Goal: Task Accomplishment & Management: Manage account settings

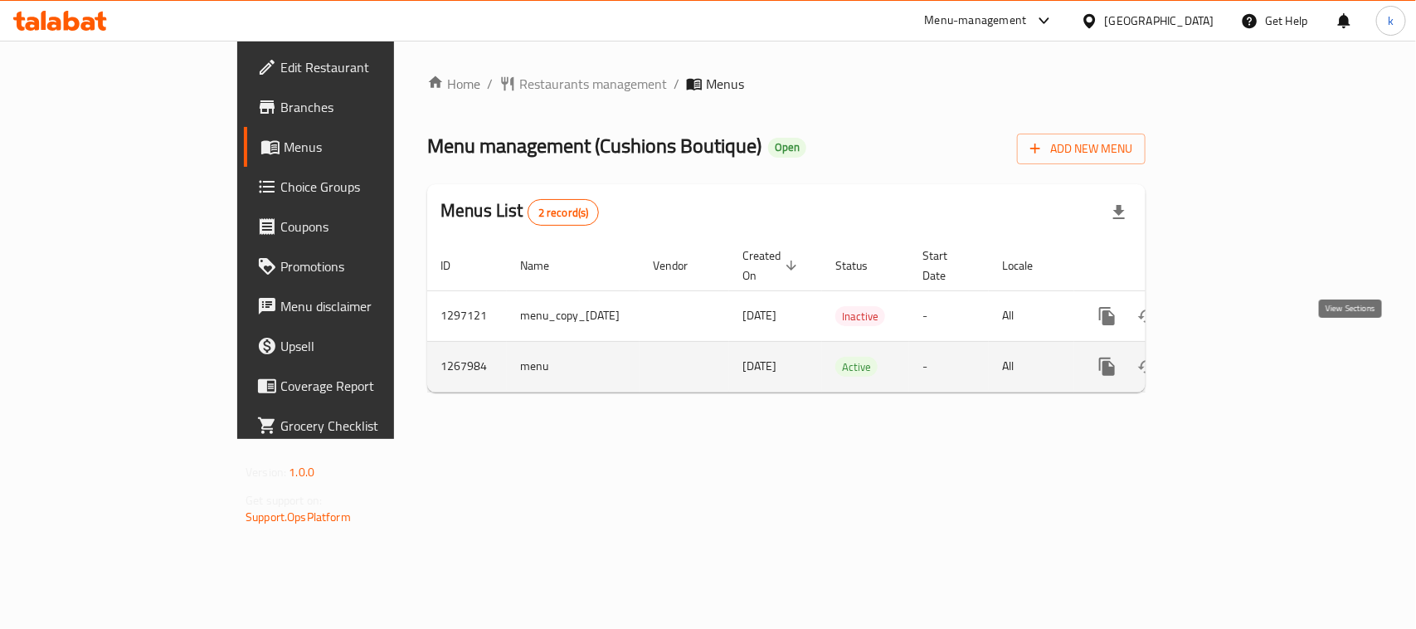
click at [1234, 359] on icon "enhanced table" at bounding box center [1226, 366] width 15 height 15
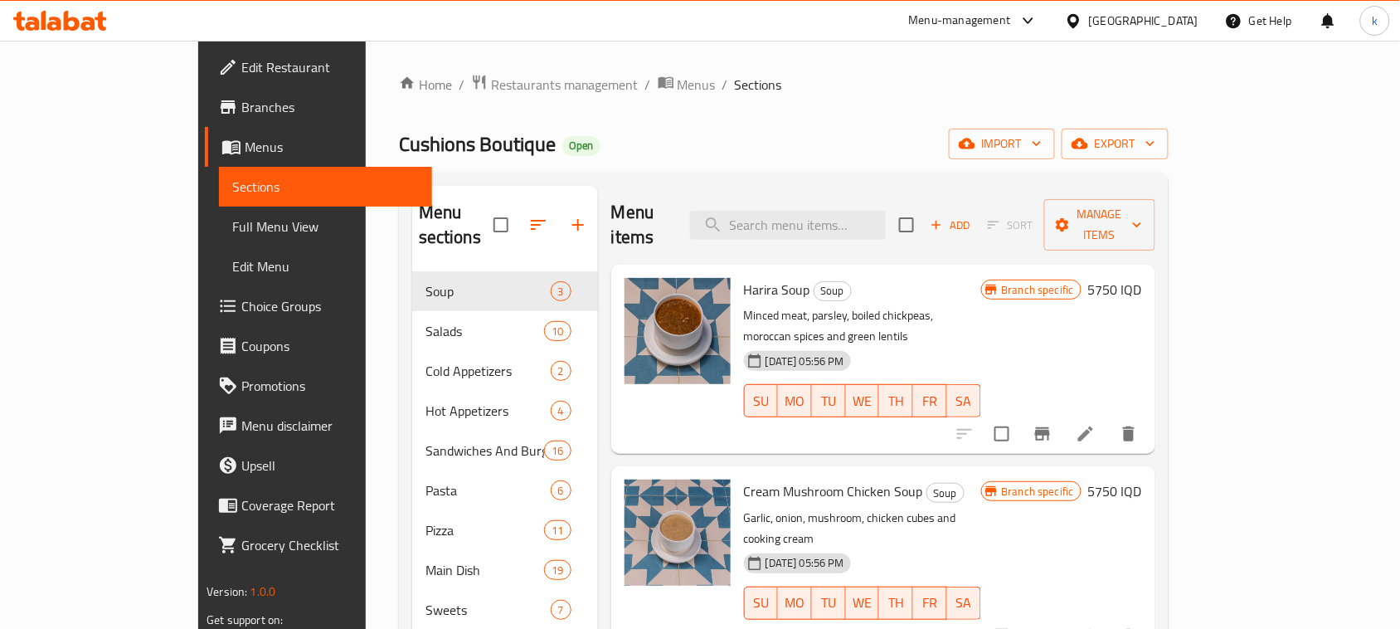
click at [810, 118] on div "Home / Restaurants management / Menus / Sections Cushions Boutique Open import …" at bounding box center [784, 451] width 770 height 754
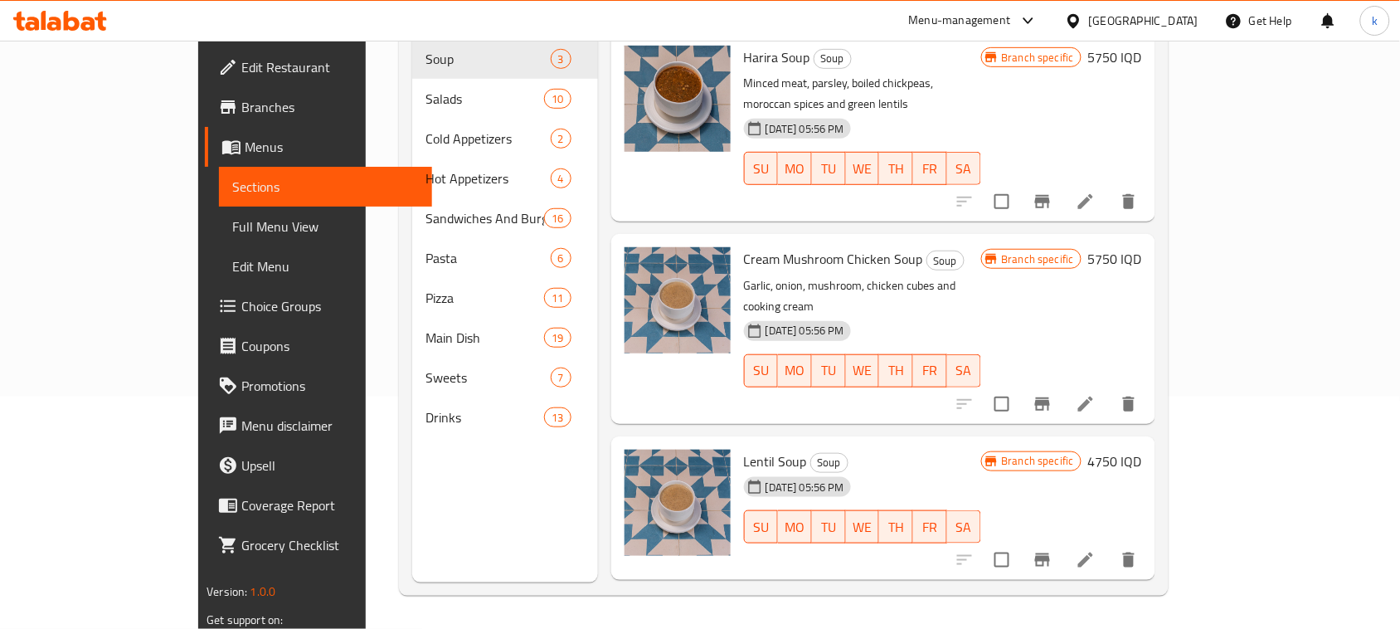
scroll to position [233, 0]
click at [1142, 449] on h6 "4750 IQD" at bounding box center [1115, 460] width 54 height 23
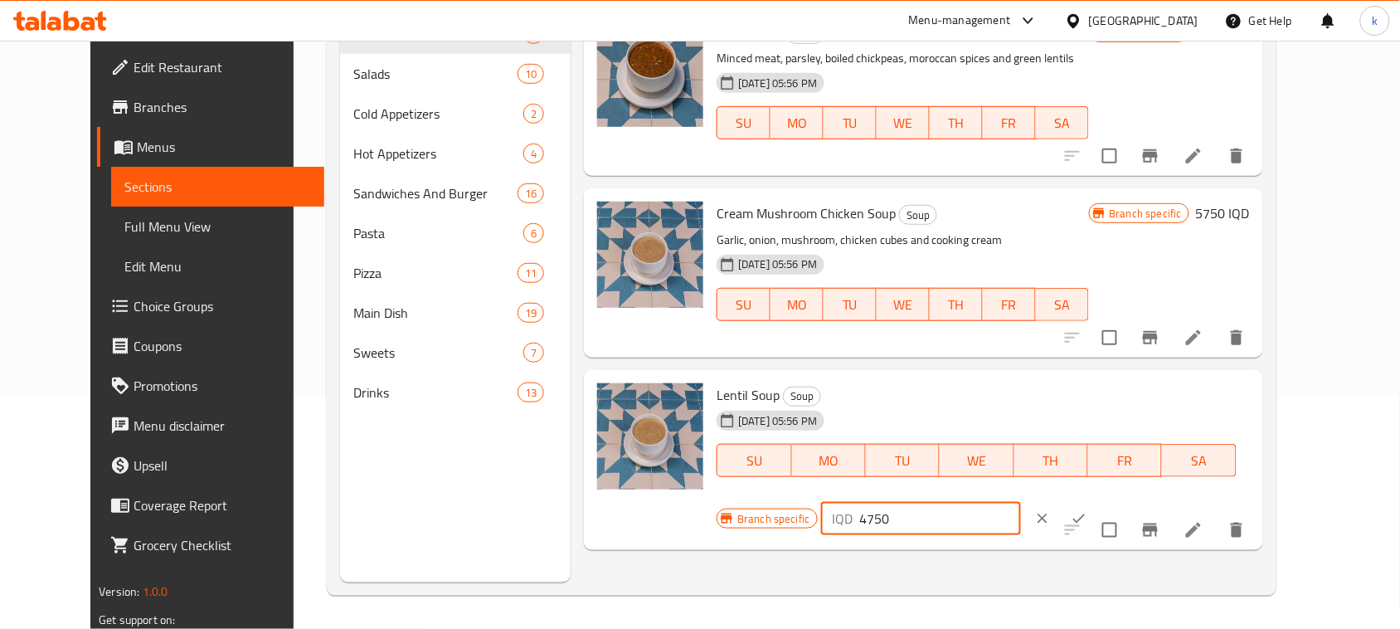
drag, startPoint x: 1154, startPoint y: 406, endPoint x: 1049, endPoint y: 402, distance: 104.6
click at [1049, 500] on div "Branch specific IQD 4750 ​" at bounding box center [919, 518] width 404 height 36
paste input "62"
type input "6250"
click at [1087, 510] on icon "ok" at bounding box center [1079, 518] width 17 height 17
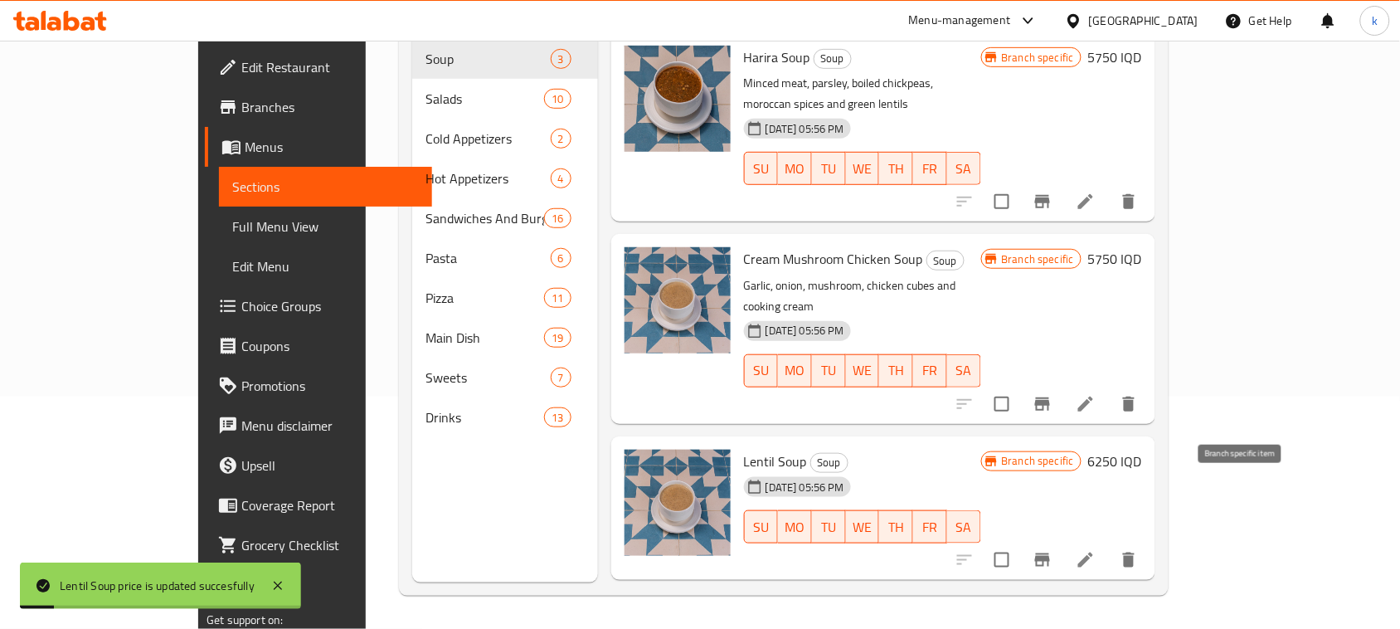
click at [1052, 550] on icon "Branch-specific-item" at bounding box center [1042, 560] width 20 height 20
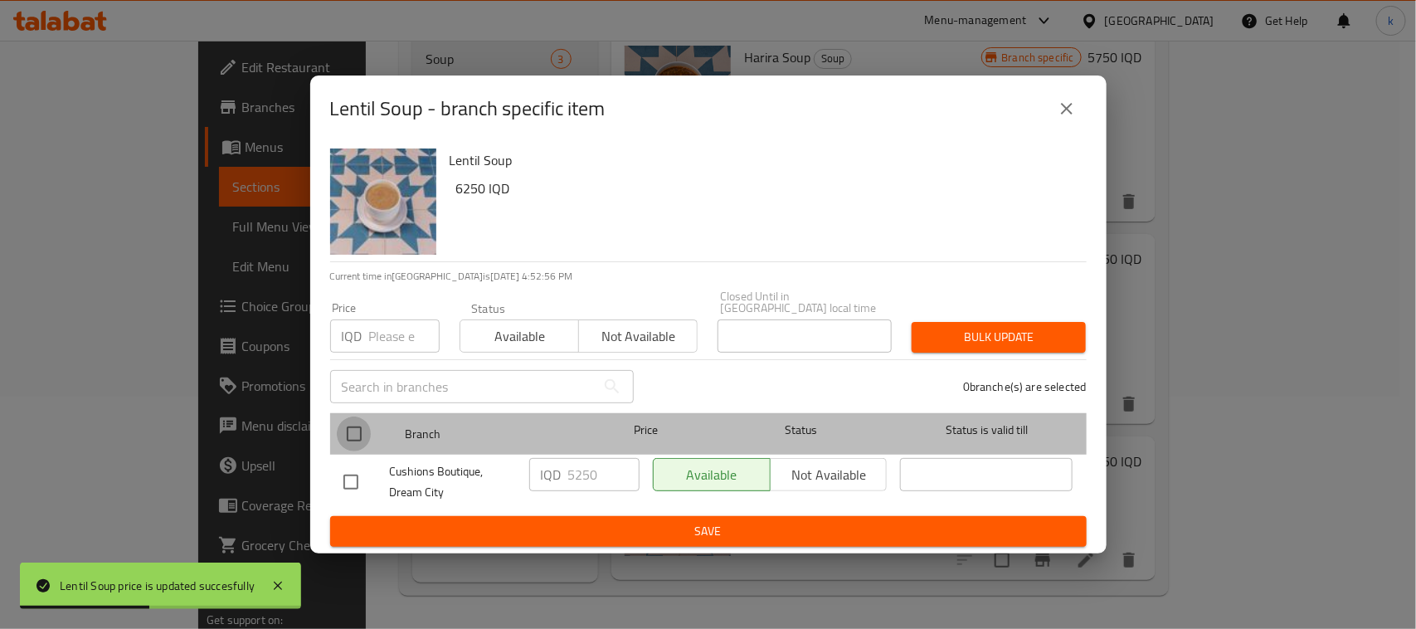
click at [358, 432] on input "checkbox" at bounding box center [354, 433] width 35 height 35
checkbox input "true"
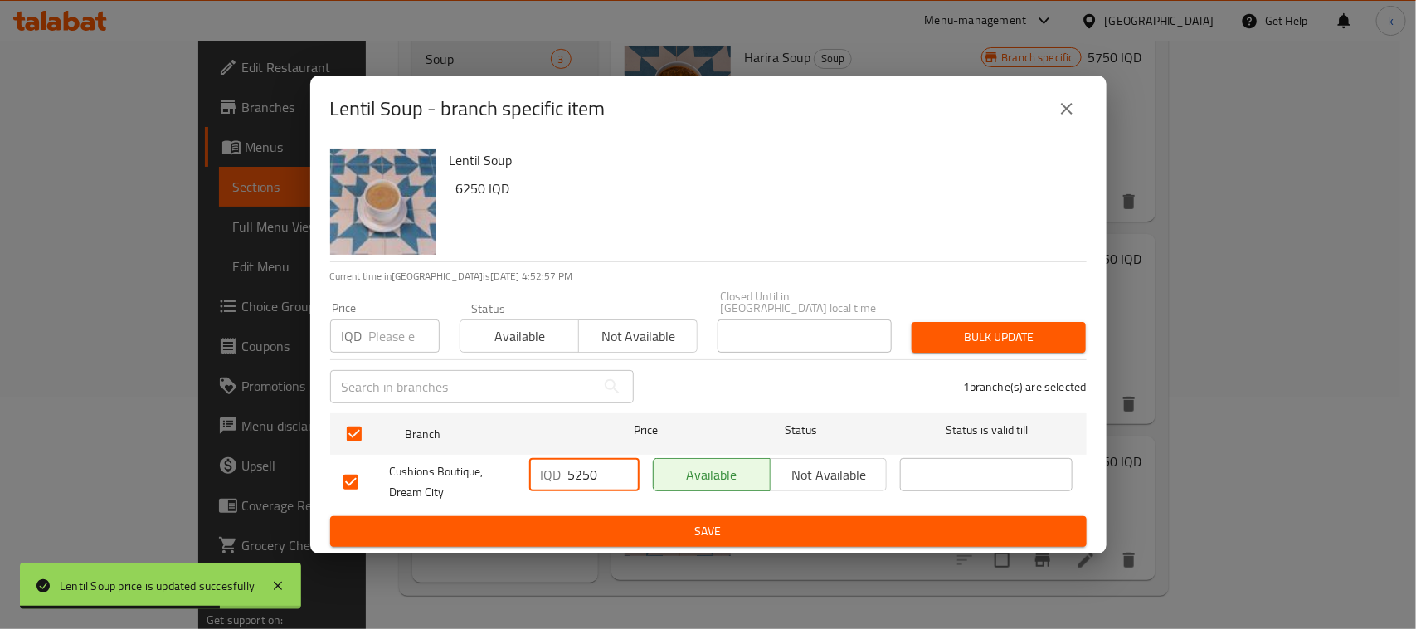
drag, startPoint x: 604, startPoint y: 473, endPoint x: 436, endPoint y: 460, distance: 168.0
click at [440, 462] on div "Cushions Boutique, Dream City IQD 5250 ​ Available Not available ​" at bounding box center [708, 481] width 743 height 61
paste input "6"
type input "6250"
click at [635, 521] on span "Save" at bounding box center [708, 531] width 730 height 21
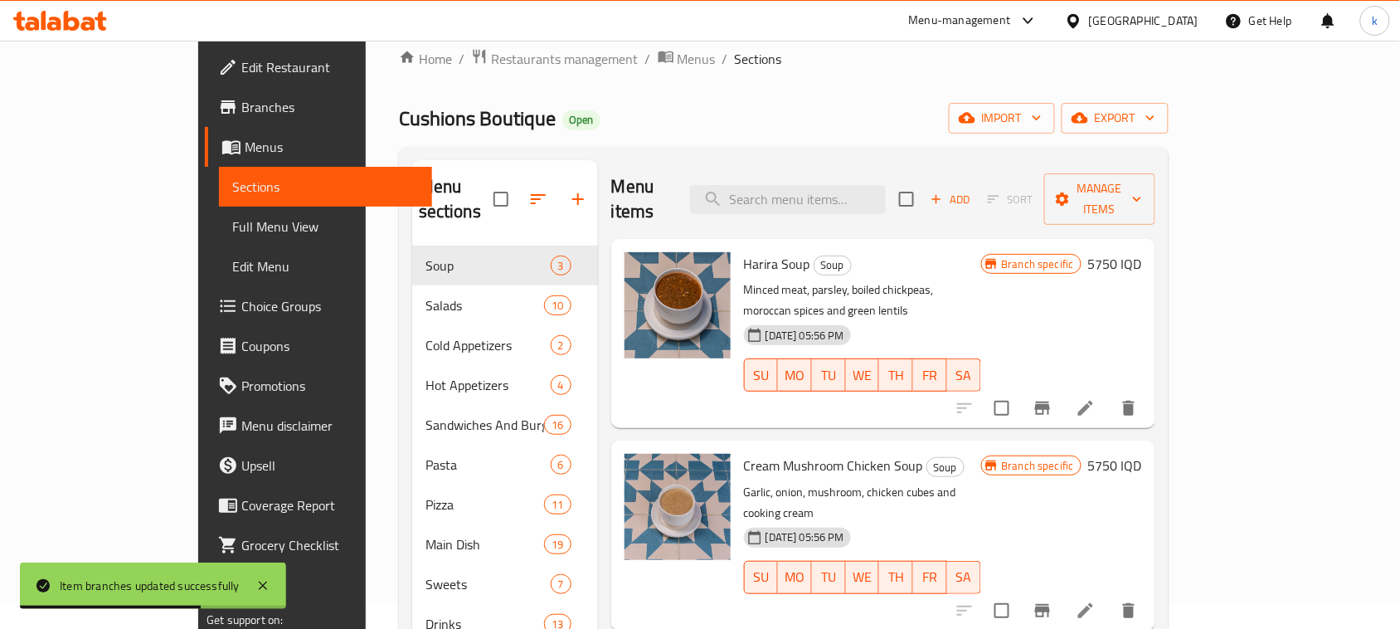
scroll to position [0, 0]
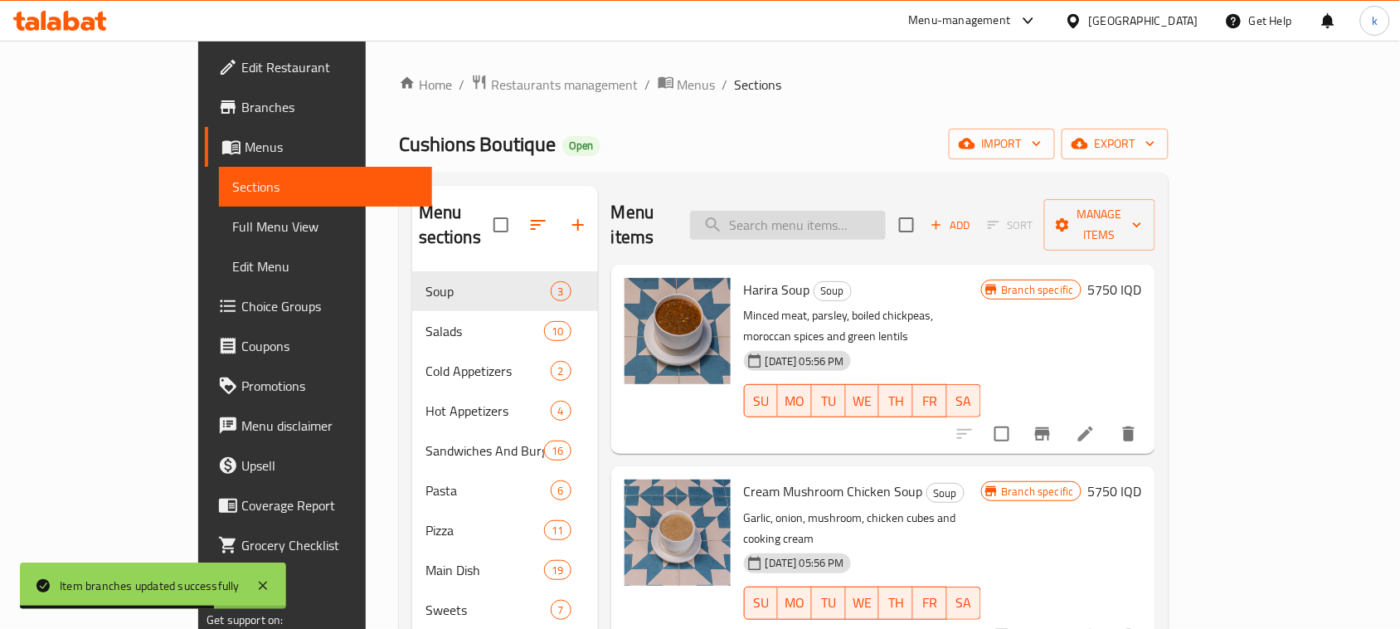
click at [861, 218] on input "search" at bounding box center [788, 225] width 196 height 29
paste input "Cream Mushroom Chicken Soup"
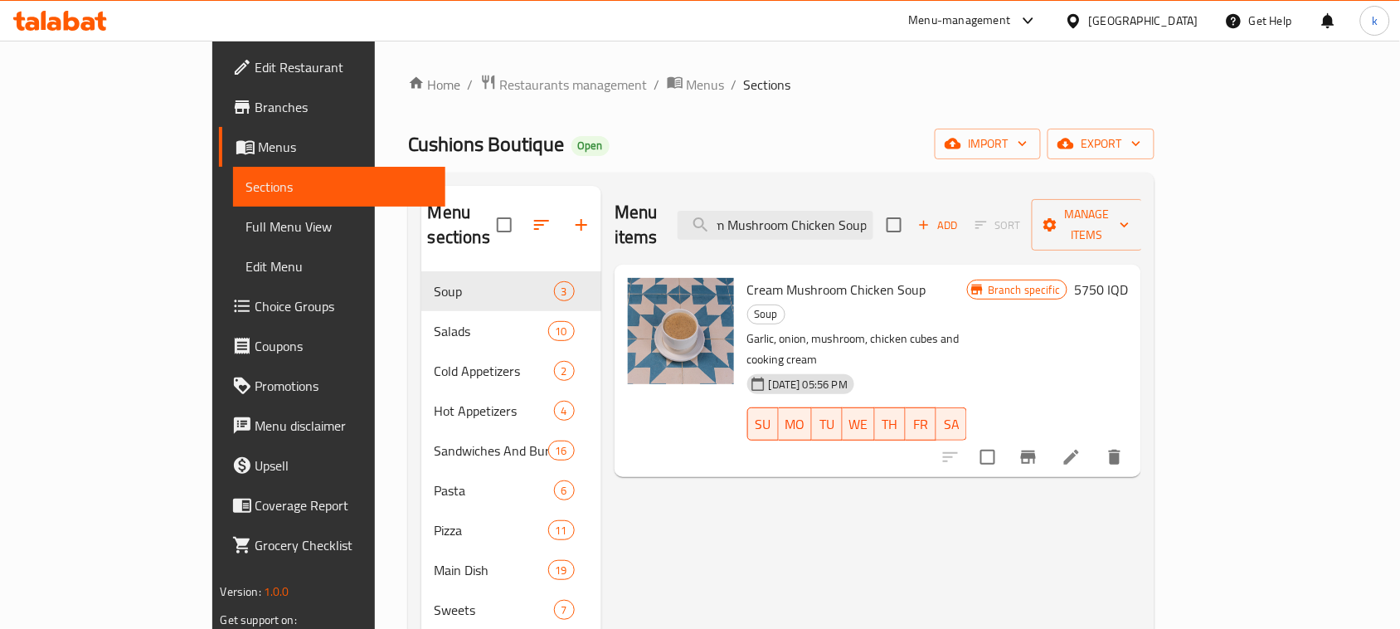
type input "Cream Mushroom Chicken Soup"
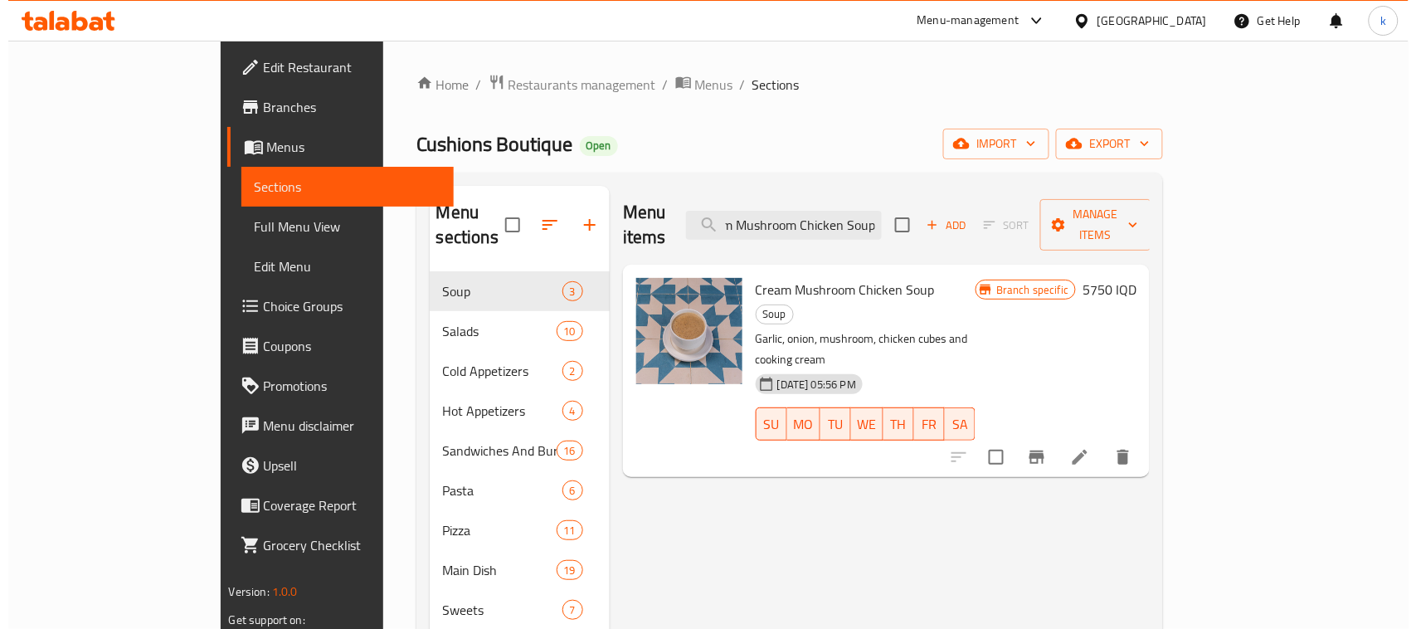
scroll to position [0, 0]
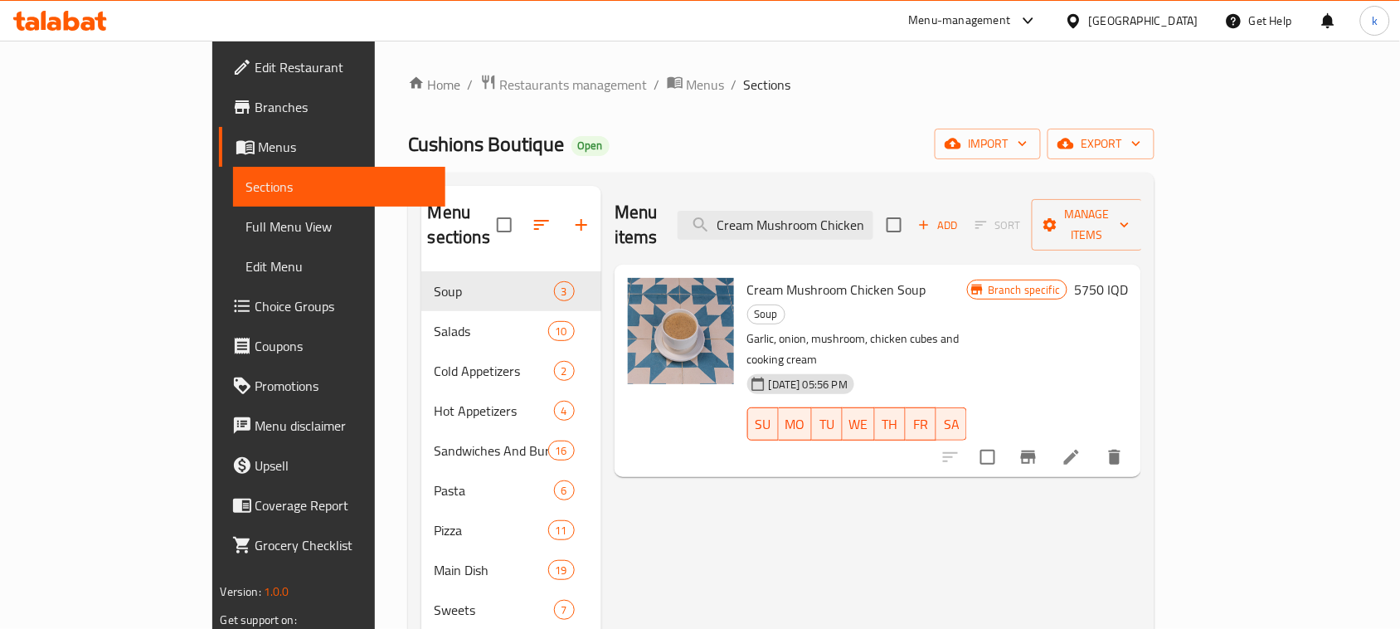
click at [1128, 278] on h6 "5750 IQD" at bounding box center [1101, 289] width 54 height 23
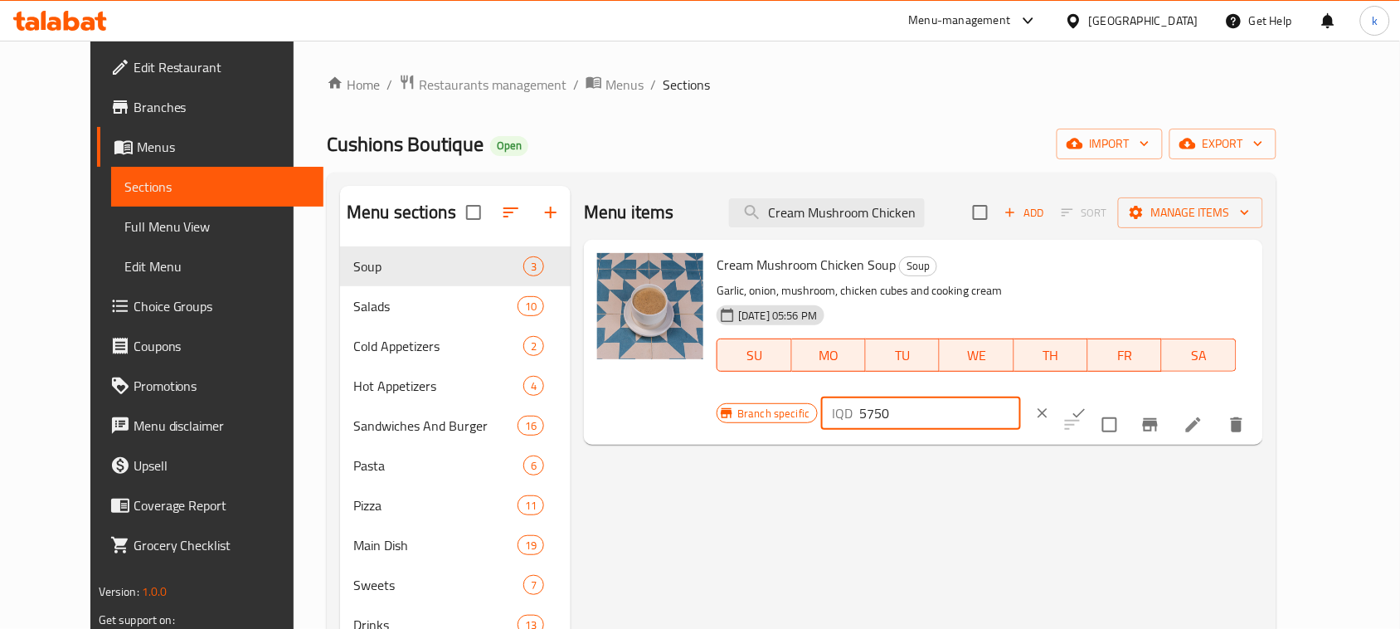
drag, startPoint x: 1165, startPoint y: 274, endPoint x: 1083, endPoint y: 284, distance: 82.7
click at [1021, 396] on div "IQD 5750 ​" at bounding box center [921, 412] width 200 height 33
paste input "7"
type input "7750"
click at [1087, 405] on icon "ok" at bounding box center [1079, 413] width 17 height 17
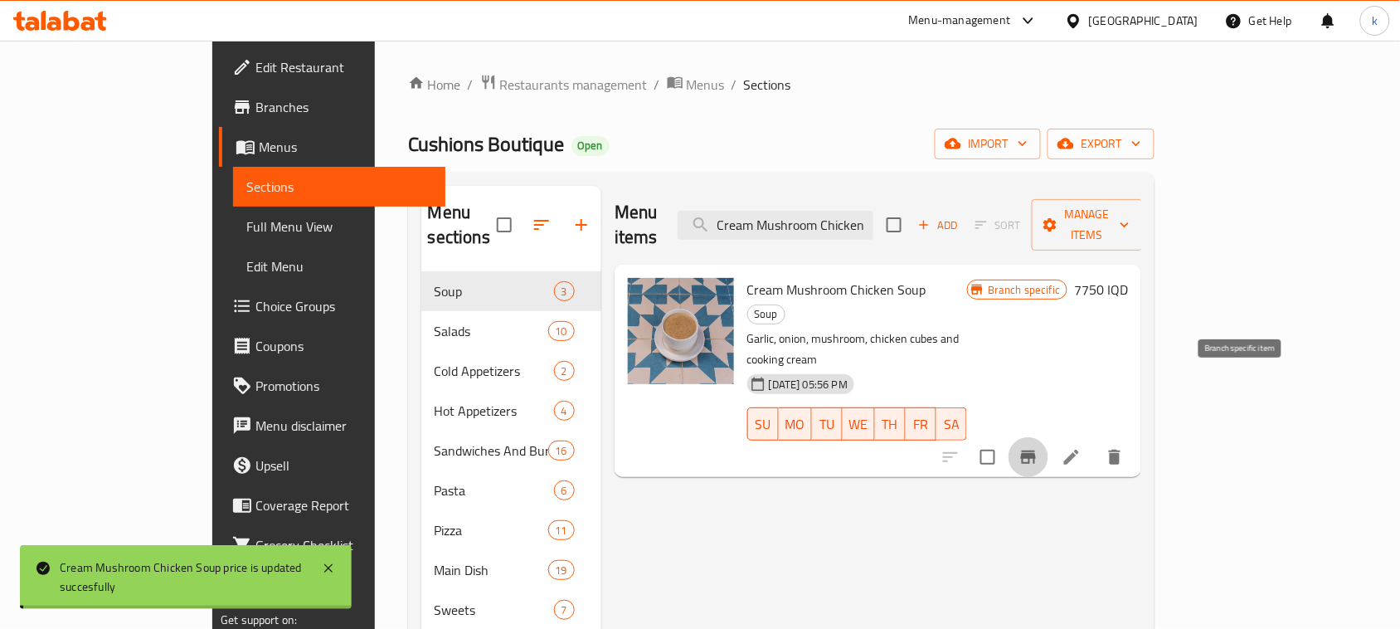
click at [1038, 447] on icon "Branch-specific-item" at bounding box center [1028, 457] width 20 height 20
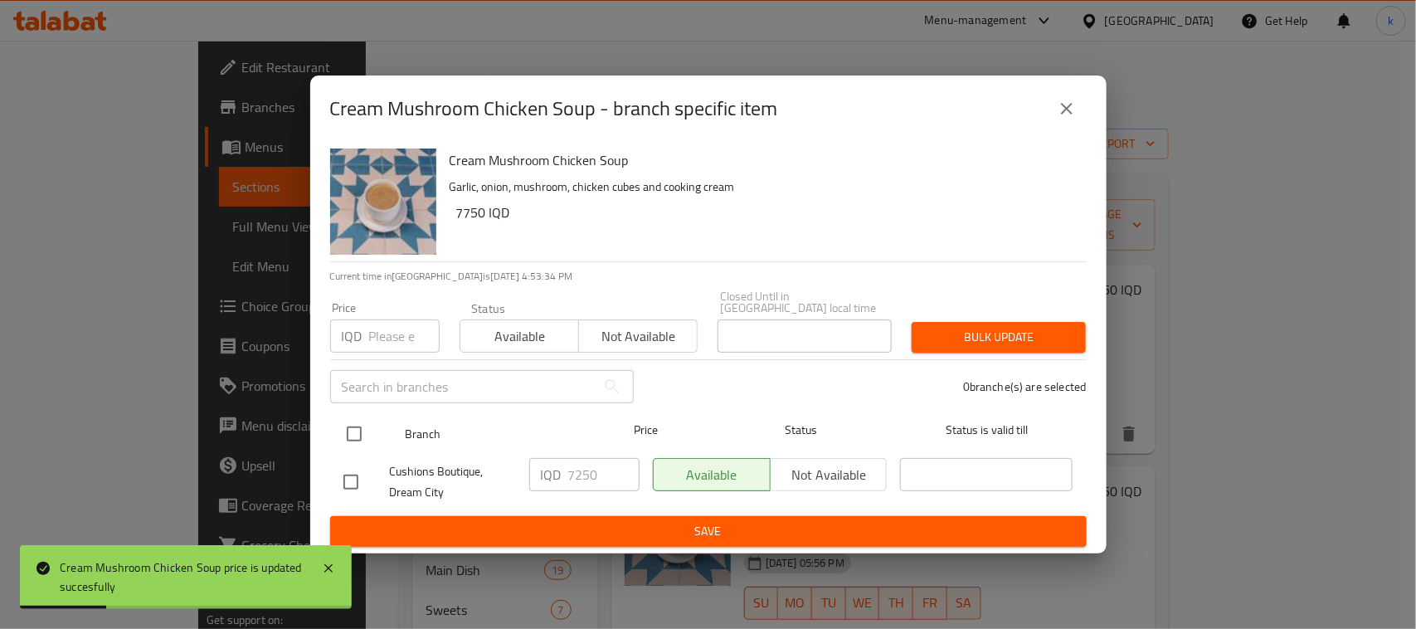
click at [353, 423] on input "checkbox" at bounding box center [354, 433] width 35 height 35
checkbox input "true"
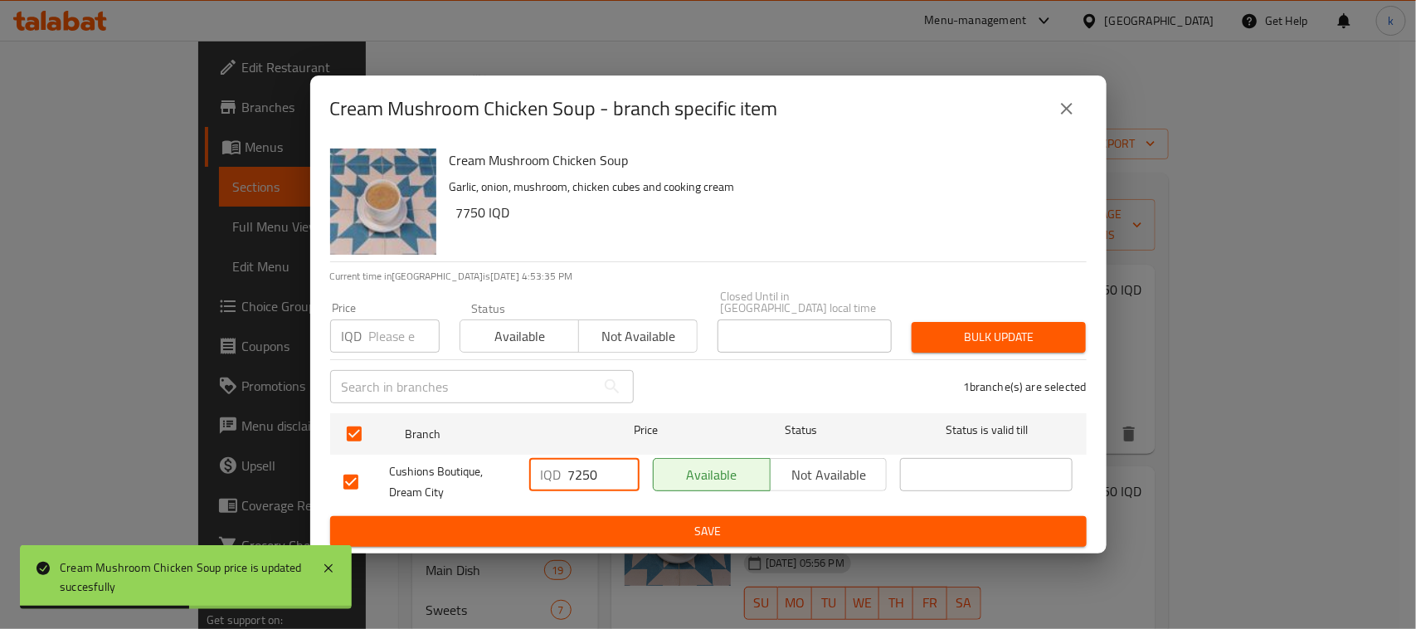
drag, startPoint x: 603, startPoint y: 469, endPoint x: 535, endPoint y: 475, distance: 68.3
click at [535, 477] on div "IQD 7250 ​" at bounding box center [584, 474] width 110 height 33
paste input "7"
type input "7750"
click at [673, 521] on span "Save" at bounding box center [708, 531] width 730 height 21
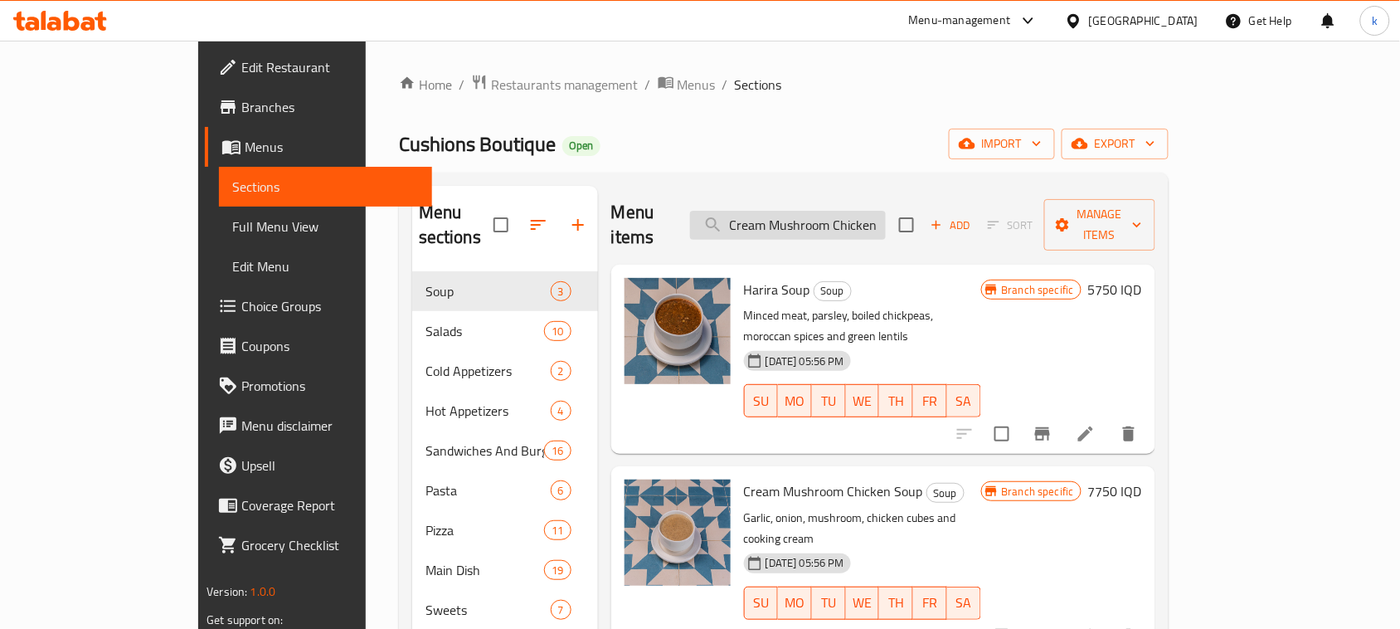
click at [872, 211] on input "Cream Mushroom Chicken Soup" at bounding box center [788, 225] width 196 height 29
click at [875, 211] on input "Cream Mushroom Chicken Soup" at bounding box center [788, 225] width 196 height 29
paste input "Healthy Tropical Salad"
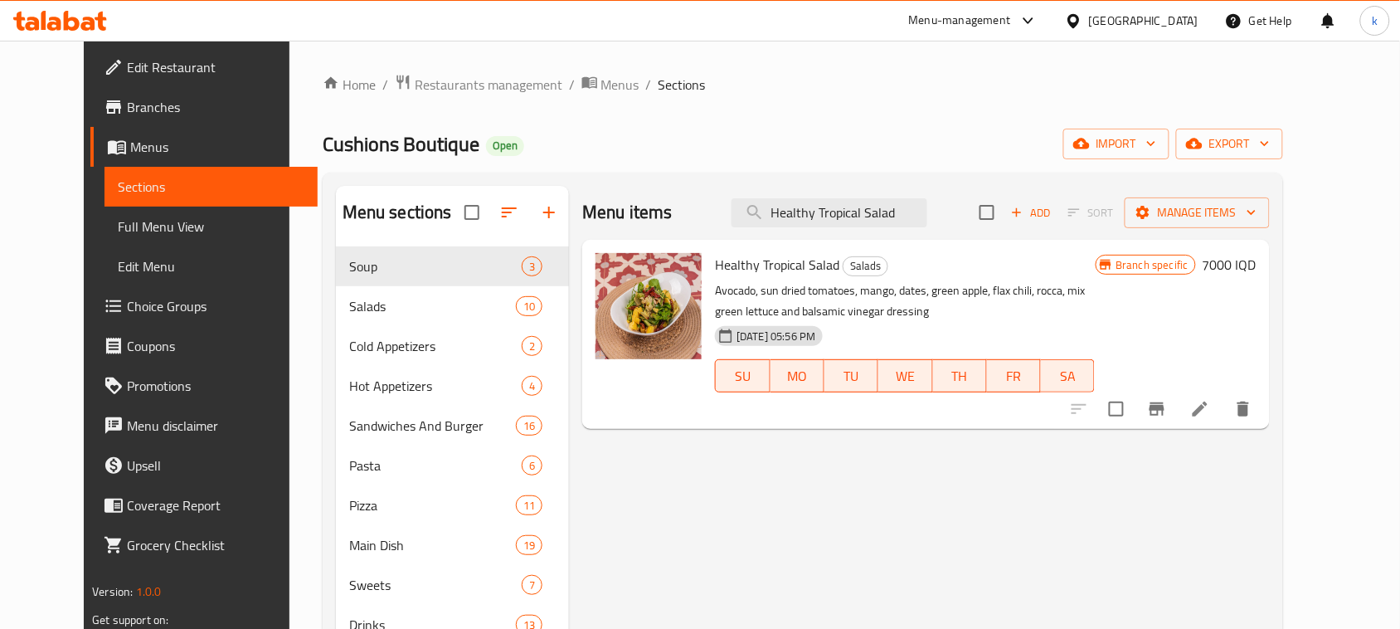
type input "Healthy Tropical Salad"
click at [1256, 263] on h6 "7000 IQD" at bounding box center [1229, 264] width 54 height 23
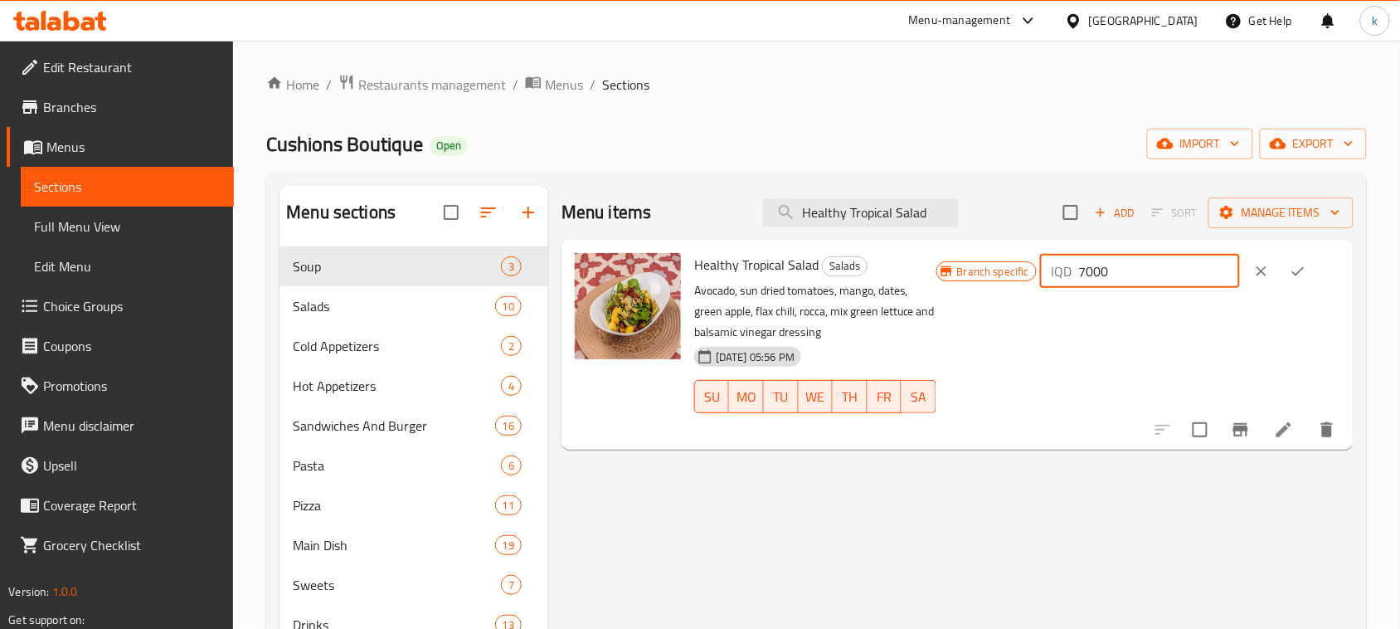
drag, startPoint x: 1149, startPoint y: 279, endPoint x: 1076, endPoint y: 283, distance: 73.1
click at [1076, 283] on div "IQD 7000 ​" at bounding box center [1140, 271] width 200 height 33
paste input "975"
type input "9750"
click at [1302, 272] on icon "ok" at bounding box center [1298, 271] width 17 height 17
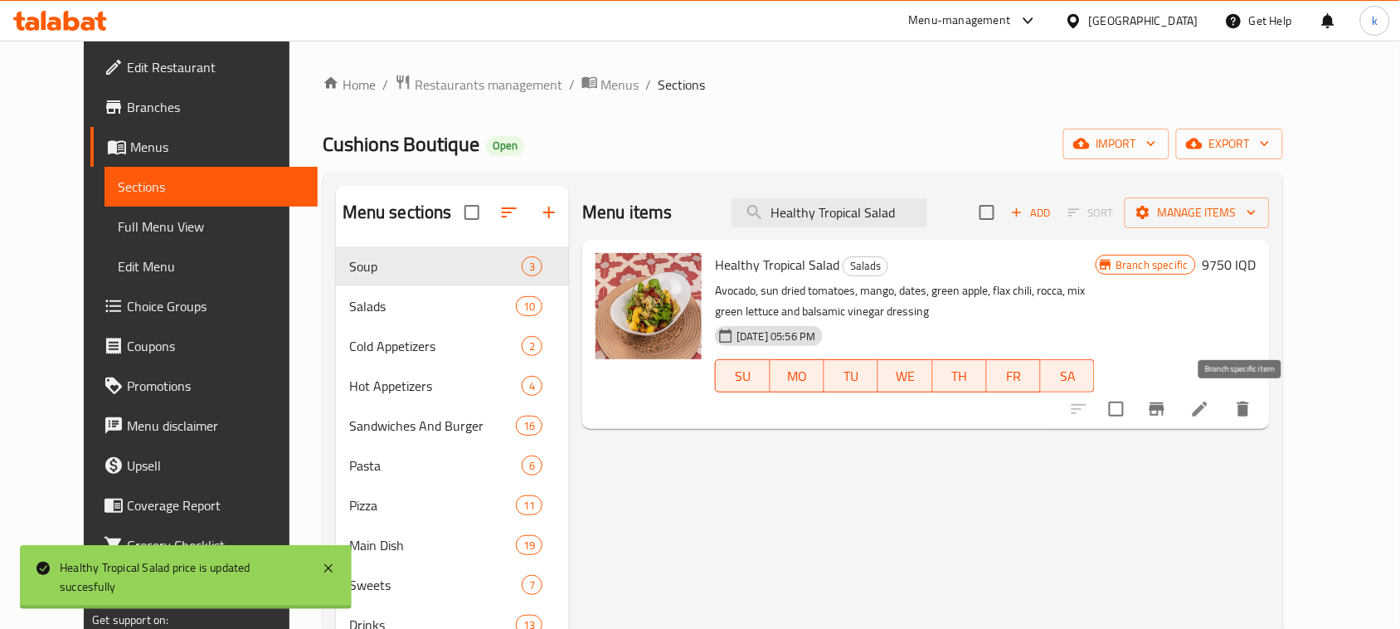
click at [1167, 401] on icon "Branch-specific-item" at bounding box center [1157, 409] width 20 height 20
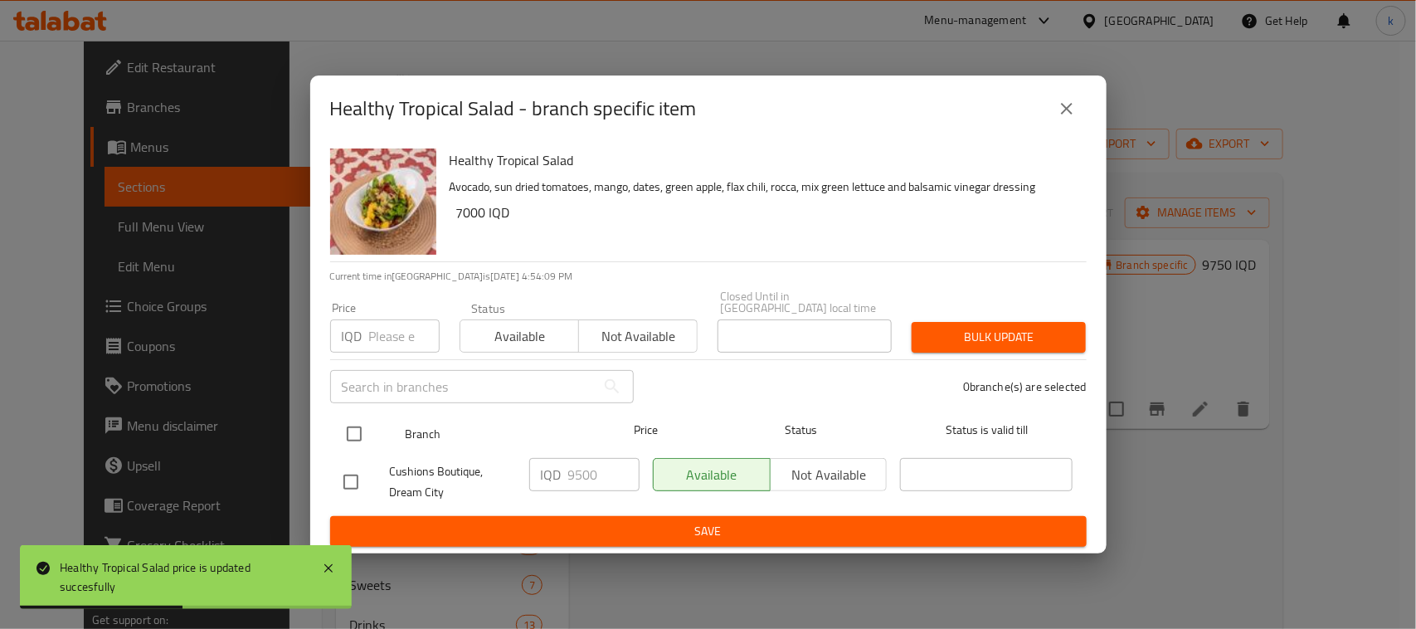
click at [361, 420] on input "checkbox" at bounding box center [354, 433] width 35 height 35
checkbox input "true"
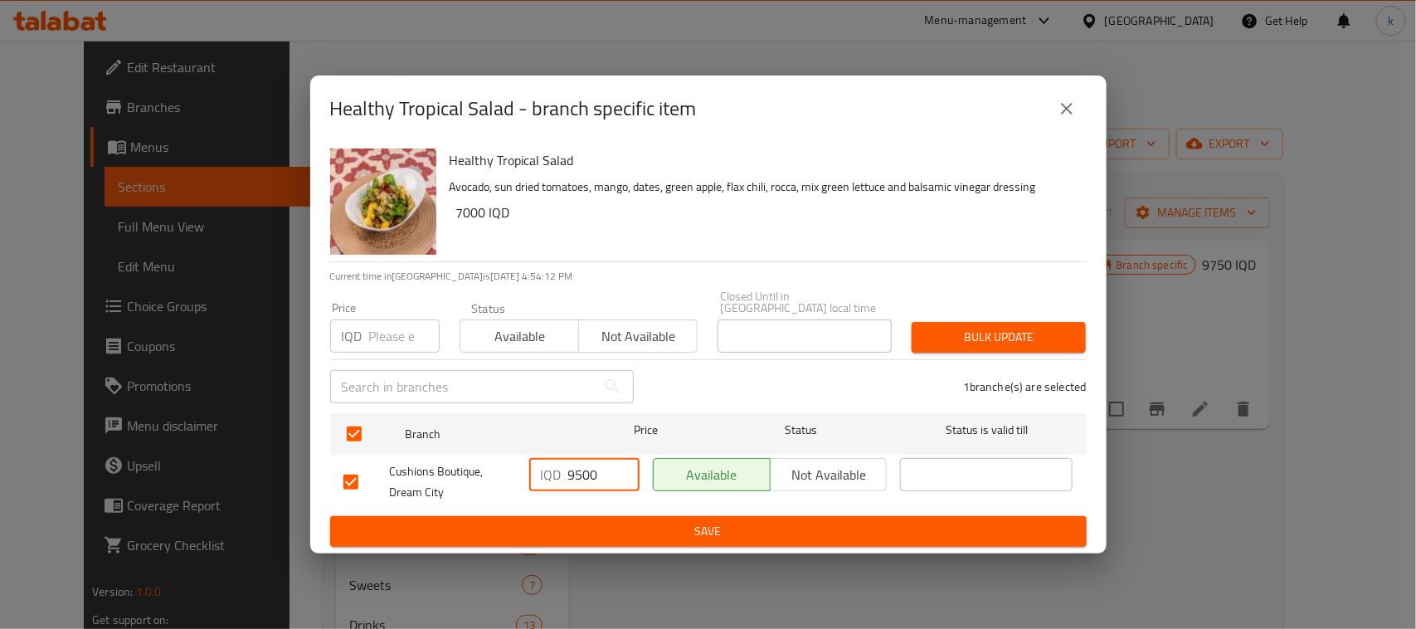
drag, startPoint x: 605, startPoint y: 465, endPoint x: 540, endPoint y: 467, distance: 65.5
click at [540, 469] on div "IQD 9500 ​" at bounding box center [584, 474] width 110 height 33
paste input "75"
type input "9750"
click at [698, 521] on span "Save" at bounding box center [708, 531] width 730 height 21
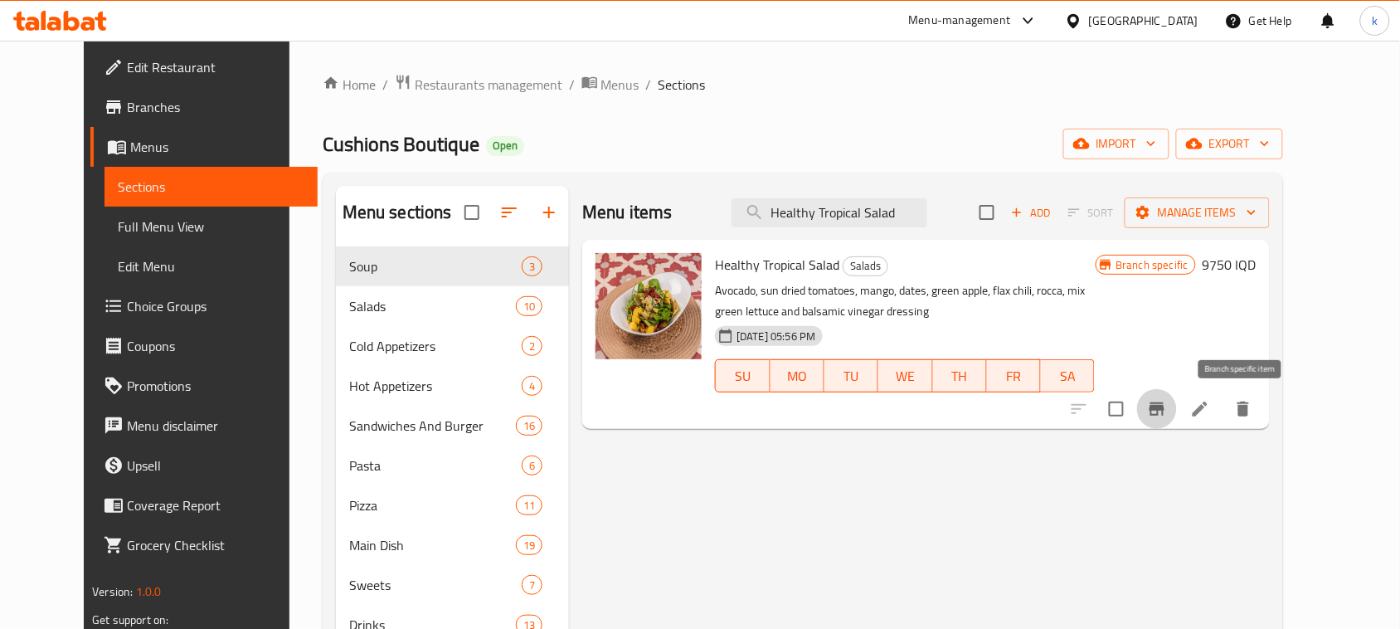
click at [1164, 403] on icon "Branch-specific-item" at bounding box center [1156, 408] width 15 height 13
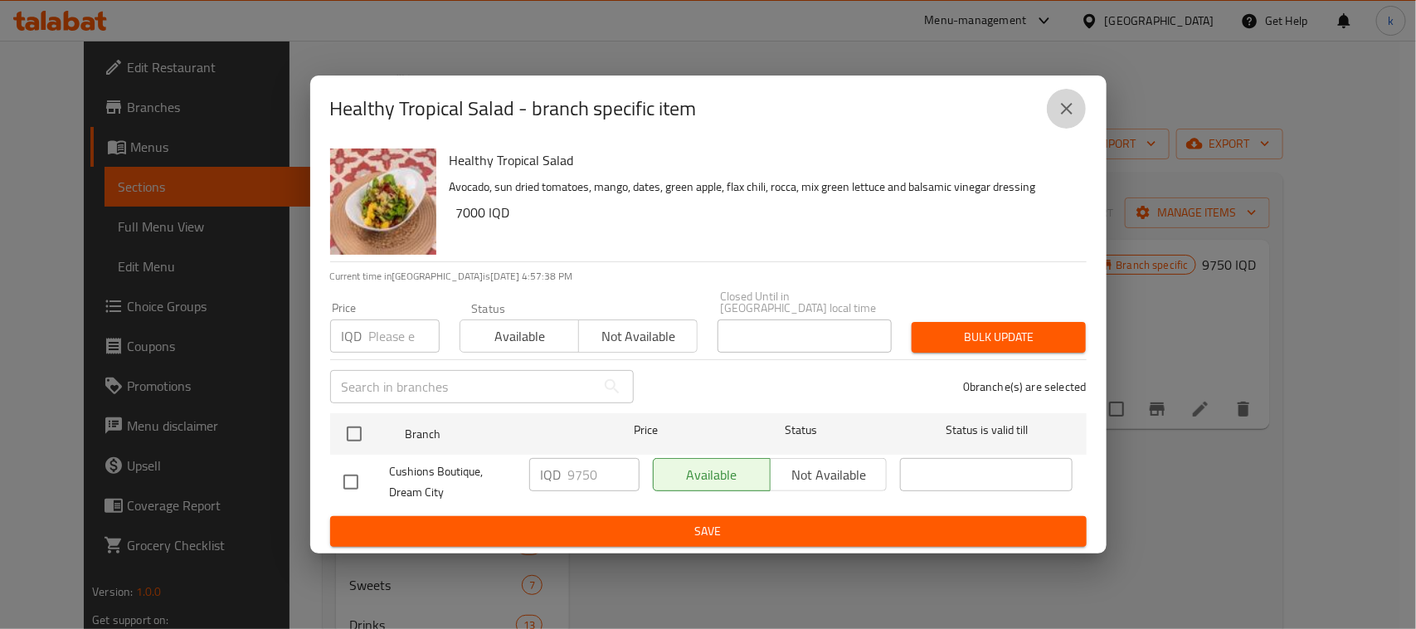
click at [1067, 119] on icon "close" at bounding box center [1067, 109] width 20 height 20
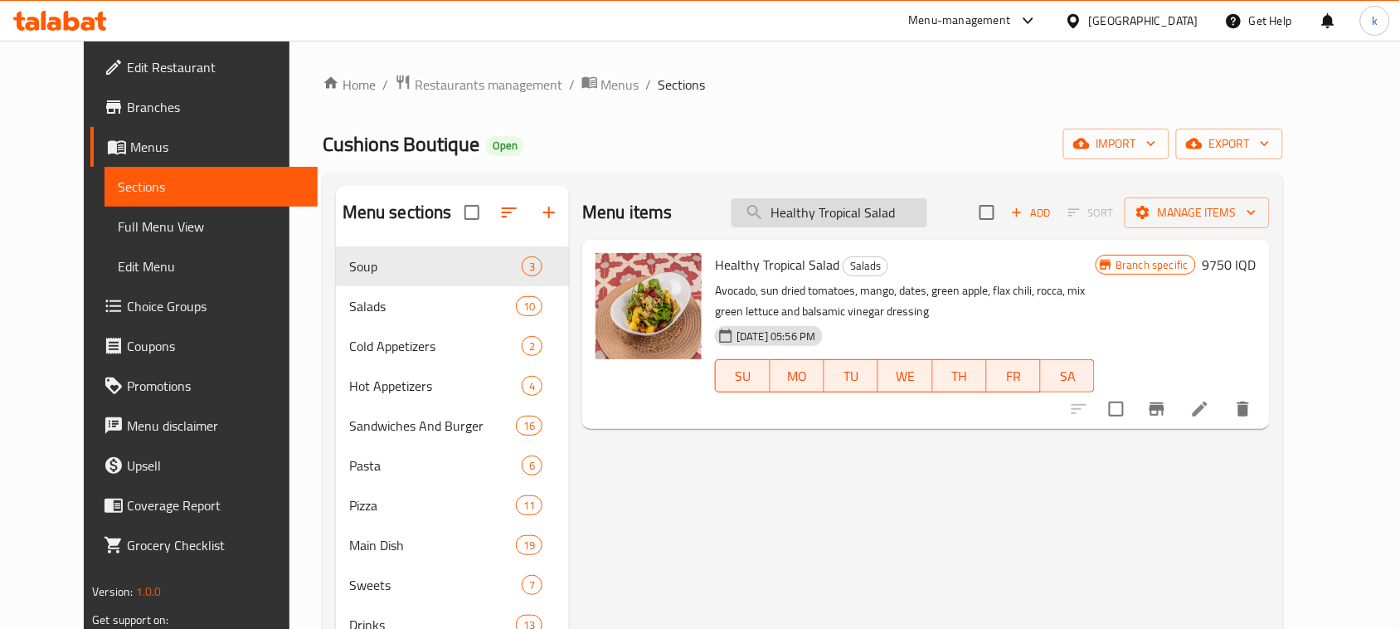
click at [892, 216] on input "Healthy Tropical Salad" at bounding box center [829, 212] width 196 height 29
click at [892, 217] on input "Healthy Tropical Salad" at bounding box center [829, 212] width 196 height 29
click at [1256, 274] on h6 "9750 IQD" at bounding box center [1229, 264] width 54 height 23
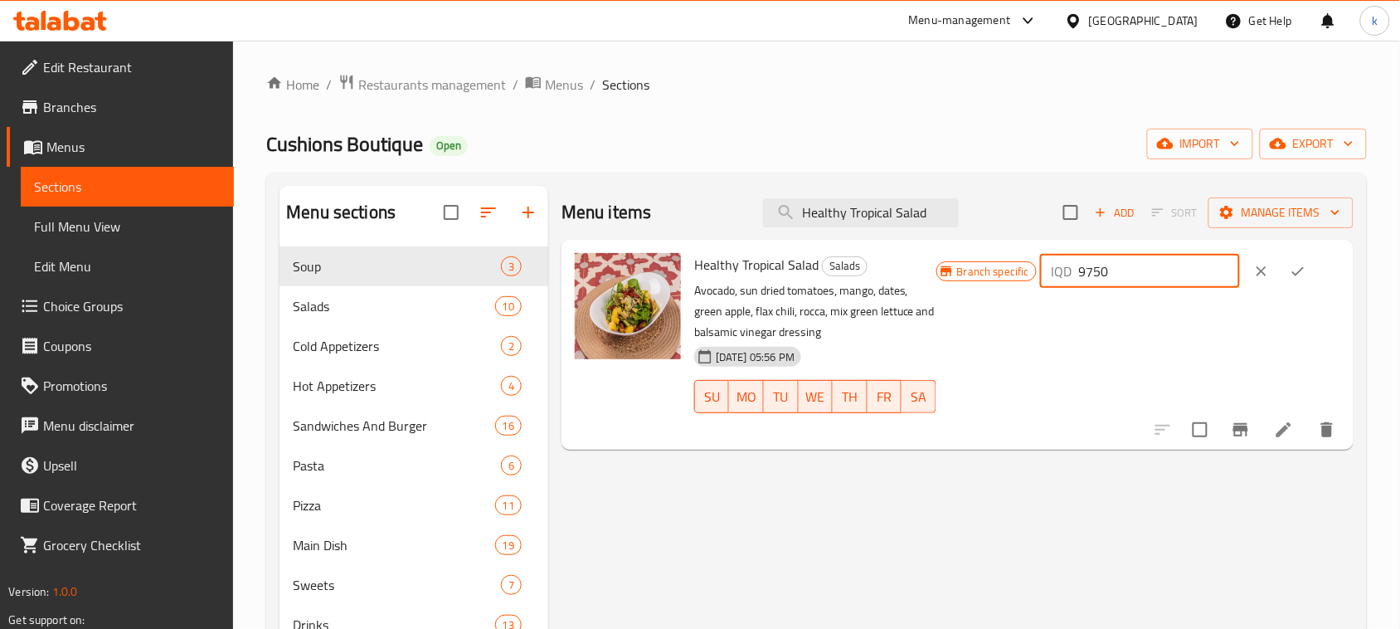
drag, startPoint x: 1167, startPoint y: 271, endPoint x: 973, endPoint y: 299, distance: 196.1
click at [974, 299] on div "Branch specific IQD 9750 ​" at bounding box center [1138, 344] width 404 height 183
click at [1304, 274] on icon "ok" at bounding box center [1298, 271] width 17 height 17
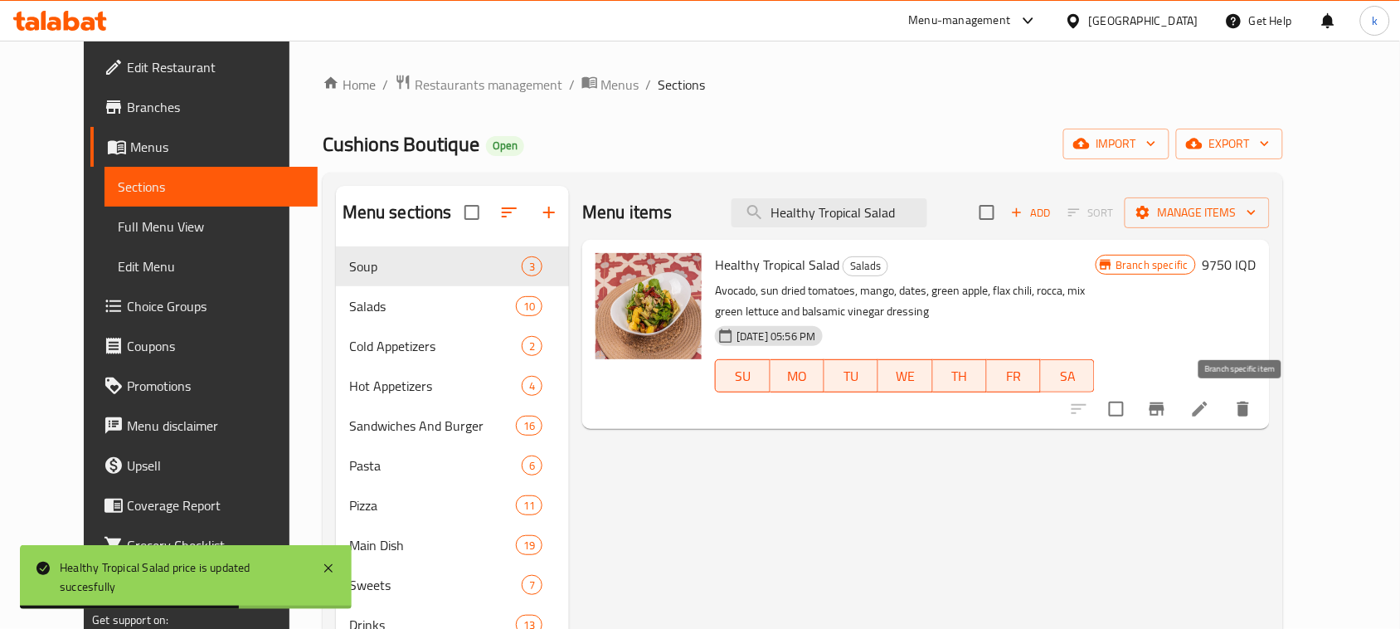
click at [1167, 415] on icon "Branch-specific-item" at bounding box center [1157, 409] width 20 height 20
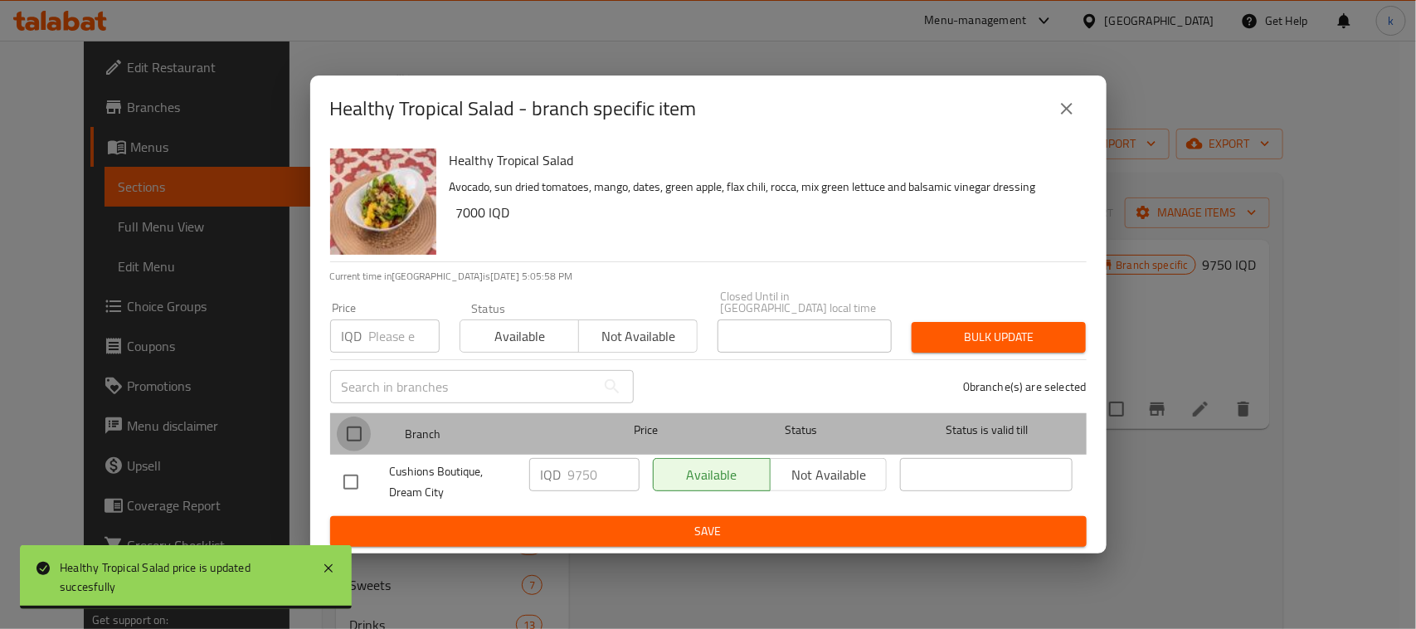
drag, startPoint x: 361, startPoint y: 421, endPoint x: 529, endPoint y: 477, distance: 177.3
click at [359, 421] on input "checkbox" at bounding box center [354, 433] width 35 height 35
checkbox input "true"
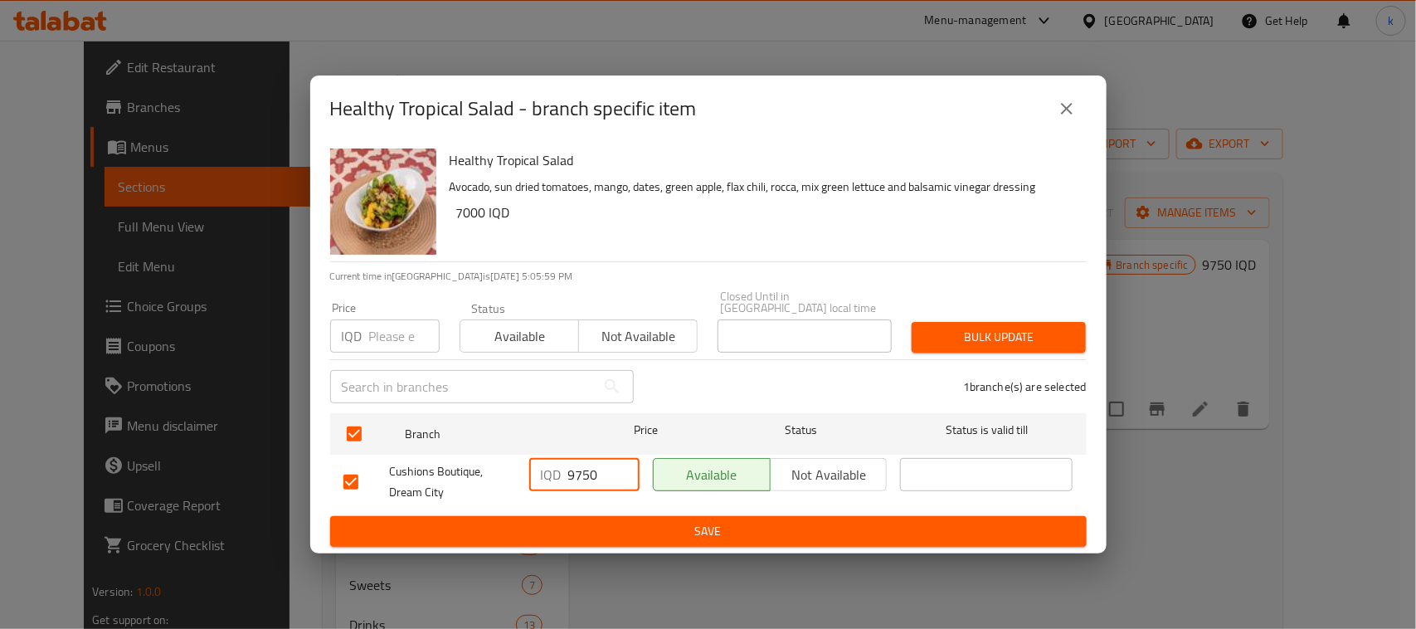
click at [575, 471] on input "9750" at bounding box center [603, 474] width 71 height 33
click at [626, 531] on span "Save" at bounding box center [708, 531] width 730 height 21
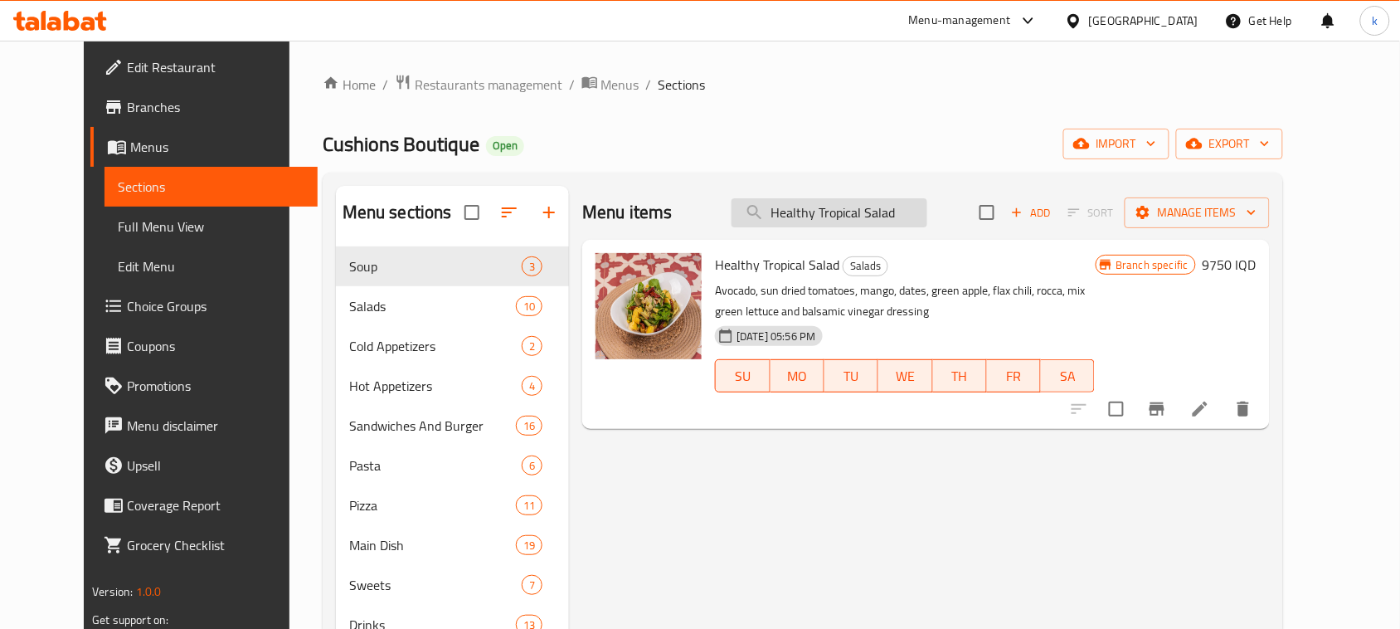
click at [927, 216] on input "Healthy Tropical Salad" at bounding box center [829, 212] width 196 height 29
drag, startPoint x: 941, startPoint y: 217, endPoint x: 684, endPoint y: 234, distance: 257.6
click at [684, 234] on div "Menu items Healthy Tropical Salad Add Sort Manage items" at bounding box center [925, 213] width 687 height 54
paste input "Tabbouleh"
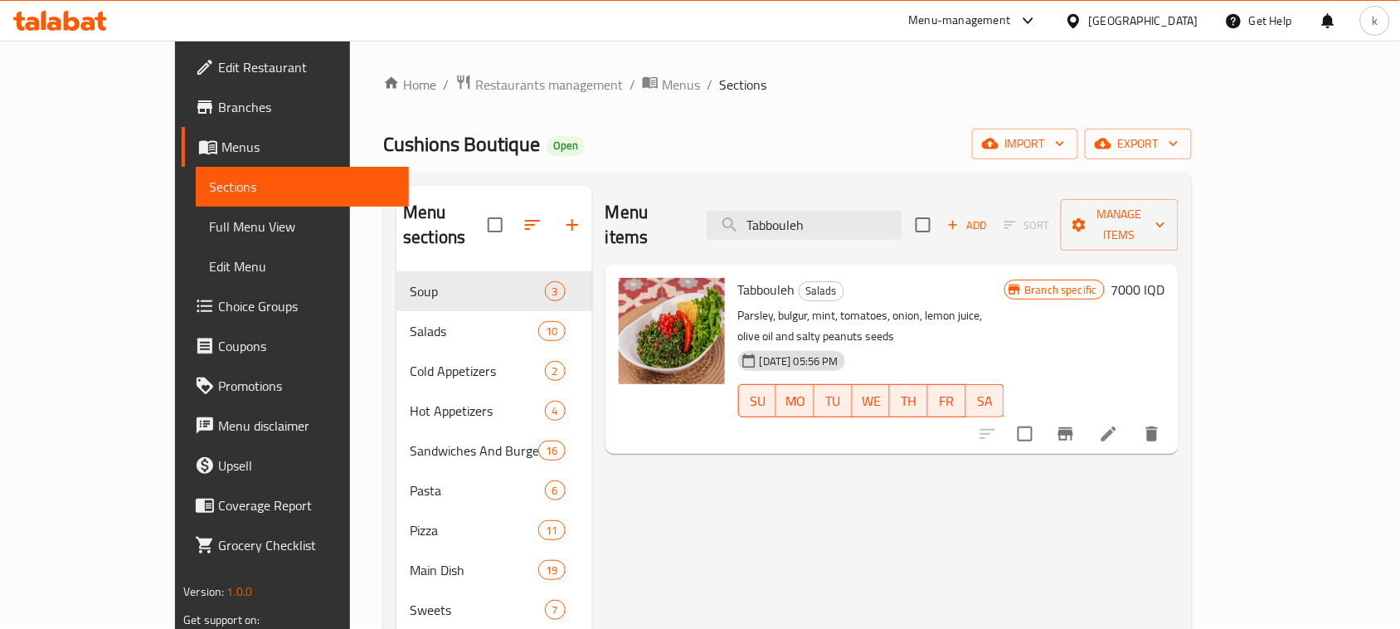
type input "Tabbouleh"
click at [1165, 278] on h6 "7000 IQD" at bounding box center [1138, 289] width 54 height 23
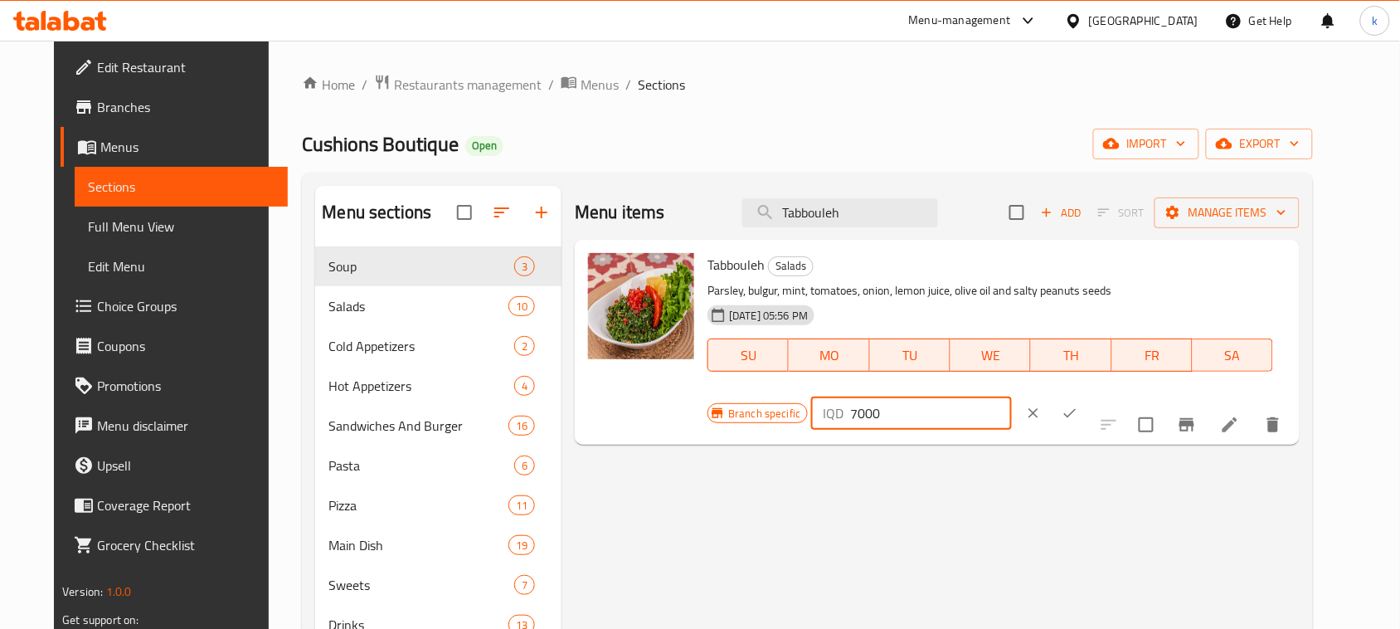
drag, startPoint x: 1178, startPoint y: 272, endPoint x: 1080, endPoint y: 278, distance: 98.0
click at [1011, 396] on div "IQD 7000 ​" at bounding box center [911, 412] width 200 height 33
paste input "975"
type input "9750"
click at [1078, 405] on icon "ok" at bounding box center [1069, 413] width 17 height 17
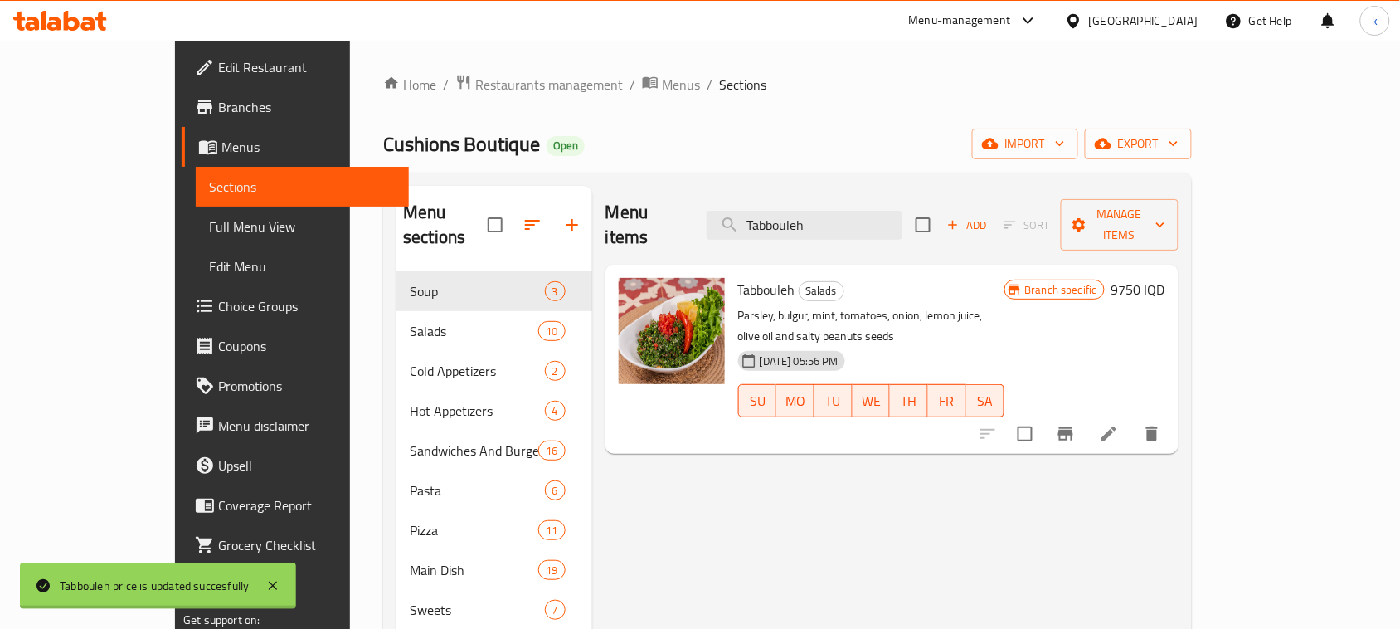
click at [1178, 409] on div "Menu items Tabbouleh Add Sort Manage items Tabbouleh Salads Parsley, bulgur, mi…" at bounding box center [885, 500] width 586 height 629
click at [1076, 424] on icon "Branch-specific-item" at bounding box center [1066, 434] width 20 height 20
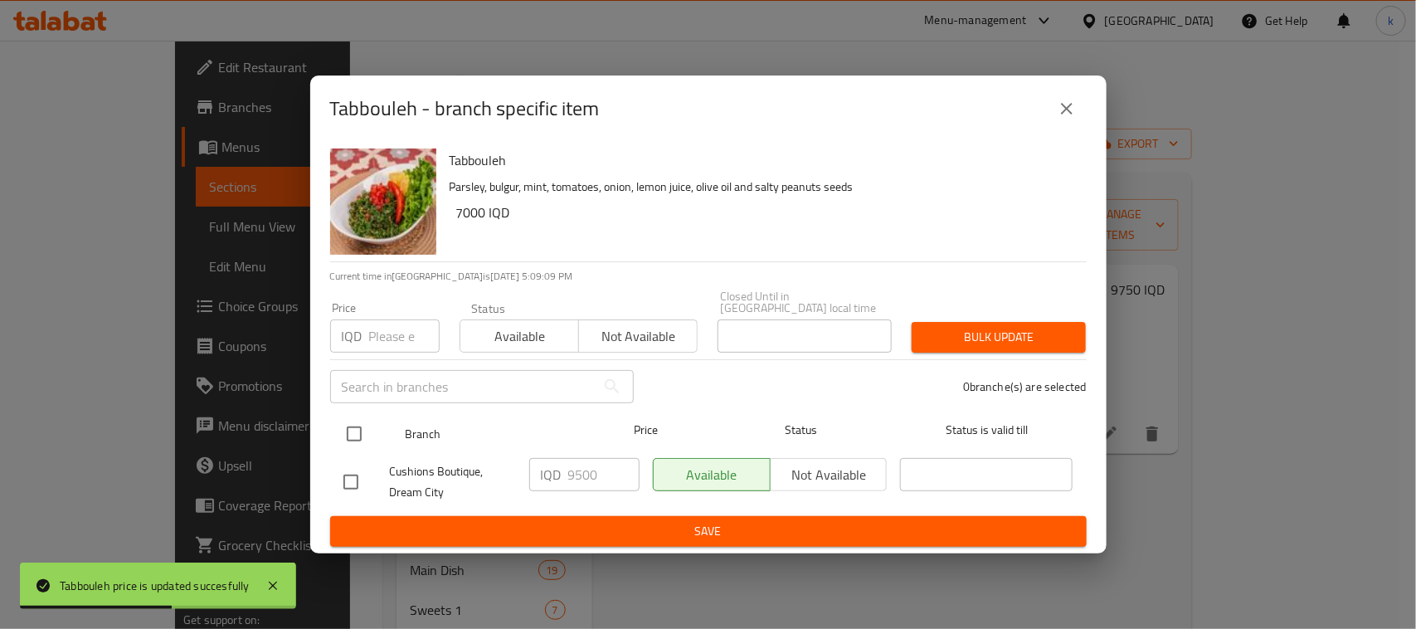
click at [358, 429] on input "checkbox" at bounding box center [354, 433] width 35 height 35
checkbox input "true"
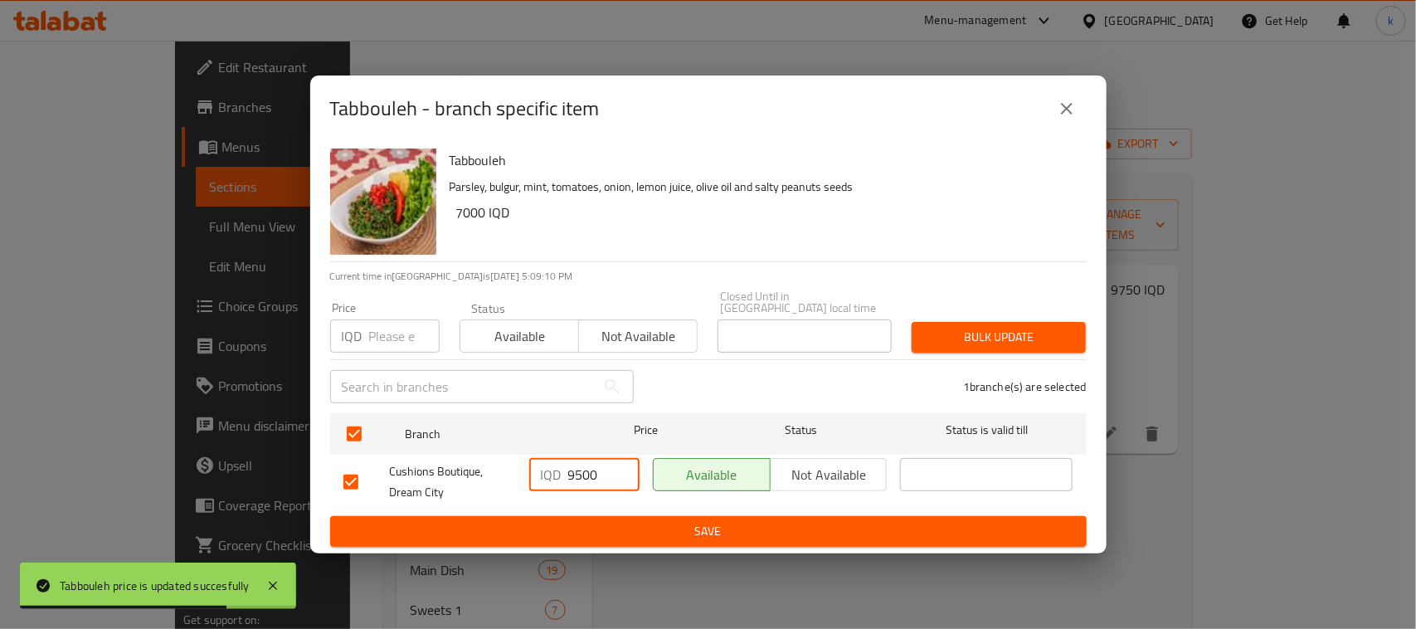
click at [581, 469] on input "9500" at bounding box center [603, 474] width 71 height 33
click at [580, 469] on input "9500" at bounding box center [603, 474] width 71 height 33
paste input "75"
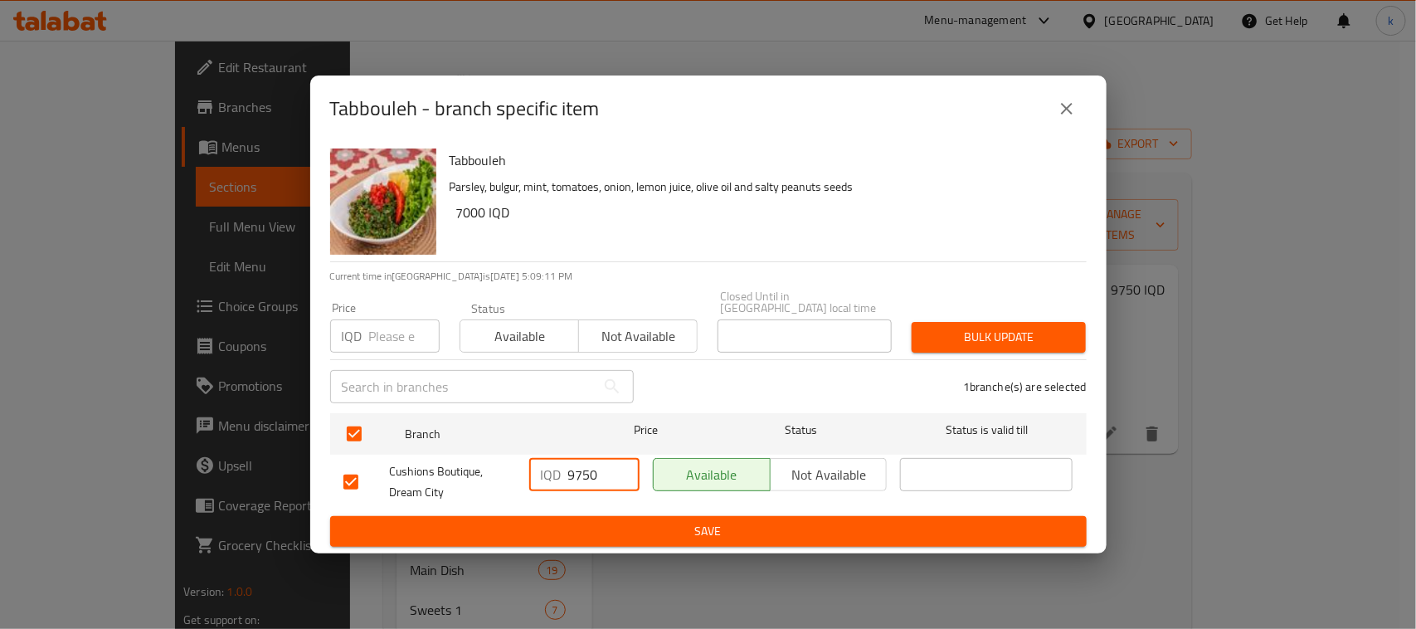
type input "9750"
click at [684, 522] on span "Save" at bounding box center [708, 531] width 730 height 21
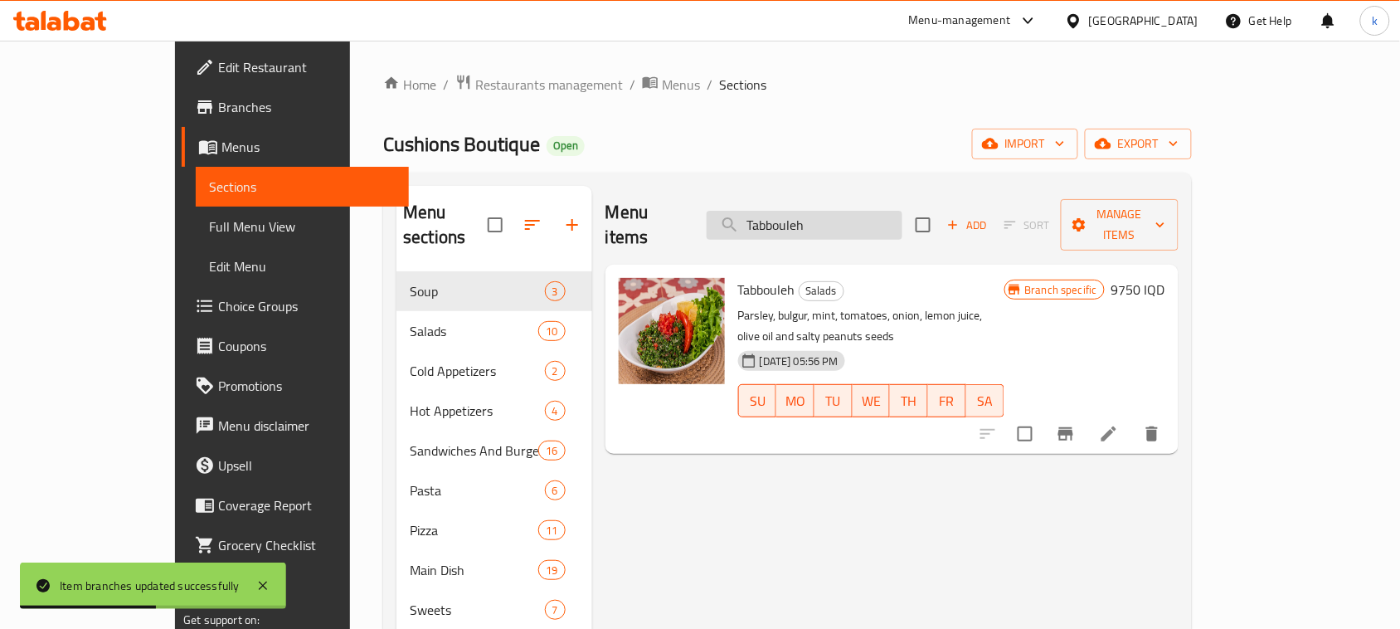
click at [838, 221] on input "Tabbouleh" at bounding box center [805, 225] width 196 height 29
paste input "Fattous"
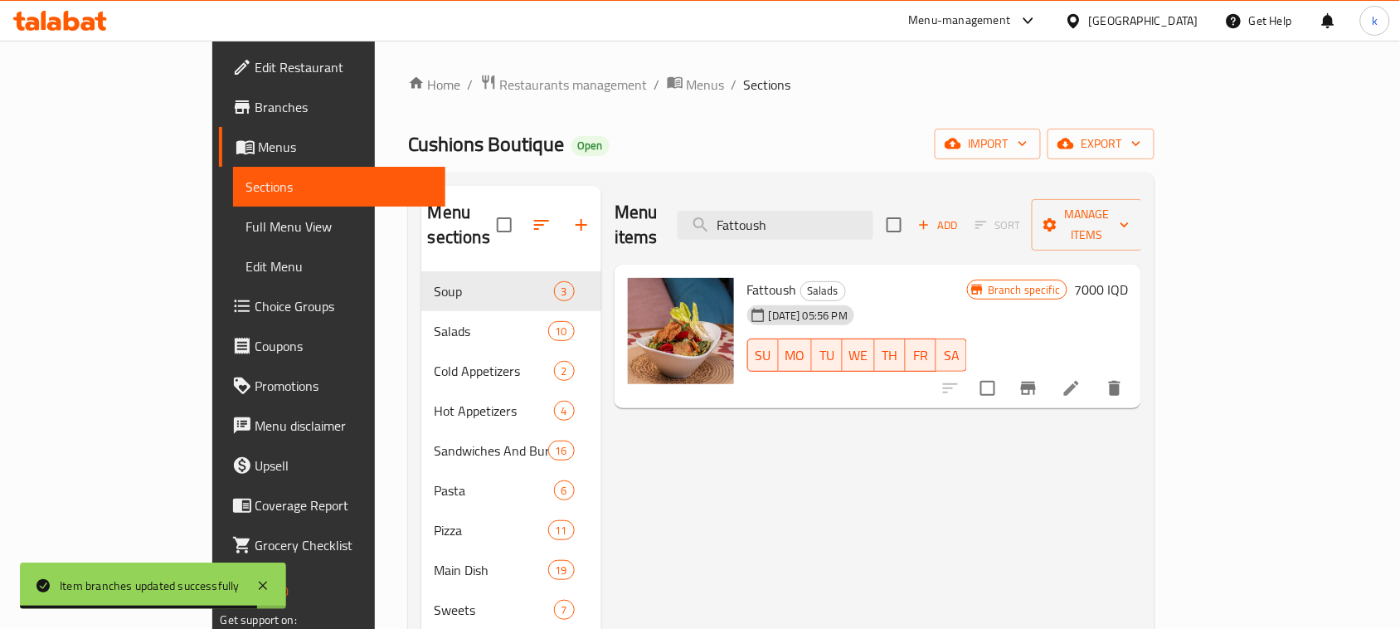
type input "Fattoush"
drag, startPoint x: 1299, startPoint y: 263, endPoint x: 1224, endPoint y: 344, distance: 110.3
click at [1128, 278] on h6 "7000 IQD" at bounding box center [1101, 289] width 54 height 23
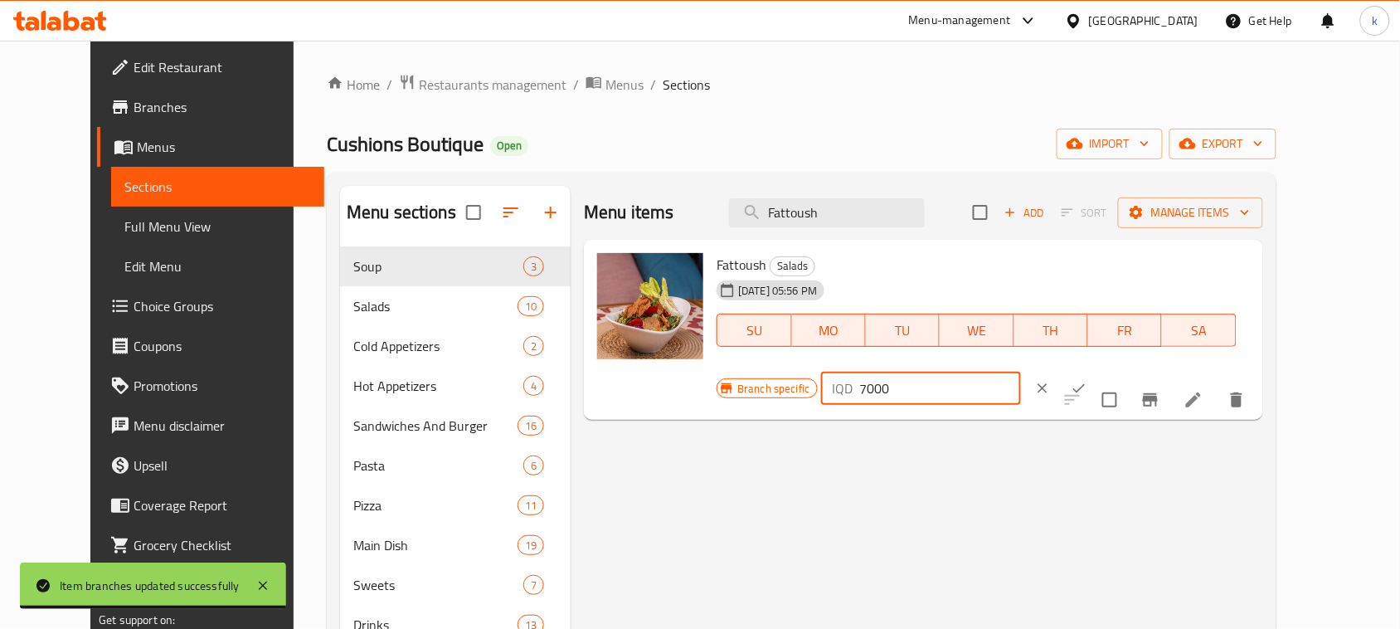
drag, startPoint x: 1174, startPoint y: 279, endPoint x: 1028, endPoint y: 304, distance: 148.1
click at [1029, 370] on div "Branch specific IQD 7000 ​" at bounding box center [919, 388] width 404 height 36
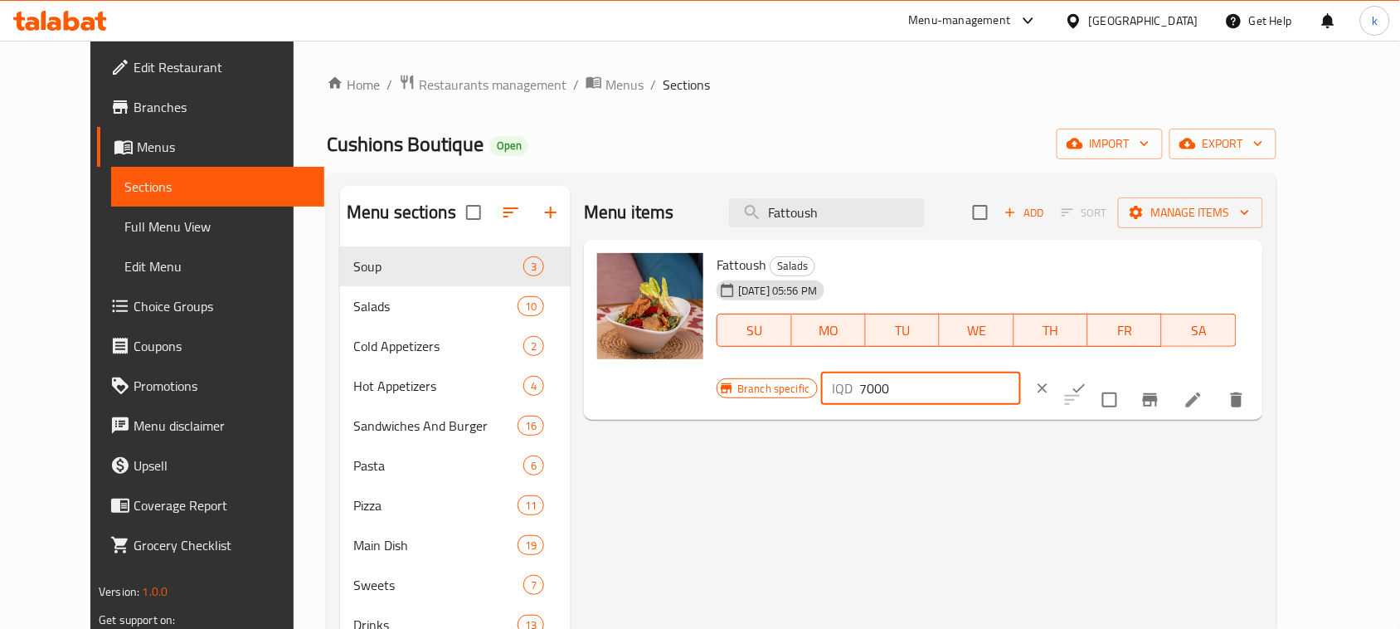
paste input "975"
type input "9750"
click at [1086, 384] on icon "ok" at bounding box center [1079, 388] width 12 height 9
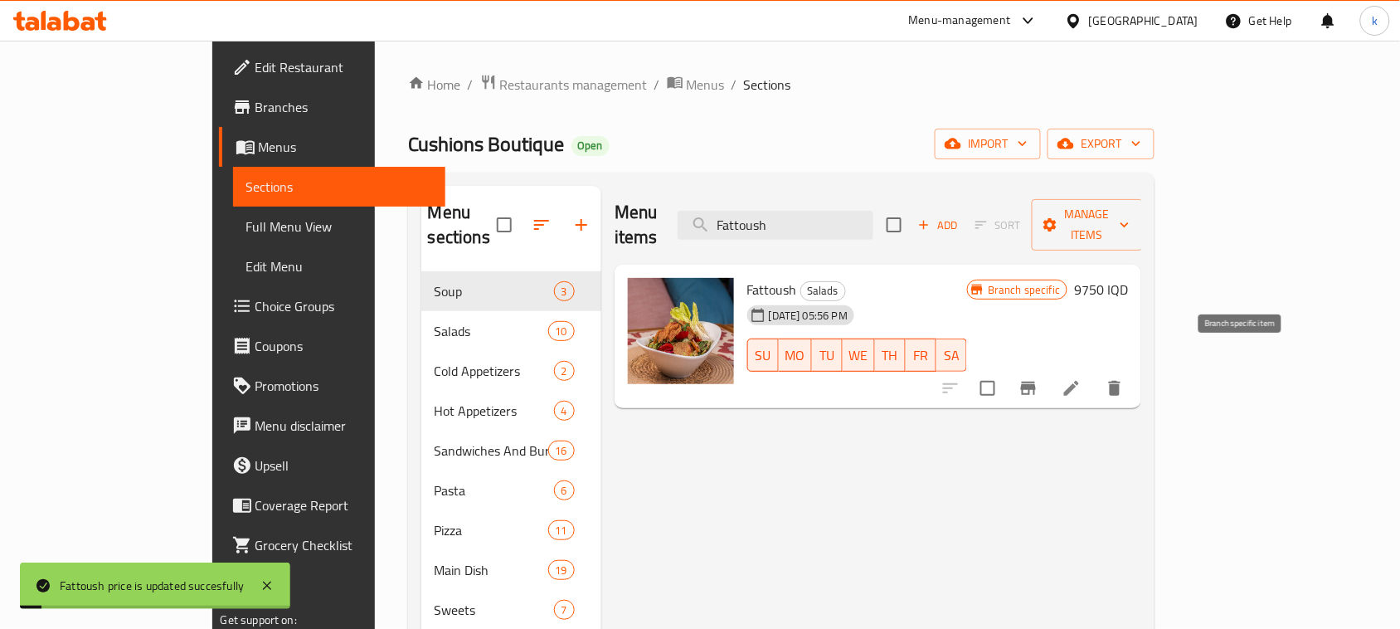
click at [1038, 378] on icon "Branch-specific-item" at bounding box center [1028, 388] width 20 height 20
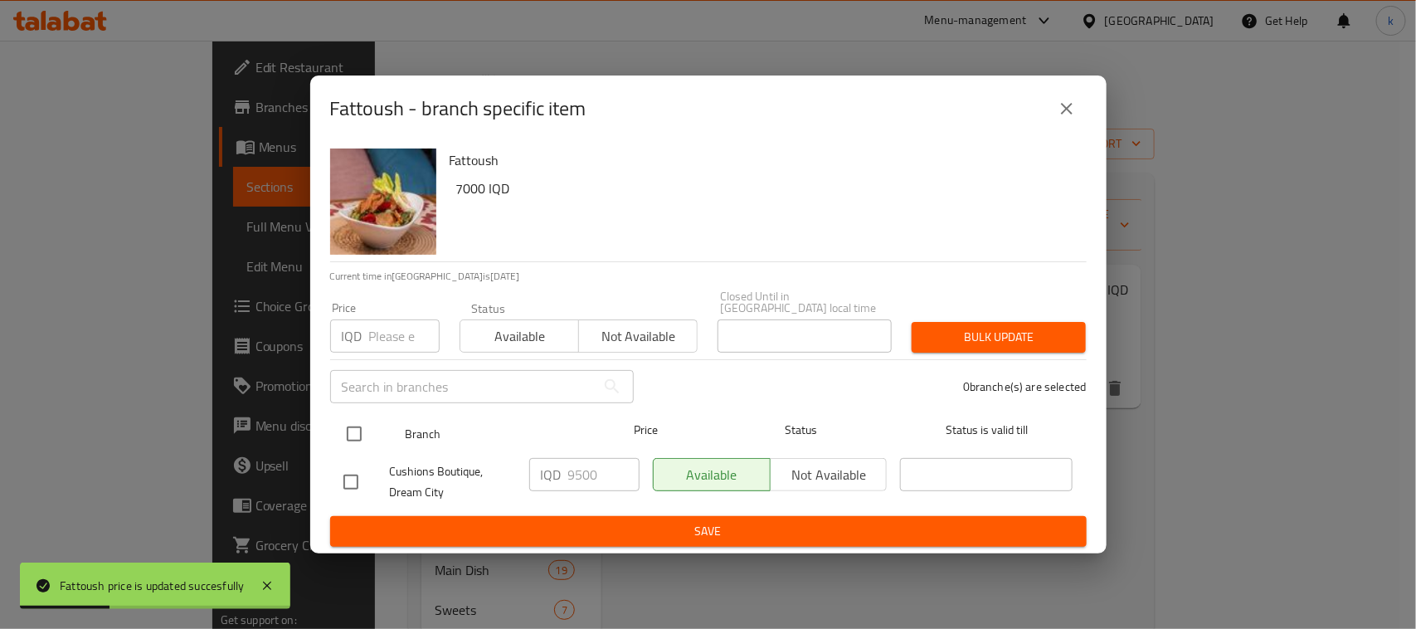
click at [357, 430] on input "checkbox" at bounding box center [354, 433] width 35 height 35
checkbox input "true"
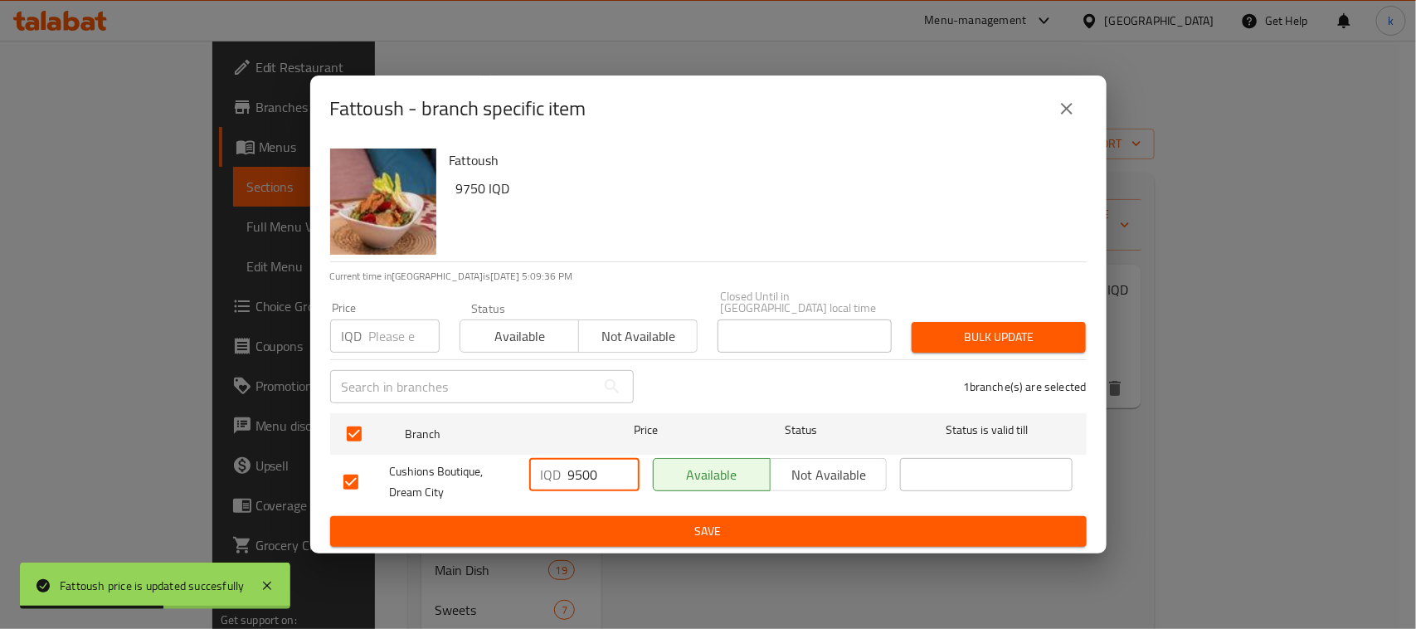
click at [585, 461] on input "9500" at bounding box center [603, 474] width 71 height 33
paste input "75"
type input "9750"
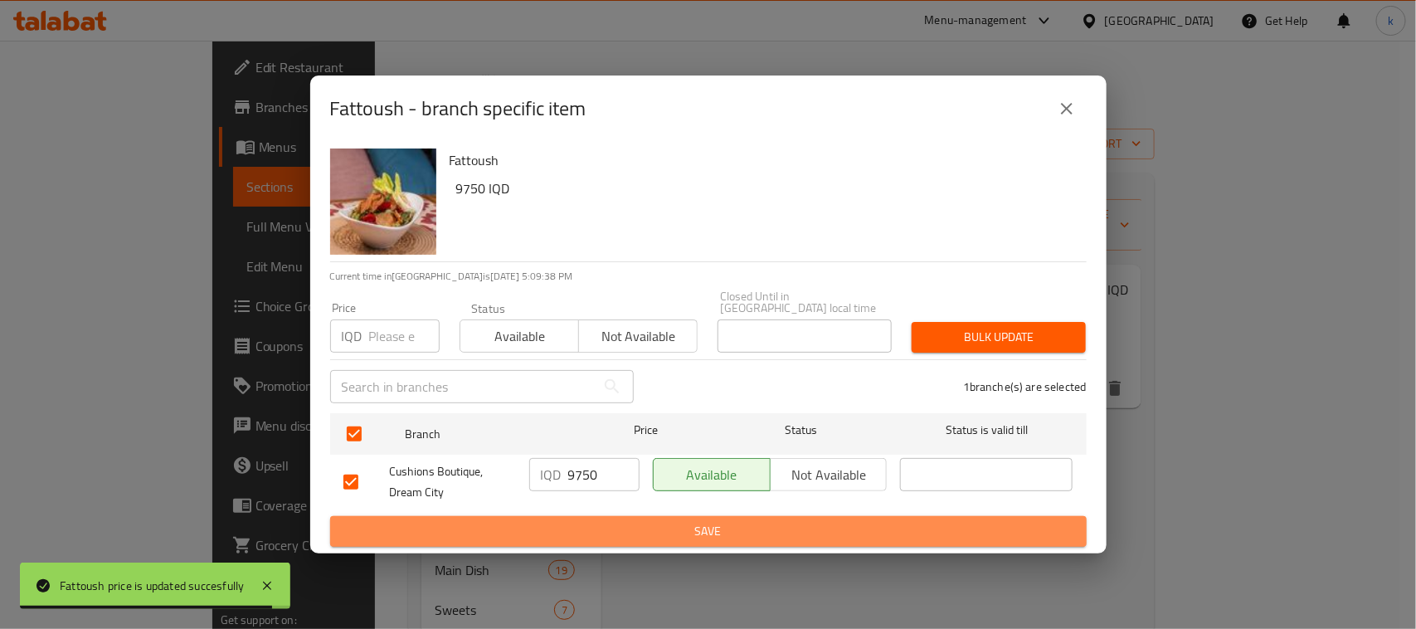
click at [657, 533] on span "Save" at bounding box center [708, 531] width 730 height 21
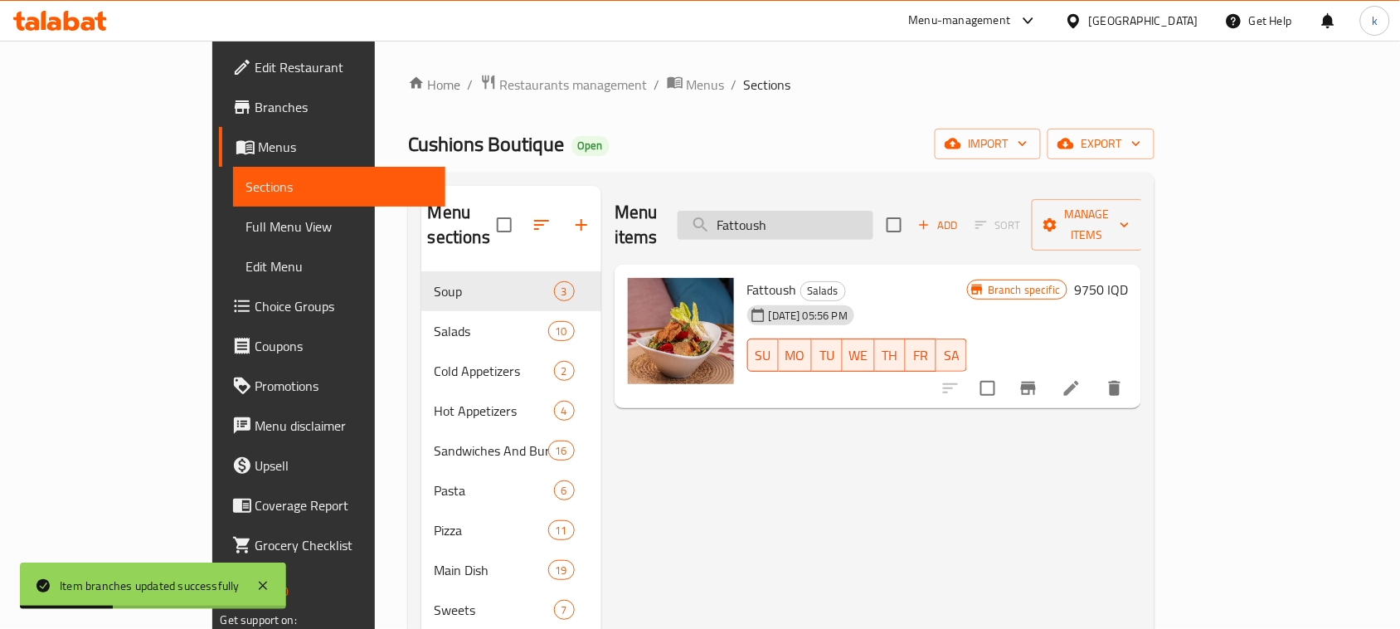
click at [807, 213] on input "Fattoush" at bounding box center [776, 225] width 196 height 29
paste input "Halloumi Cheese Salad"
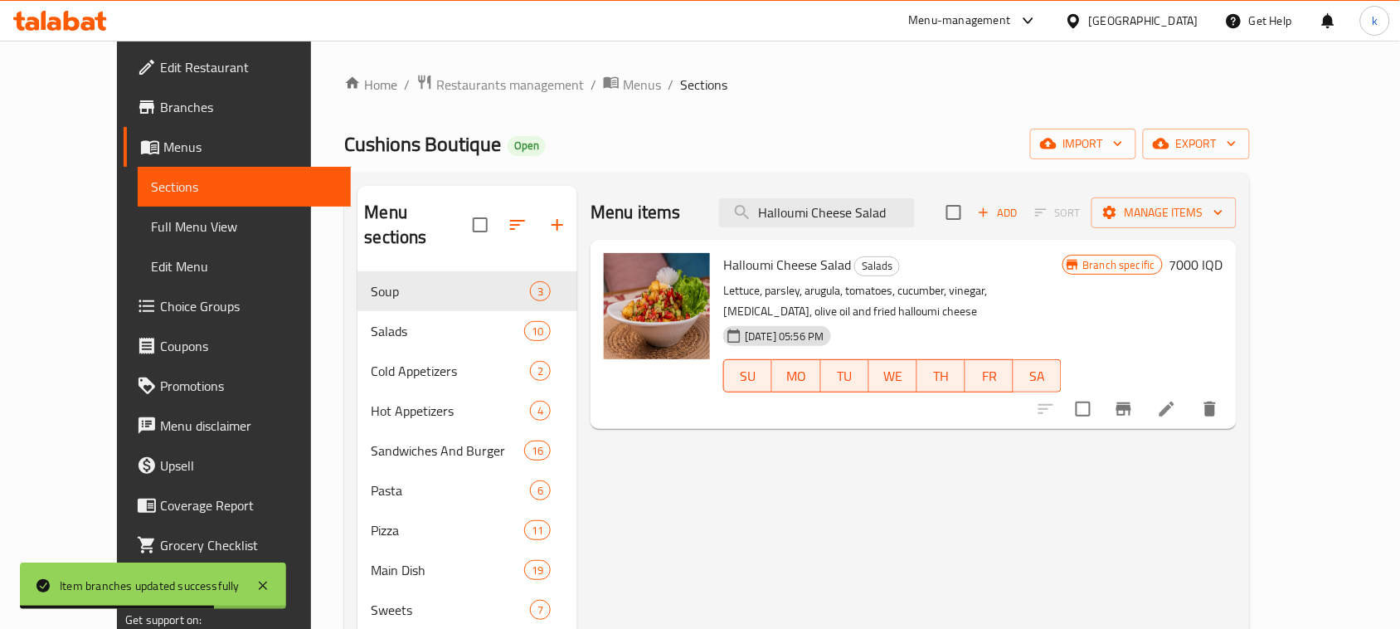
type input "Halloumi Cheese Salad"
click at [1223, 263] on h6 "7000 IQD" at bounding box center [1196, 264] width 54 height 23
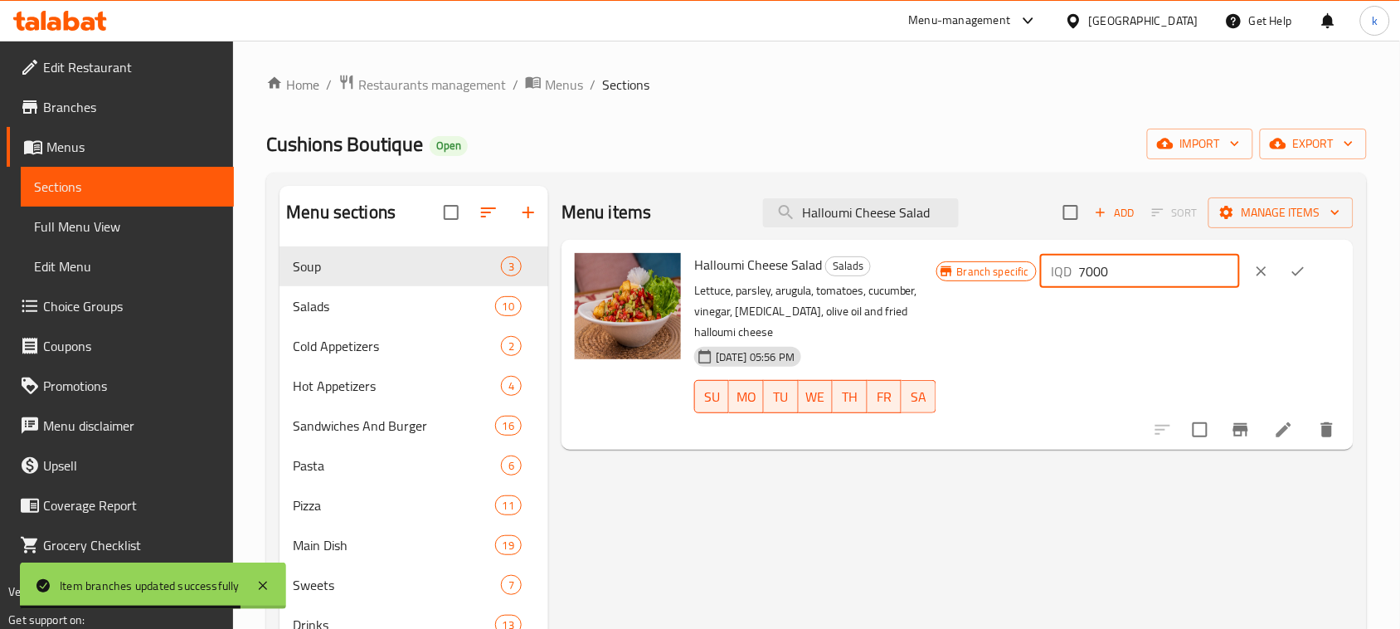
drag, startPoint x: 1129, startPoint y: 279, endPoint x: 1064, endPoint y: 280, distance: 65.5
click at [1067, 279] on div "Branch specific IQD 7000 ​" at bounding box center [1138, 271] width 404 height 36
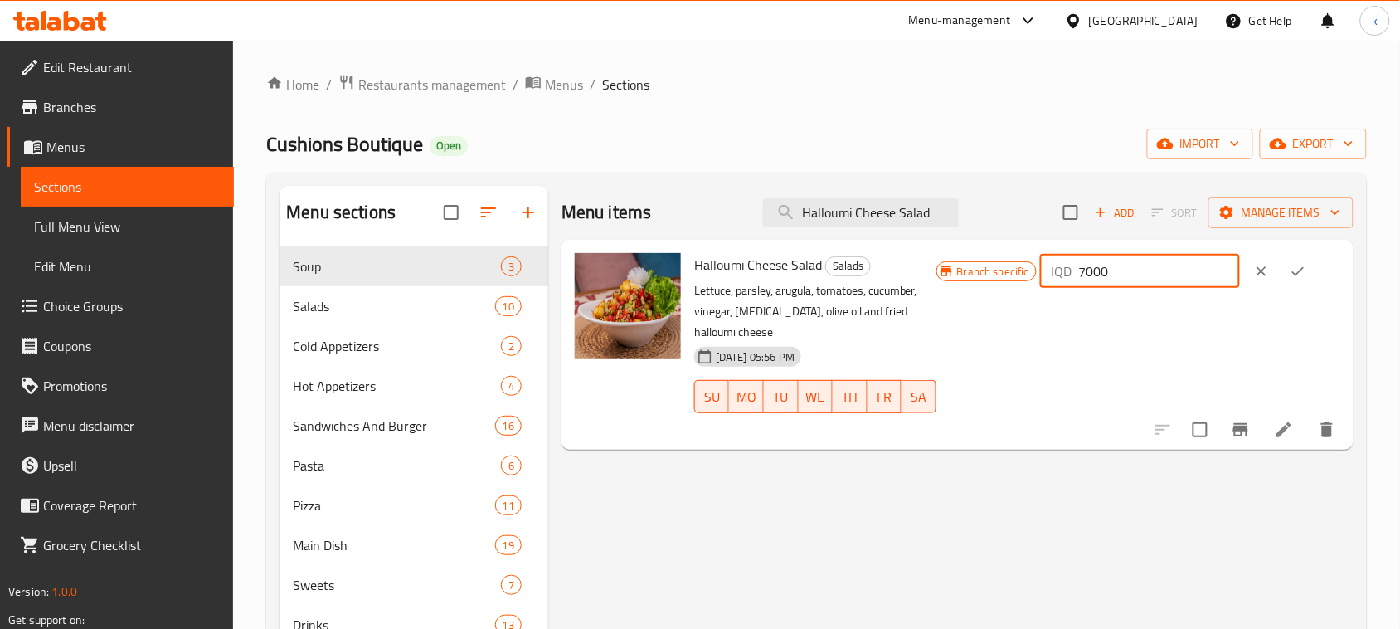
paste input "975"
type input "9750"
click at [1304, 275] on icon "ok" at bounding box center [1298, 271] width 17 height 17
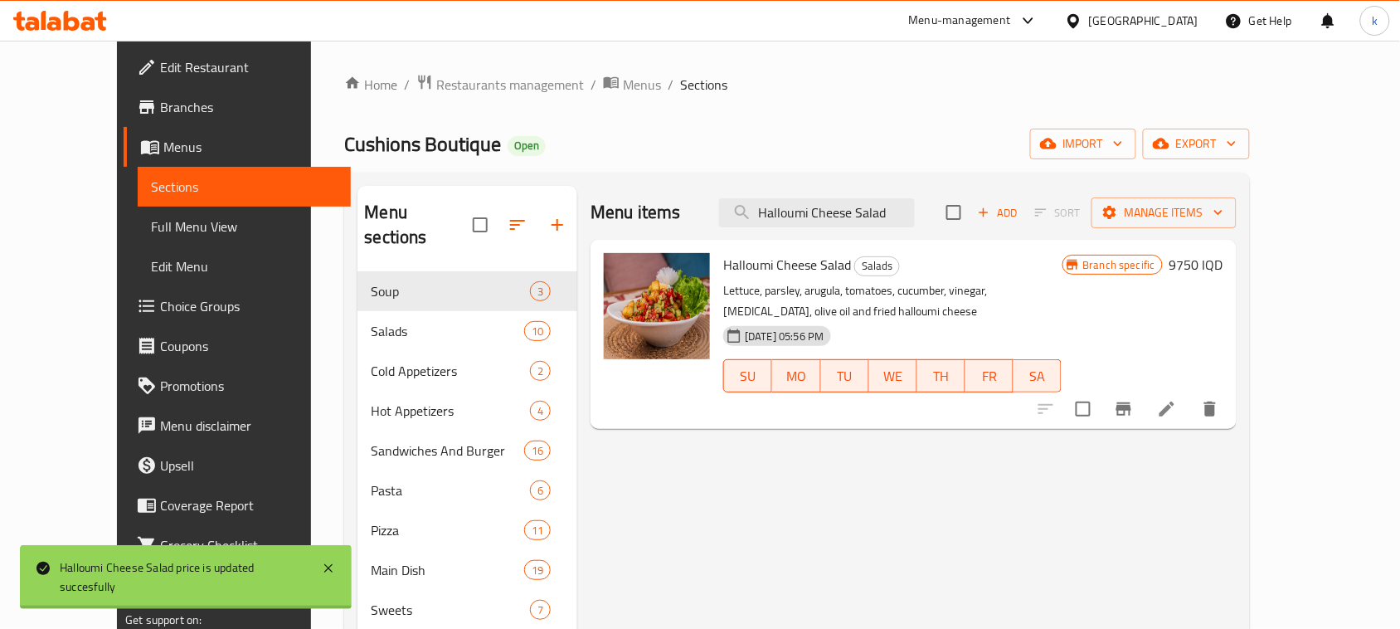
click at [1236, 410] on div "Menu items Halloumi Cheese Salad Add Sort Manage items Halloumi Cheese Salad Sa…" at bounding box center [906, 500] width 658 height 629
click at [1134, 399] on icon "Branch-specific-item" at bounding box center [1124, 409] width 20 height 20
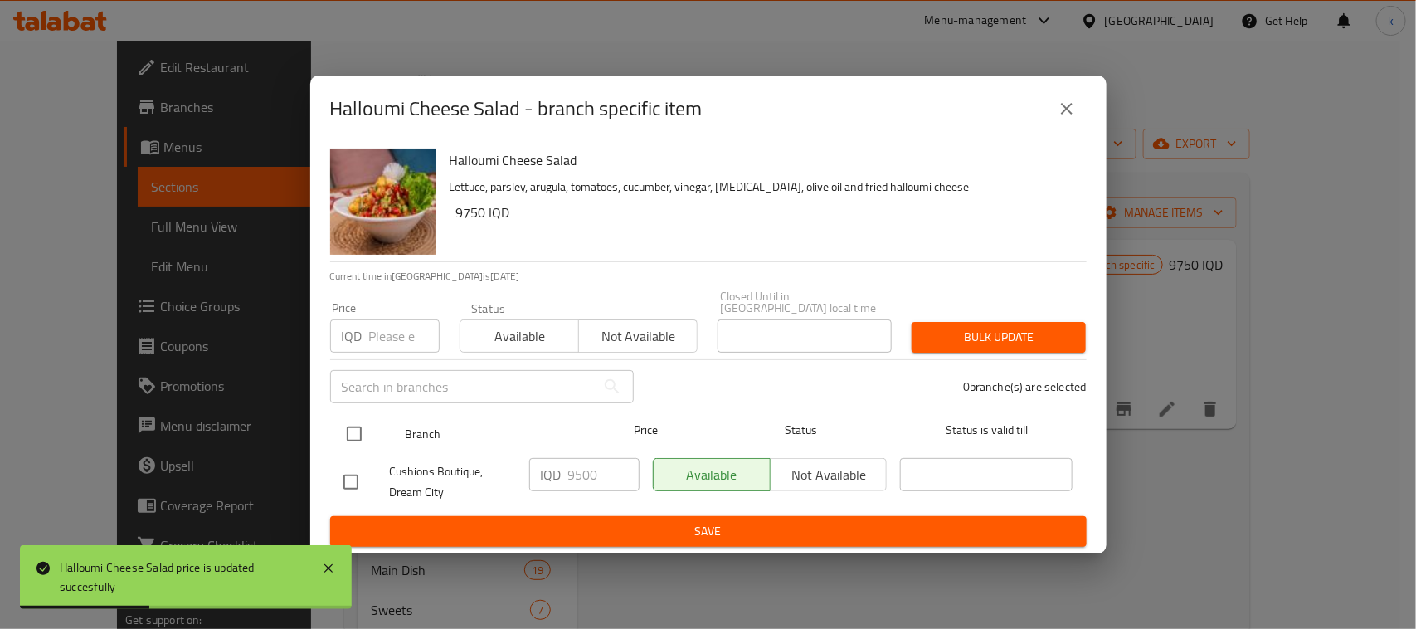
click at [349, 416] on input "checkbox" at bounding box center [354, 433] width 35 height 35
checkbox input "true"
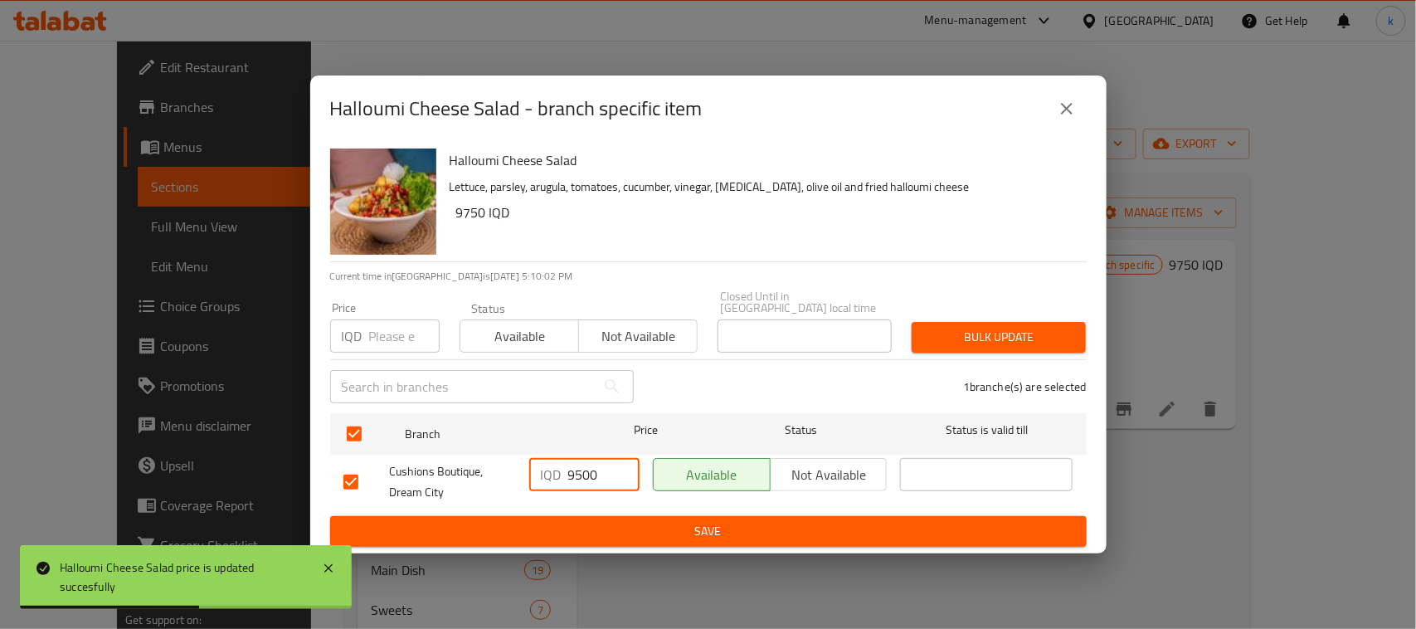
click at [574, 473] on input "9500" at bounding box center [603, 474] width 71 height 33
paste input "75"
type input "9750"
click at [705, 523] on span "Save" at bounding box center [708, 531] width 730 height 21
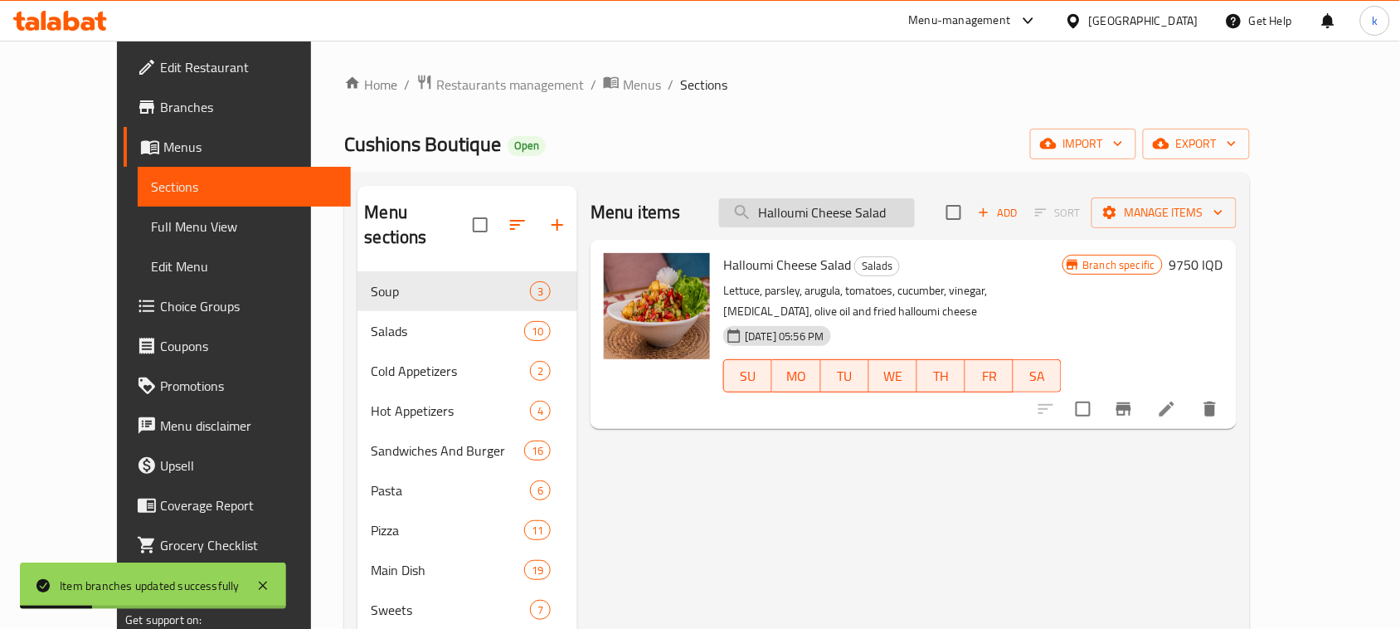
click at [869, 216] on input "Halloumi Cheese Salad" at bounding box center [817, 212] width 196 height 29
paste input "Classic Greek"
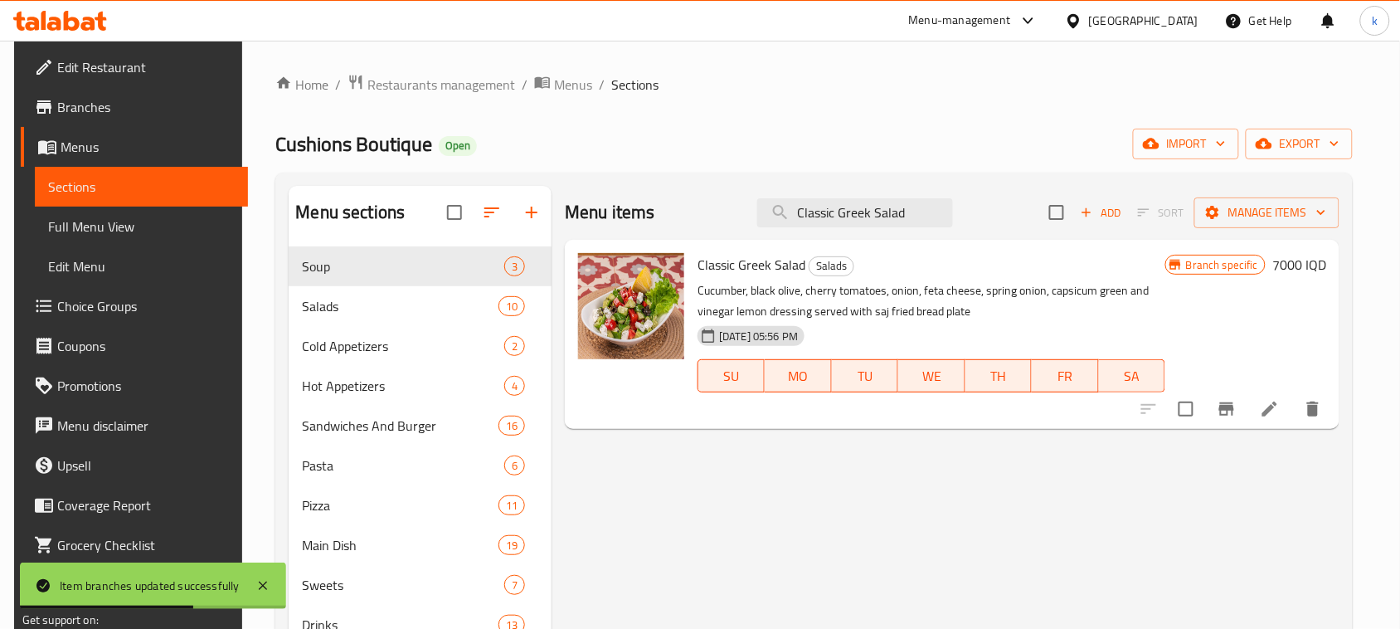
type input "Classic Greek Salad"
click at [1295, 272] on h6 "7000 IQD" at bounding box center [1299, 264] width 54 height 23
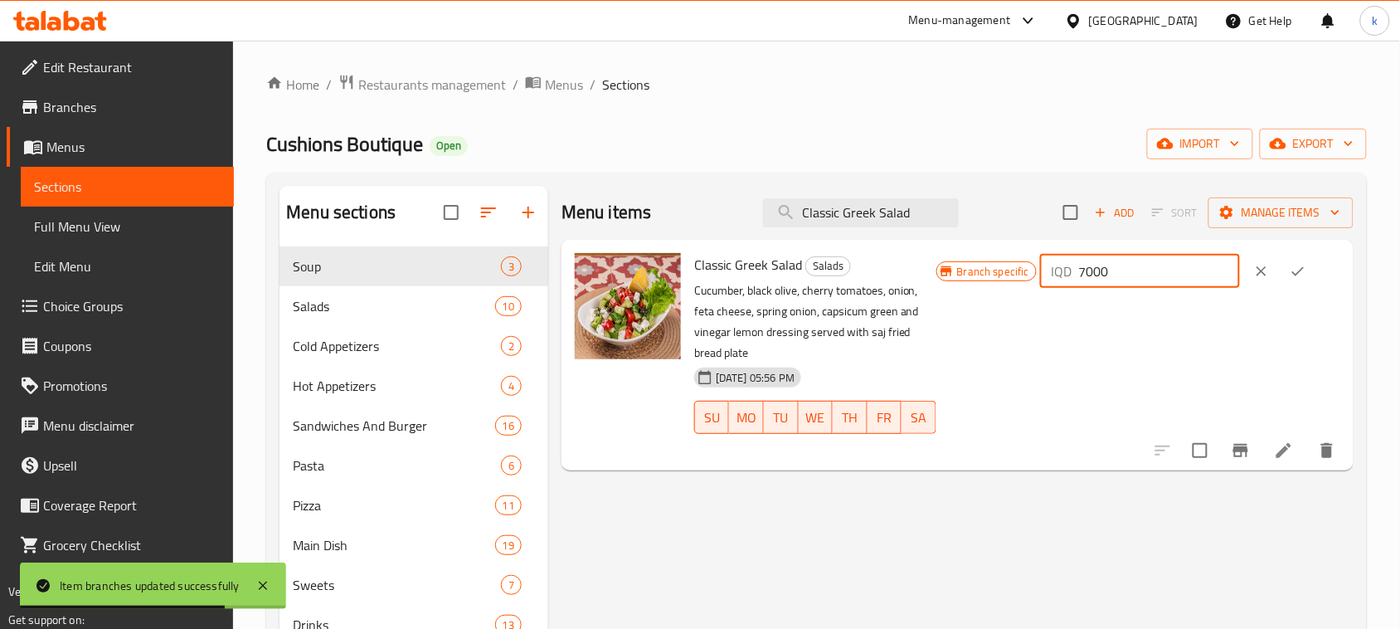
drag, startPoint x: 1149, startPoint y: 282, endPoint x: 1022, endPoint y: 291, distance: 128.0
click at [1024, 288] on div "Branch specific IQD 7000 ​" at bounding box center [1138, 271] width 404 height 36
paste input "975"
type input "9750"
click at [1304, 274] on icon "ok" at bounding box center [1298, 271] width 17 height 17
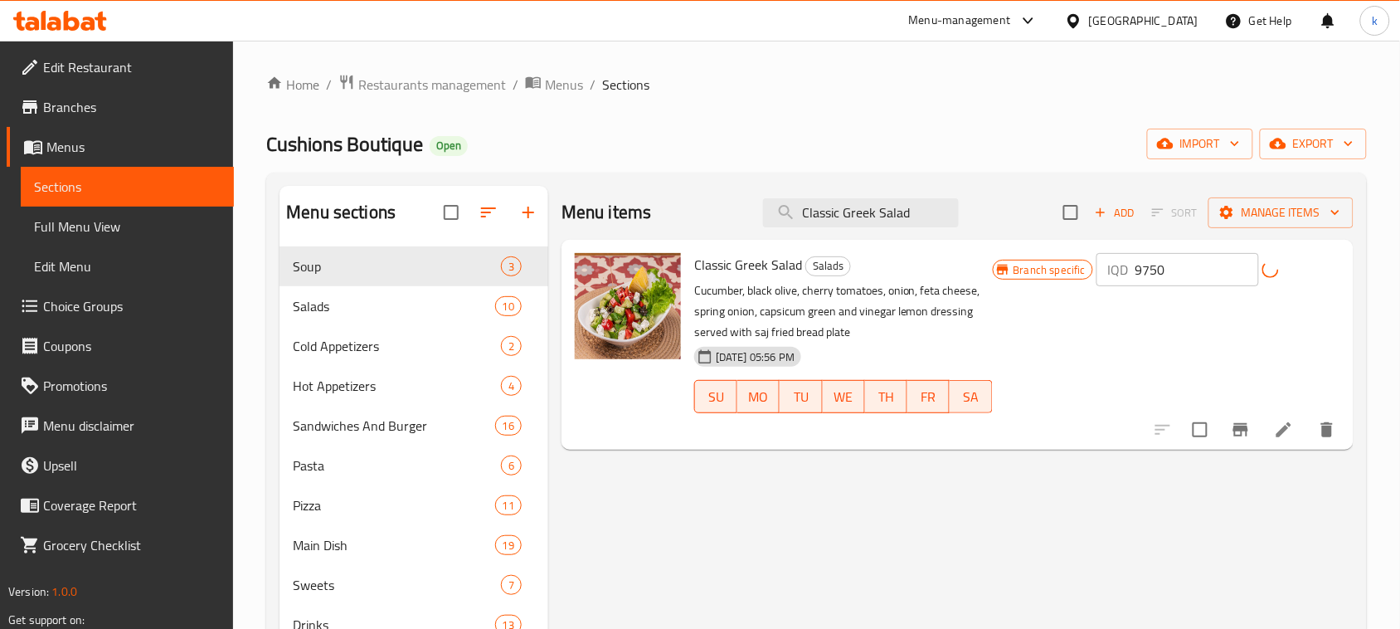
click at [1233, 432] on div "Menu items Classic Greek Salad Add Sort Manage items Classic Greek Salad Salads…" at bounding box center [950, 500] width 805 height 629
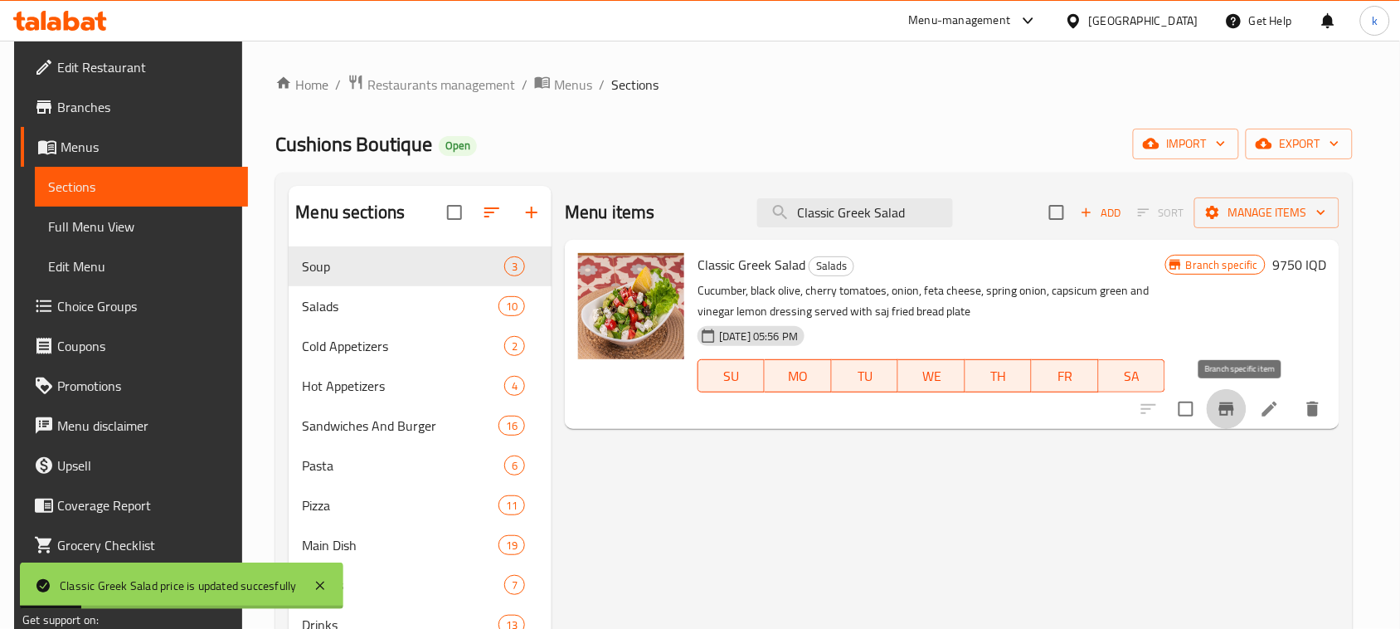
click at [1236, 412] on icon "Branch-specific-item" at bounding box center [1227, 409] width 20 height 20
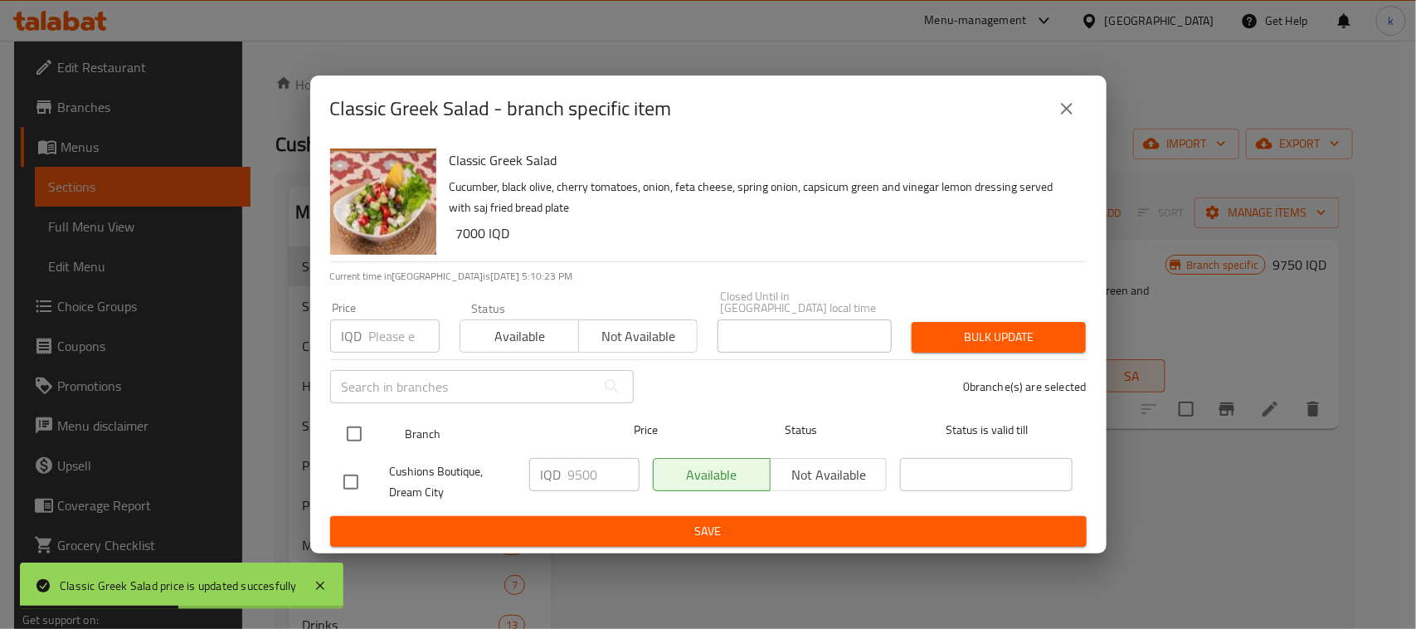
click at [357, 427] on input "checkbox" at bounding box center [354, 433] width 35 height 35
checkbox input "true"
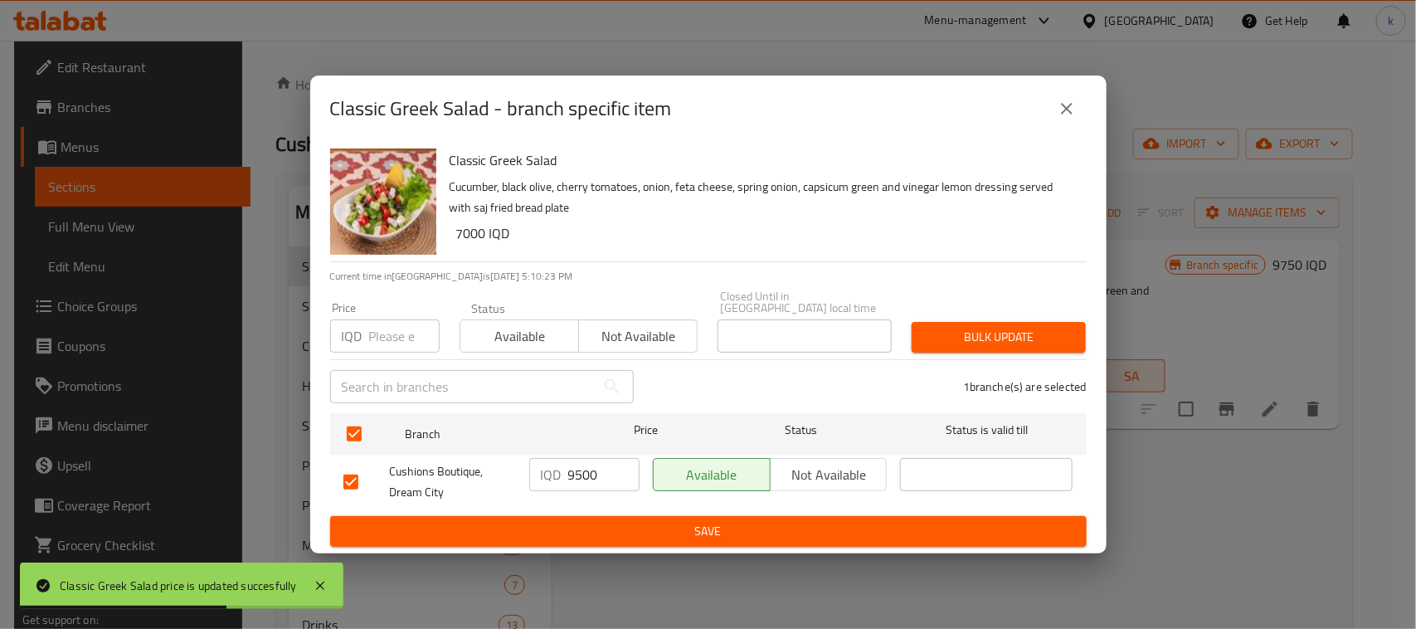
click at [581, 469] on input "9500" at bounding box center [603, 474] width 71 height 33
paste input "75"
type input "9750"
click at [705, 525] on span "Save" at bounding box center [708, 531] width 730 height 21
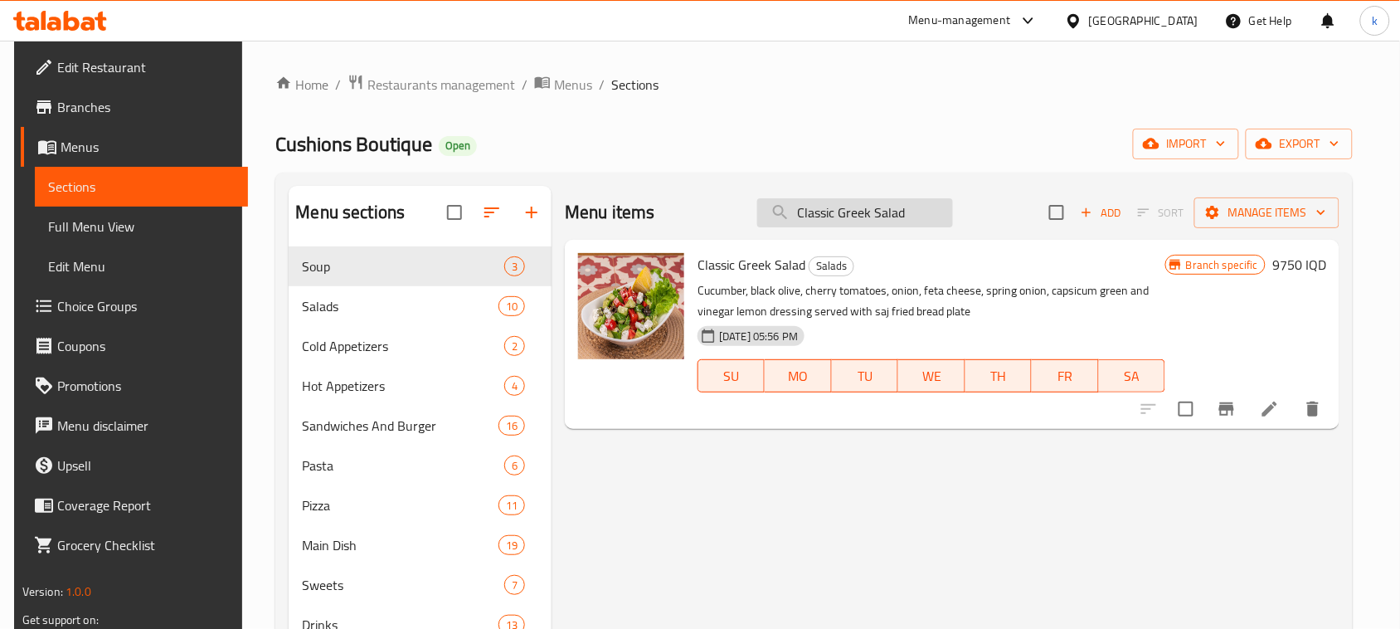
click at [889, 208] on input "Classic Greek Salad" at bounding box center [855, 212] width 196 height 29
paste input "hicken Caesar"
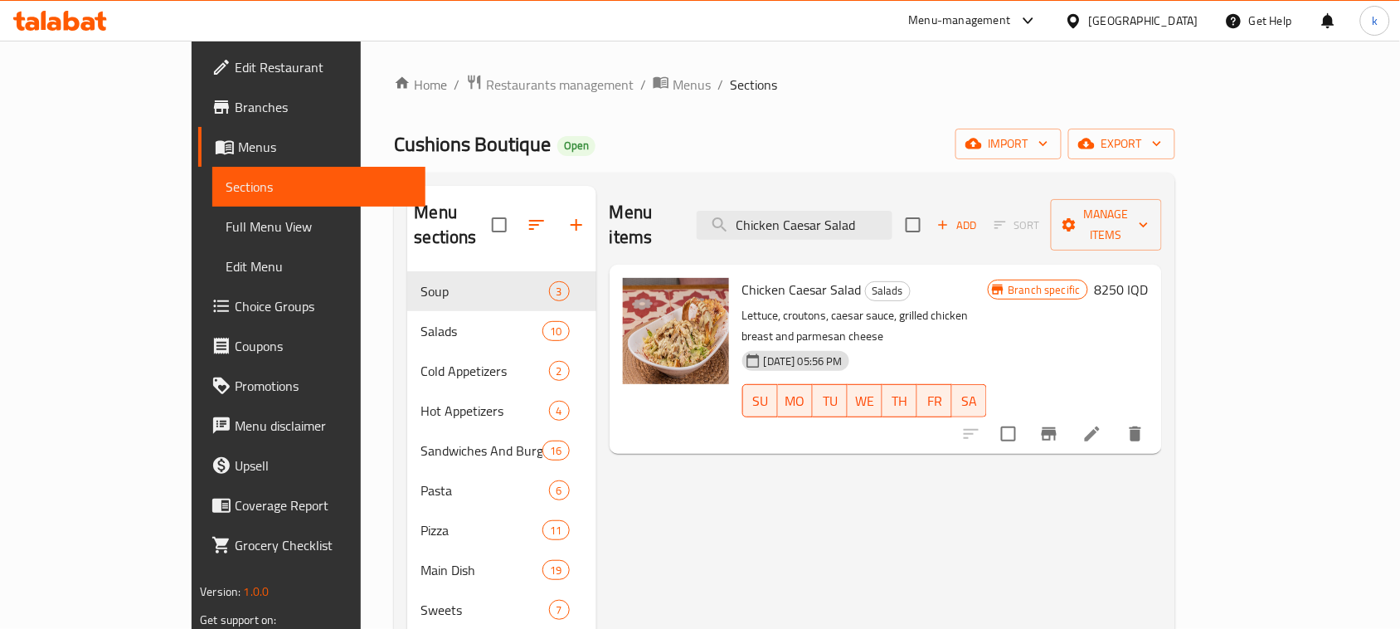
type input "Chicken Caesar Salad"
click at [1102, 424] on icon at bounding box center [1092, 434] width 20 height 20
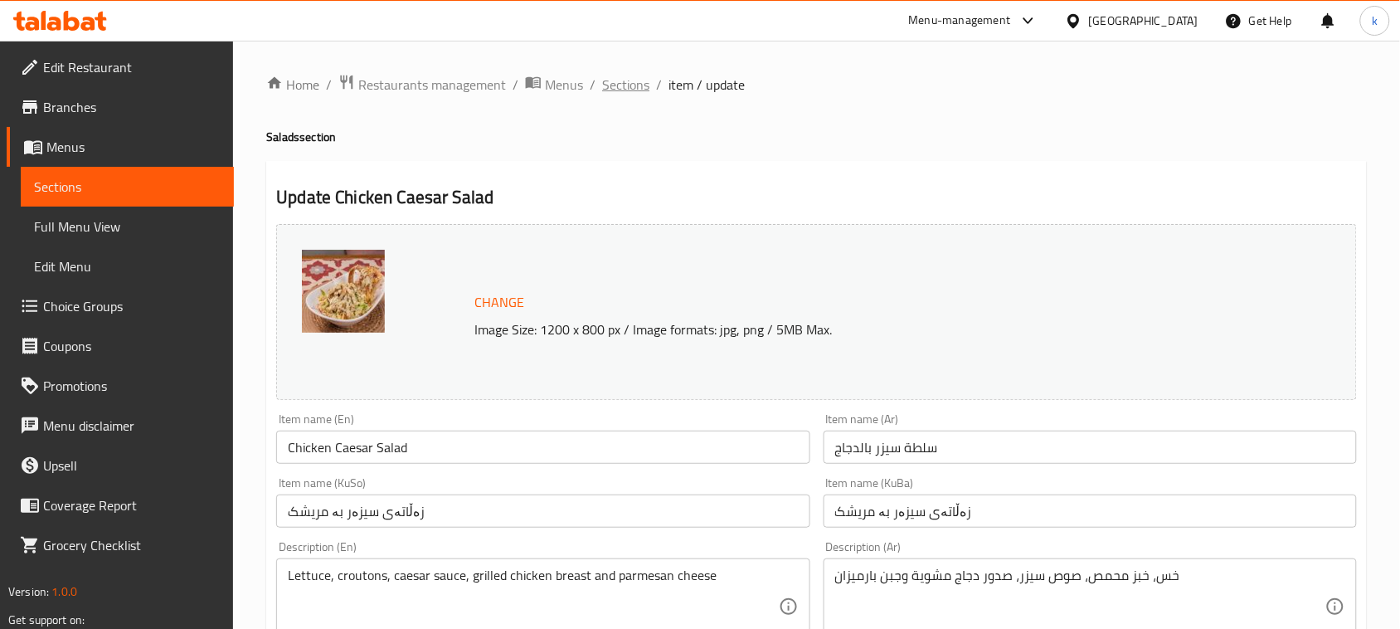
click at [627, 87] on span "Sections" at bounding box center [625, 85] width 47 height 20
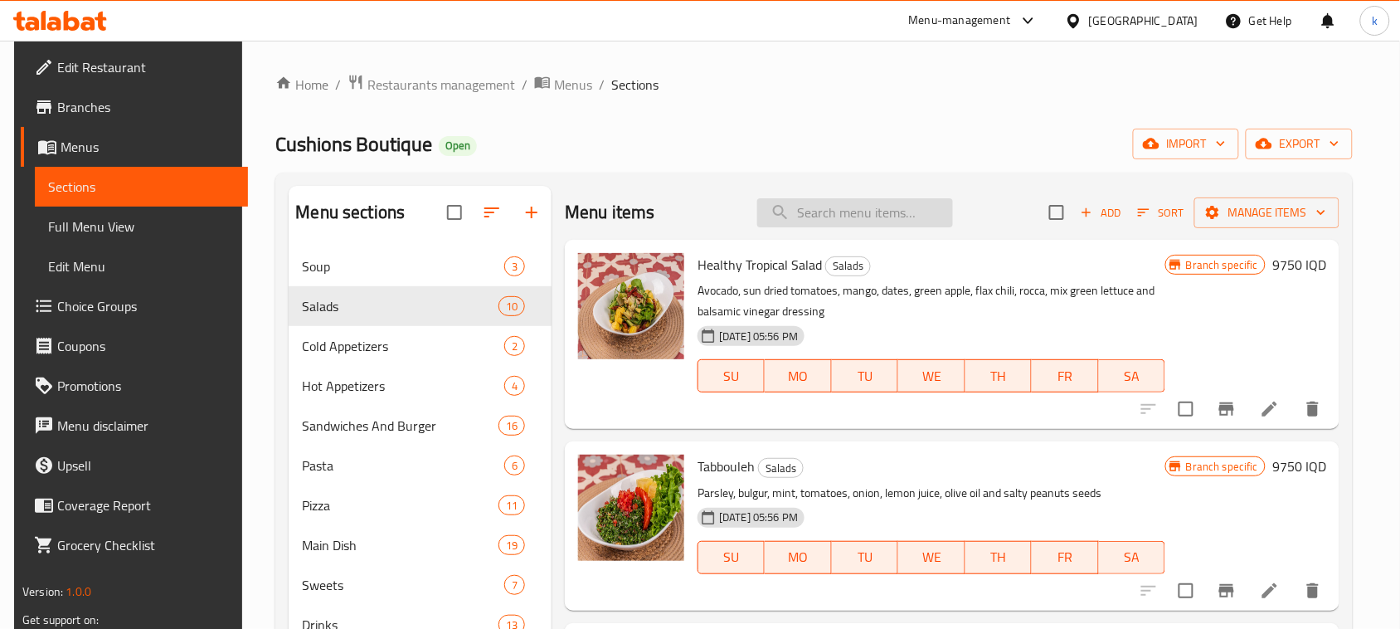
click at [839, 214] on input "search" at bounding box center [855, 212] width 196 height 29
paste input "Chicken Caesar Salad"
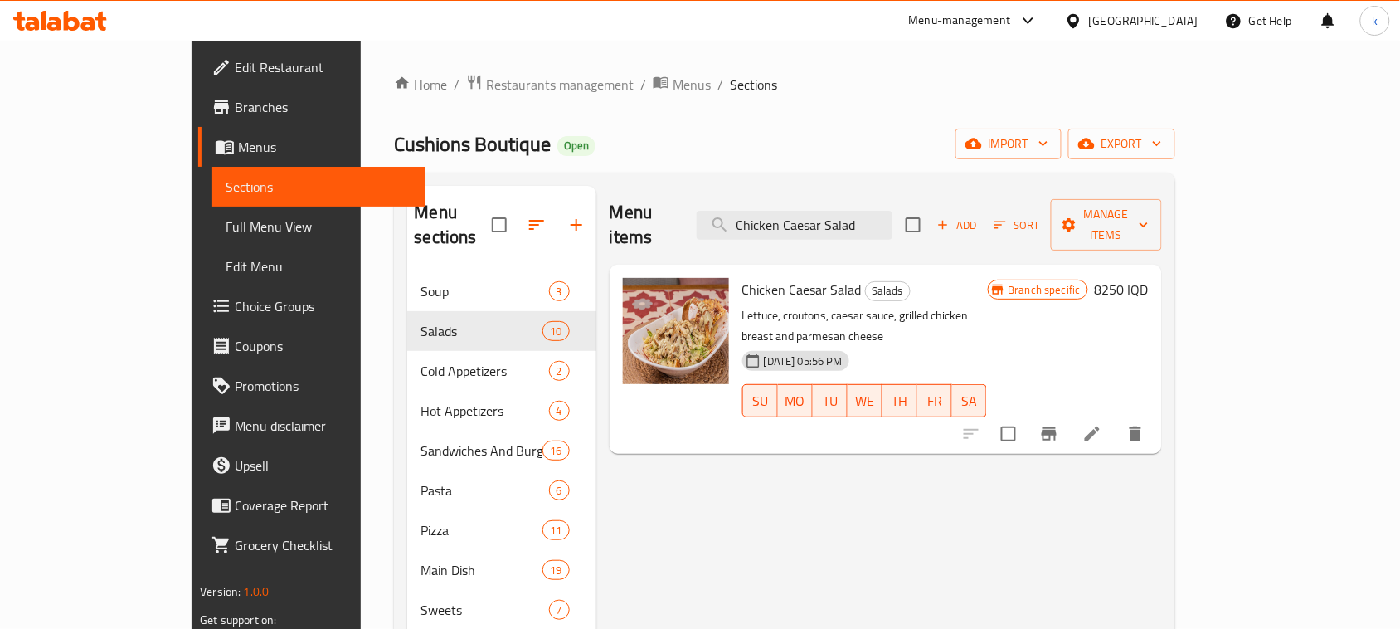
type input "Chicken Caesar Salad"
click at [1149, 278] on h6 "8250 IQD" at bounding box center [1122, 289] width 54 height 23
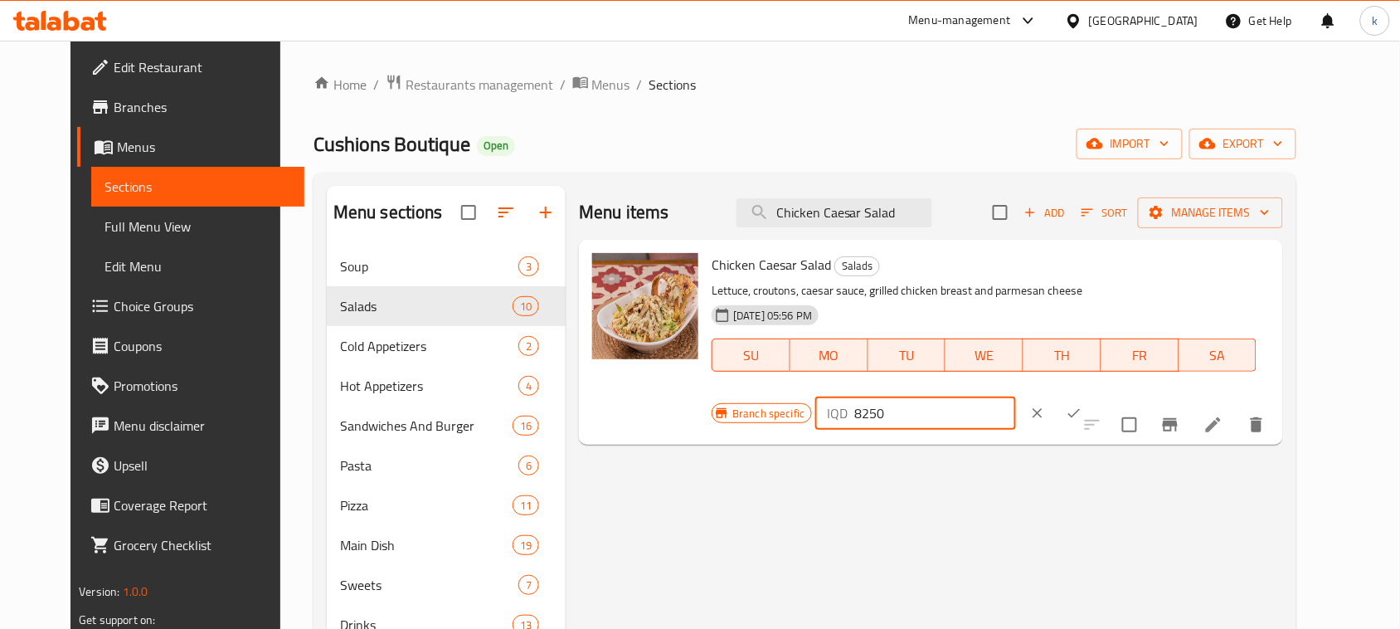
drag, startPoint x: 1151, startPoint y: 274, endPoint x: 1062, endPoint y: 284, distance: 89.2
click at [1064, 395] on div "Branch specific IQD 8250 ​" at bounding box center [914, 413] width 404 height 36
paste input "11"
type input "11250"
click at [1082, 405] on icon "ok" at bounding box center [1074, 413] width 17 height 17
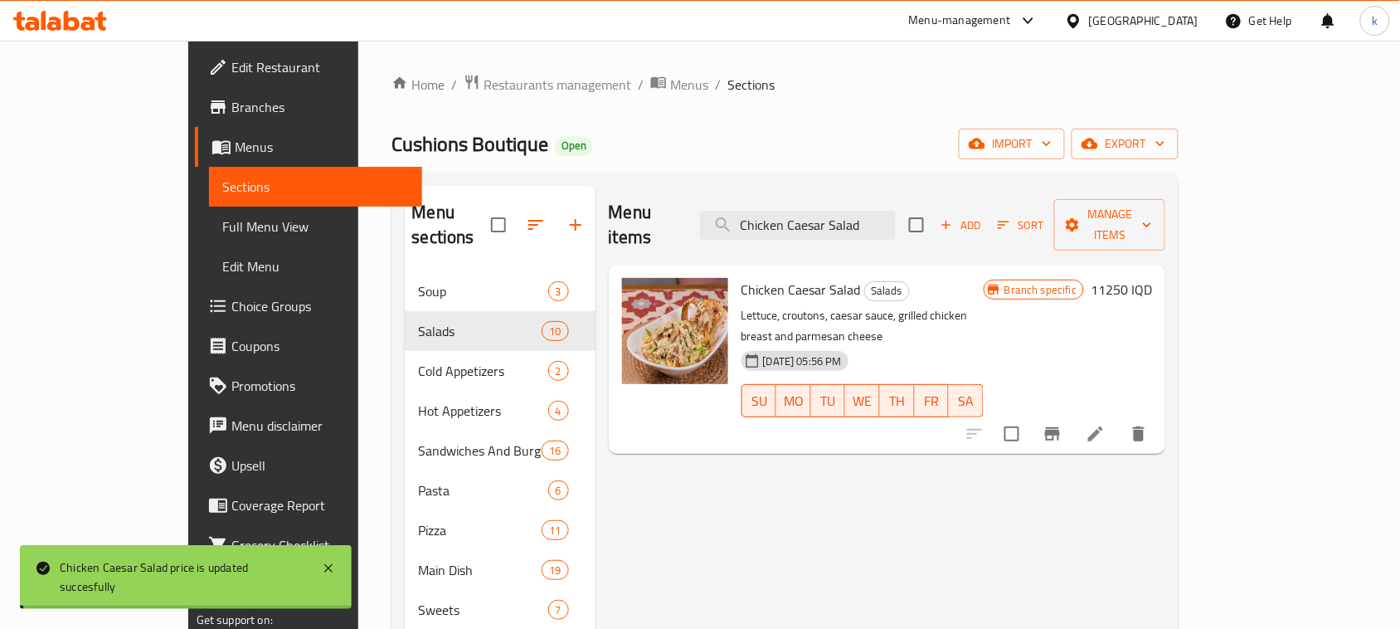
click at [1166, 410] on div "Menu items Chicken Caesar Salad Add Sort Manage items Chicken Caesar Salad Sala…" at bounding box center [880, 500] width 571 height 629
click at [1062, 424] on icon "Branch-specific-item" at bounding box center [1052, 434] width 20 height 20
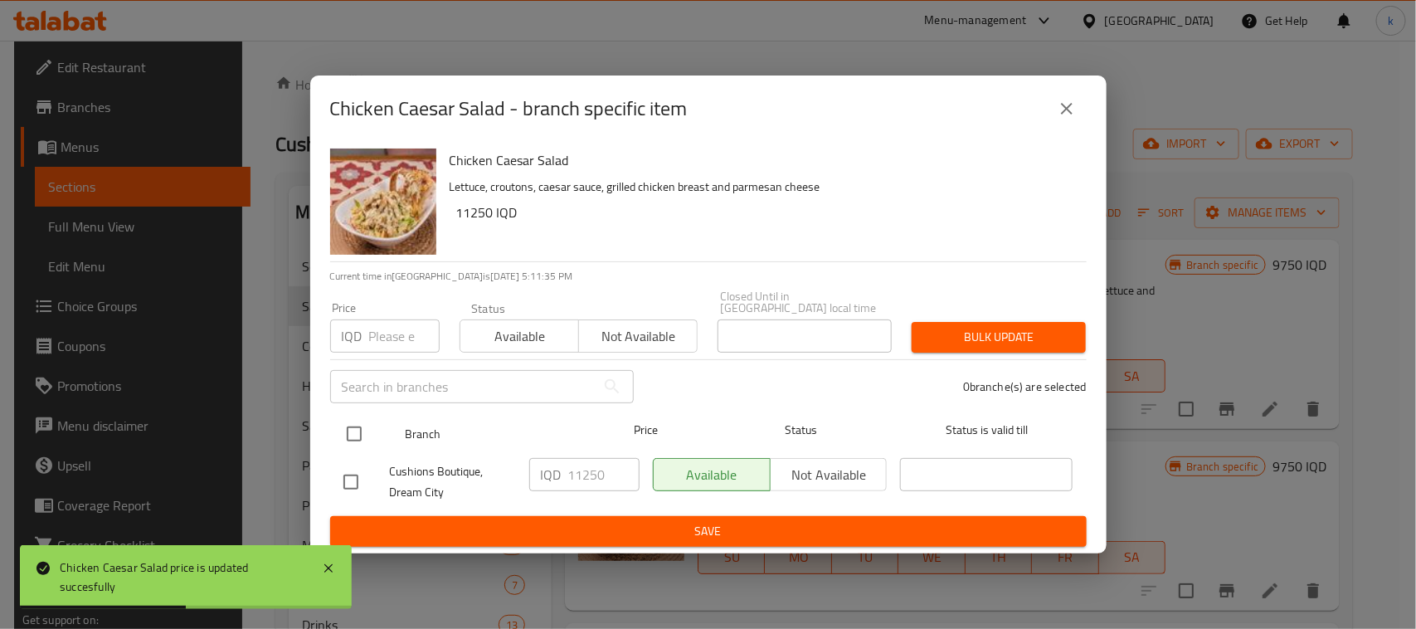
click at [359, 430] on input "checkbox" at bounding box center [354, 433] width 35 height 35
checkbox input "true"
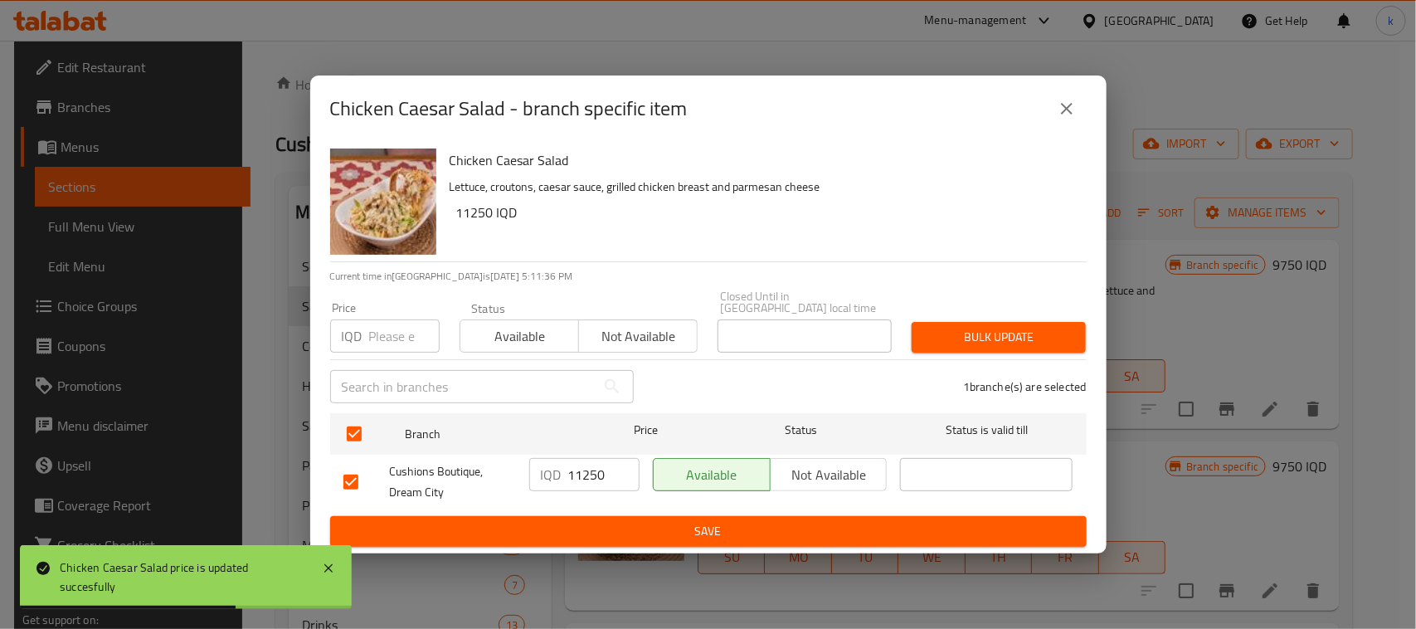
click at [572, 465] on input "11250" at bounding box center [603, 474] width 71 height 33
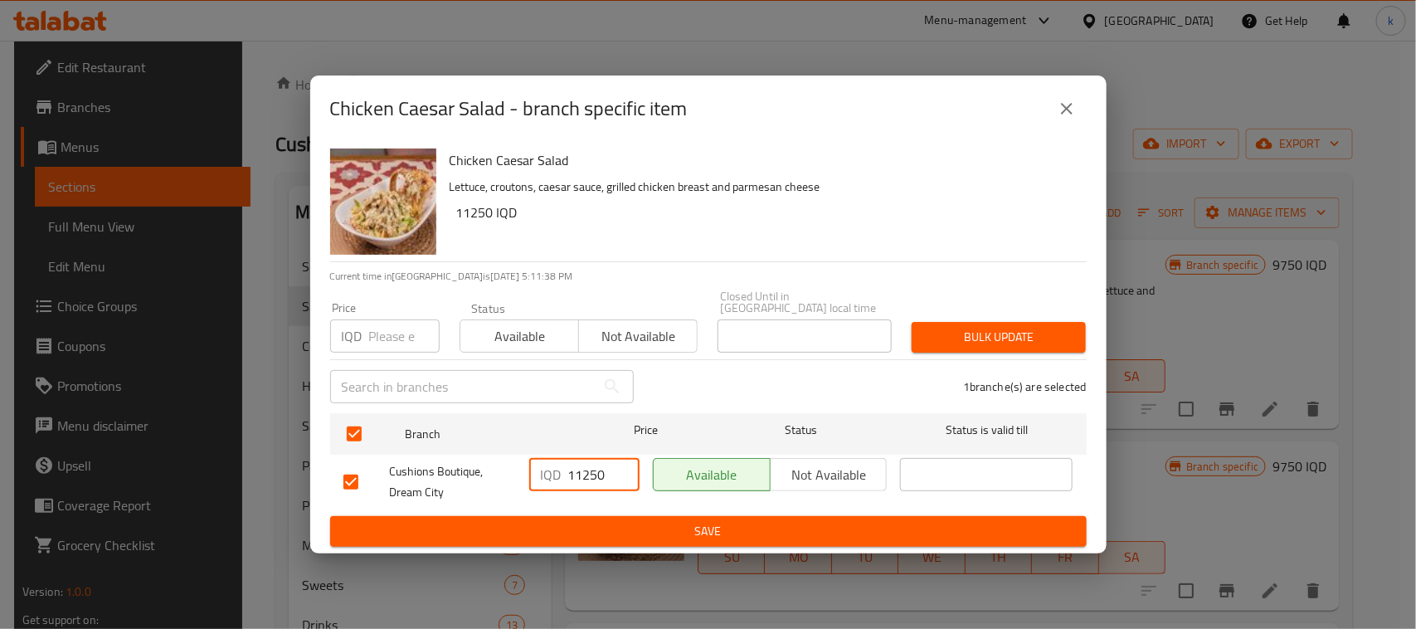
click at [716, 529] on span "Save" at bounding box center [708, 531] width 730 height 21
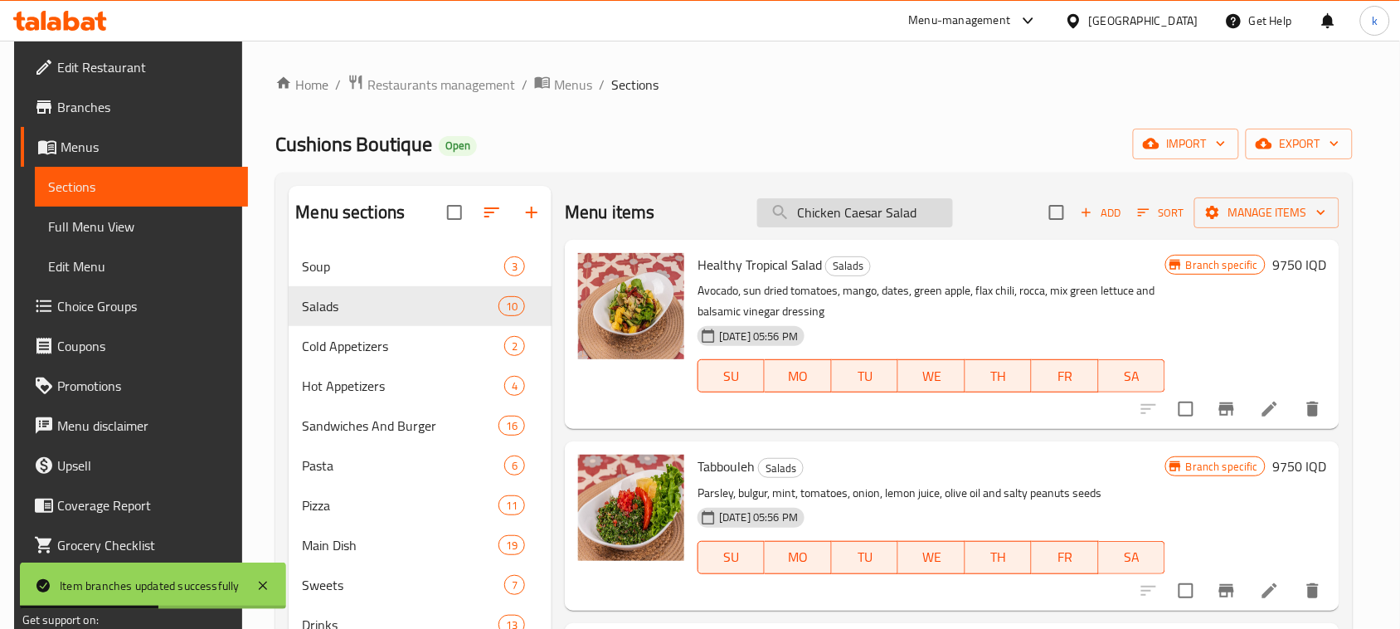
click at [836, 216] on input "Chicken Caesar Salad" at bounding box center [855, 212] width 196 height 29
paste input "ucumber And Tomatoes"
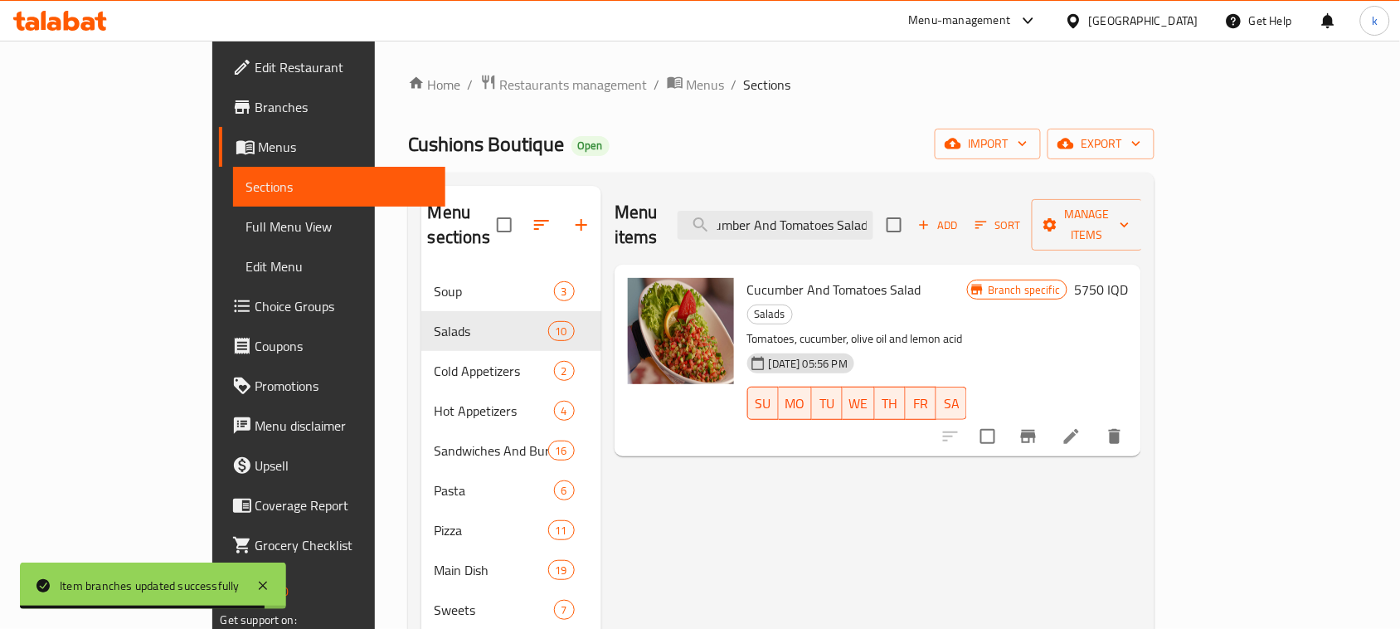
type input "Cucumber And Tomatoes Salad"
click at [1128, 278] on h6 "5750 IQD" at bounding box center [1101, 289] width 54 height 23
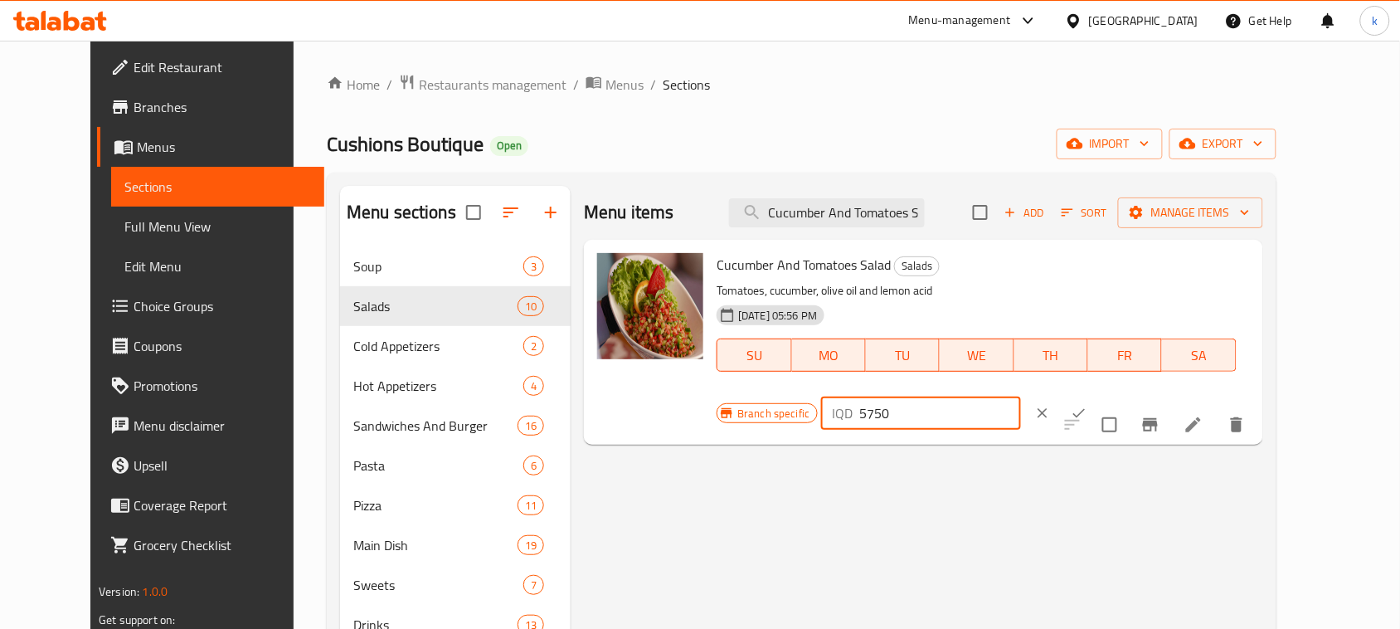
drag, startPoint x: 1168, startPoint y: 274, endPoint x: 1027, endPoint y: 288, distance: 141.7
click at [1027, 395] on div "Branch specific IQD 5750 ​" at bounding box center [919, 413] width 404 height 36
paste input "72"
type input "7250"
click at [1087, 405] on icon "ok" at bounding box center [1079, 413] width 17 height 17
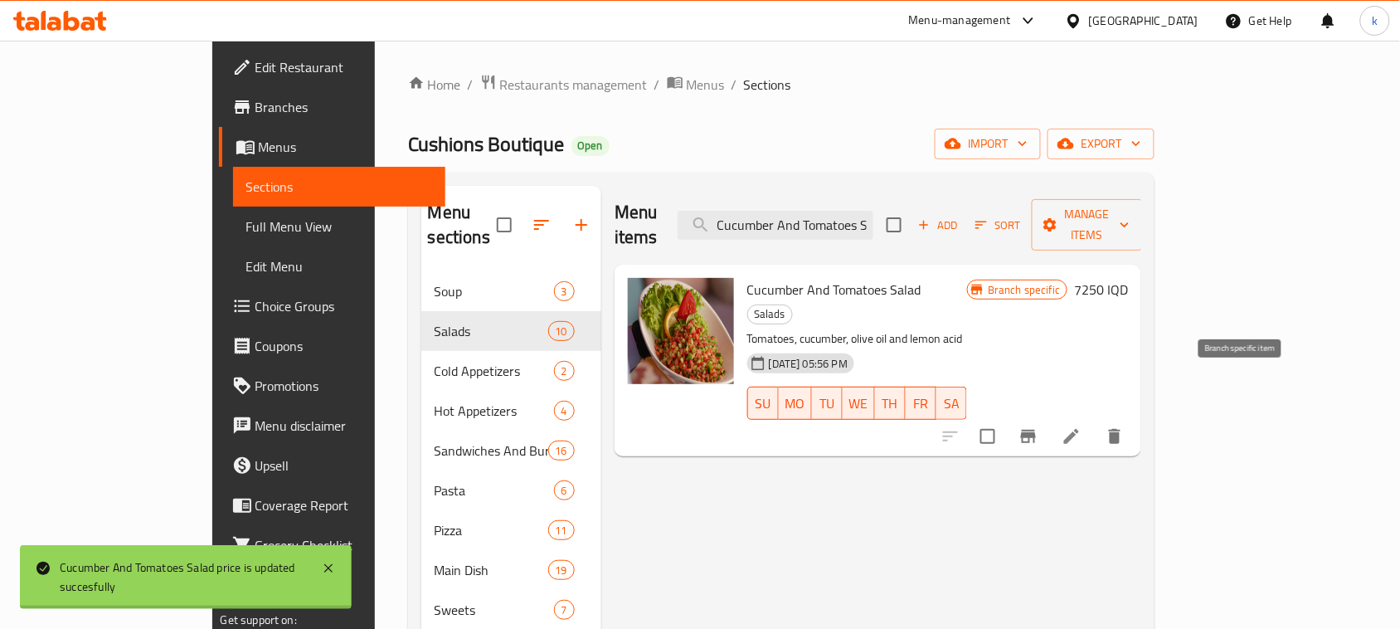
click at [1038, 426] on icon "Branch-specific-item" at bounding box center [1028, 436] width 20 height 20
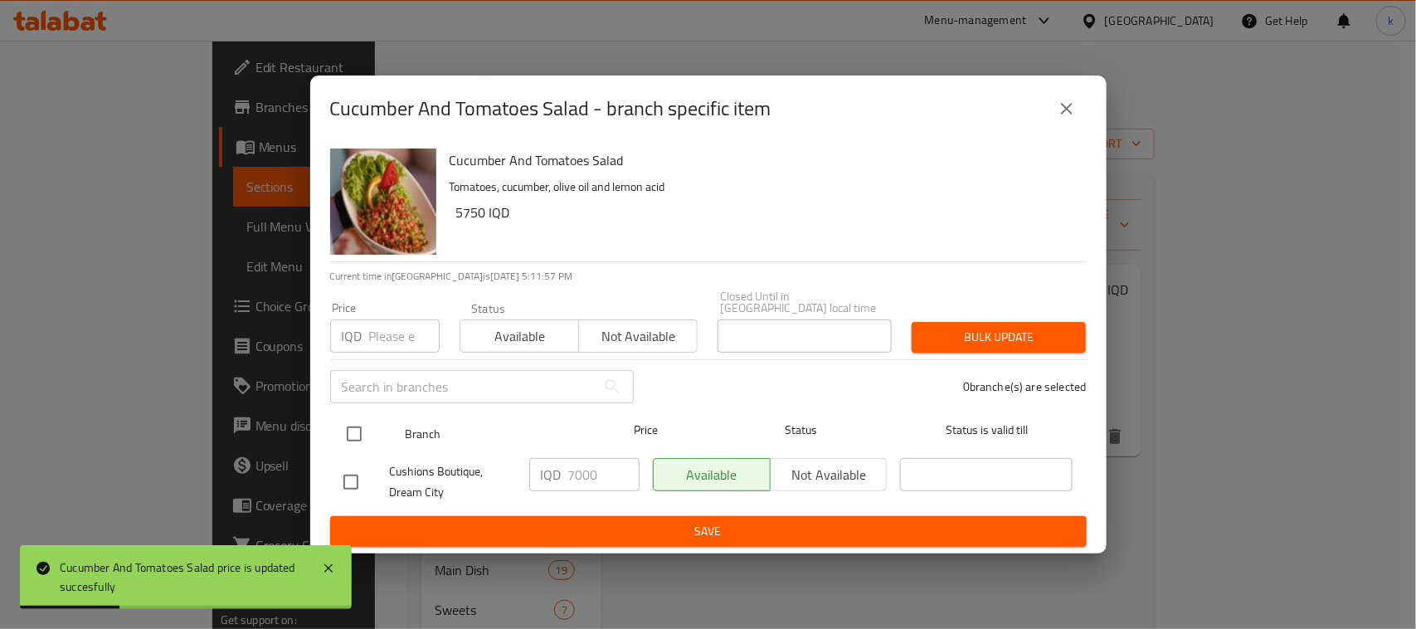
click at [362, 423] on input "checkbox" at bounding box center [354, 433] width 35 height 35
checkbox input "true"
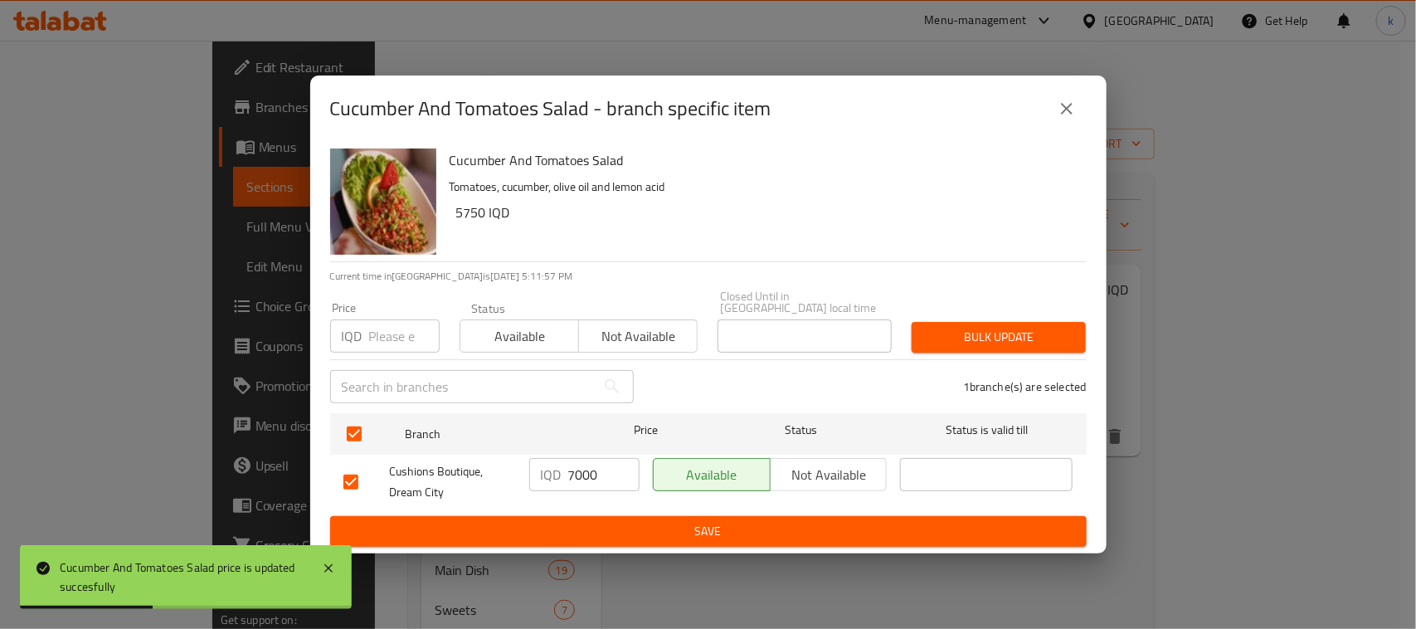
click at [579, 471] on input "7000" at bounding box center [603, 474] width 71 height 33
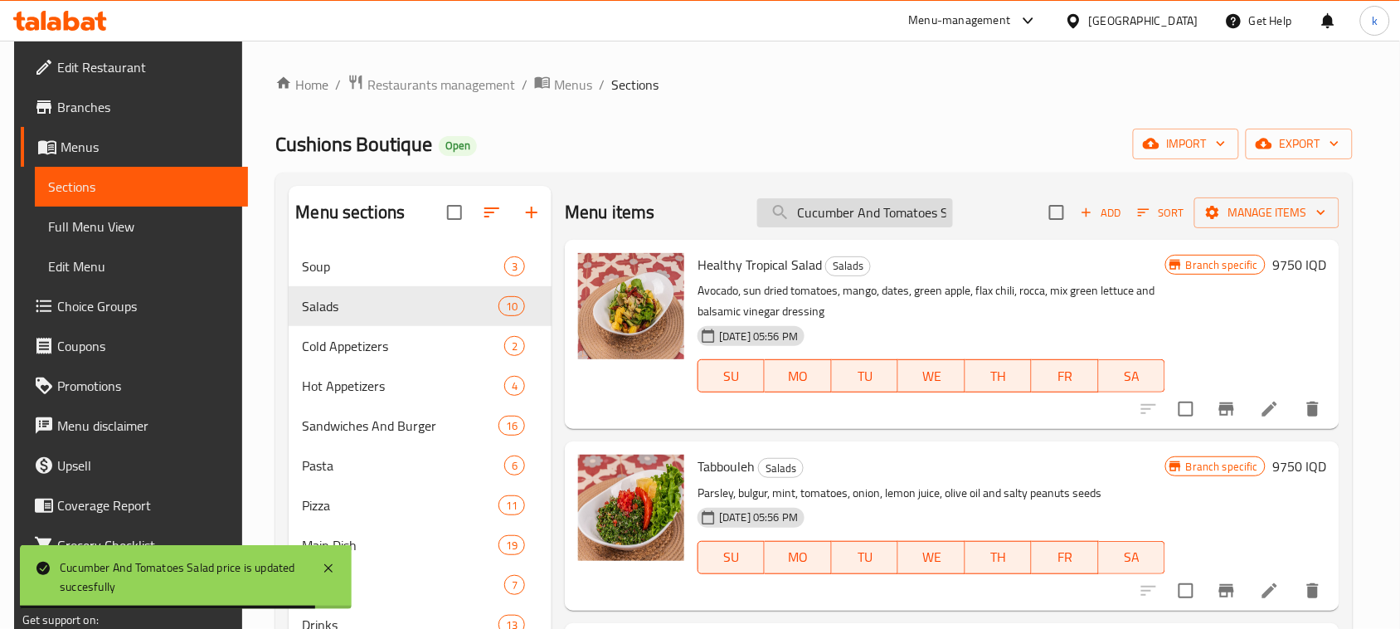
click at [886, 208] on input "Cucumber And Tomatoes Salad" at bounding box center [855, 212] width 196 height 29
click at [915, 216] on input "Cucumber And Tomatoes Salad" at bounding box center [855, 212] width 196 height 29
click at [914, 216] on input "Cucumber And Tomatoes Salad" at bounding box center [855, 212] width 196 height 29
click at [913, 216] on input "Cucumber And Tomatoes Salad" at bounding box center [855, 212] width 196 height 29
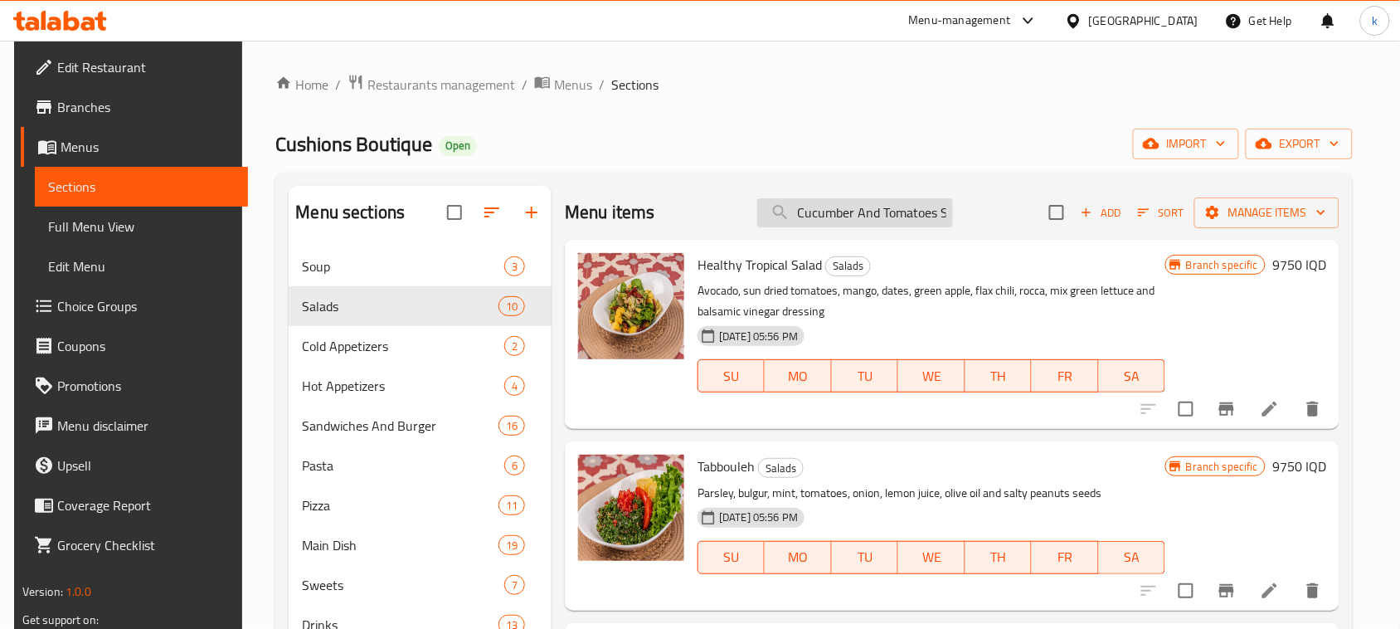
paste input "search"
click at [916, 214] on input "Cucumber And Tomatoes Salad" at bounding box center [855, 212] width 196 height 29
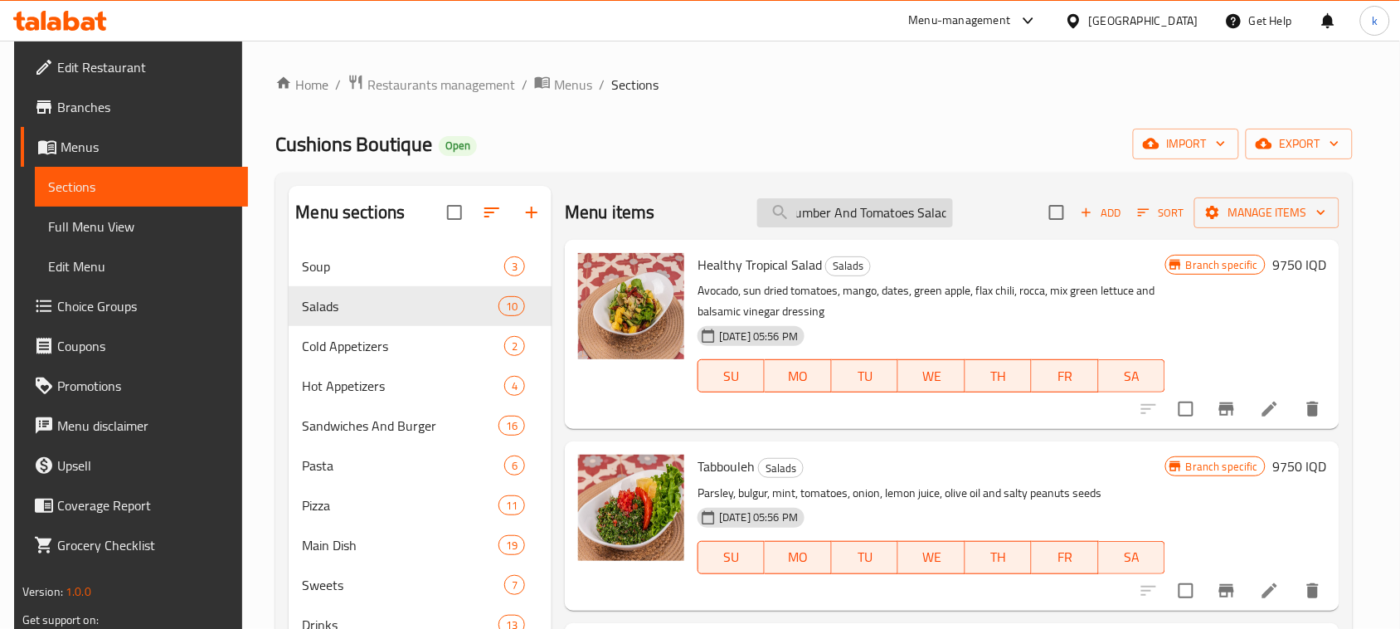
click at [916, 214] on input "Cucumber And Tomatoes Salad" at bounding box center [855, 212] width 196 height 29
click at [819, 209] on input "search" at bounding box center [855, 212] width 196 height 29
paste input "Cucumber And Tomatoes Salad"
type input "Cucumber And Tomatoes Salad"
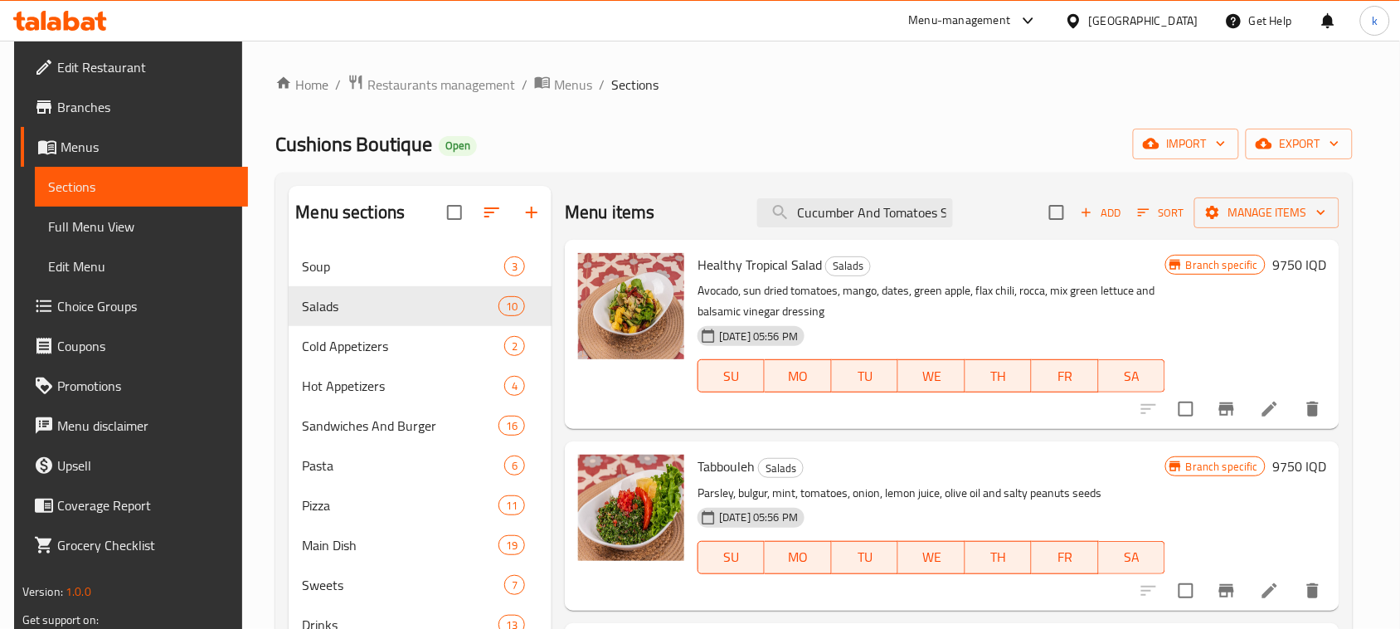
scroll to position [0, 23]
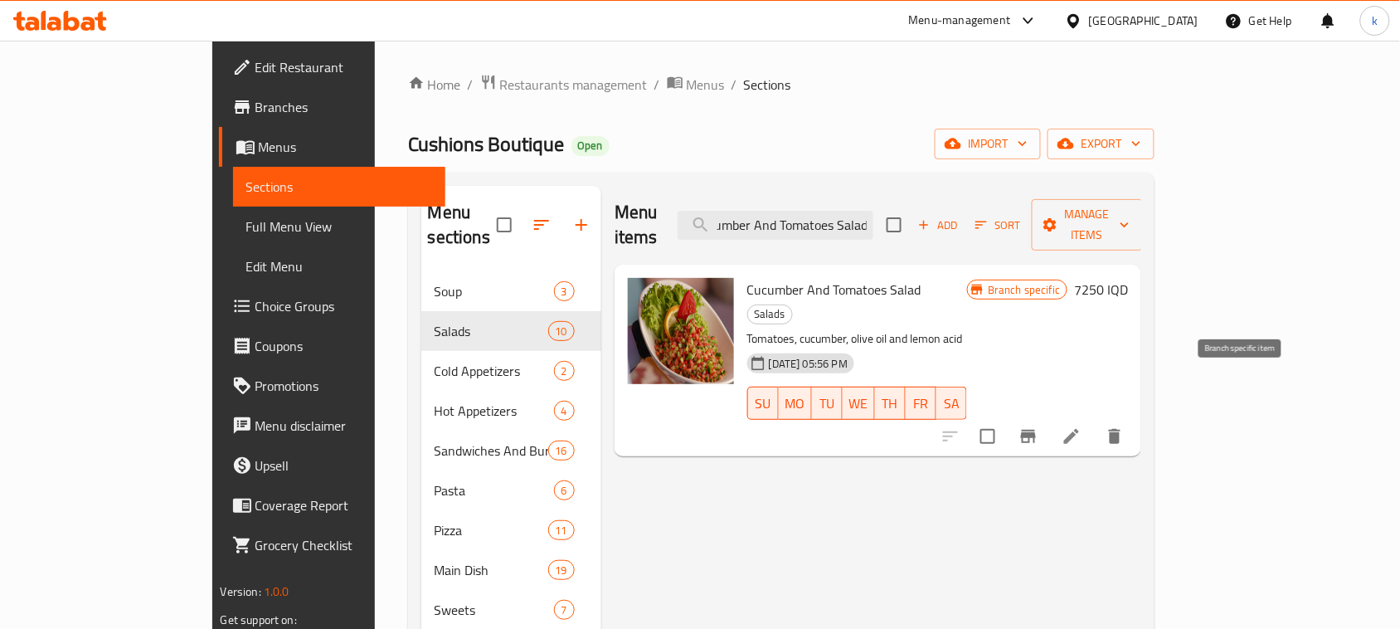
click at [1038, 426] on icon "Branch-specific-item" at bounding box center [1028, 436] width 20 height 20
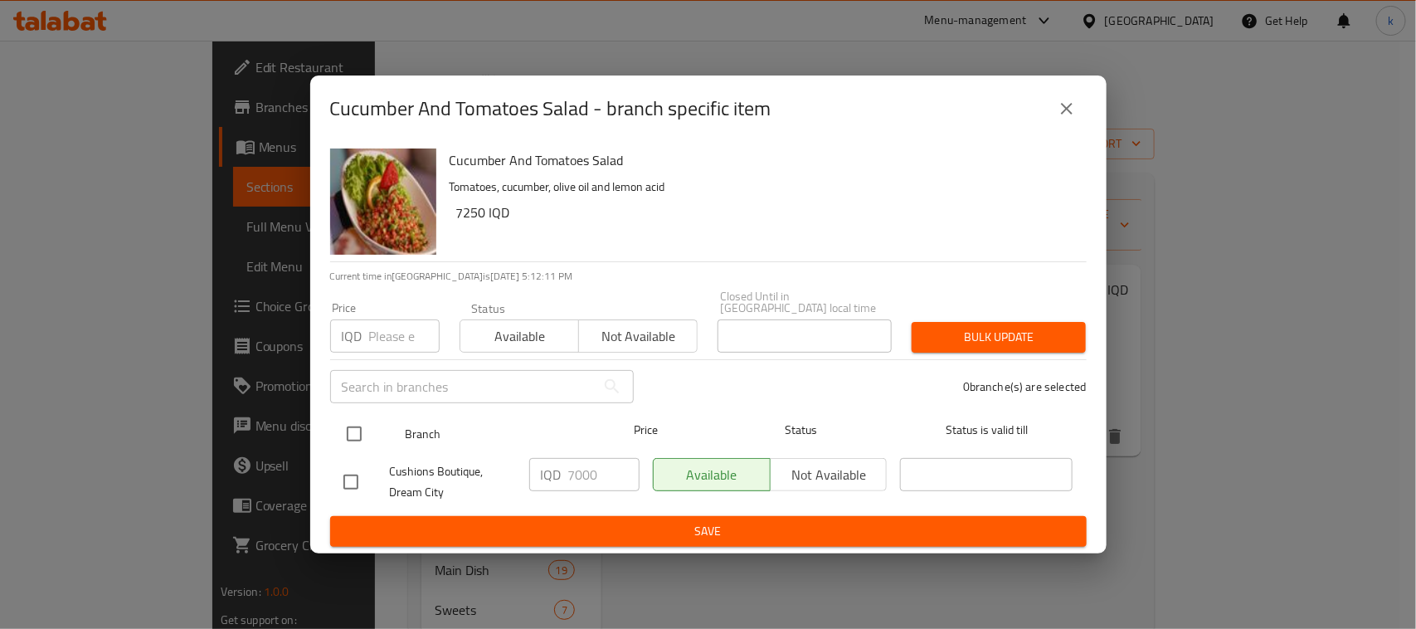
click at [344, 428] on input "checkbox" at bounding box center [354, 433] width 35 height 35
checkbox input "true"
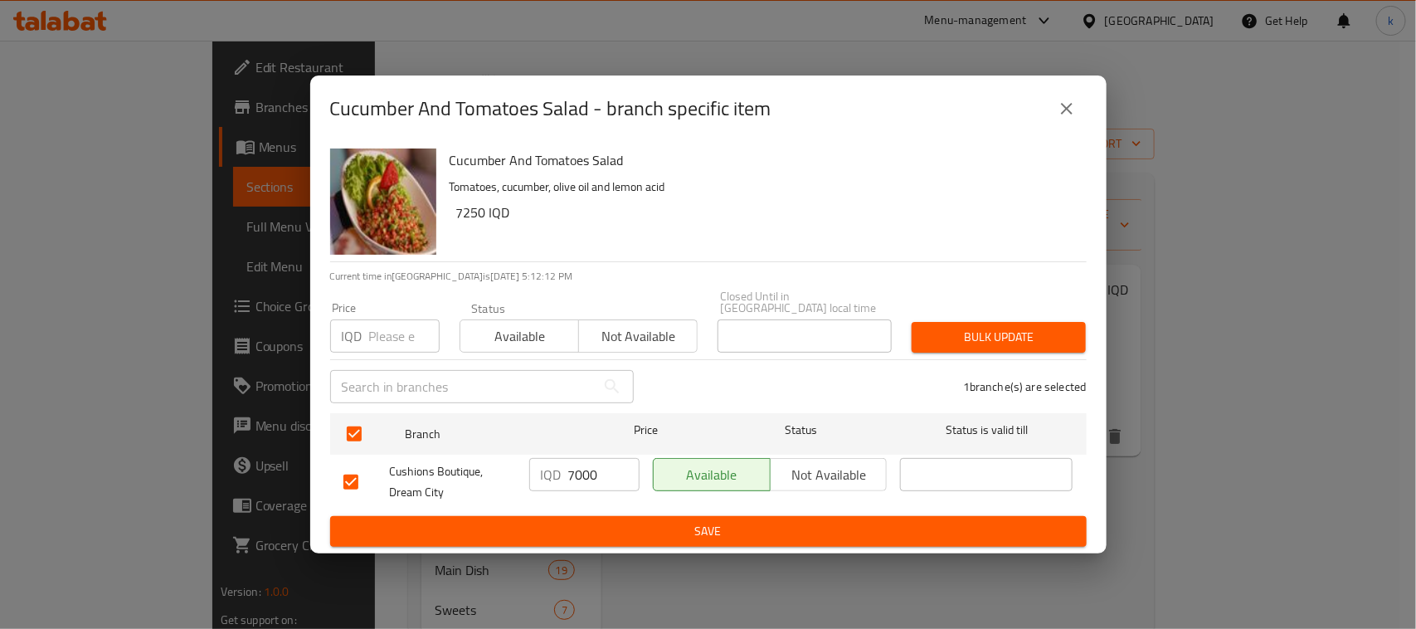
click at [580, 474] on input "7000" at bounding box center [603, 474] width 71 height 33
paste input "25"
type input "7250"
click at [680, 523] on span "Save" at bounding box center [708, 531] width 730 height 21
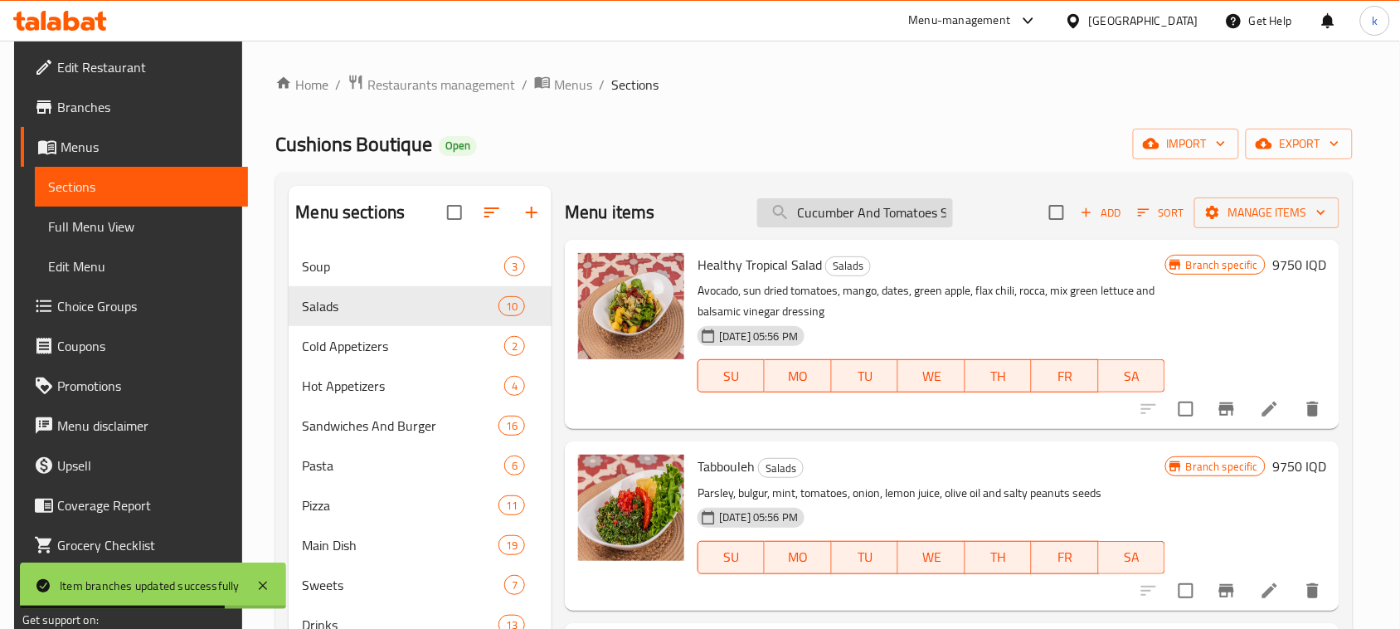
click at [887, 213] on input "Cucumber And Tomatoes Salad" at bounding box center [855, 212] width 196 height 29
paste input "shion"
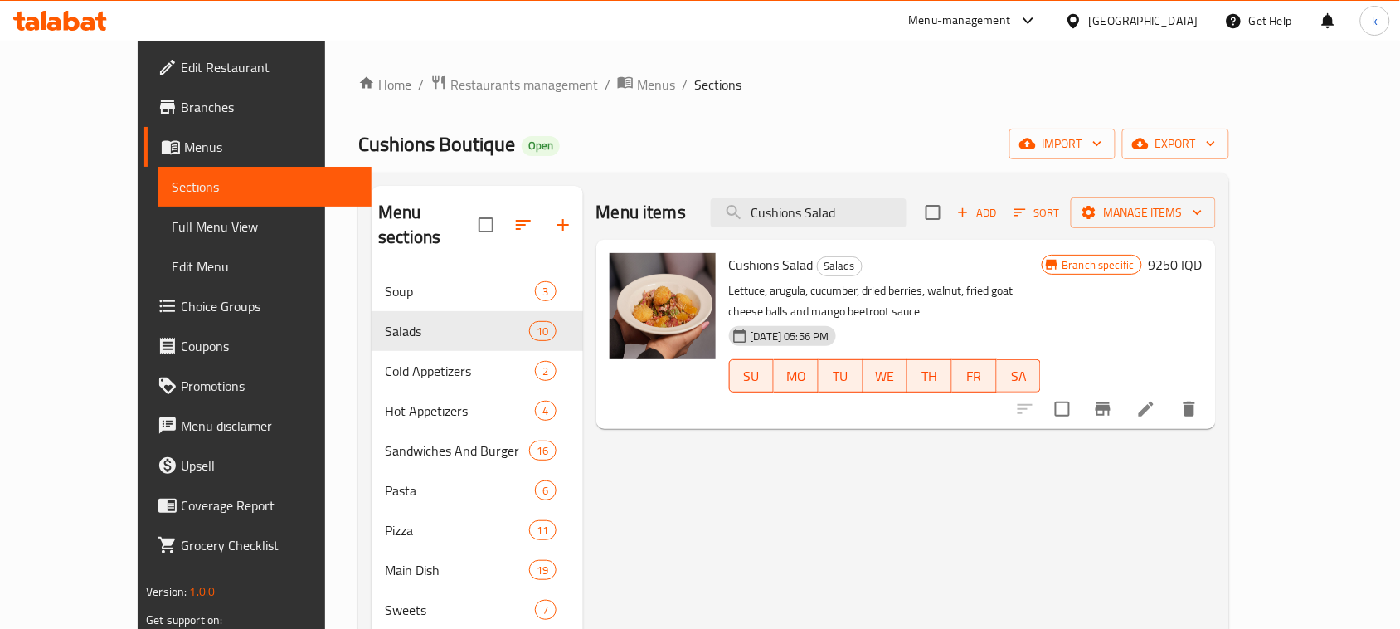
type input "Cushions Salad"
click at [1202, 268] on h6 "9250 IQD" at bounding box center [1176, 264] width 54 height 23
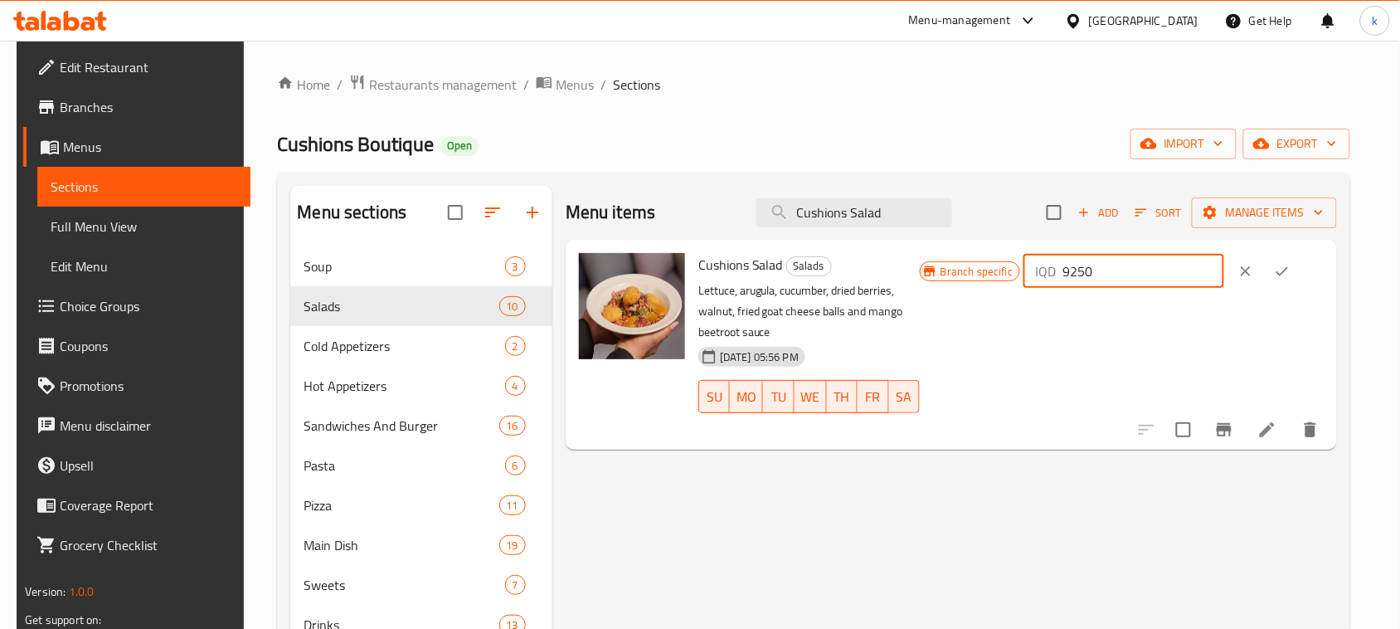
drag, startPoint x: 1178, startPoint y: 274, endPoint x: 1055, endPoint y: 286, distance: 124.2
click at [1055, 286] on div "Branch specific IQD 9250 ​" at bounding box center [1122, 271] width 404 height 36
paste input "12"
type input "12250"
click at [1290, 276] on icon "ok" at bounding box center [1282, 271] width 17 height 17
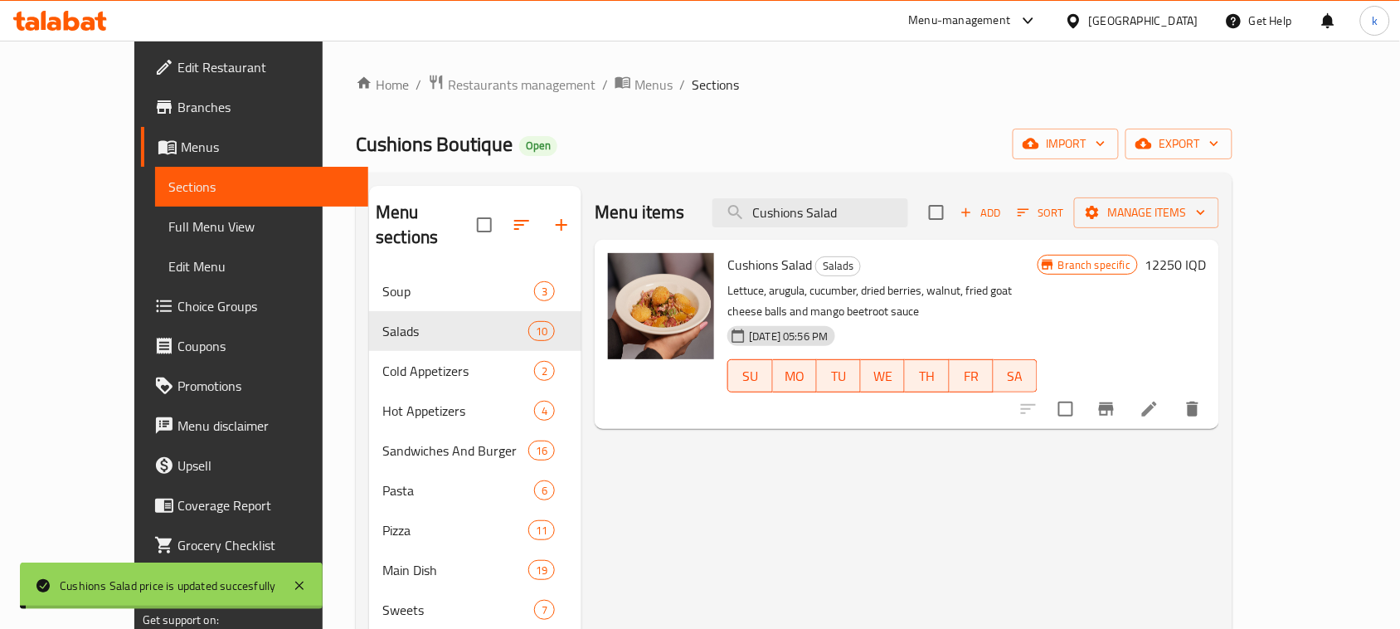
click at [1114, 407] on icon "Branch-specific-item" at bounding box center [1106, 408] width 15 height 13
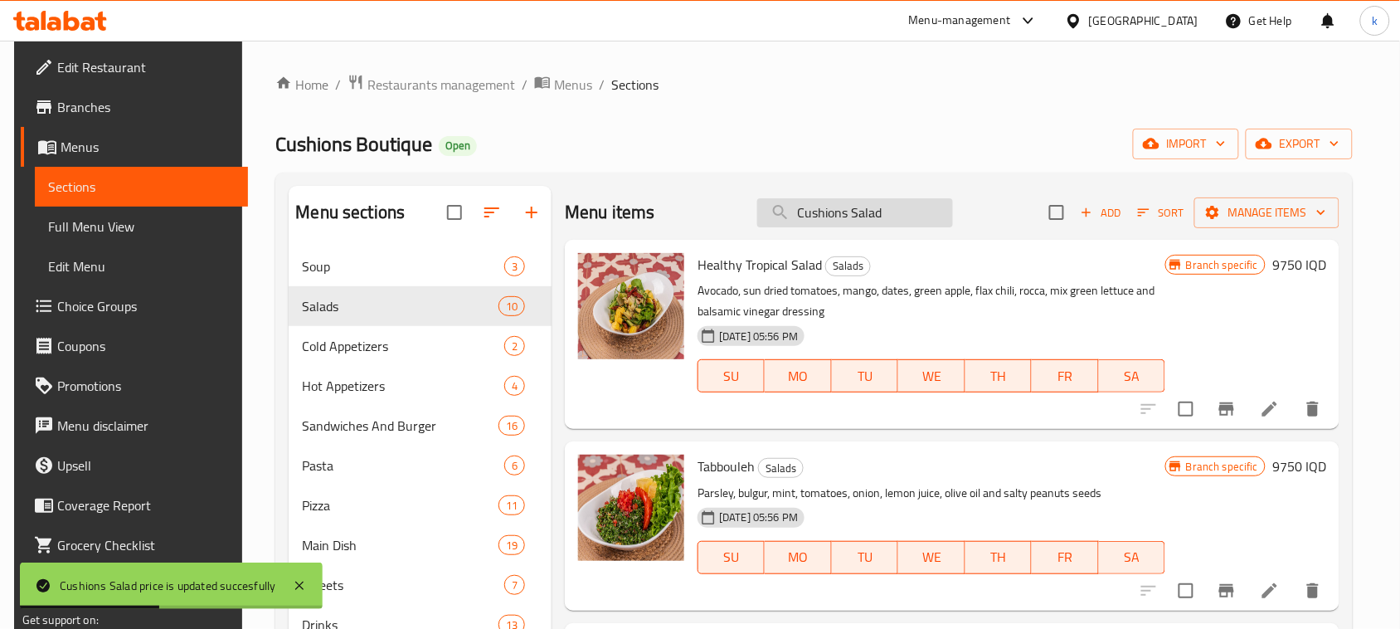
click at [900, 221] on input "Cushions Salad" at bounding box center [855, 212] width 196 height 29
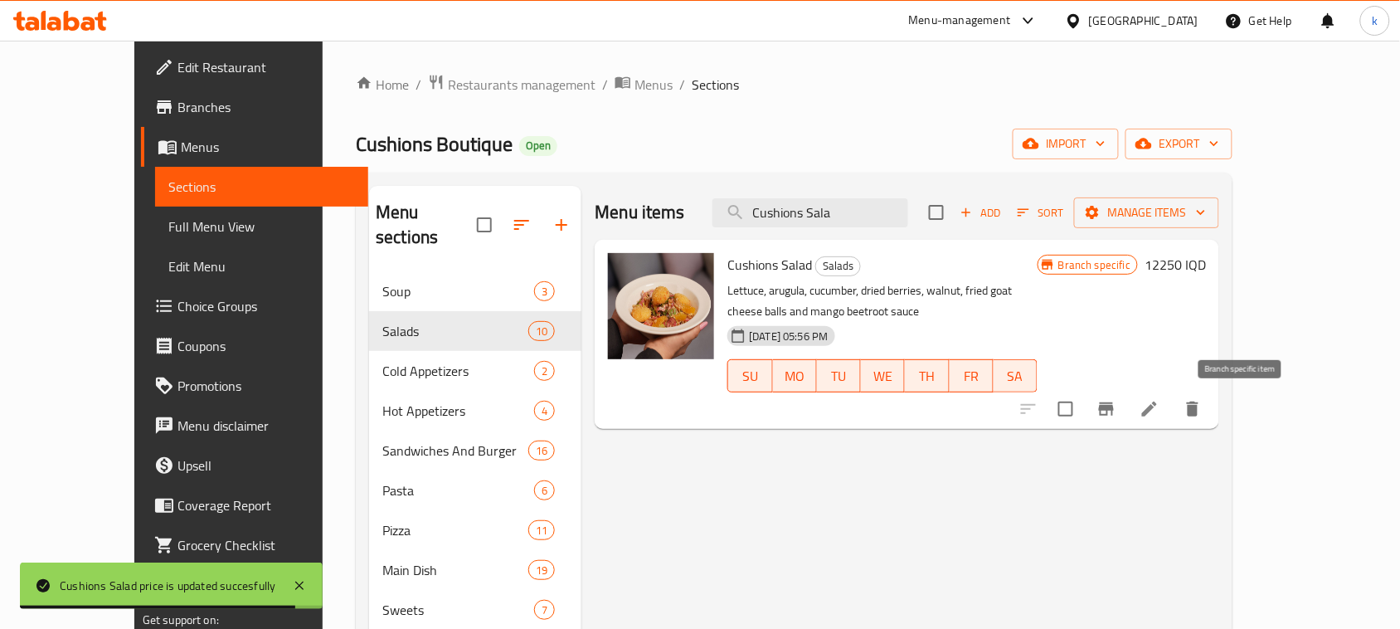
type input "Cushions Sala"
click at [1126, 424] on button "Branch-specific-item" at bounding box center [1106, 409] width 40 height 40
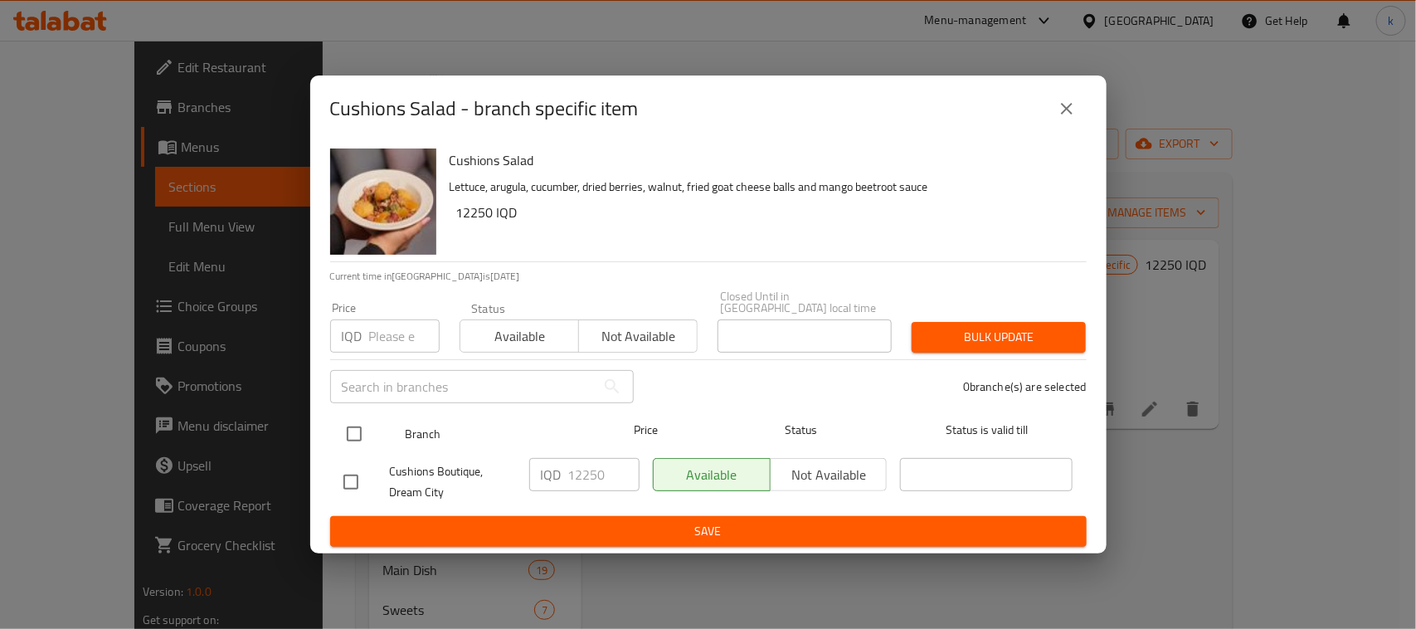
click at [351, 424] on input "checkbox" at bounding box center [354, 433] width 35 height 35
checkbox input "true"
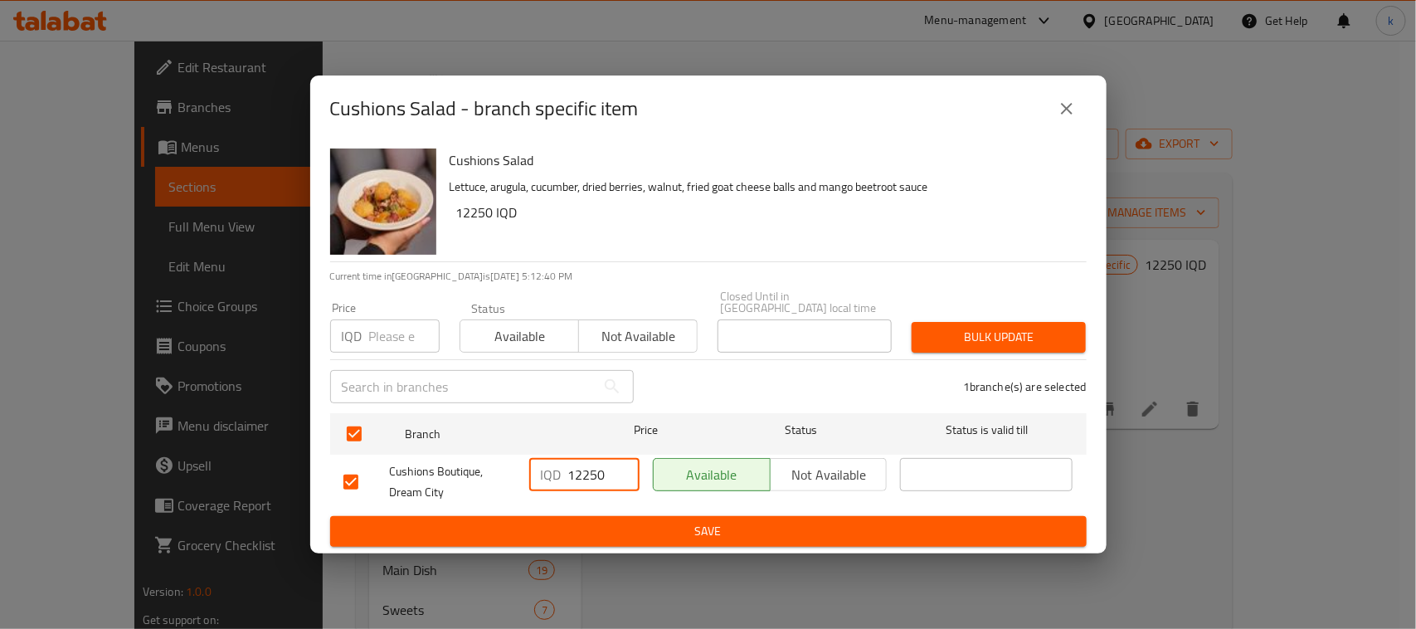
click at [573, 474] on input "12250" at bounding box center [603, 474] width 71 height 33
click at [731, 516] on button "Save" at bounding box center [708, 531] width 756 height 31
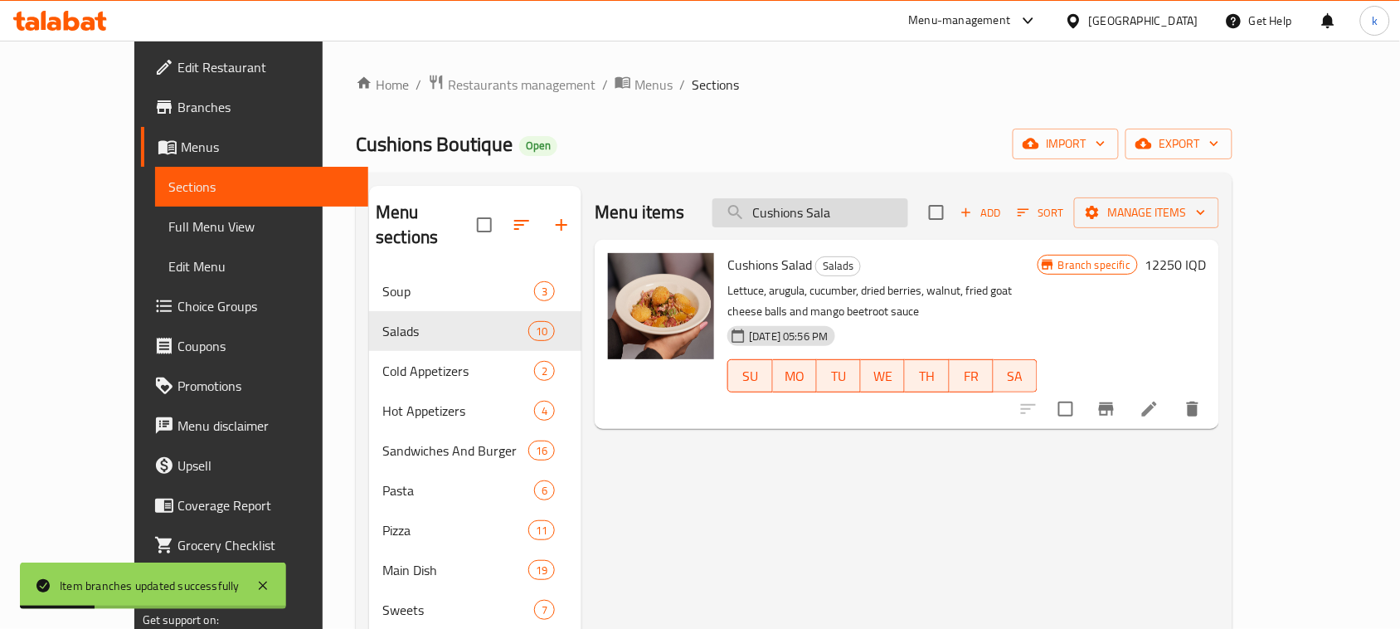
click at [848, 217] on input "Cushions Sala" at bounding box center [810, 212] width 196 height 29
paste input "Quinoa Salad"
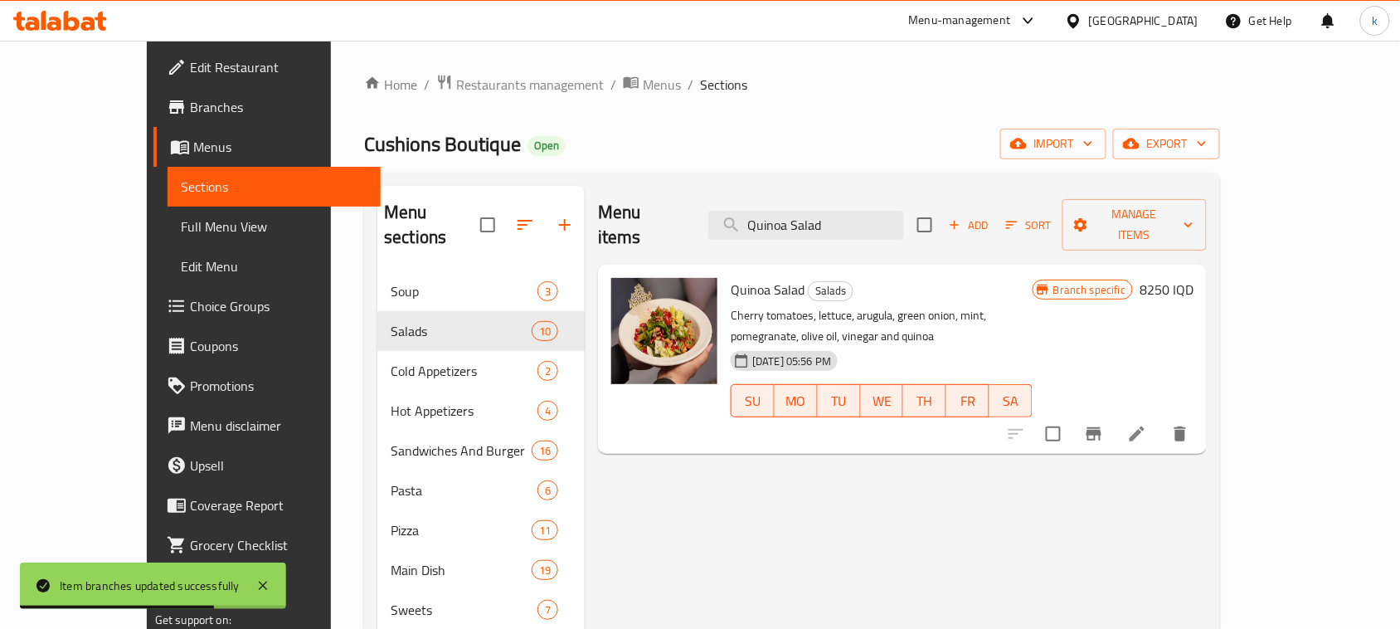
type input "Quinoa Salad"
click at [1193, 278] on h6 "8250 IQD" at bounding box center [1166, 289] width 54 height 23
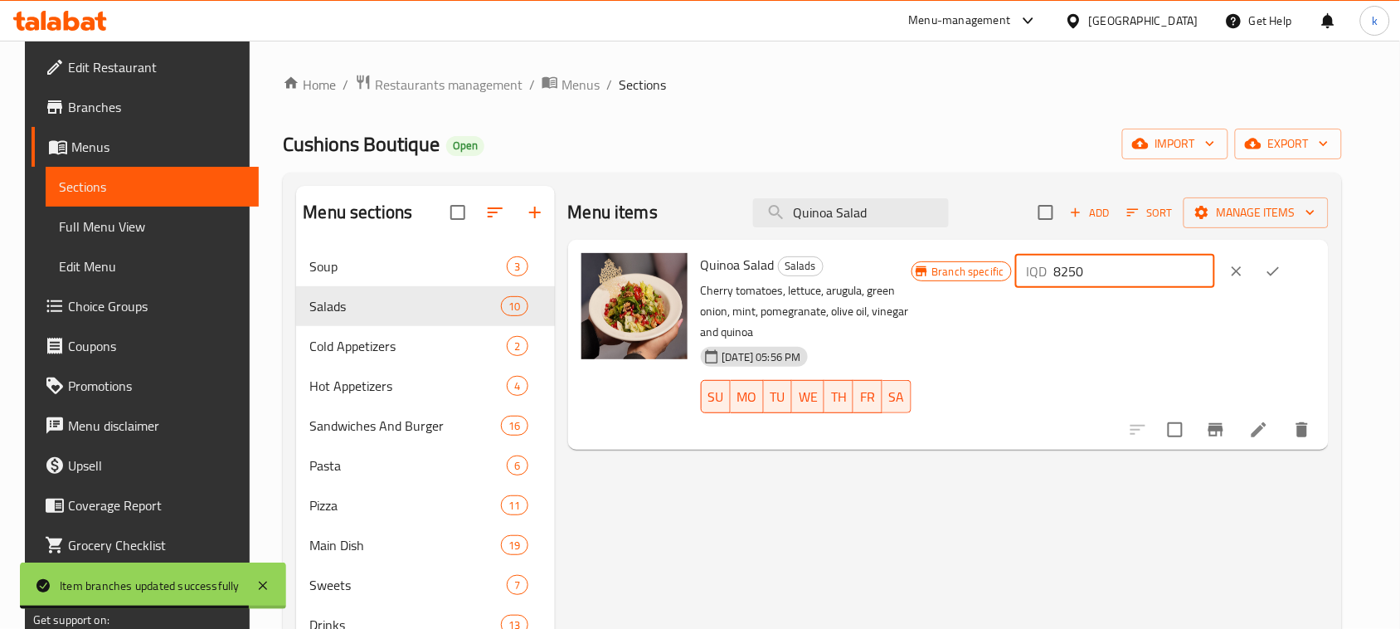
drag, startPoint x: 1159, startPoint y: 279, endPoint x: 1072, endPoint y: 271, distance: 87.5
click at [1076, 274] on div "IQD 8250 ​" at bounding box center [1115, 271] width 200 height 33
paste input "11"
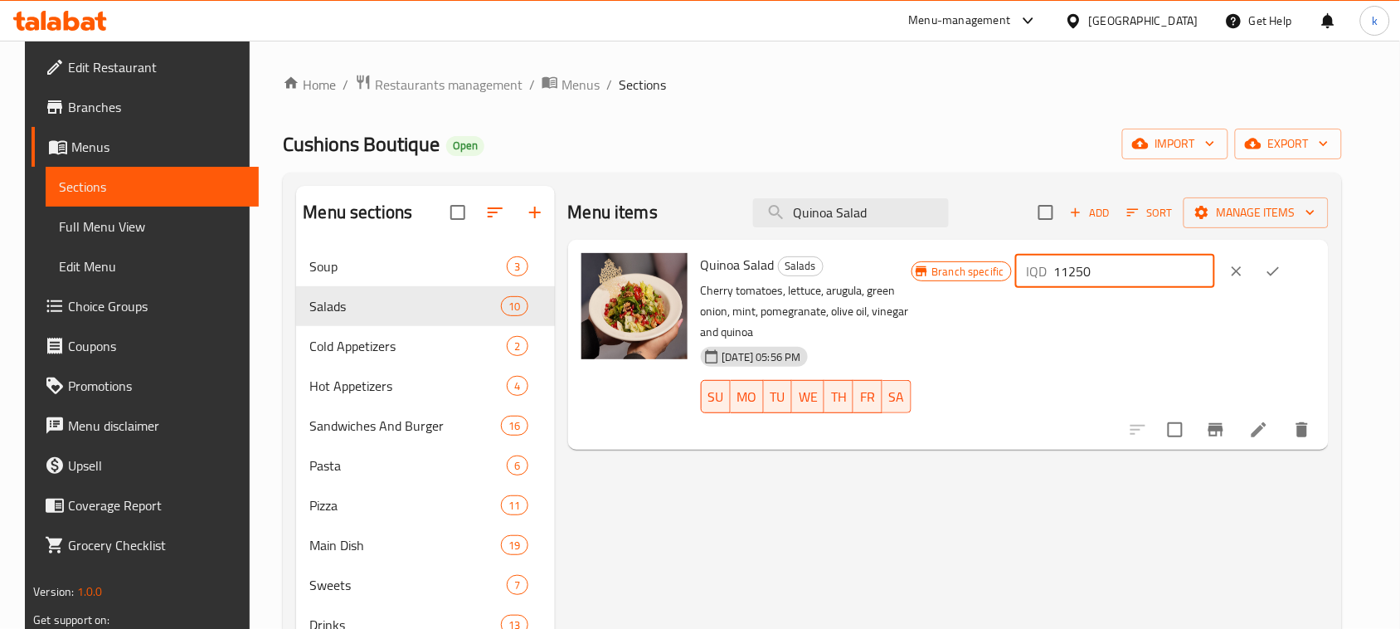
type input "11250"
click at [1281, 279] on icon "ok" at bounding box center [1273, 271] width 17 height 17
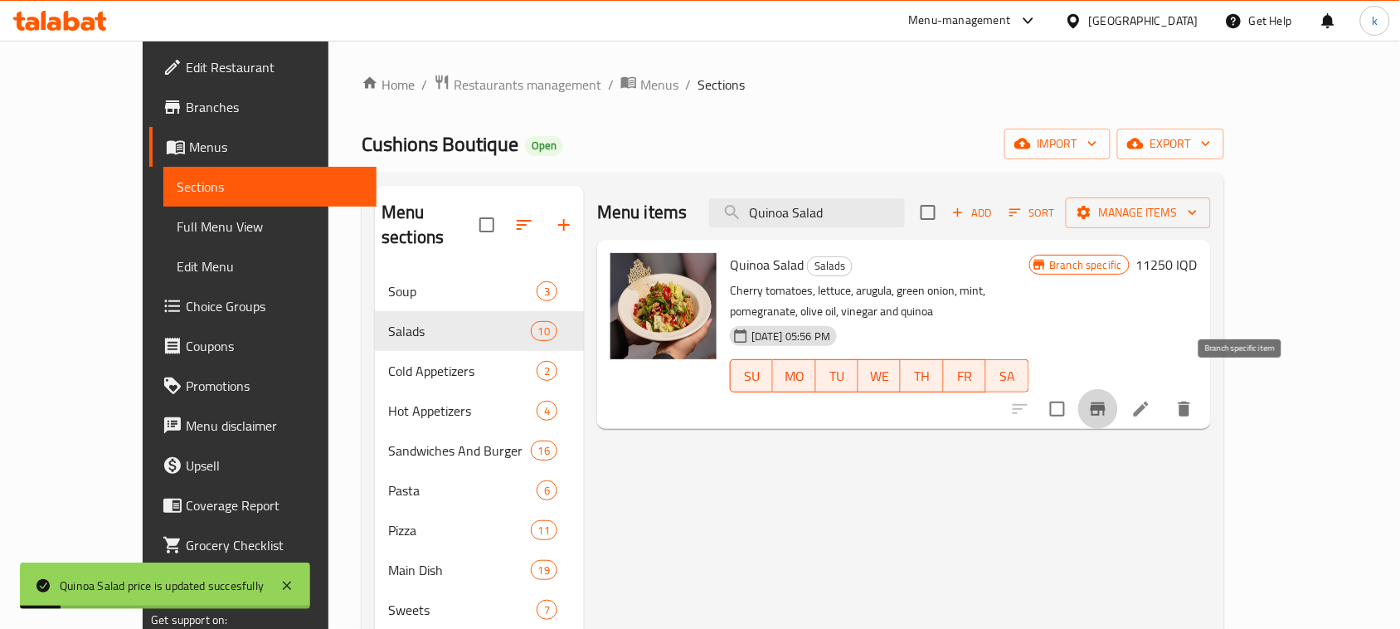
click at [1118, 400] on button "Branch-specific-item" at bounding box center [1098, 409] width 40 height 40
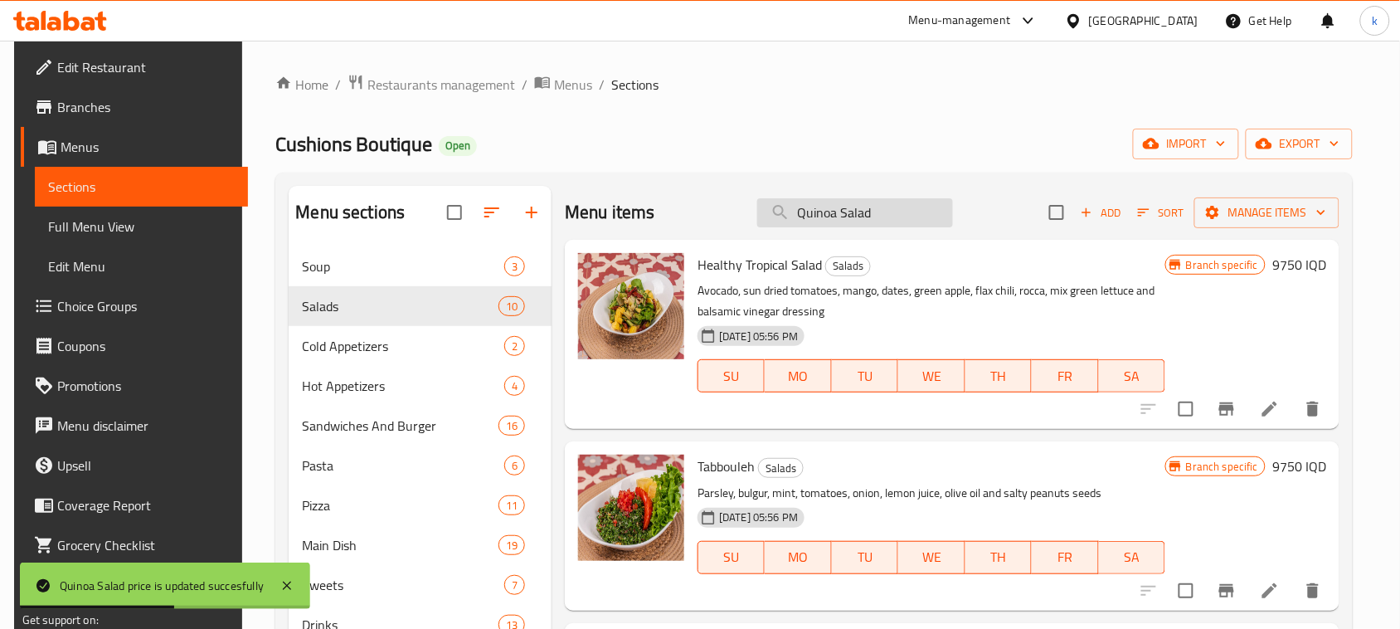
click at [908, 222] on input "Quinoa Salad" at bounding box center [855, 212] width 196 height 29
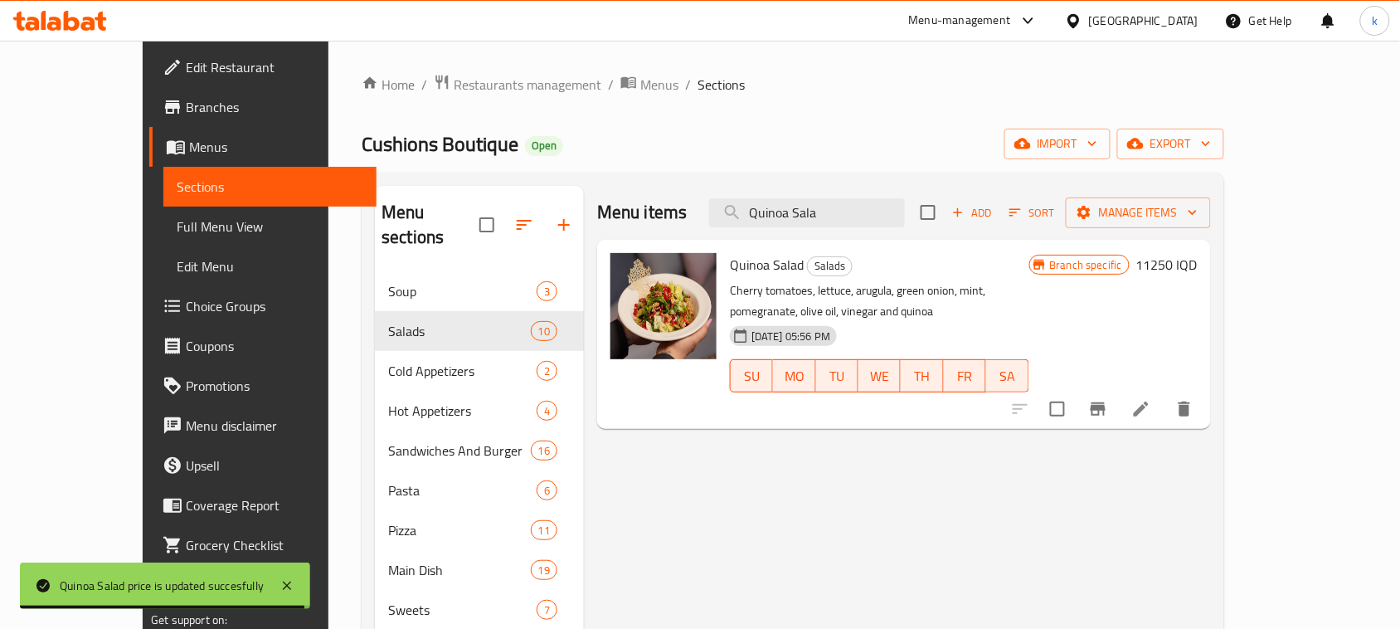
type input "Quinoa Sala"
click at [1105, 402] on icon "Branch-specific-item" at bounding box center [1098, 408] width 15 height 13
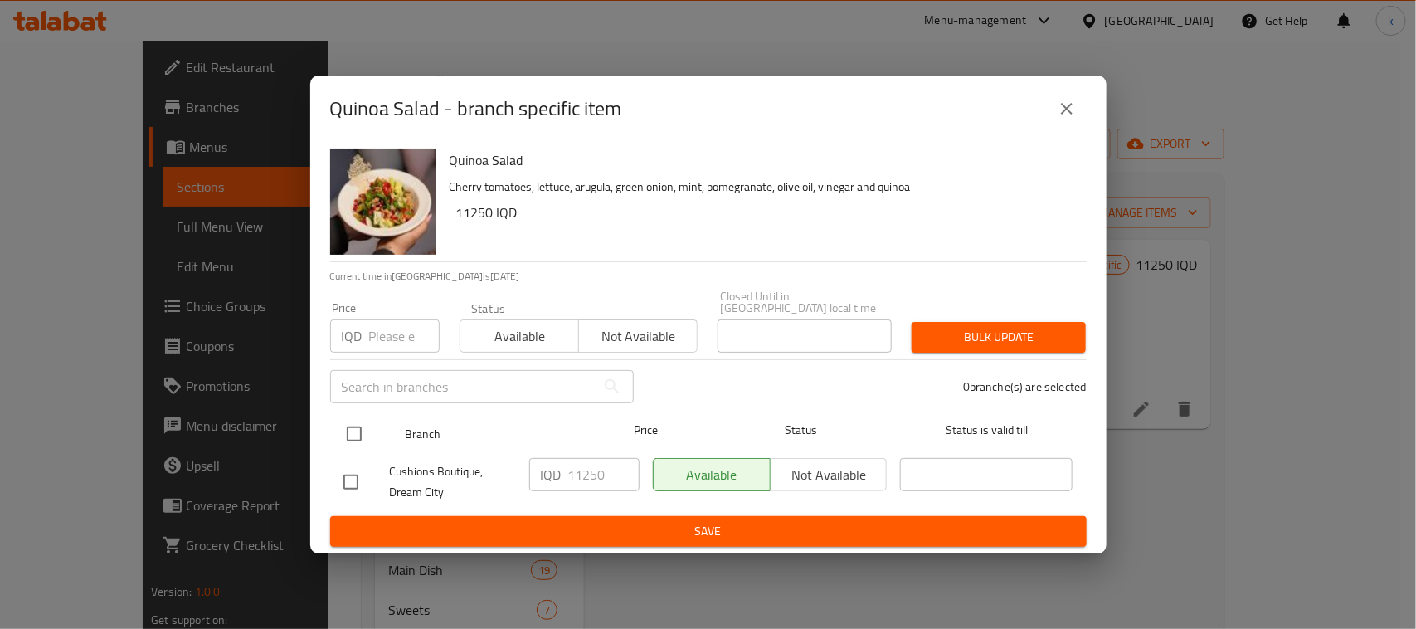
click at [348, 421] on input "checkbox" at bounding box center [354, 433] width 35 height 35
checkbox input "true"
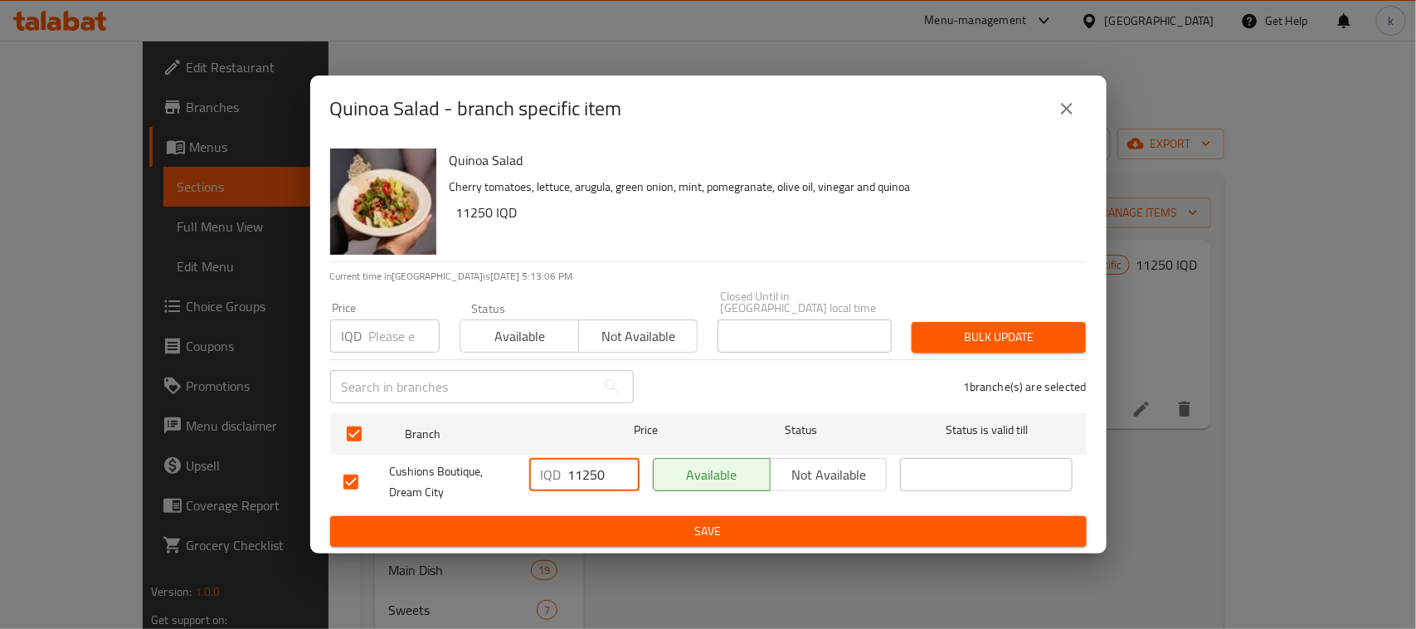
click at [578, 475] on input "11250" at bounding box center [603, 474] width 71 height 33
click at [695, 533] on span "Save" at bounding box center [708, 531] width 730 height 21
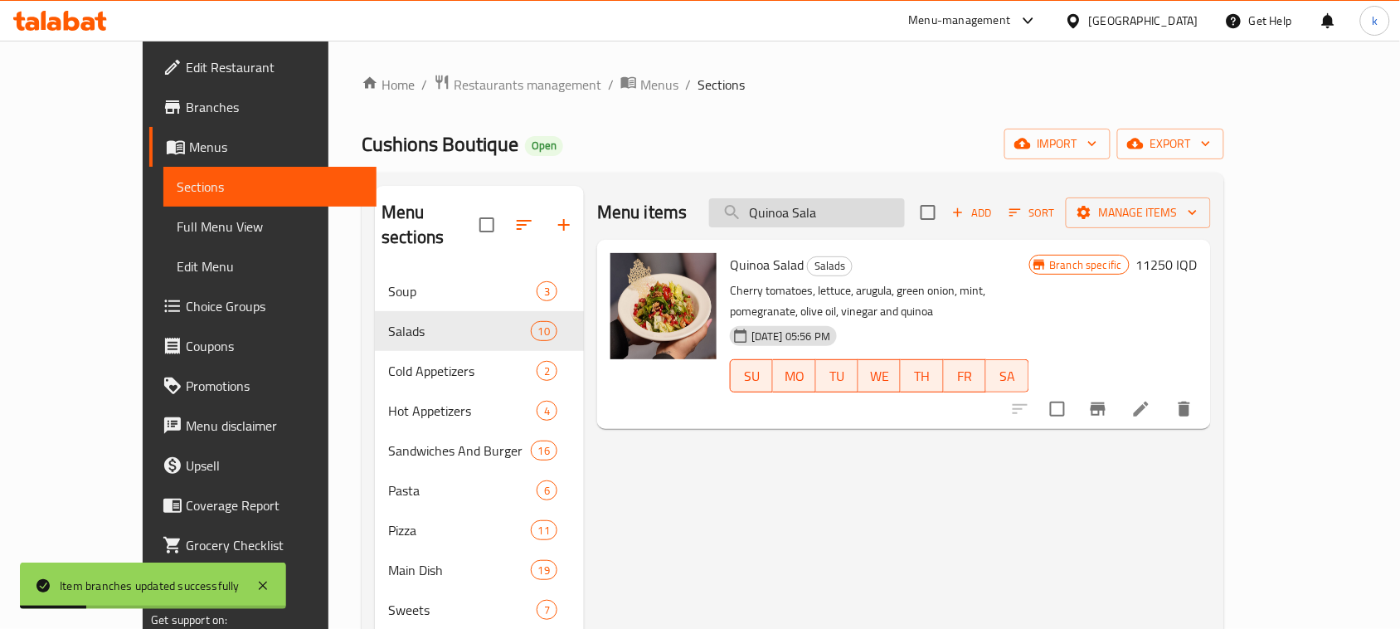
click at [881, 216] on input "Quinoa Sala" at bounding box center [807, 212] width 196 height 29
click at [851, 221] on input "Quinoa Sala" at bounding box center [807, 212] width 196 height 29
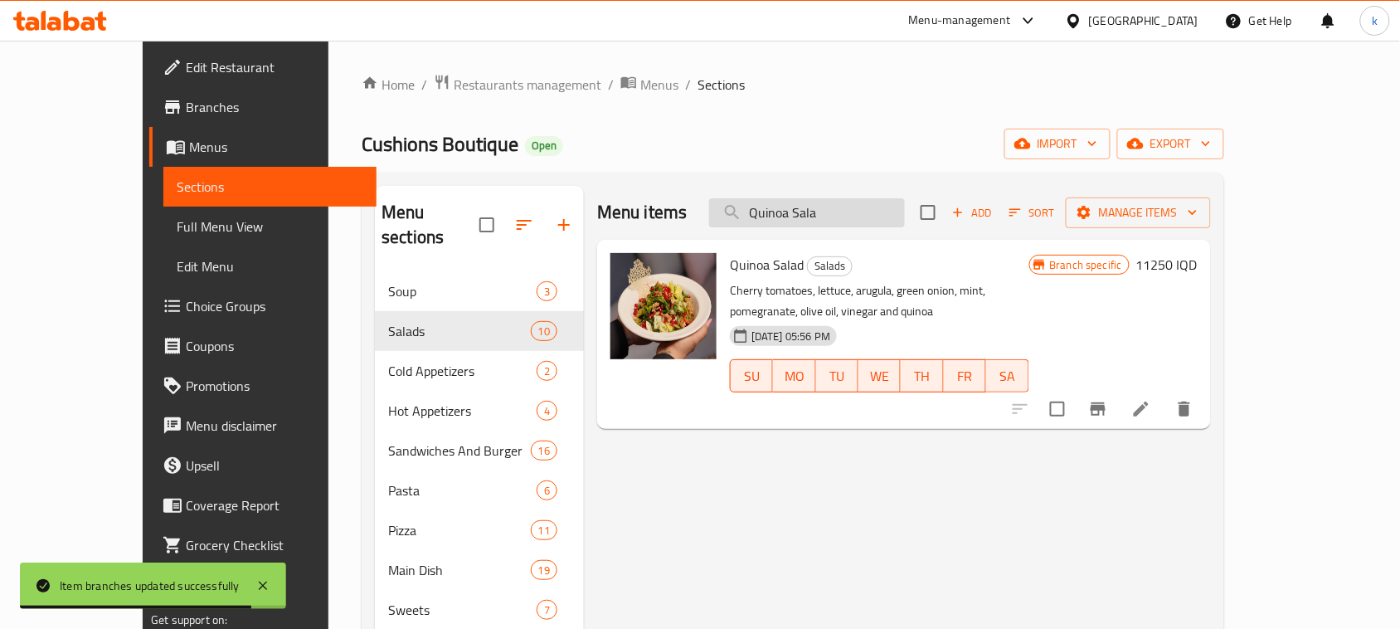
paste input "Steak Salad"
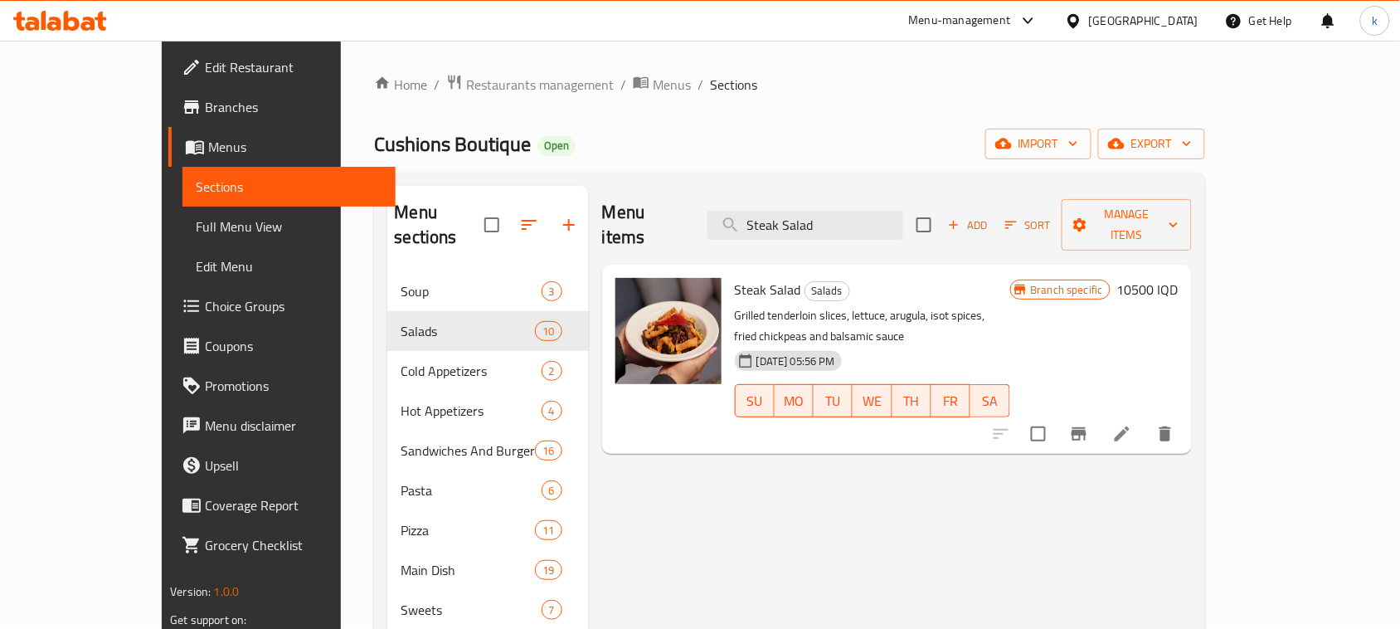
type input "Steak Salad"
click at [1178, 278] on h6 "10500 IQD" at bounding box center [1147, 289] width 61 height 23
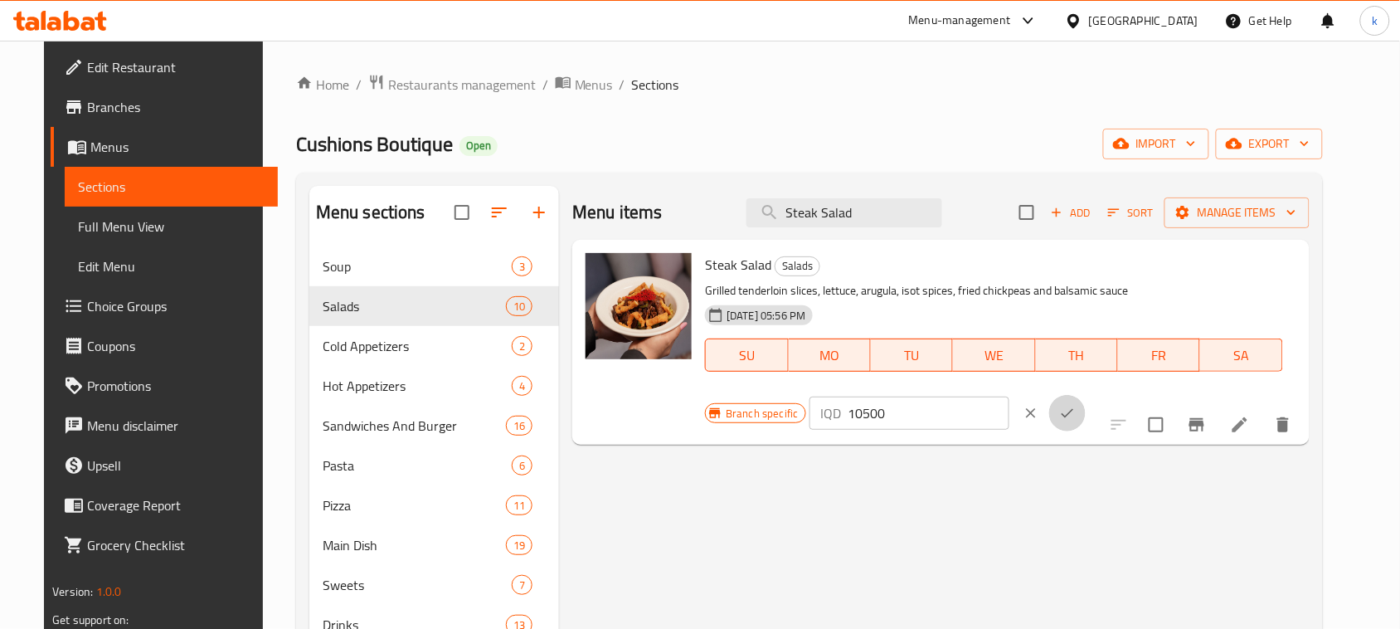
click at [1086, 395] on button "ok" at bounding box center [1067, 413] width 36 height 36
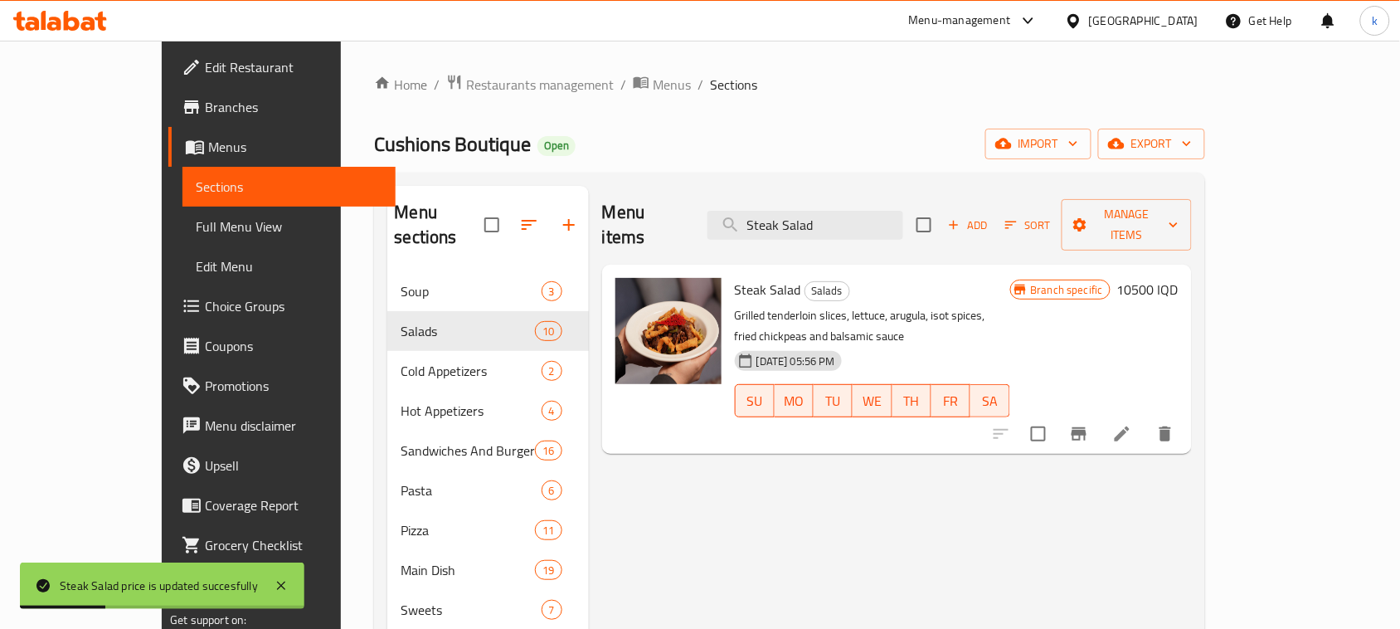
click at [1178, 278] on h6 "10500 IQD" at bounding box center [1147, 289] width 61 height 23
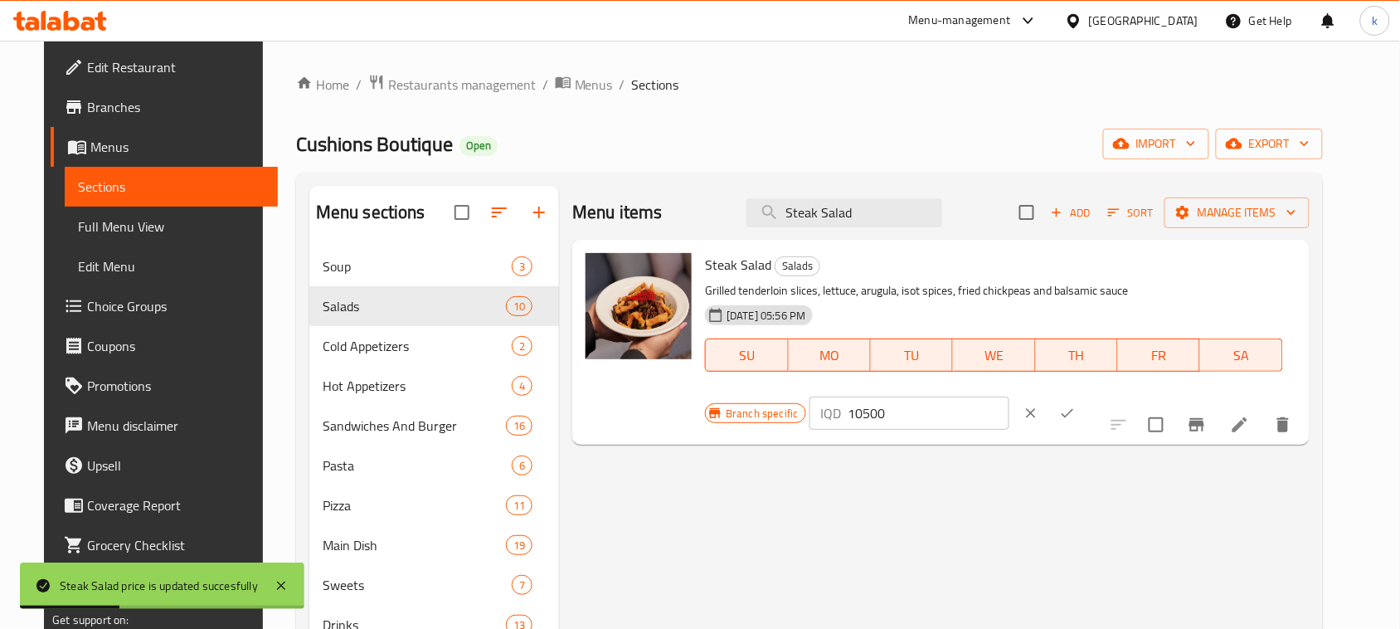
click at [1086, 395] on button "ok" at bounding box center [1067, 413] width 36 height 36
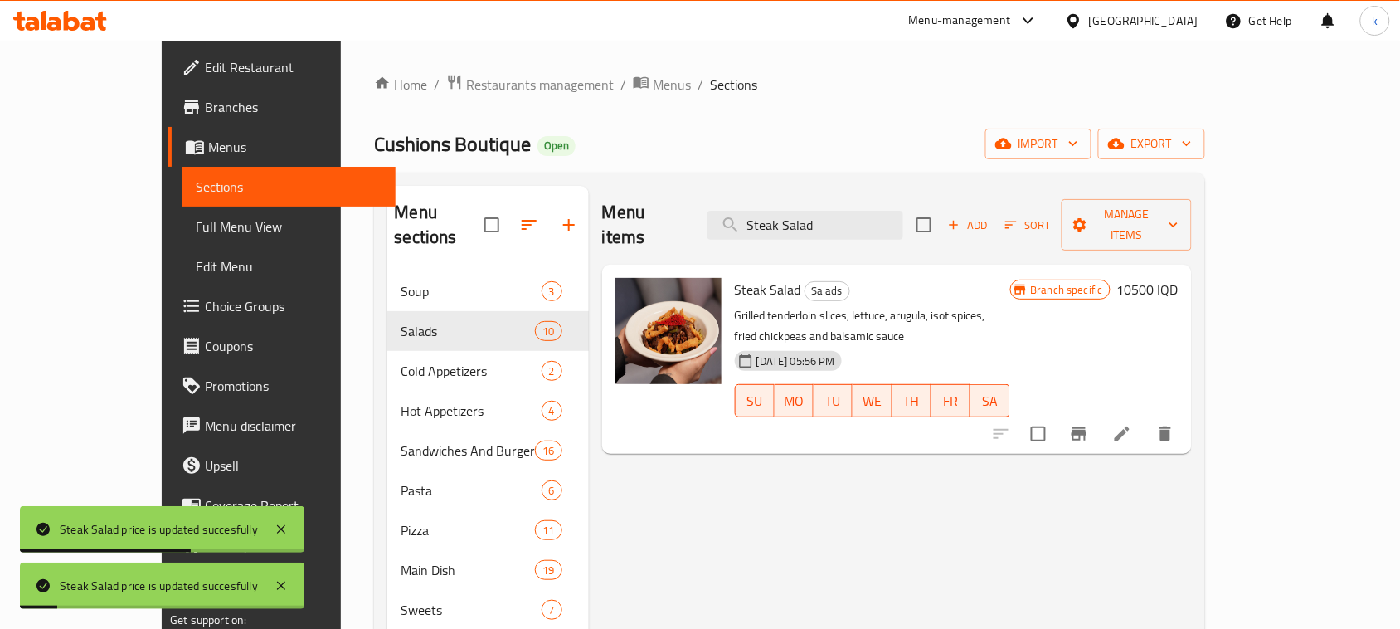
click at [1178, 278] on h6 "10500 IQD" at bounding box center [1147, 289] width 61 height 23
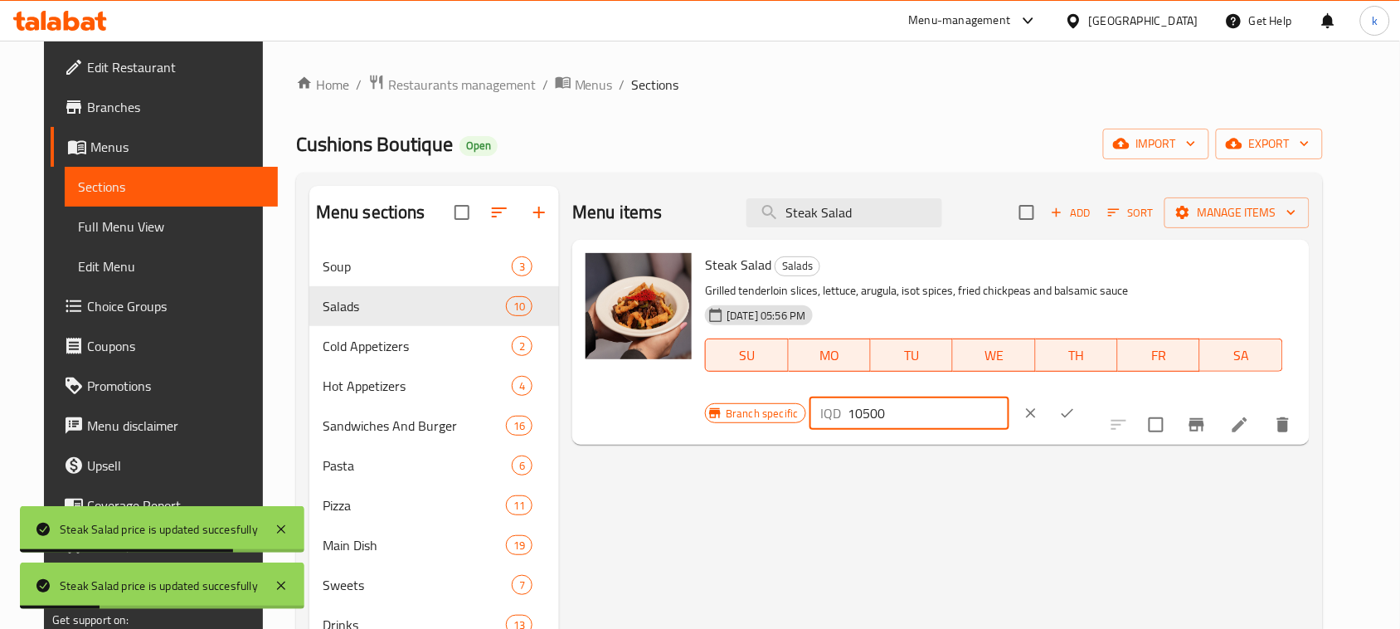
drag, startPoint x: 1213, startPoint y: 274, endPoint x: 1074, endPoint y: 283, distance: 139.6
click at [1009, 396] on div "IQD 10500 ​" at bounding box center [909, 412] width 200 height 33
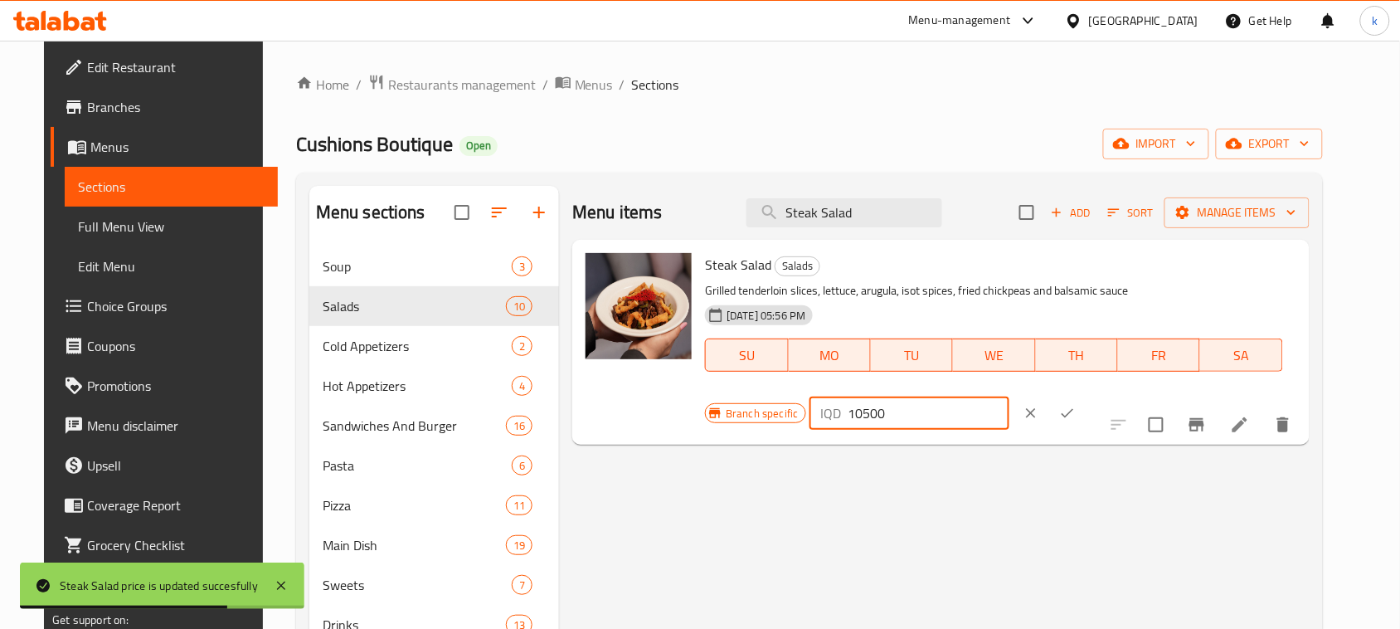
paste input "3"
type input "13500"
click at [1076, 405] on icon "ok" at bounding box center [1067, 413] width 17 height 17
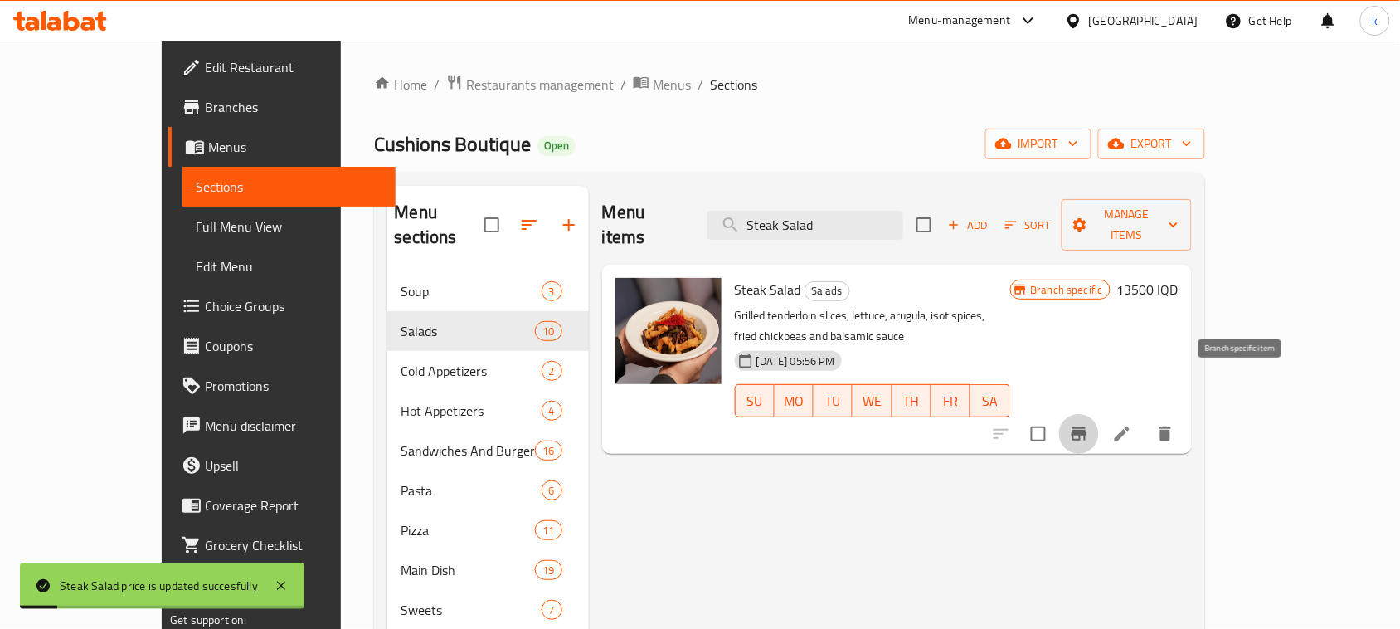
click at [1086, 427] on icon "Branch-specific-item" at bounding box center [1078, 433] width 15 height 13
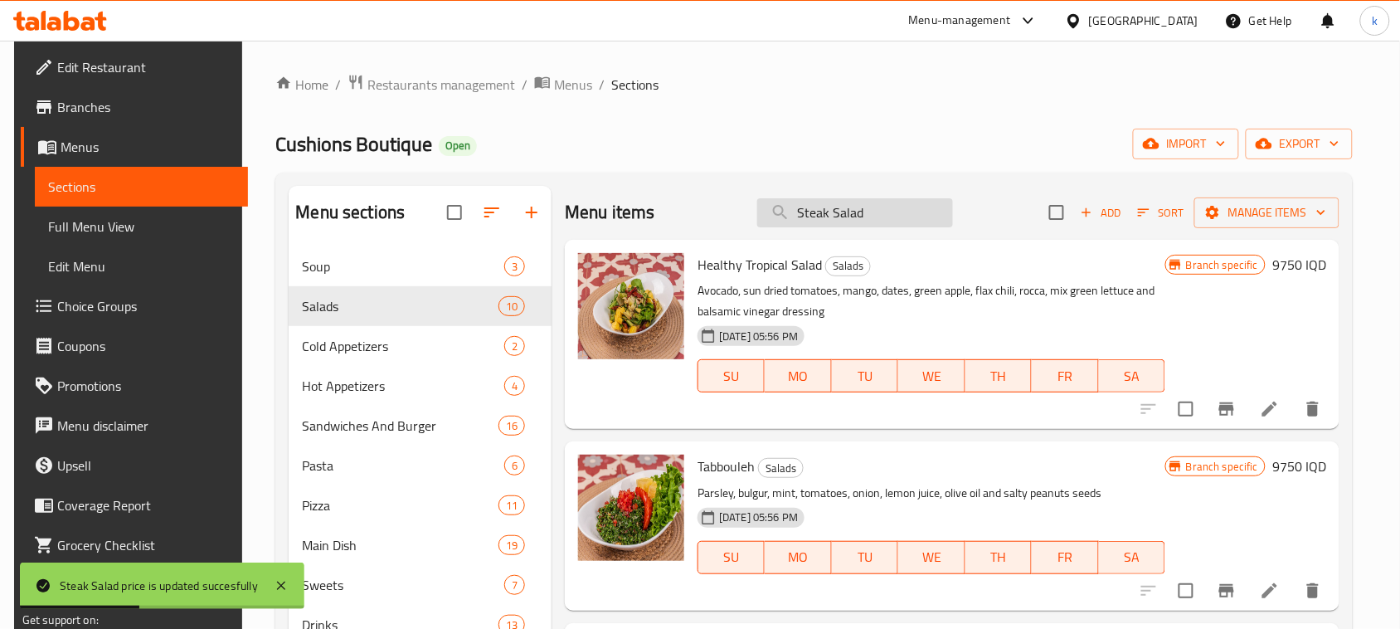
click at [887, 211] on input "Steak Salad" at bounding box center [855, 212] width 196 height 29
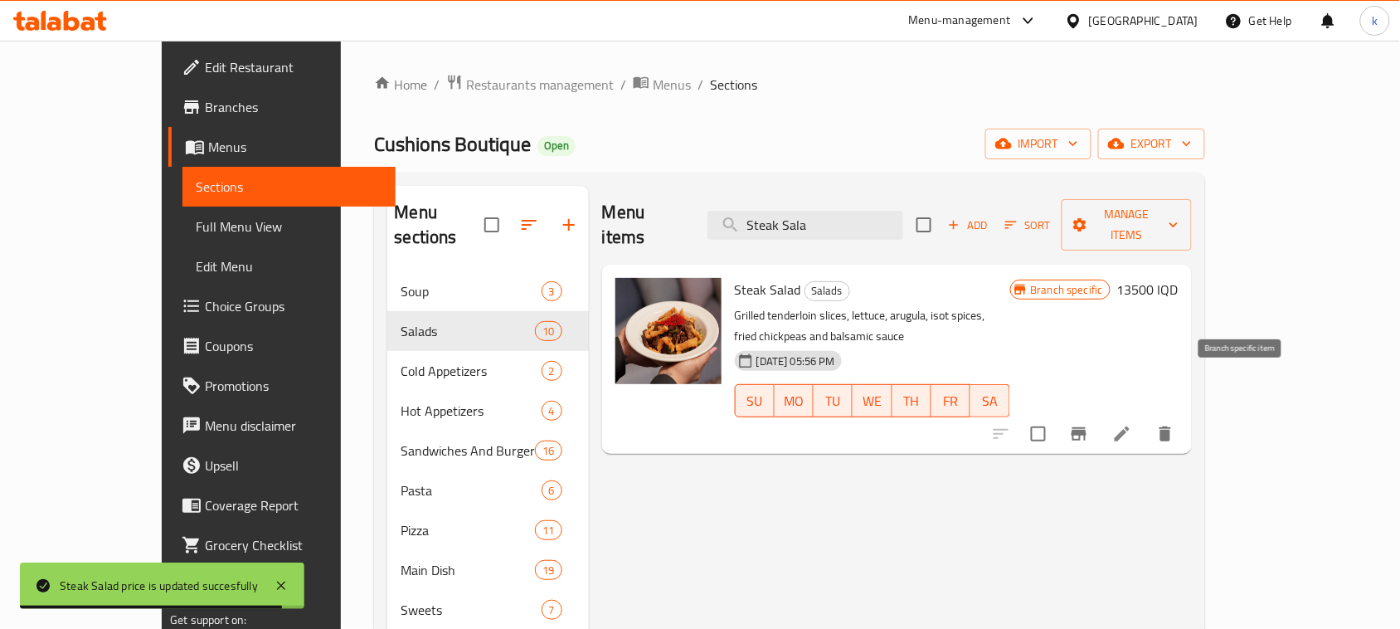
type input "Steak Sala"
click at [1086, 427] on icon "Branch-specific-item" at bounding box center [1078, 433] width 15 height 13
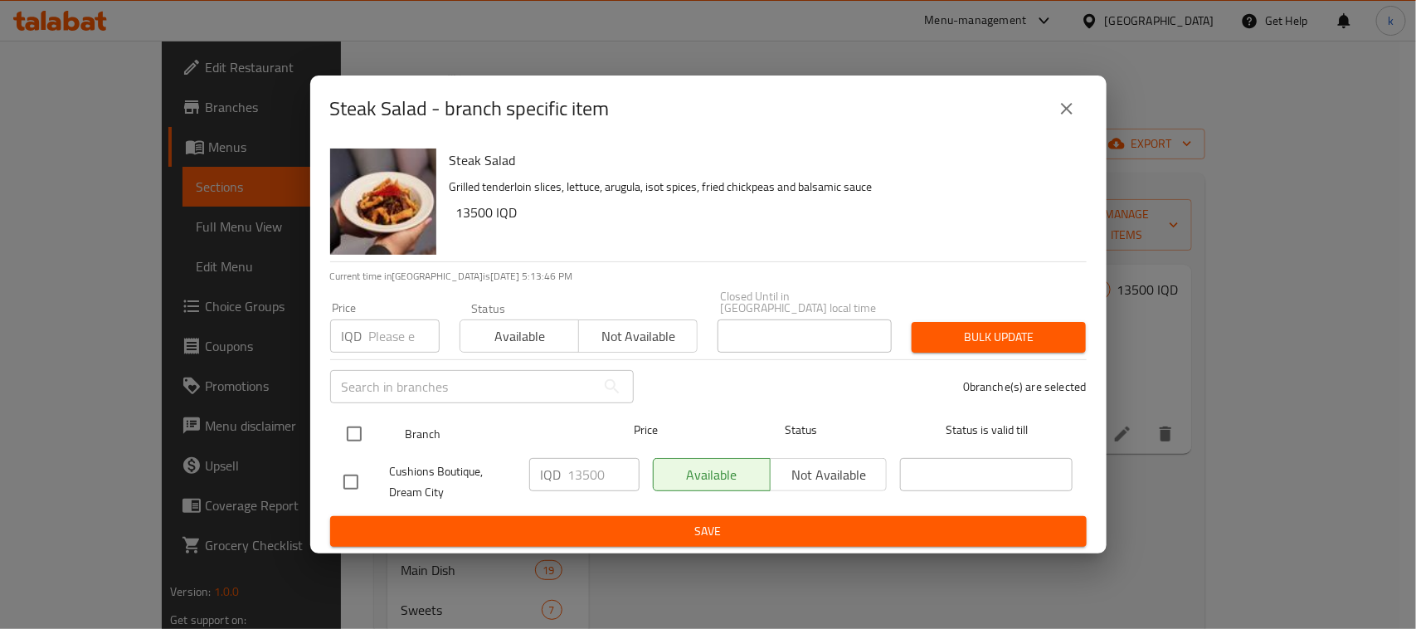
click at [361, 424] on input "checkbox" at bounding box center [354, 433] width 35 height 35
checkbox input "true"
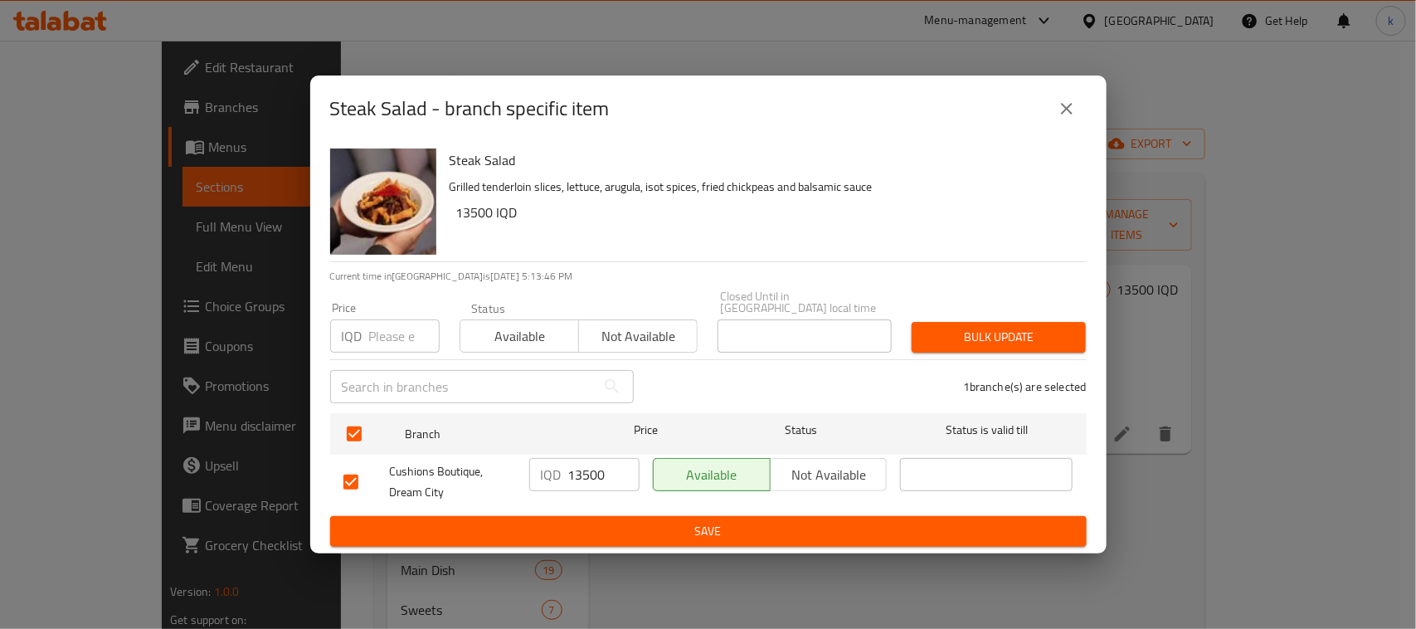
click at [595, 469] on input "13500" at bounding box center [603, 474] width 71 height 33
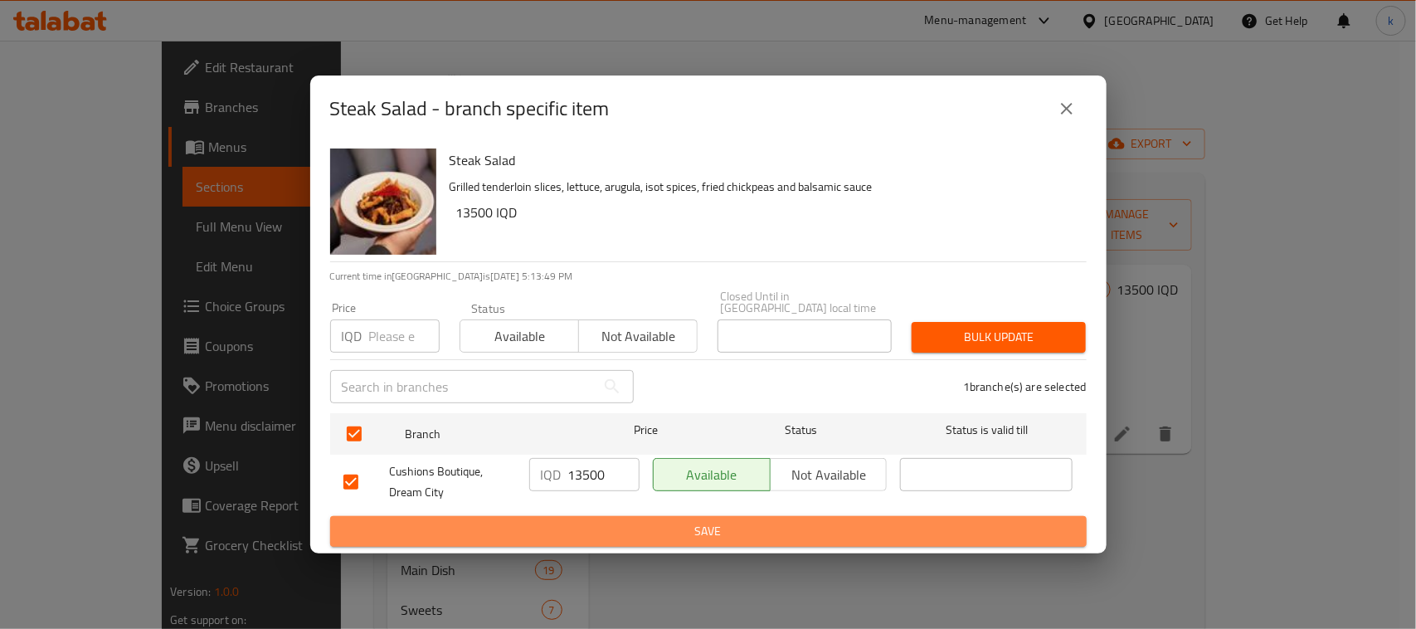
click at [695, 523] on span "Save" at bounding box center [708, 531] width 730 height 21
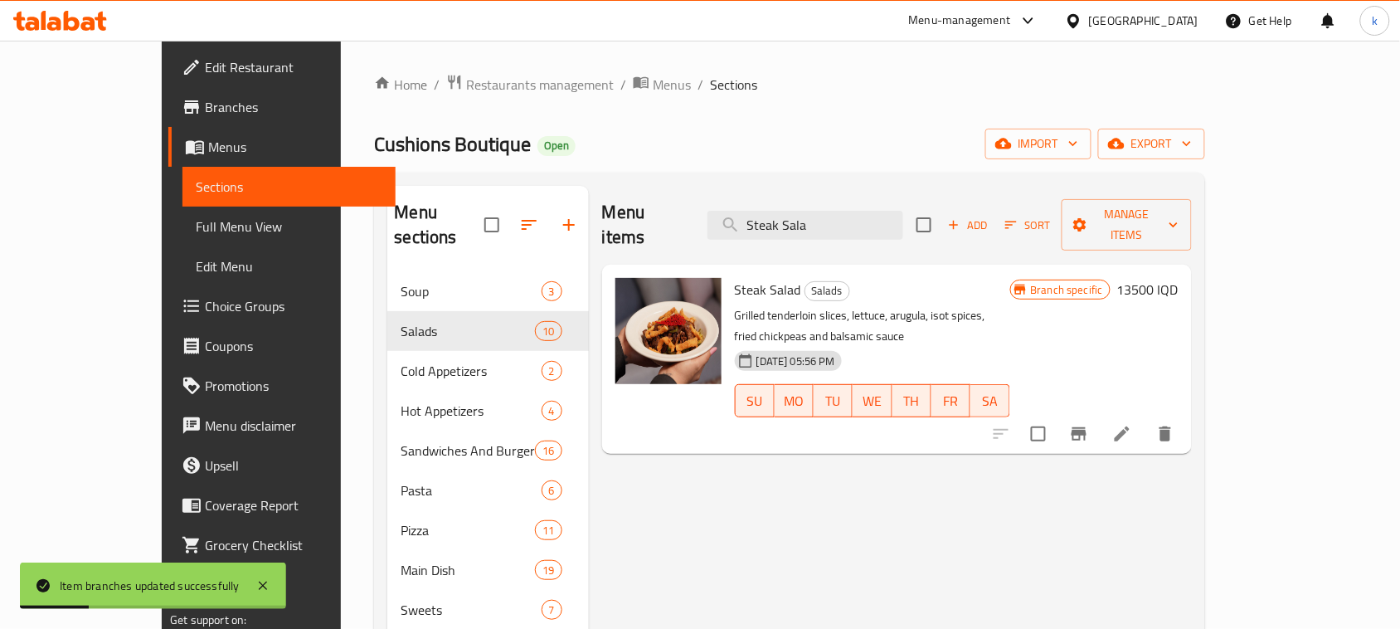
drag, startPoint x: 889, startPoint y: 218, endPoint x: 739, endPoint y: 238, distance: 151.4
click at [739, 238] on div "Menu items Steak Sala Add Sort Manage items" at bounding box center [897, 225] width 590 height 79
paste input "Eggplant Muttabal"
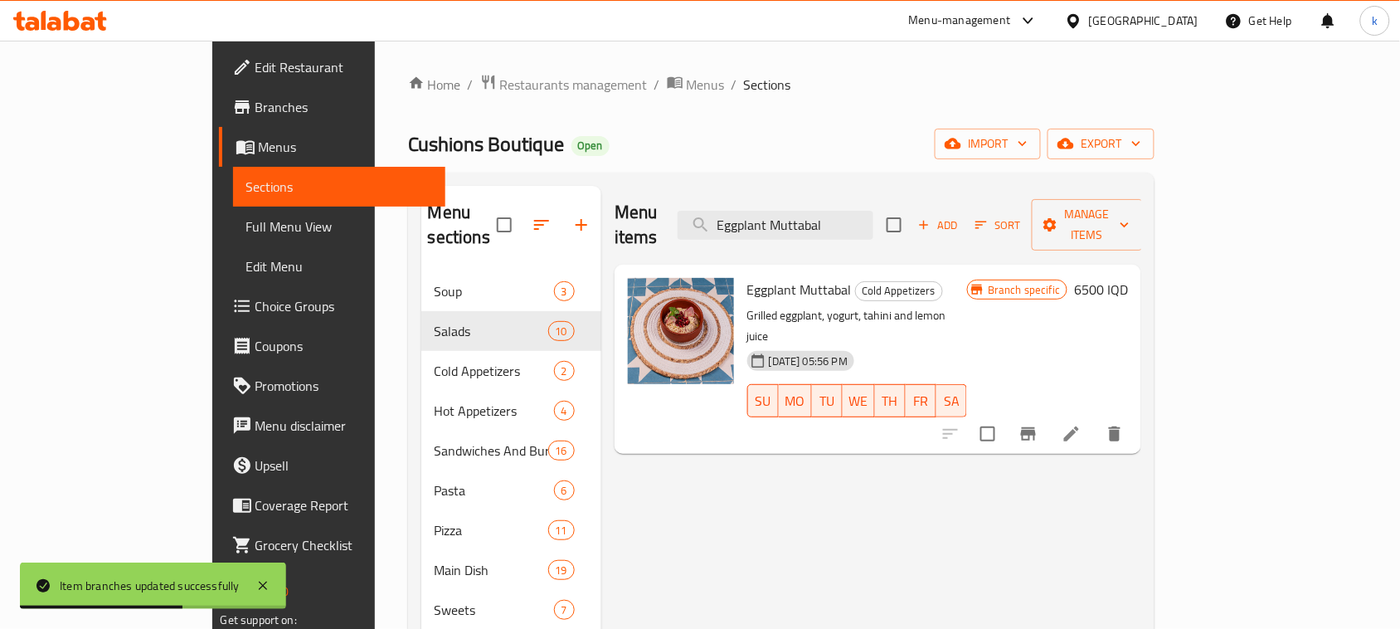
type input "Eggplant Muttabal"
click at [1128, 278] on h6 "6500 IQD" at bounding box center [1101, 289] width 54 height 23
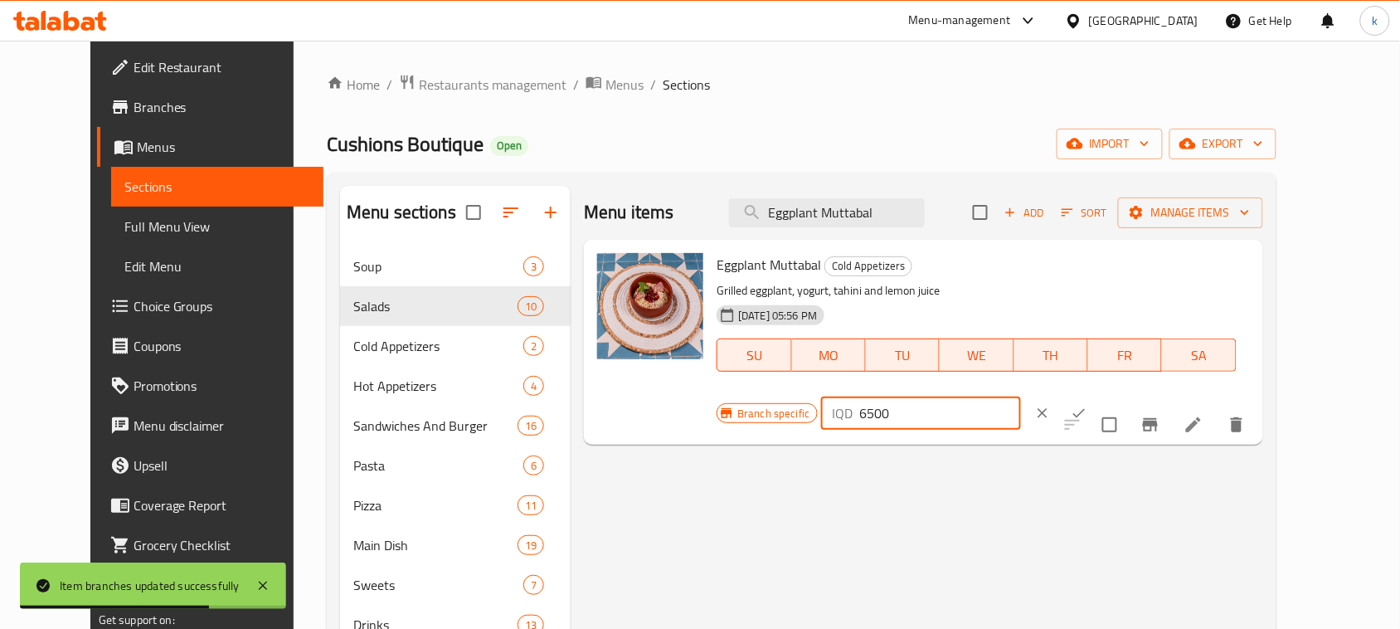
drag, startPoint x: 1183, startPoint y: 264, endPoint x: 1081, endPoint y: 289, distance: 105.0
click at [1081, 395] on div "IQD 6500 ​" at bounding box center [971, 413] width 300 height 36
paste input "1025"
type input "10250"
click at [1087, 405] on icon "ok" at bounding box center [1079, 413] width 17 height 17
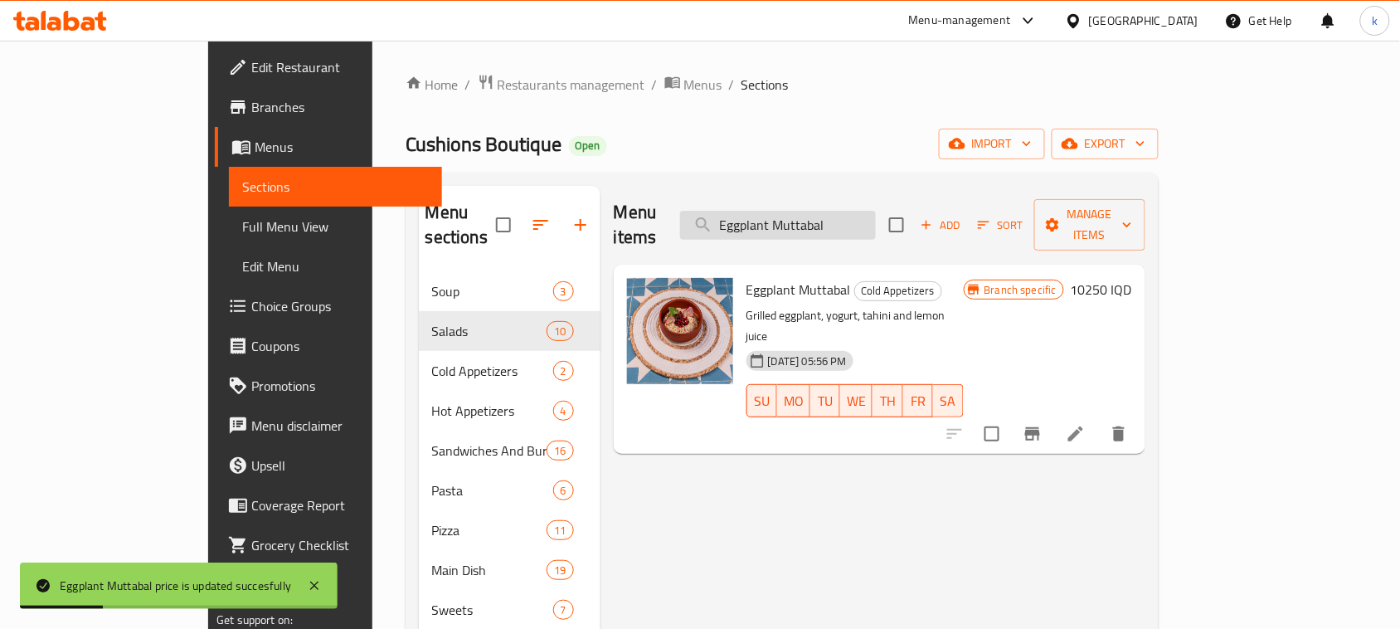
click at [876, 216] on input "Eggplant Muttabal" at bounding box center [778, 225] width 196 height 29
click at [1040, 427] on icon "Branch-specific-item" at bounding box center [1032, 433] width 15 height 13
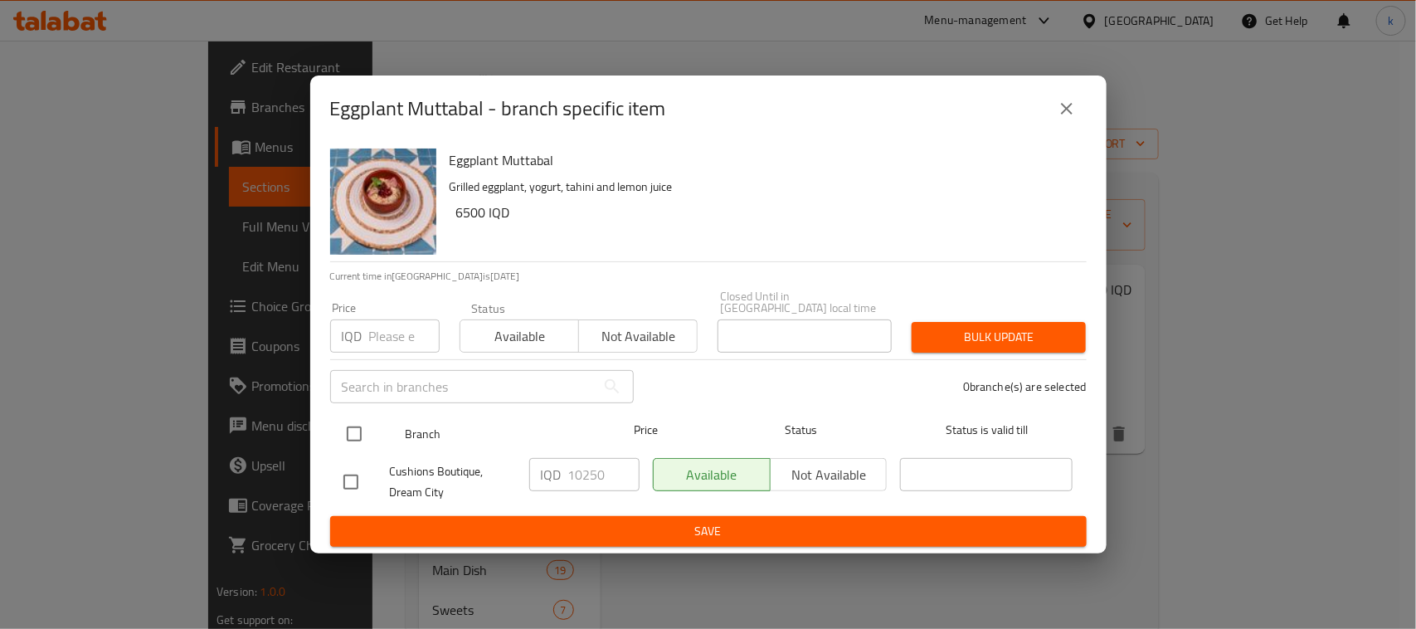
click at [355, 420] on input "checkbox" at bounding box center [354, 433] width 35 height 35
checkbox input "true"
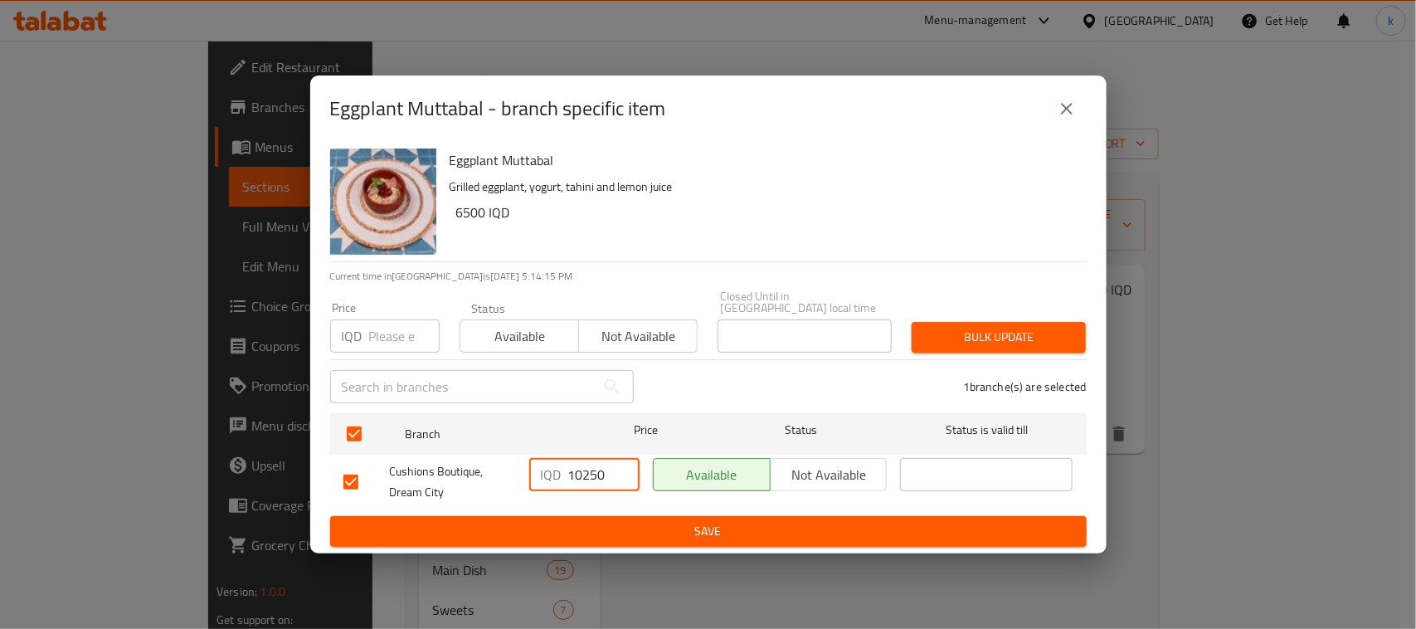
click at [593, 464] on input "10250" at bounding box center [603, 474] width 71 height 33
click at [740, 536] on button "Save" at bounding box center [708, 531] width 756 height 31
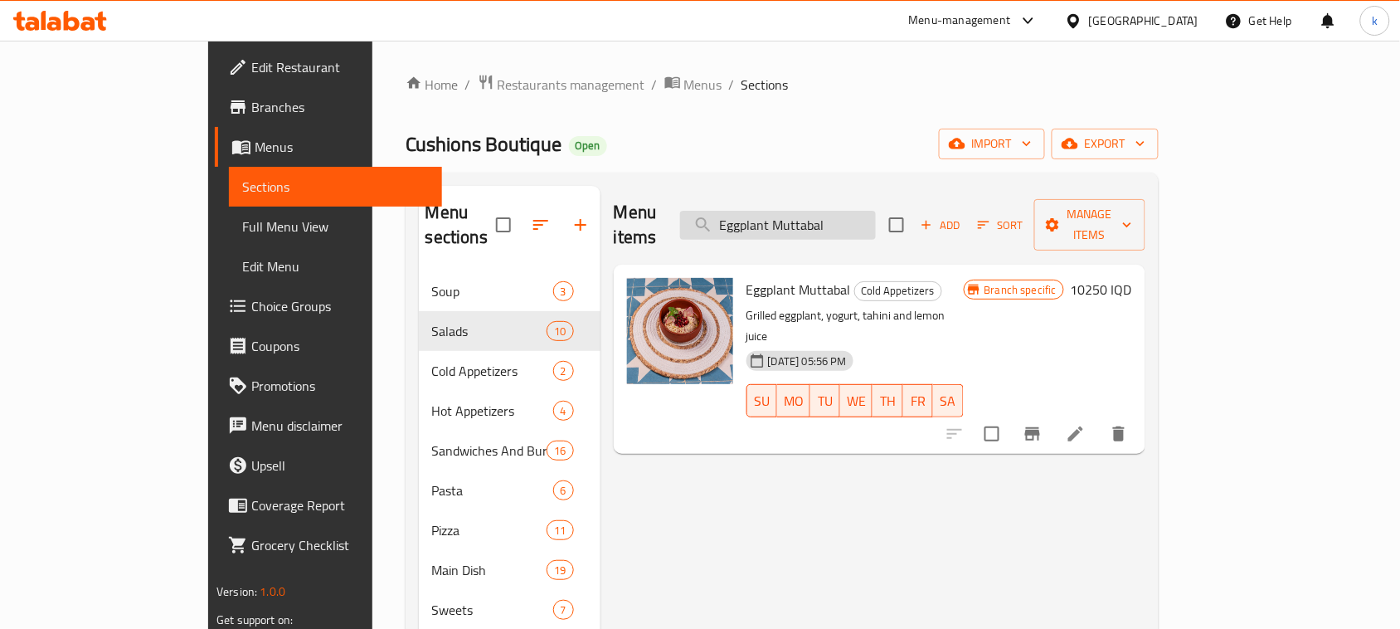
drag, startPoint x: 930, startPoint y: 206, endPoint x: 763, endPoint y: 226, distance: 167.9
click at [763, 226] on input "Eggplant Muttabal" at bounding box center [778, 225] width 196 height 29
click at [1132, 278] on h6 "10250 IQD" at bounding box center [1101, 289] width 61 height 23
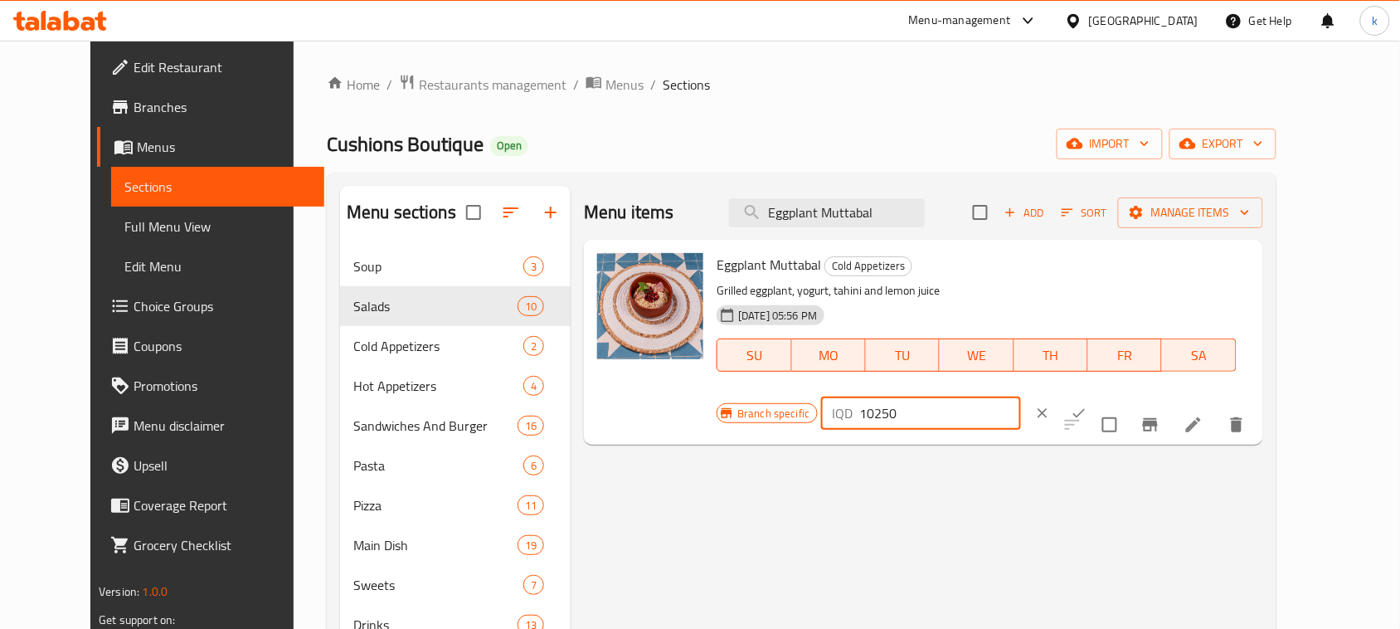
drag, startPoint x: 1192, startPoint y: 279, endPoint x: 1050, endPoint y: 291, distance: 142.3
click at [1051, 395] on div "Branch specific IQD 10250 ​" at bounding box center [919, 413] width 404 height 36
click at [1087, 405] on icon "ok" at bounding box center [1079, 413] width 17 height 17
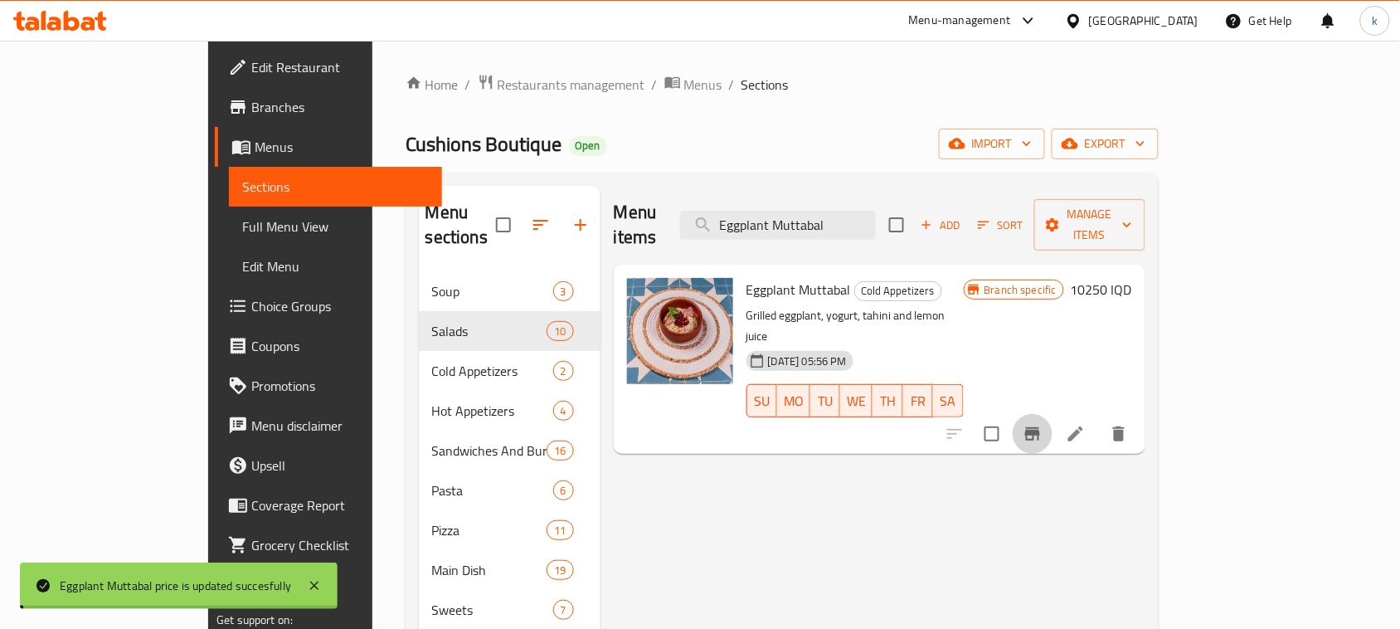
click at [1042, 424] on icon "Branch-specific-item" at bounding box center [1033, 434] width 20 height 20
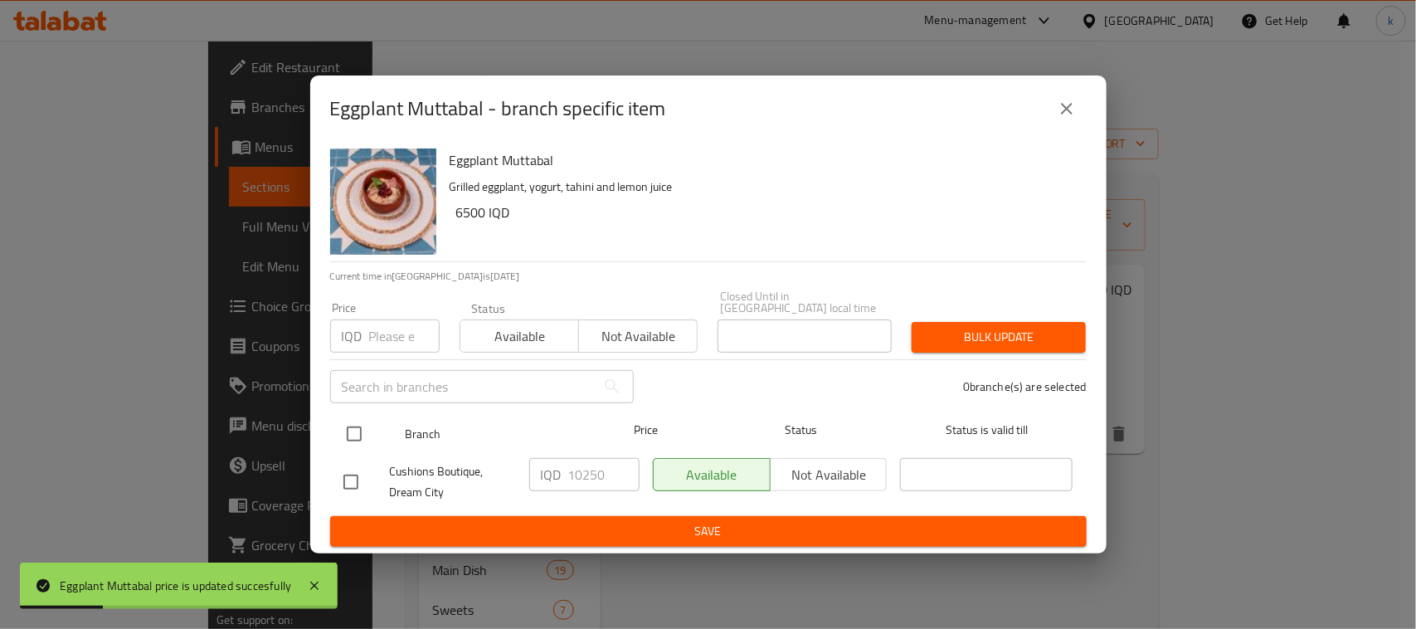
click at [354, 424] on input "checkbox" at bounding box center [354, 433] width 35 height 35
checkbox input "true"
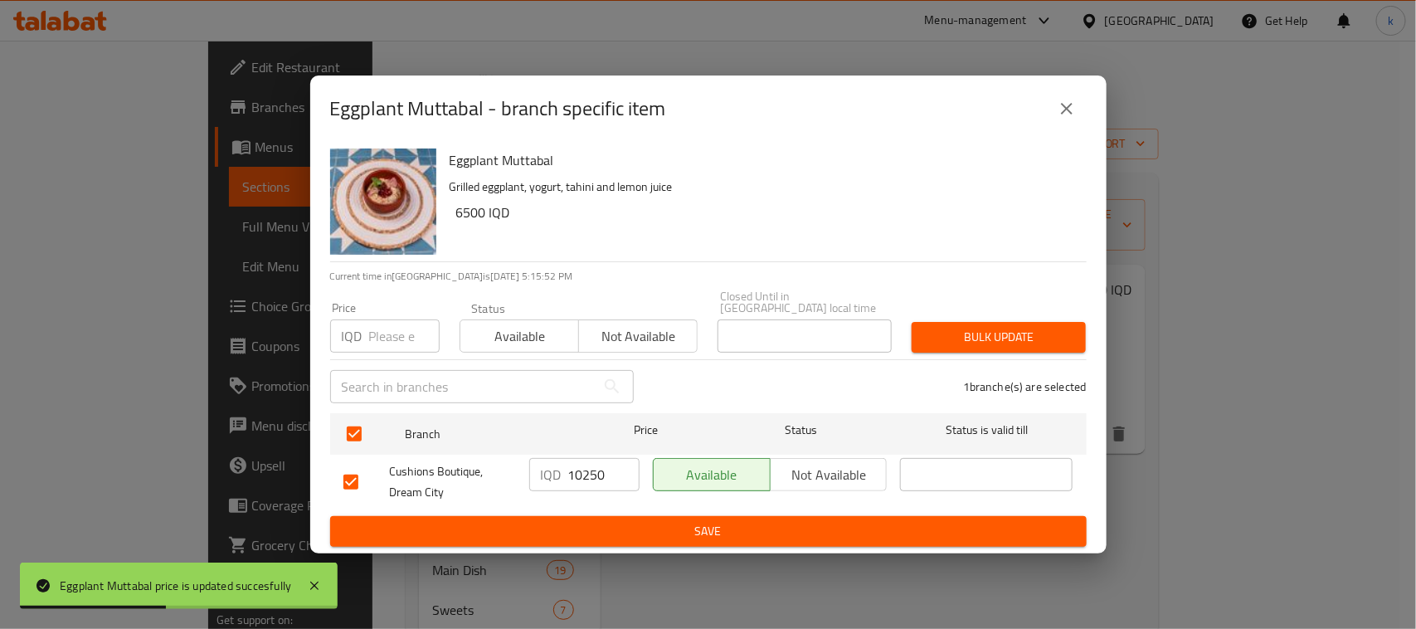
click at [589, 463] on input "10250" at bounding box center [603, 474] width 71 height 33
click at [727, 521] on span "Save" at bounding box center [708, 531] width 730 height 21
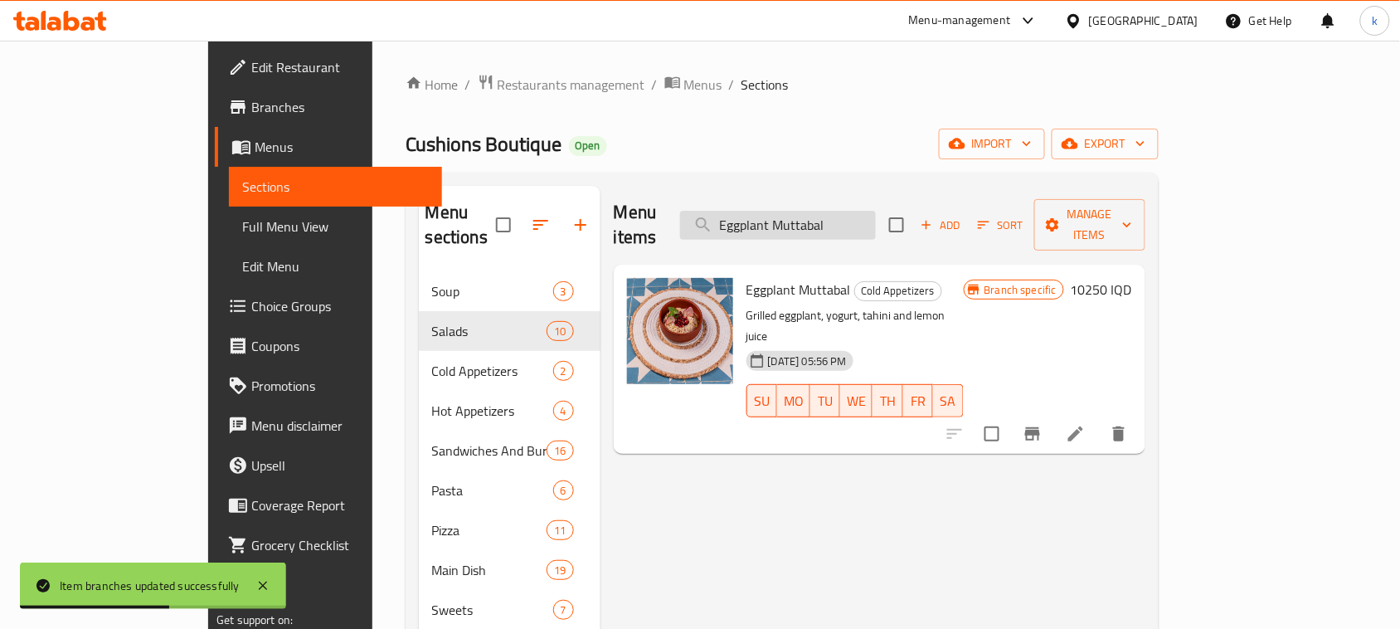
click at [876, 211] on input "Eggplant Muttabal" at bounding box center [778, 225] width 196 height 29
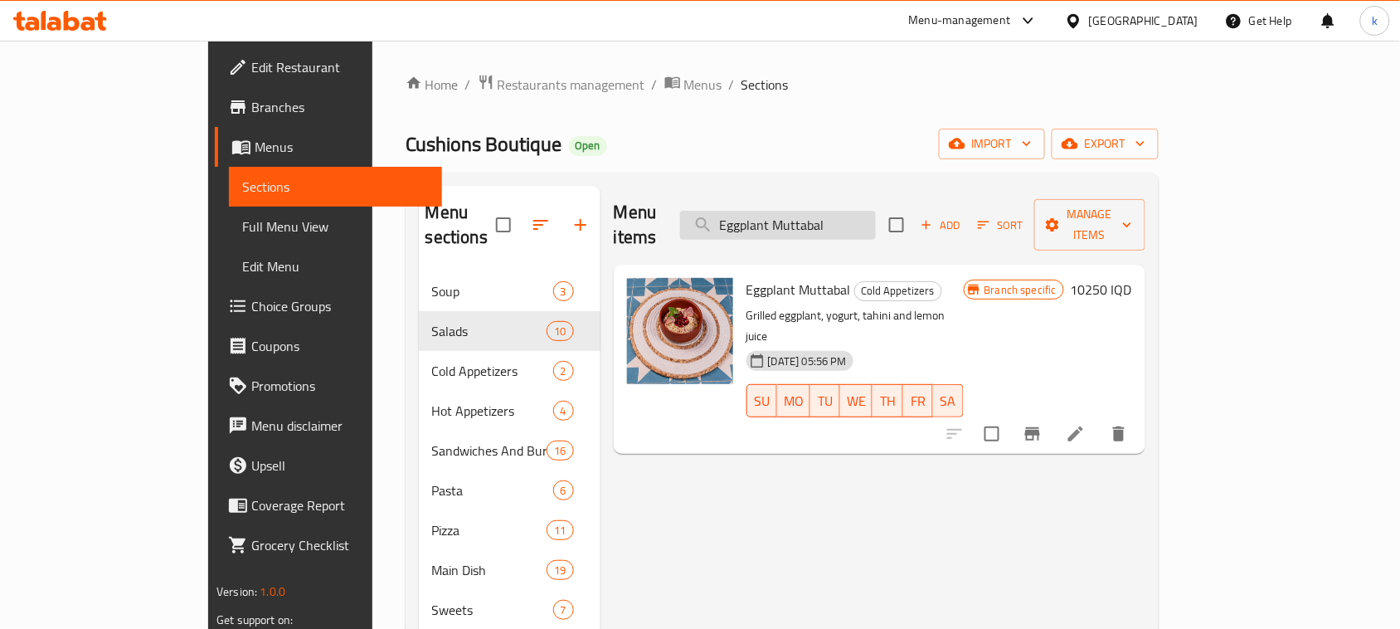
paste input "Hummus With Tahini"
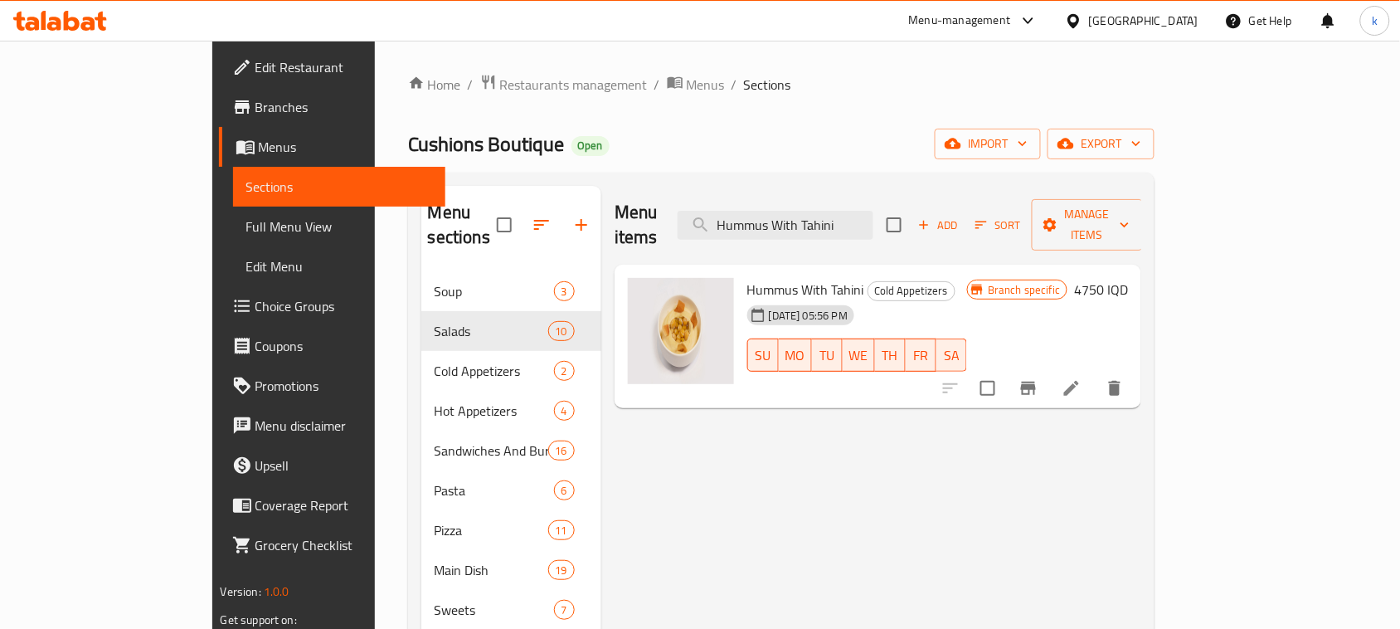
type input "Hummus With Tahini"
click at [1128, 278] on h6 "4750 IQD" at bounding box center [1101, 289] width 54 height 23
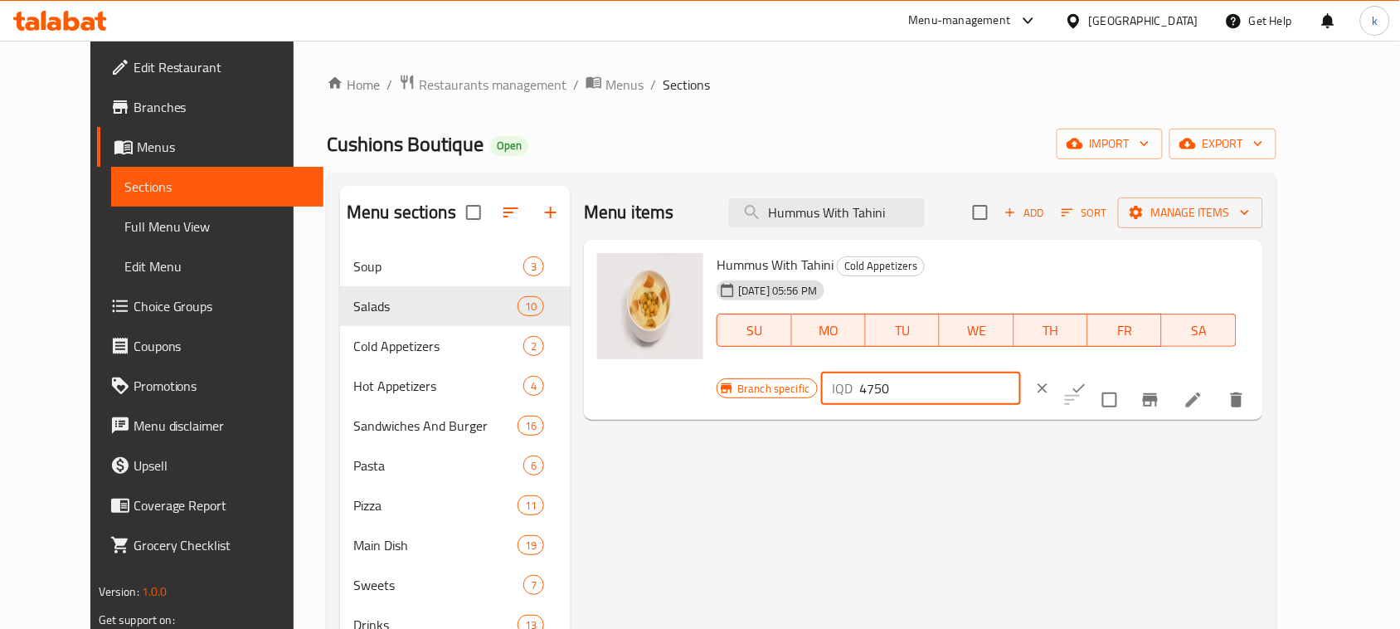
drag, startPoint x: 1195, startPoint y: 270, endPoint x: 983, endPoint y: 280, distance: 212.6
click at [983, 370] on div "Branch specific IQD 4750 ​" at bounding box center [919, 388] width 404 height 36
paste input "62"
type input "6250"
click at [1087, 380] on icon "ok" at bounding box center [1079, 388] width 17 height 17
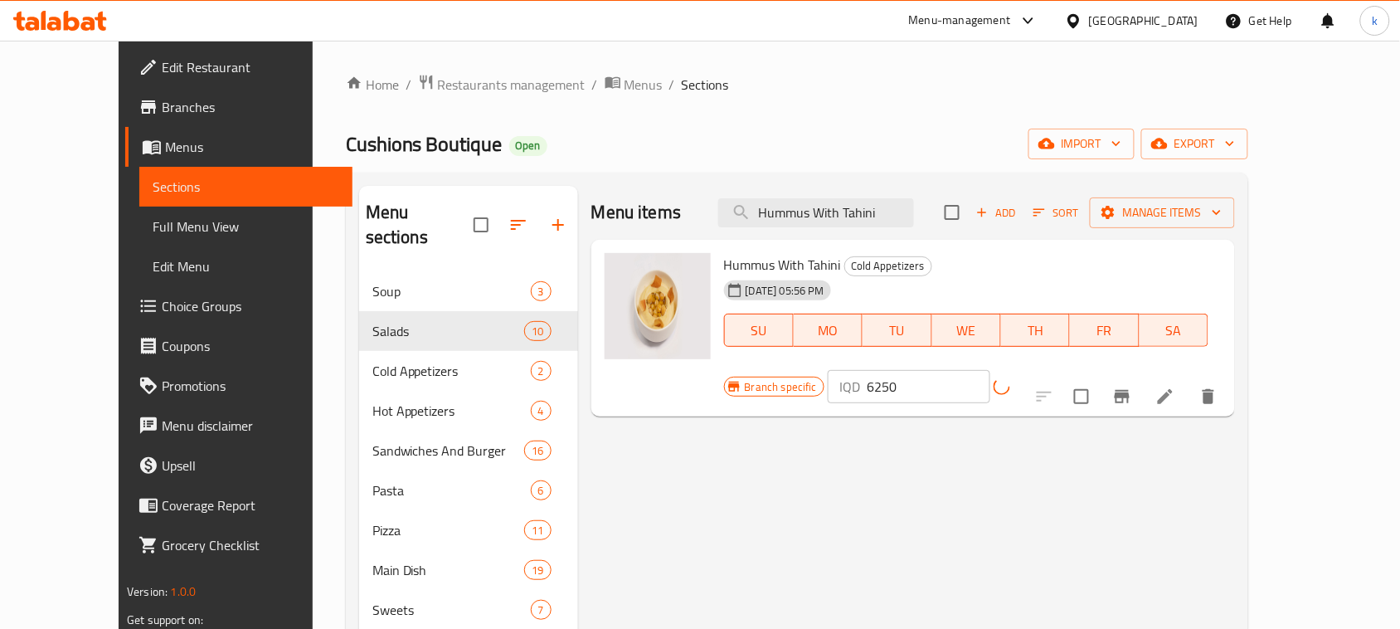
click at [1129, 390] on icon "Branch-specific-item" at bounding box center [1122, 396] width 15 height 13
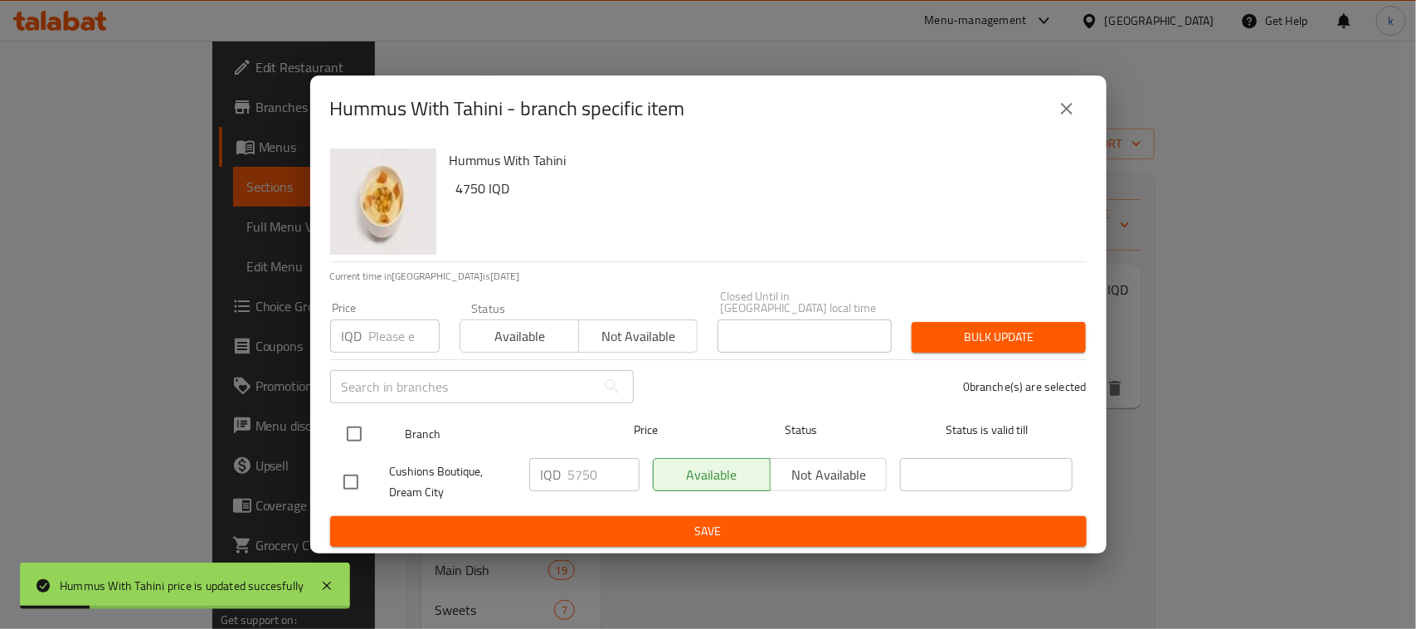
click at [358, 427] on input "checkbox" at bounding box center [354, 433] width 35 height 35
checkbox input "true"
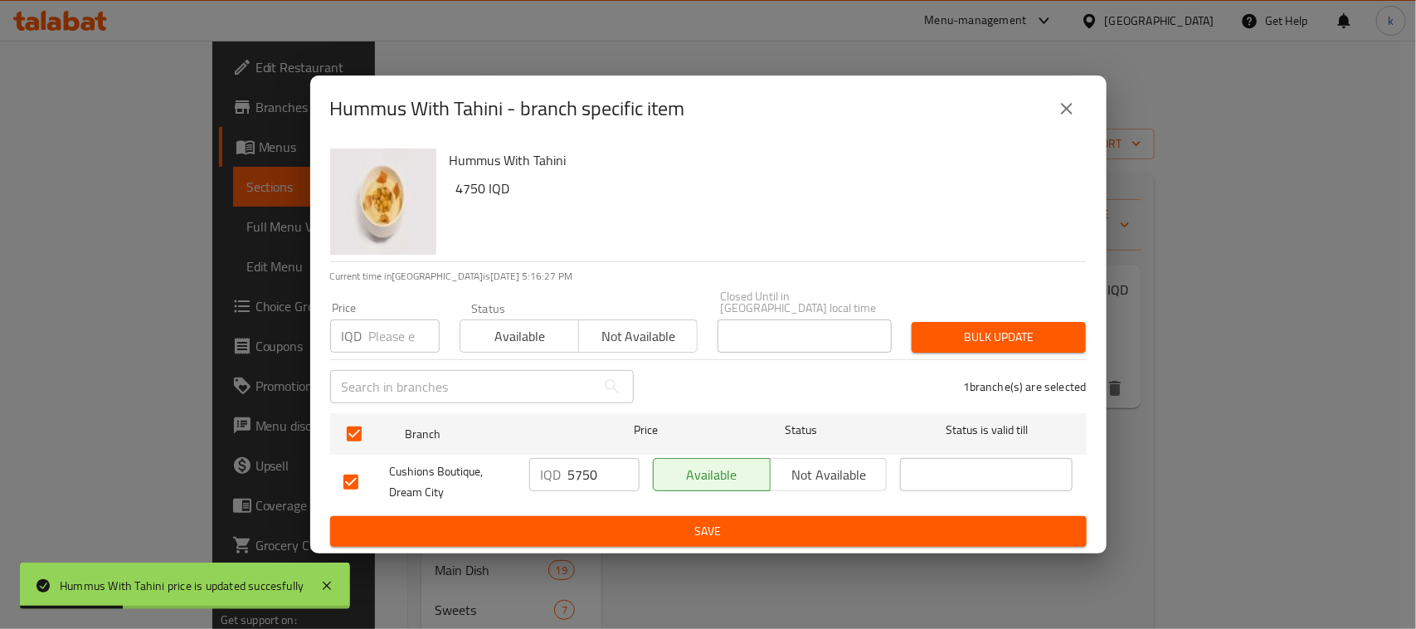
click at [585, 475] on input "5750" at bounding box center [603, 474] width 71 height 33
paste input "62"
type input "6250"
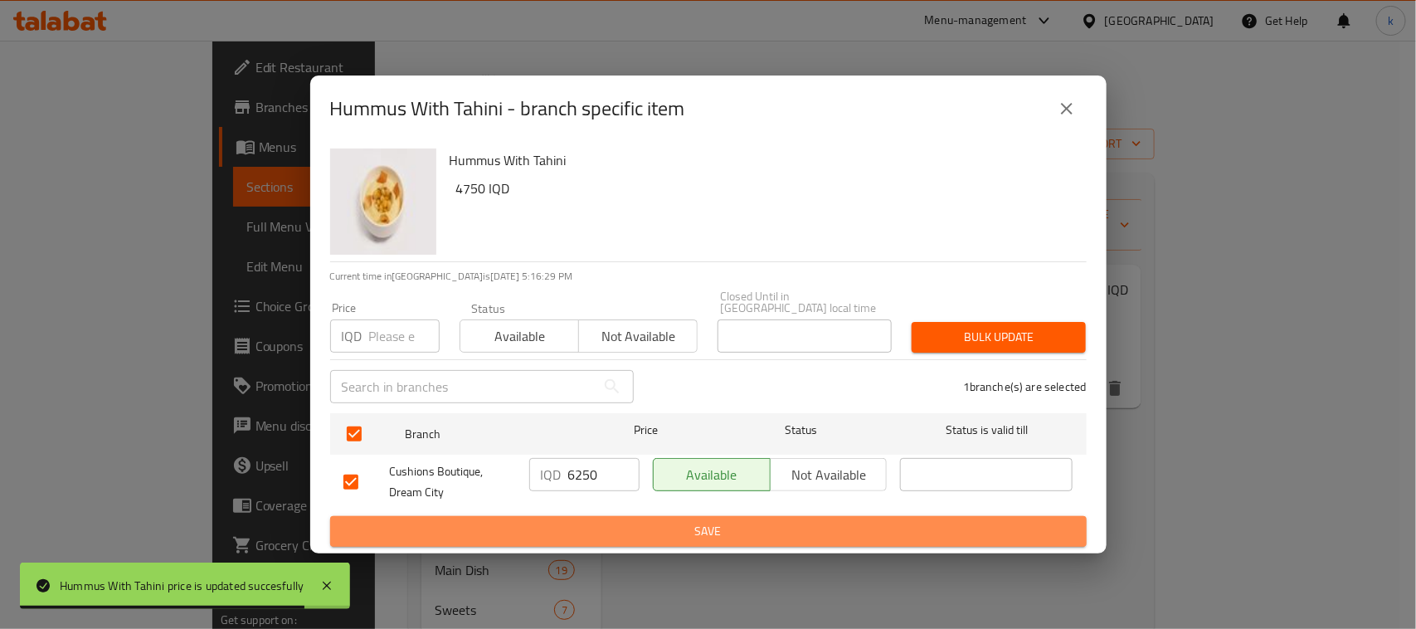
click at [734, 528] on span "Save" at bounding box center [708, 531] width 730 height 21
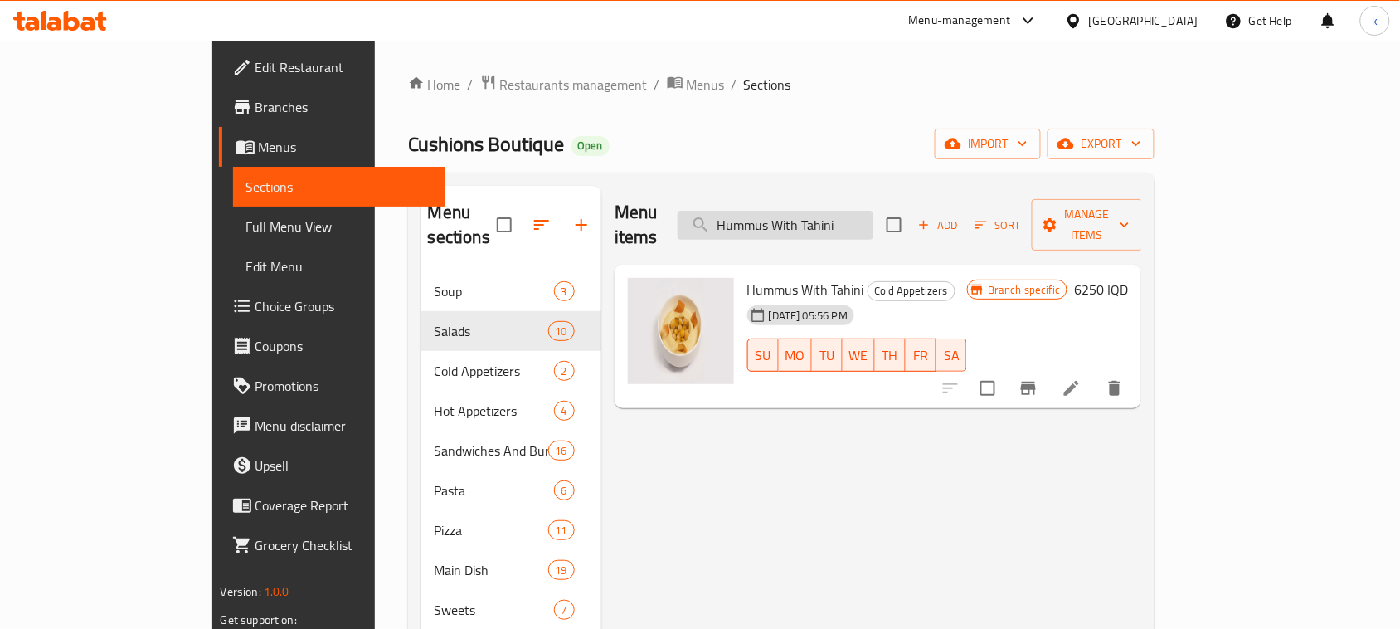
click at [873, 211] on input "Hummus With Tahini" at bounding box center [776, 225] width 196 height 29
click at [846, 211] on input "Hummus With Tahini" at bounding box center [776, 225] width 196 height 29
paste input "French Fries"
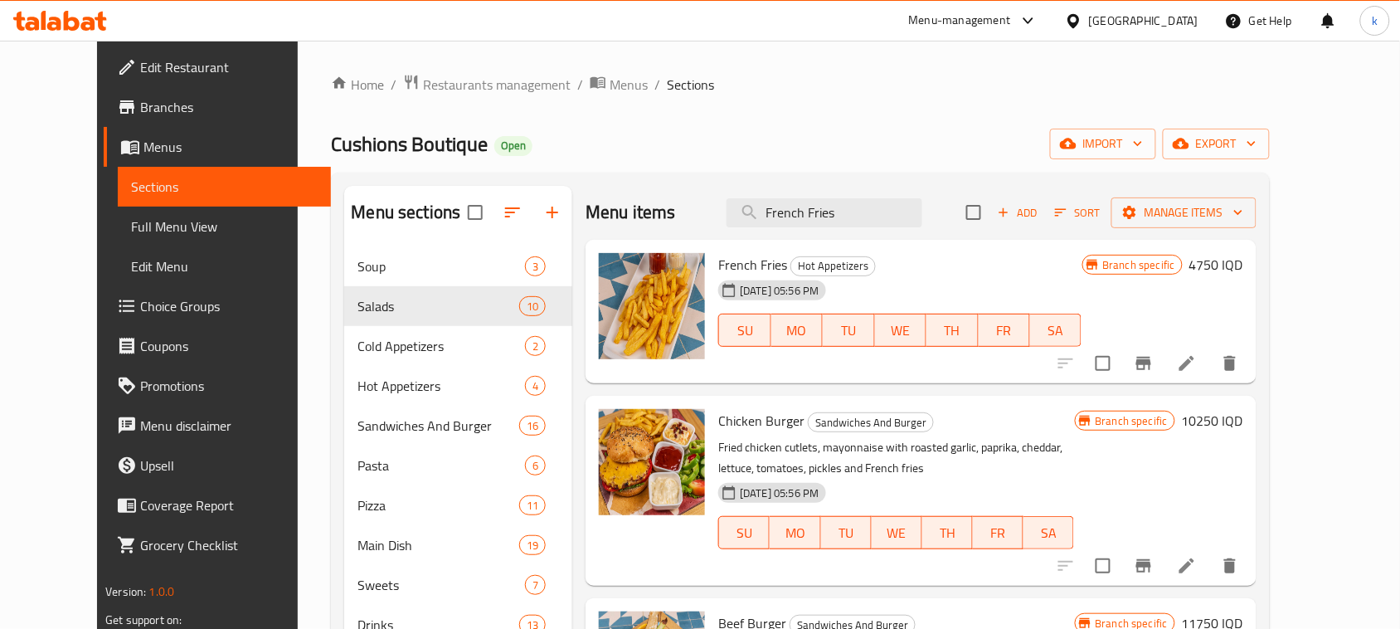
type input "French Fries"
click at [1243, 258] on h6 "4750 IQD" at bounding box center [1216, 264] width 54 height 23
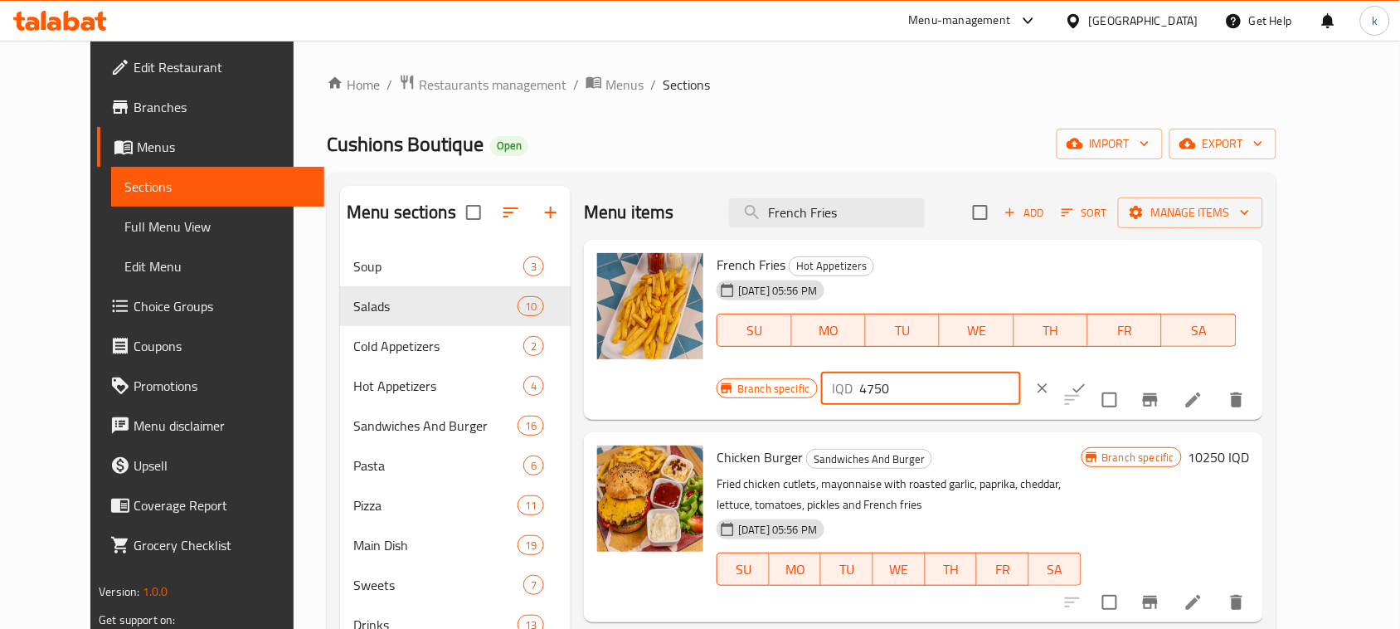
drag, startPoint x: 1163, startPoint y: 276, endPoint x: 1067, endPoint y: 279, distance: 96.3
click at [1021, 372] on div "IQD 4750 ​" at bounding box center [921, 388] width 200 height 33
paste input "5"
type input "5750"
click at [1087, 380] on icon "ok" at bounding box center [1079, 388] width 17 height 17
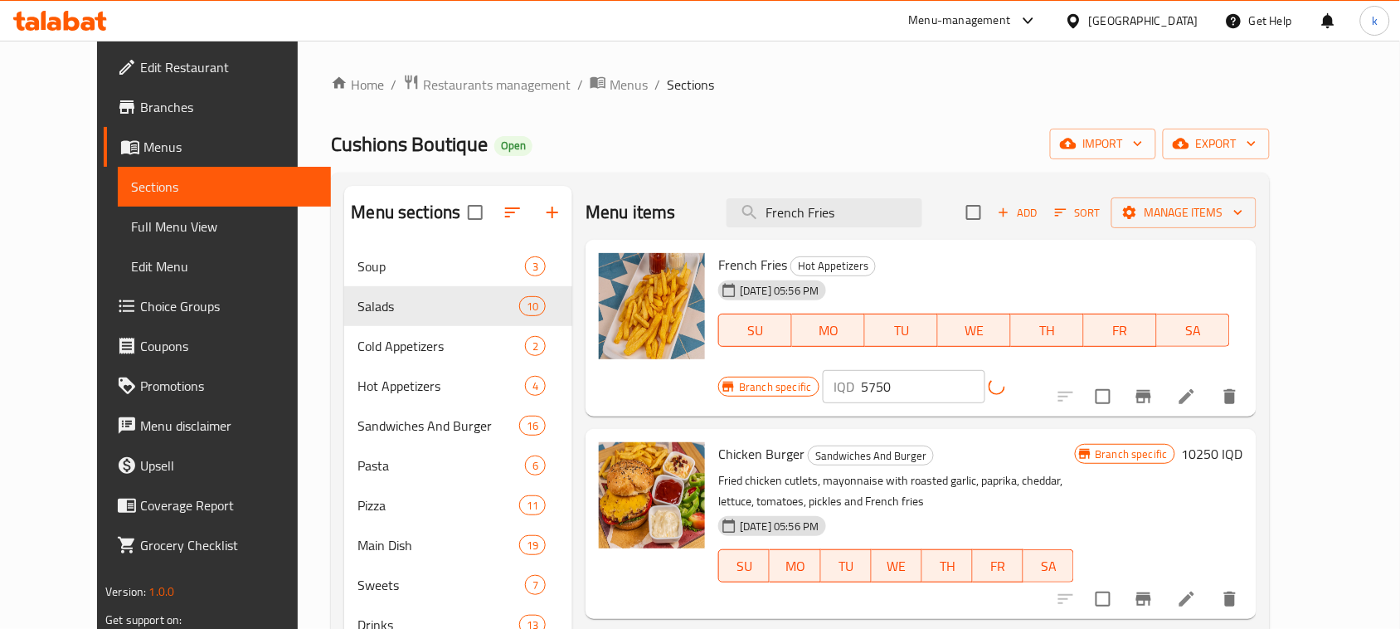
click at [1151, 390] on icon "Branch-specific-item" at bounding box center [1143, 396] width 15 height 13
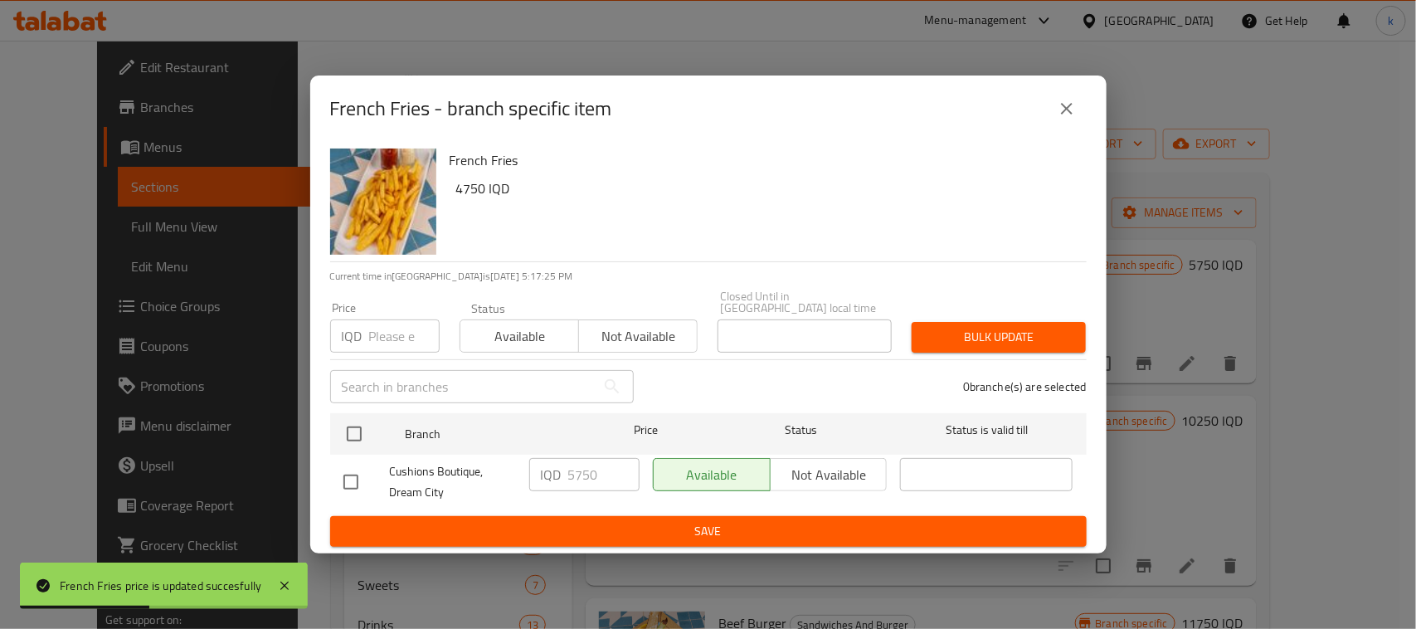
click at [357, 428] on input "checkbox" at bounding box center [354, 433] width 35 height 35
checkbox input "true"
click at [573, 461] on input "5750" at bounding box center [603, 474] width 71 height 33
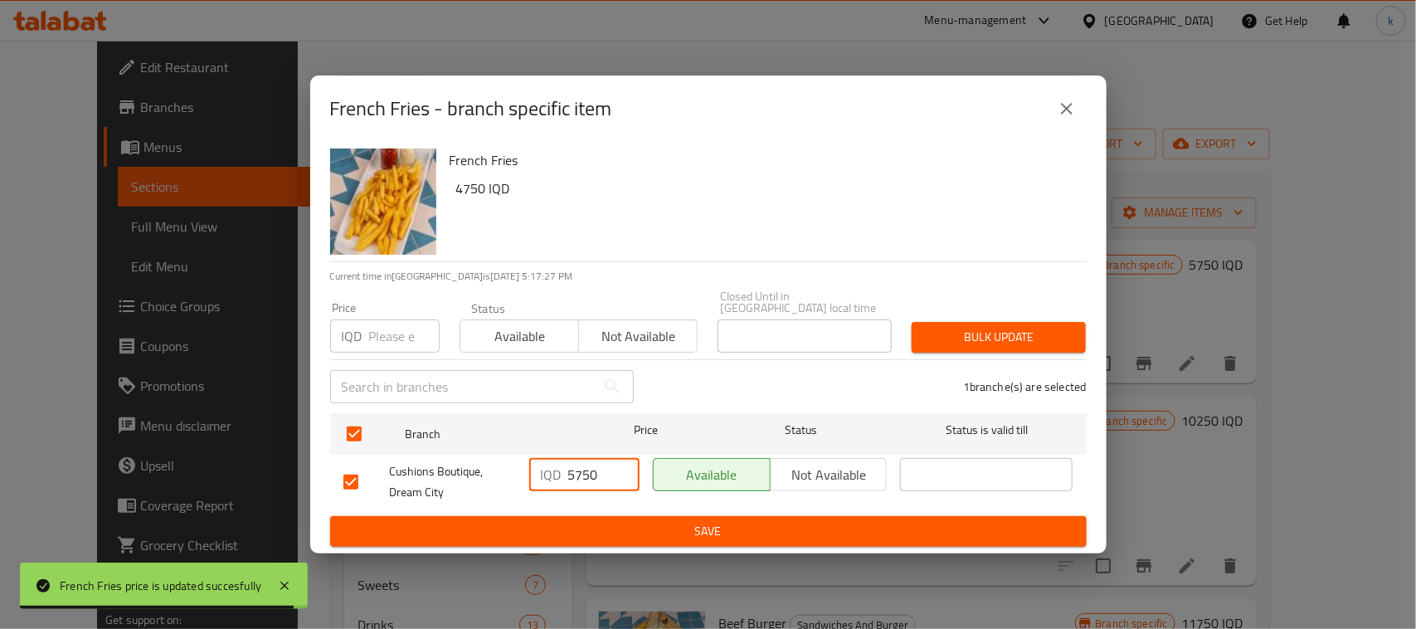
click at [657, 532] on span "Save" at bounding box center [708, 531] width 730 height 21
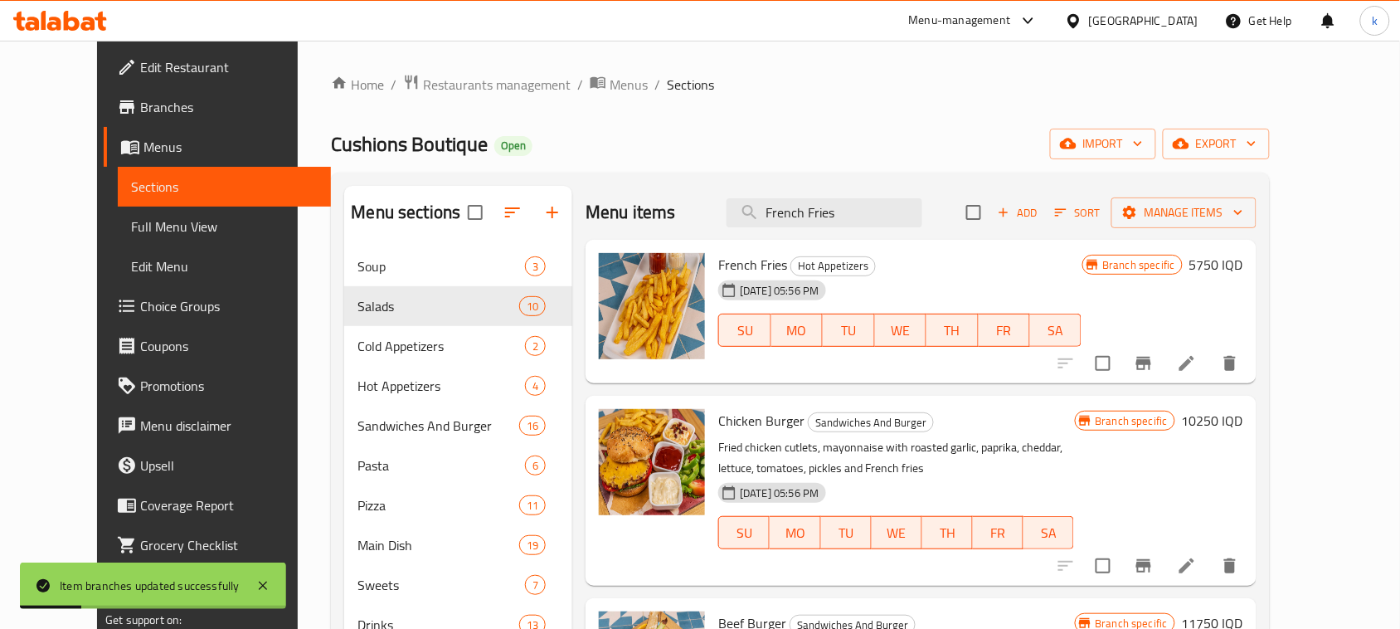
drag, startPoint x: 882, startPoint y: 214, endPoint x: 686, endPoint y: 270, distance: 203.4
click at [702, 255] on div "Menu items French Fries Add Sort Manage items French Fries Hot Appetizers [DATE…" at bounding box center [913, 500] width 683 height 629
paste input "Chicken Fillet Crispy"
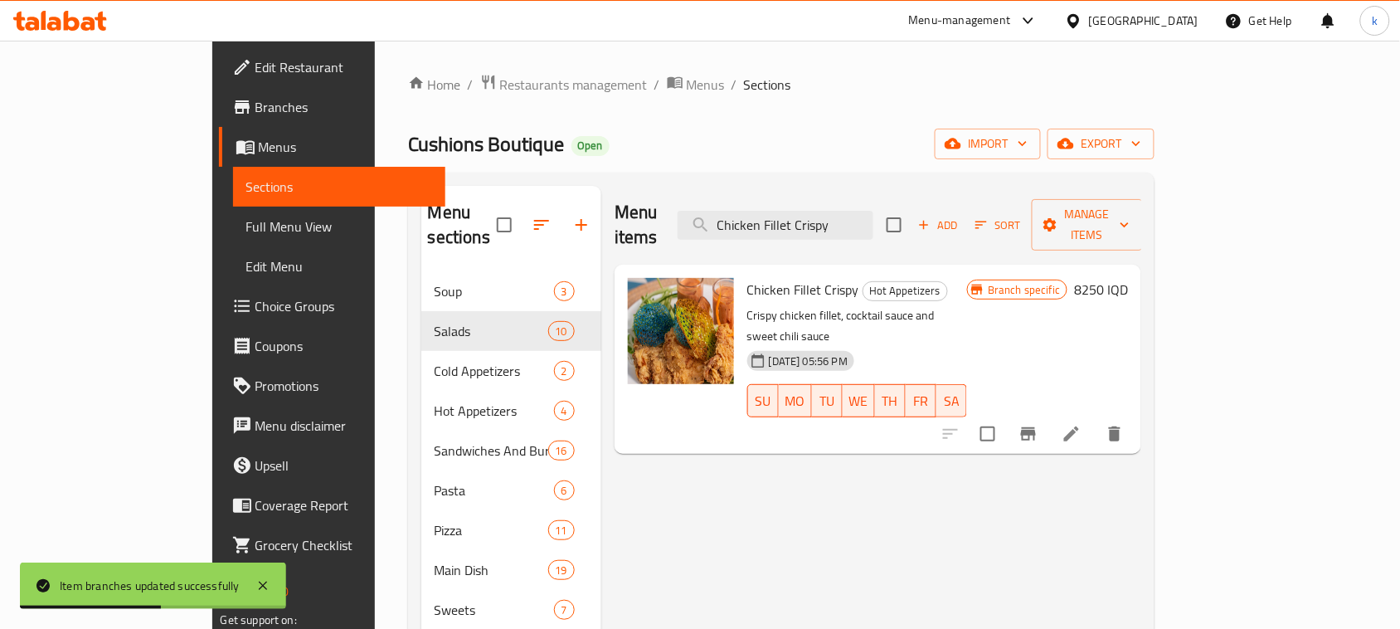
type input "Chicken Fillet Crispy"
click at [1128, 278] on h6 "8250 IQD" at bounding box center [1101, 289] width 54 height 23
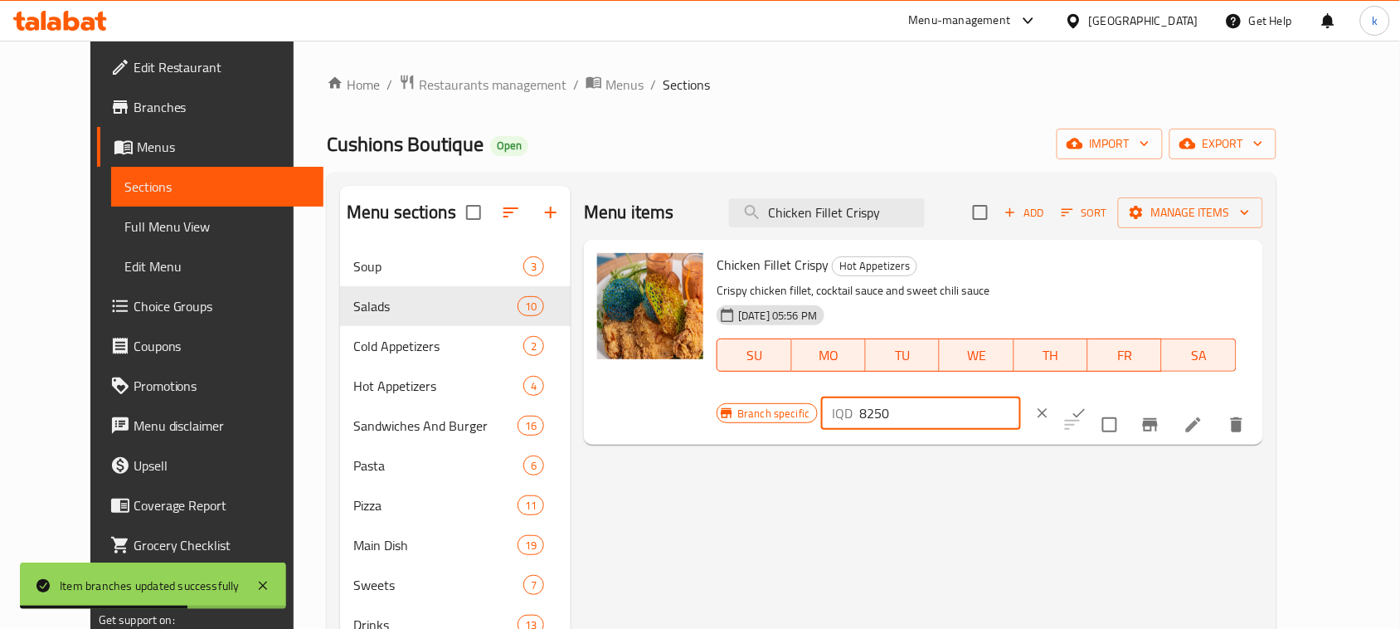
drag, startPoint x: 1163, startPoint y: 272, endPoint x: 1081, endPoint y: 287, distance: 84.3
click at [1021, 396] on div "IQD 8250 ​" at bounding box center [921, 412] width 200 height 33
paste input "11"
type input "11250"
click at [1087, 405] on icon "ok" at bounding box center [1079, 413] width 17 height 17
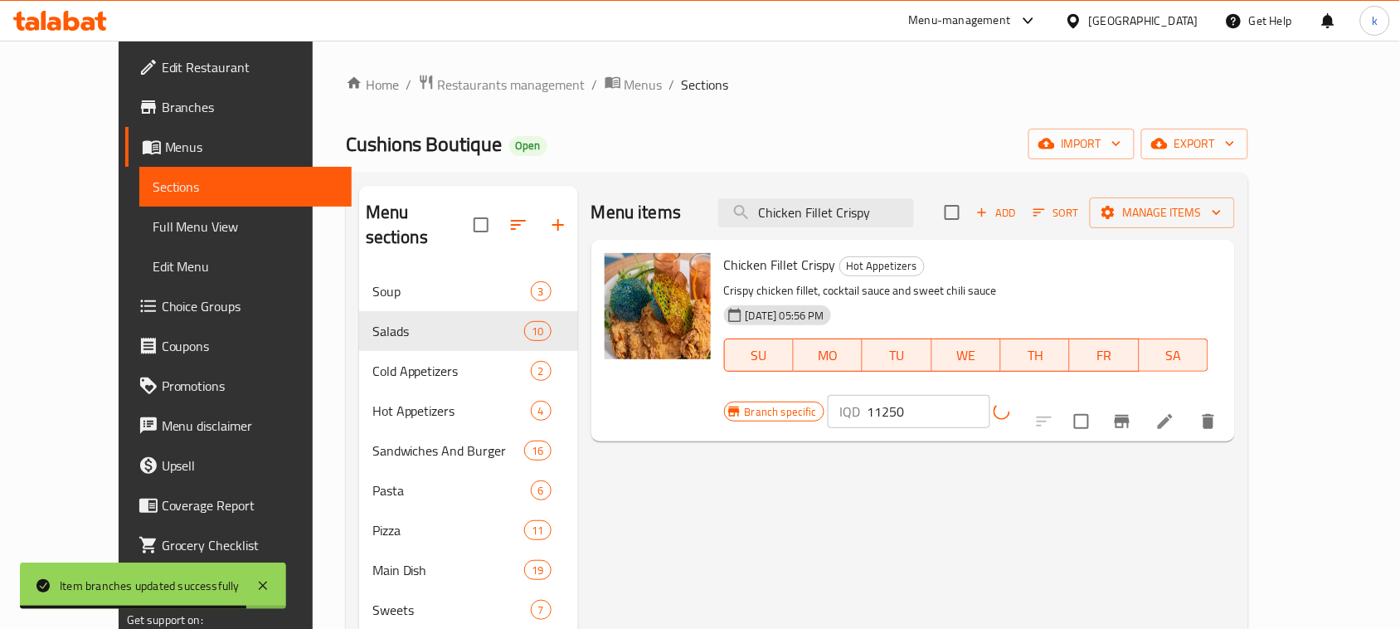
click at [1132, 411] on icon "Branch-specific-item" at bounding box center [1122, 421] width 20 height 20
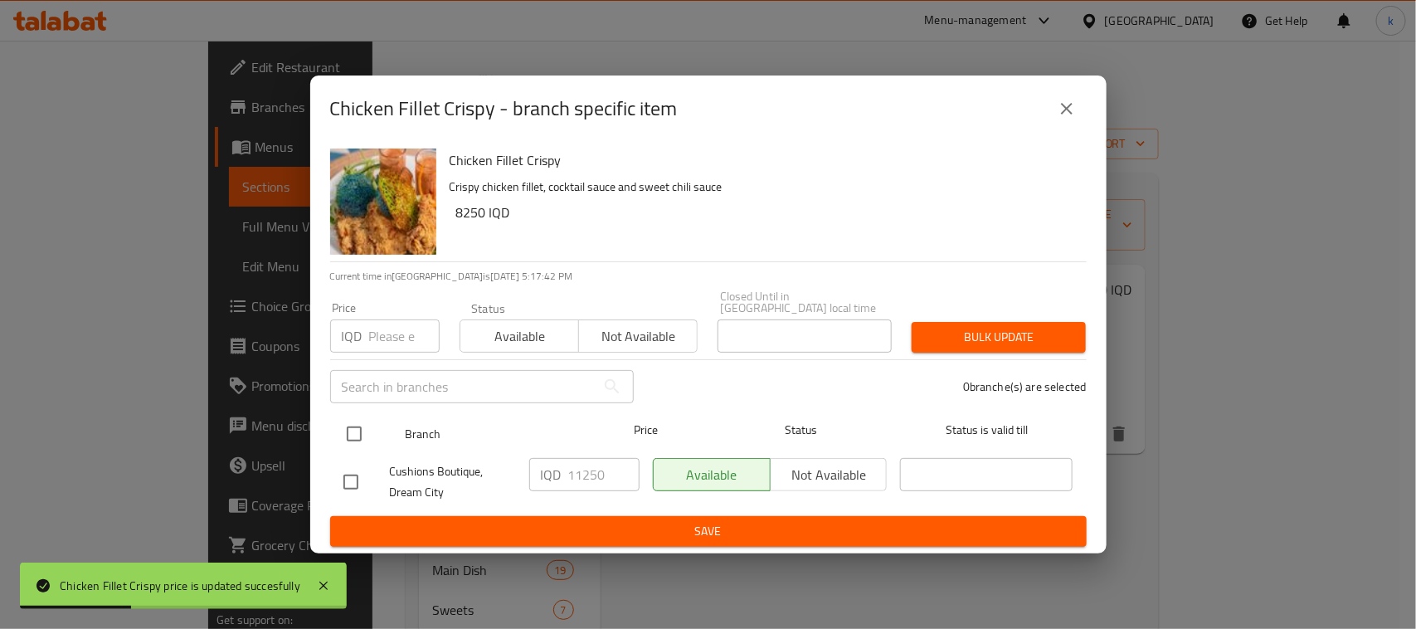
click at [357, 425] on input "checkbox" at bounding box center [354, 433] width 35 height 35
checkbox input "true"
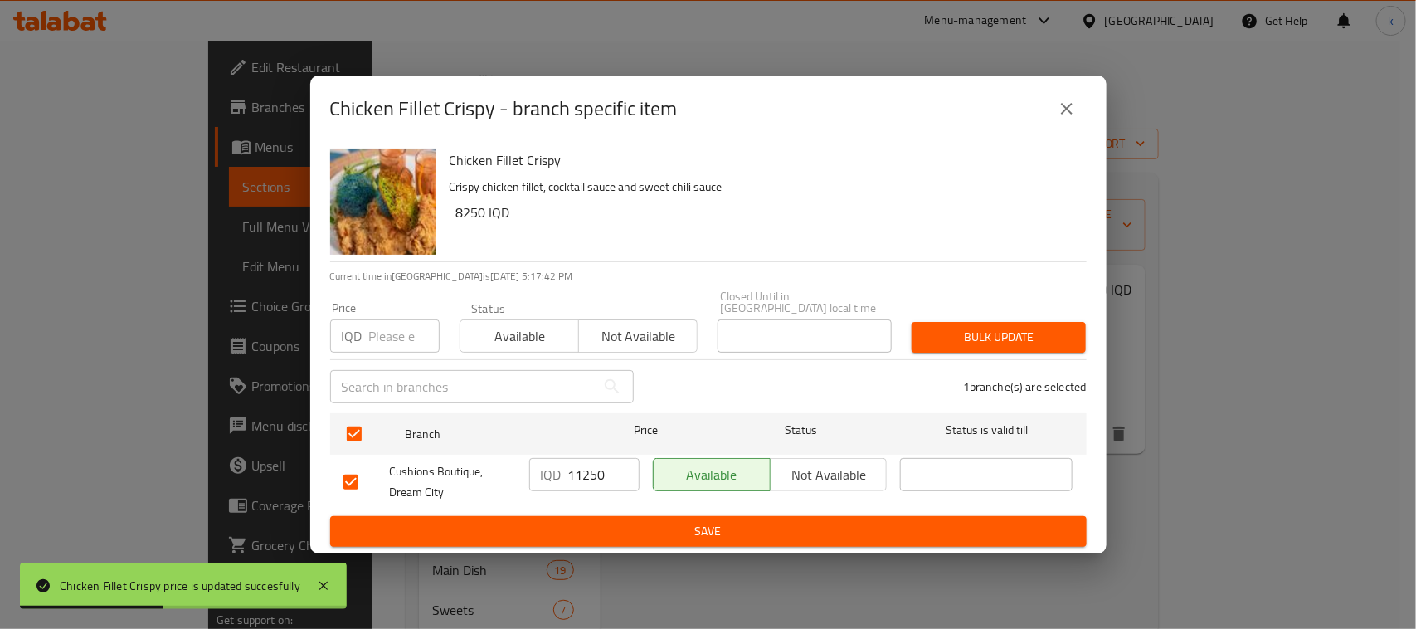
click at [583, 471] on input "11250" at bounding box center [603, 474] width 71 height 33
click at [581, 473] on input "11250" at bounding box center [603, 474] width 71 height 33
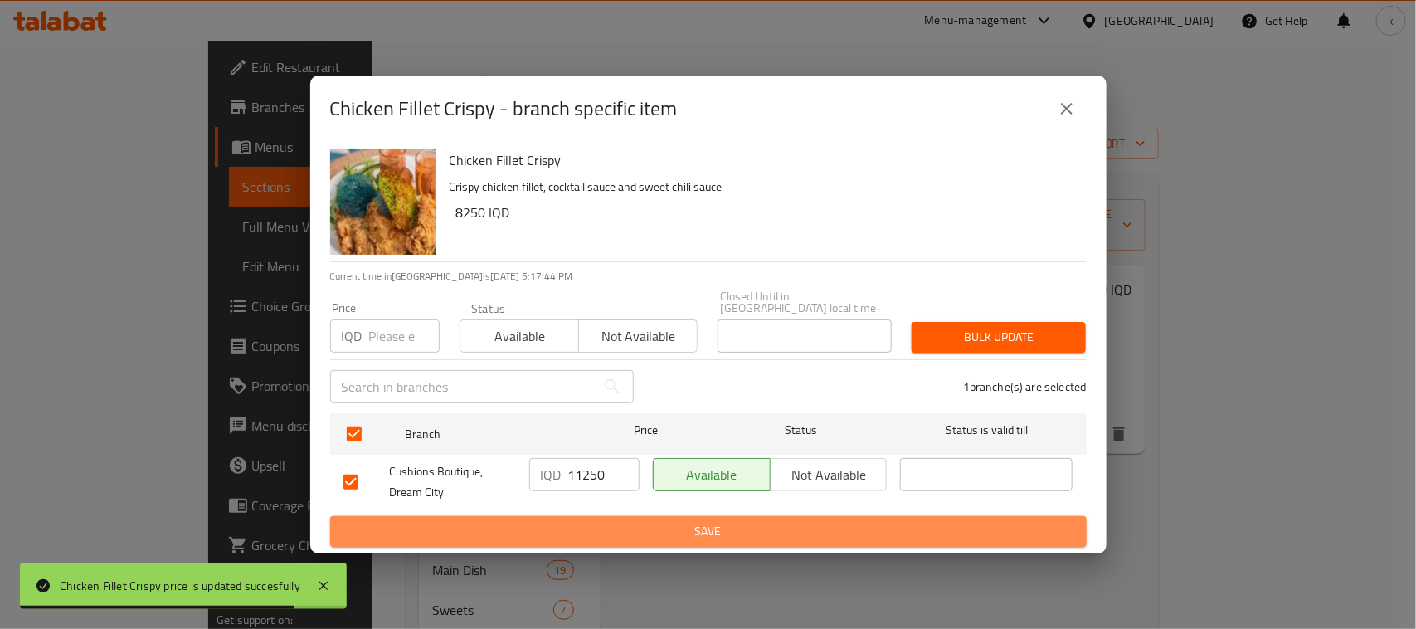
click at [678, 521] on span "Save" at bounding box center [708, 531] width 730 height 21
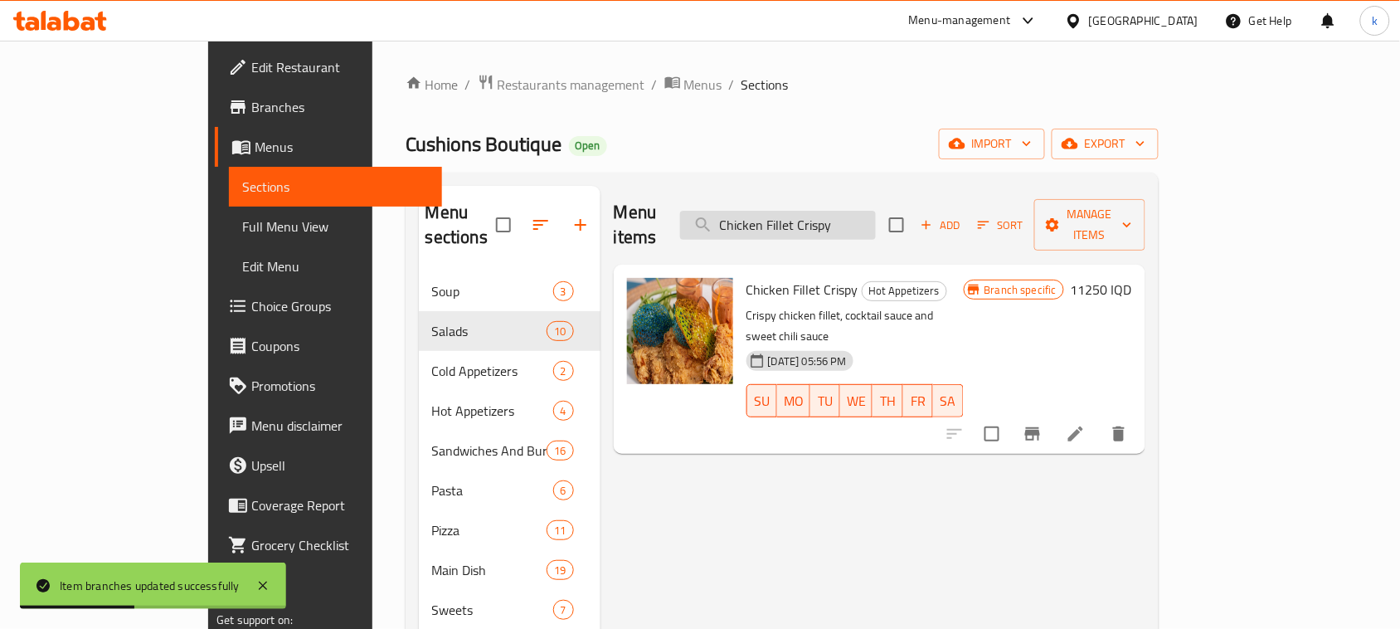
click at [850, 218] on input "Chicken Fillet Crispy" at bounding box center [778, 225] width 196 height 29
paste input "Dynamite Shrimp"
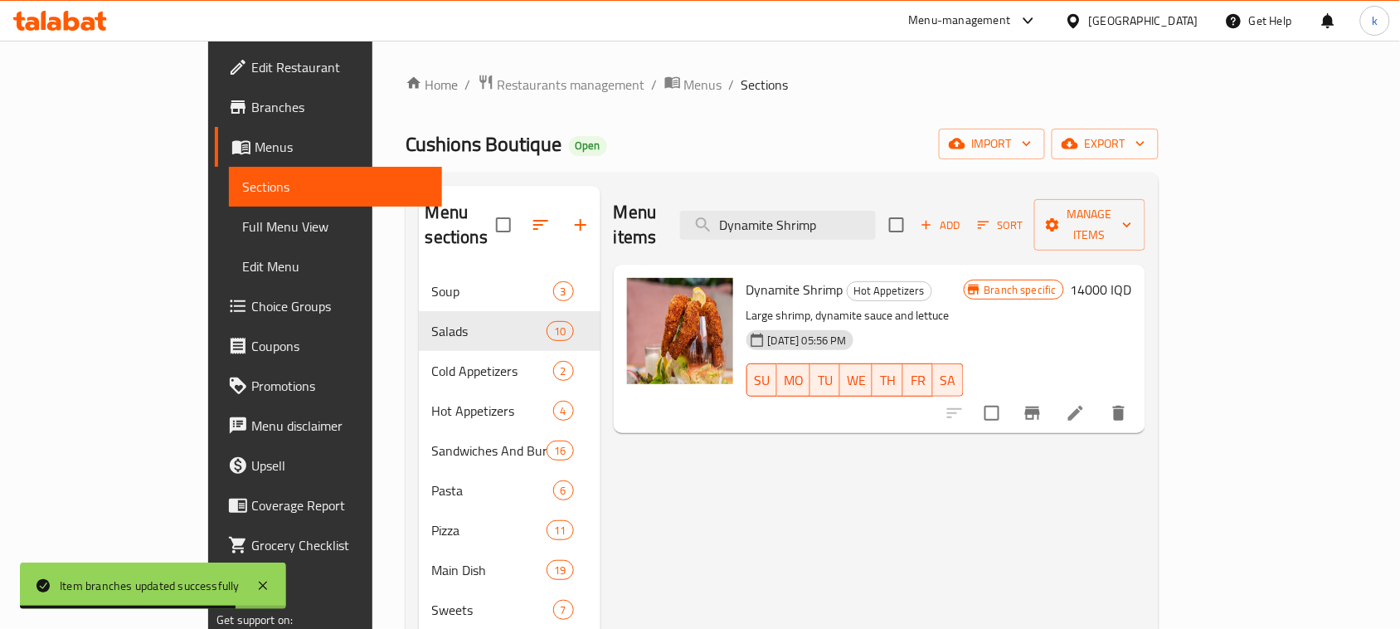
type input "Dynamite Shrimp"
click at [1132, 278] on h6 "14000 IQD" at bounding box center [1101, 289] width 61 height 23
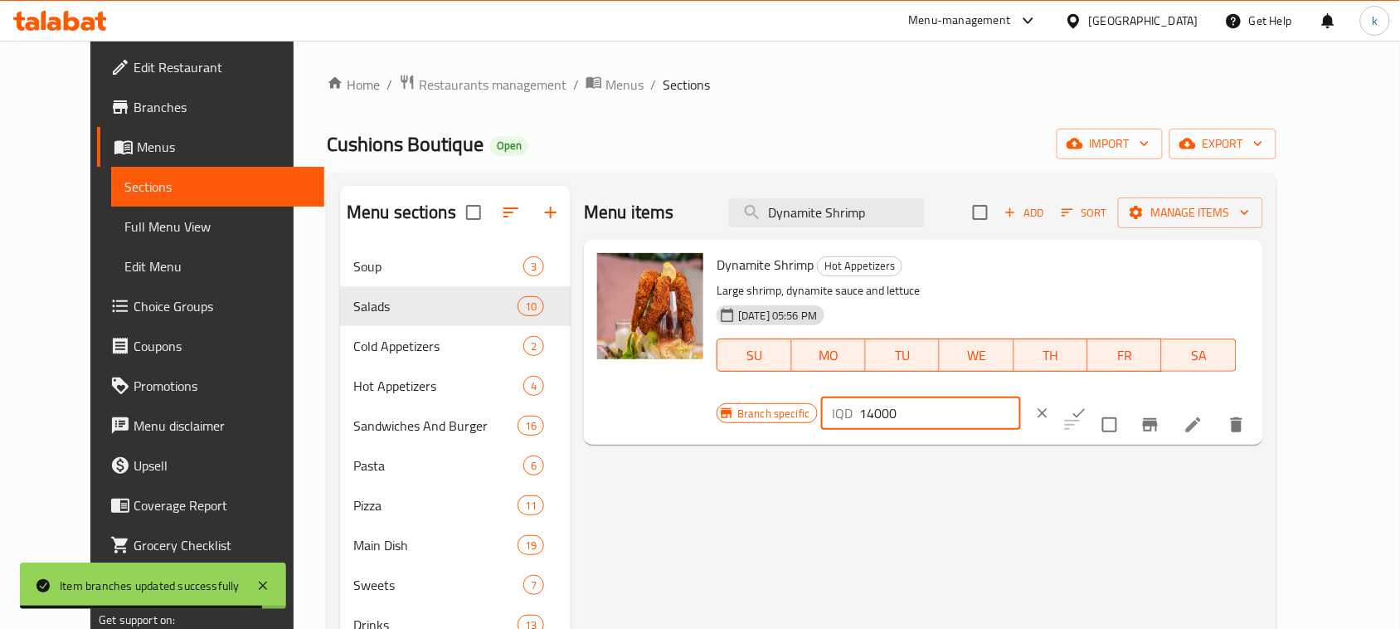
drag, startPoint x: 1168, startPoint y: 274, endPoint x: 1029, endPoint y: 307, distance: 142.4
click at [1029, 395] on div "Branch specific IQD 14000 ​" at bounding box center [919, 413] width 404 height 36
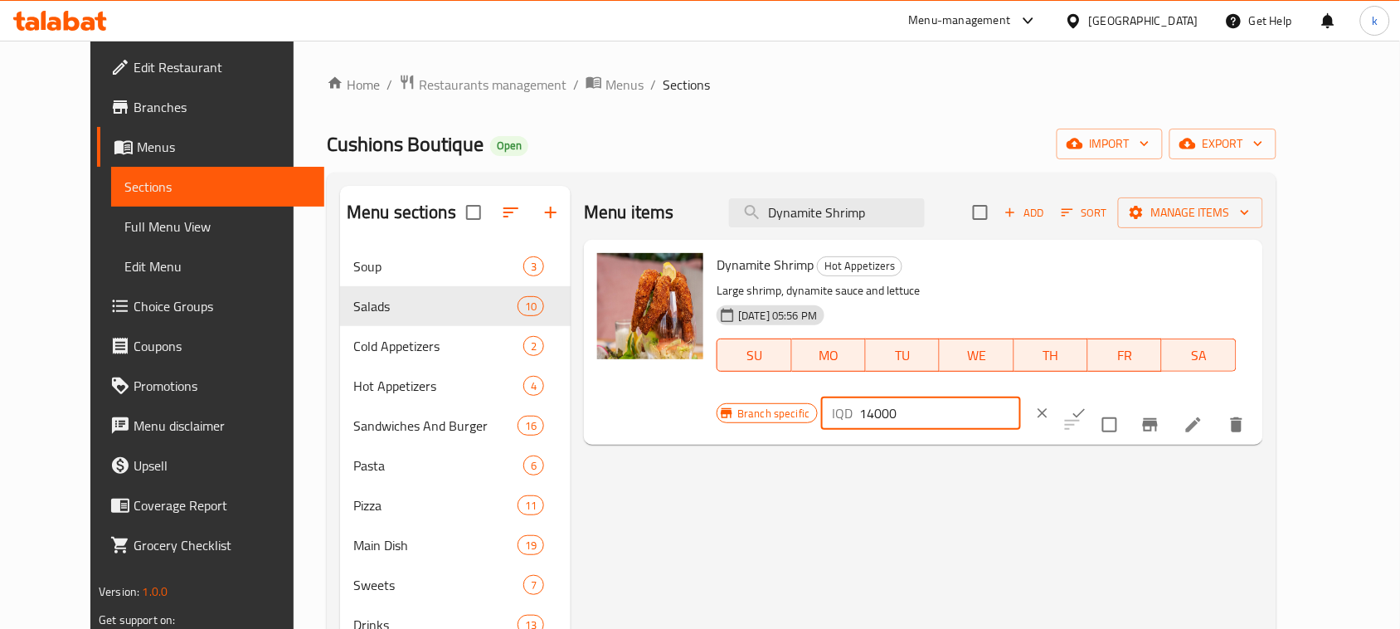
paste input "525"
type input "15250"
click at [1087, 405] on icon "ok" at bounding box center [1079, 413] width 17 height 17
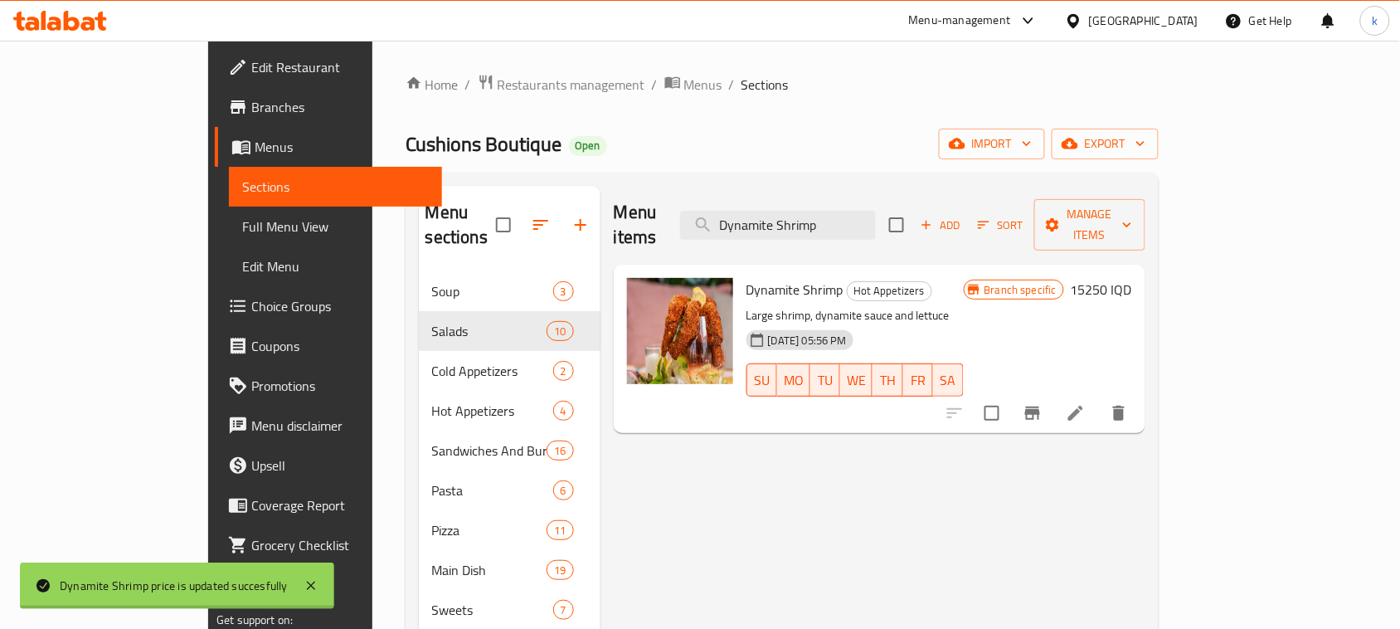
click at [1052, 394] on button "Branch-specific-item" at bounding box center [1033, 413] width 40 height 40
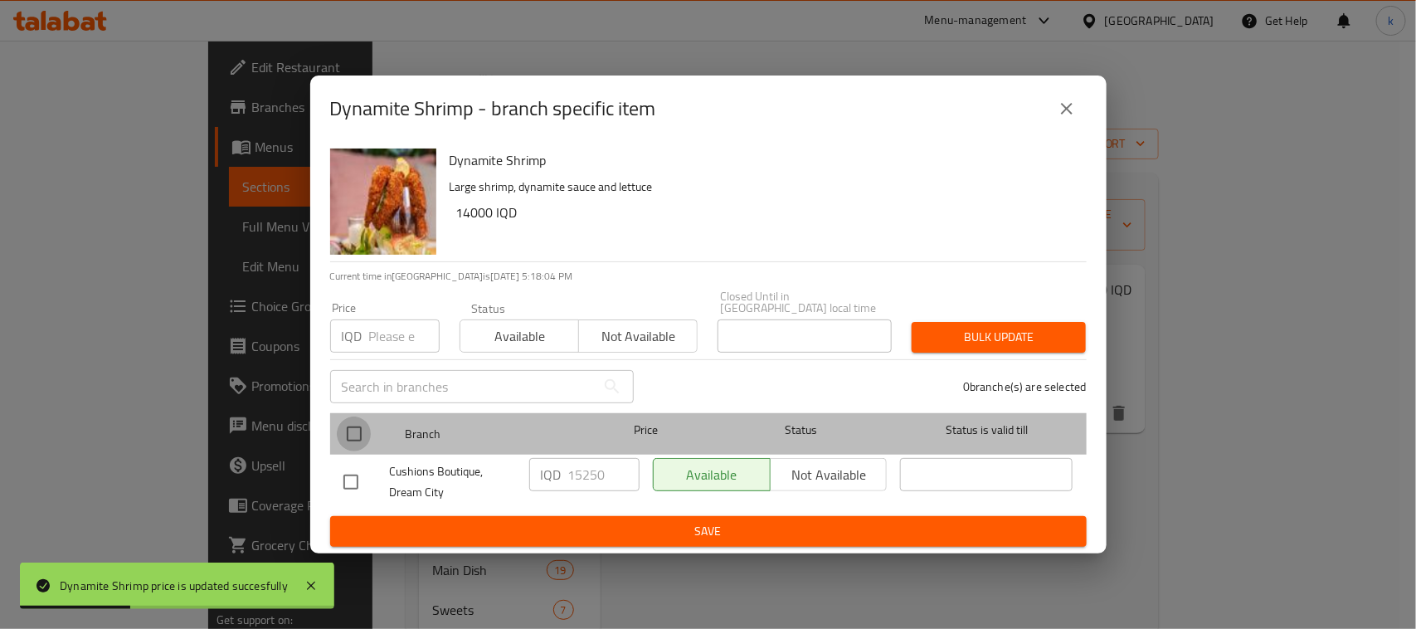
click at [357, 421] on input "checkbox" at bounding box center [354, 433] width 35 height 35
checkbox input "true"
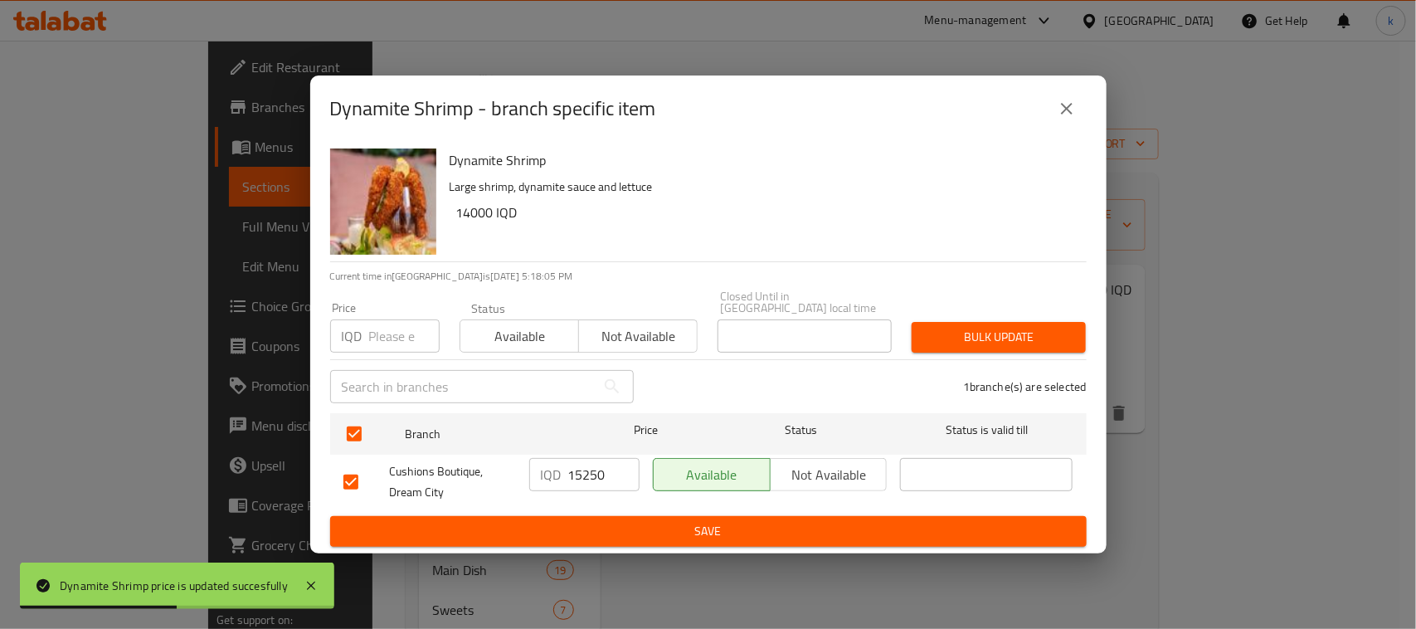
click at [572, 462] on input "15250" at bounding box center [603, 474] width 71 height 33
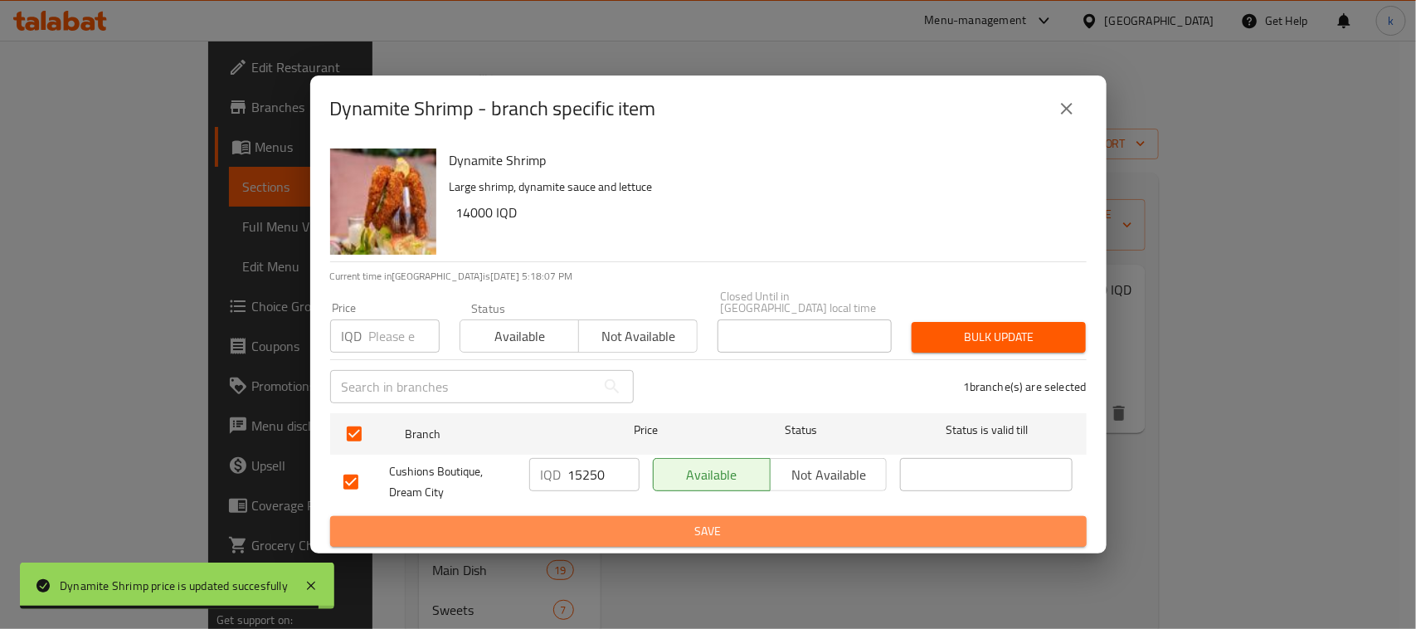
click at [709, 521] on span "Save" at bounding box center [708, 531] width 730 height 21
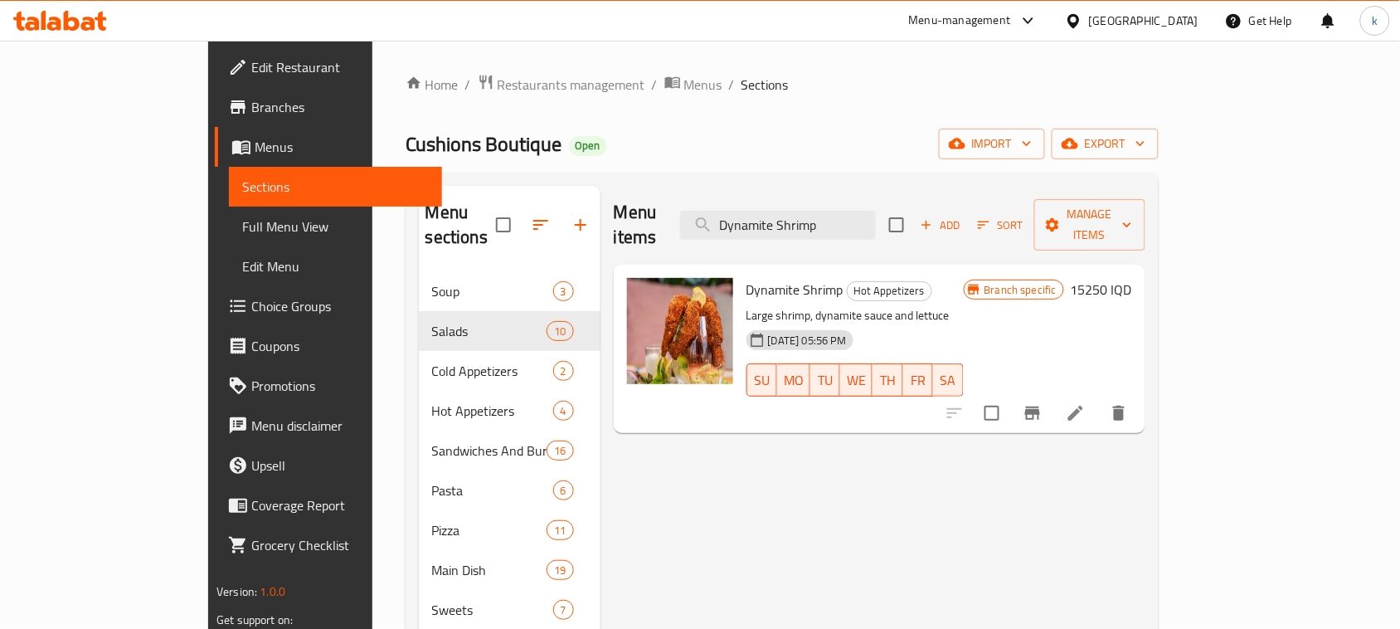
click at [255, 150] on span "Menus" at bounding box center [342, 147] width 174 height 20
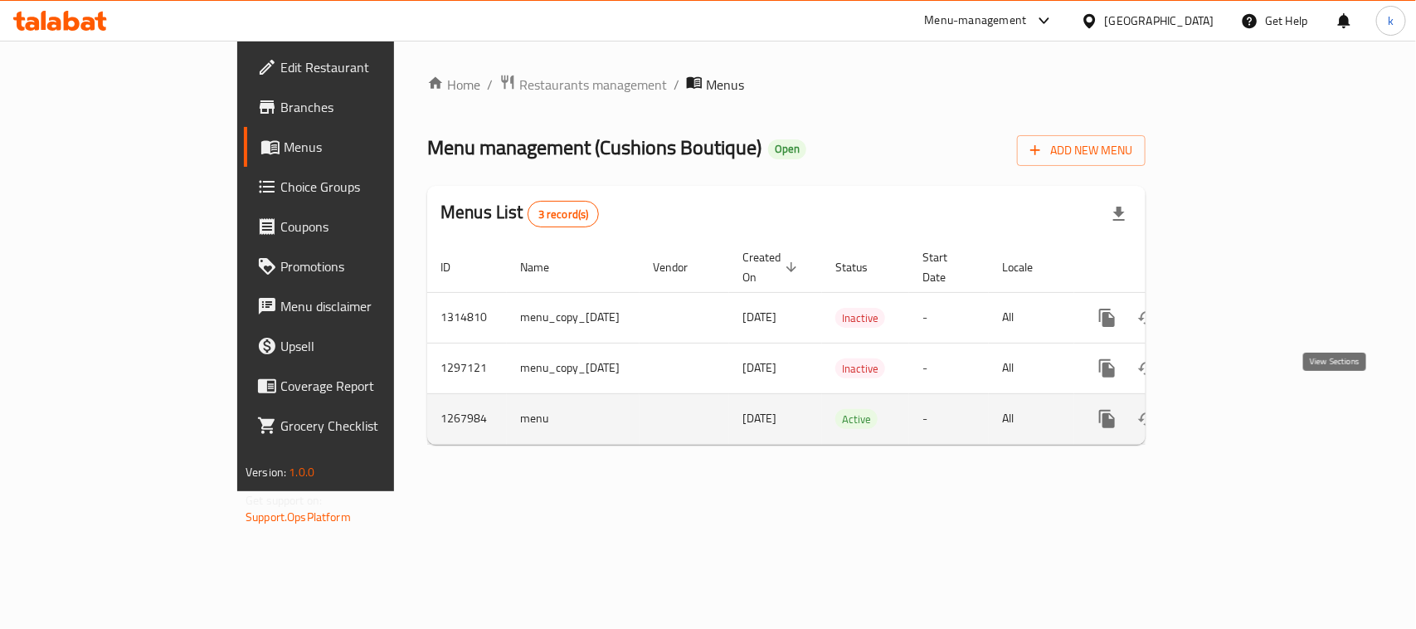
click at [1246, 400] on link "enhanced table" at bounding box center [1227, 419] width 40 height 40
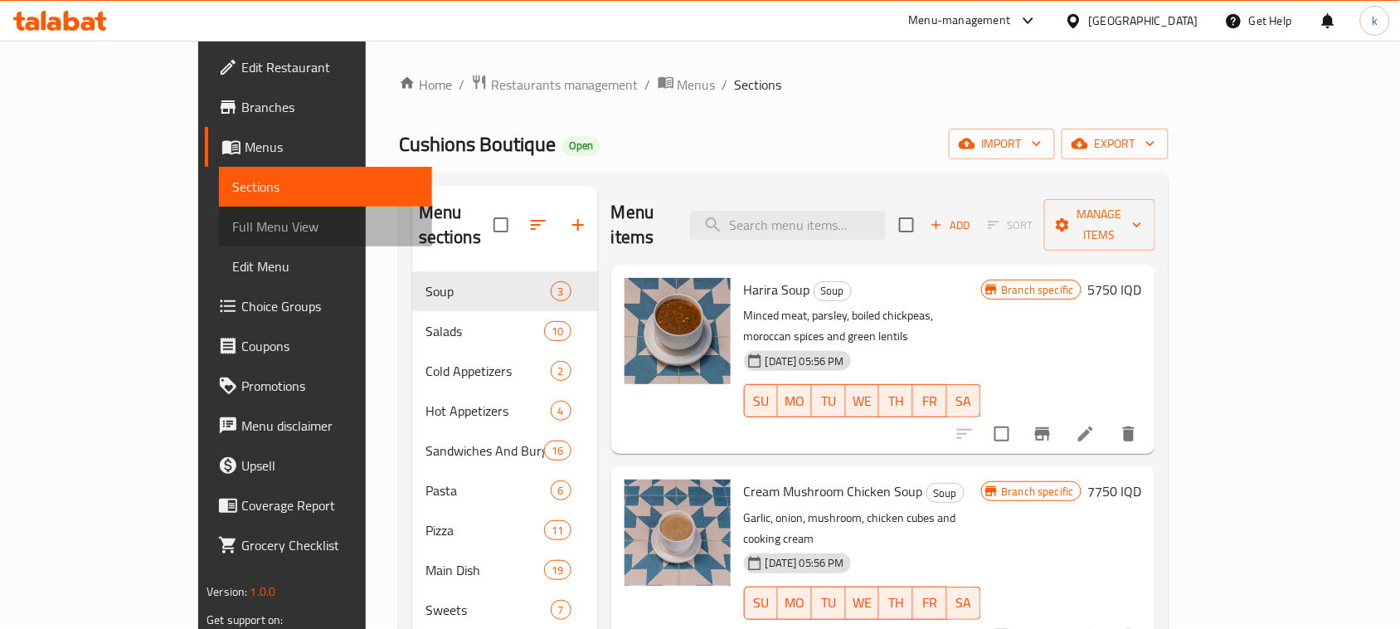
click at [219, 209] on link "Full Menu View" at bounding box center [325, 226] width 213 height 40
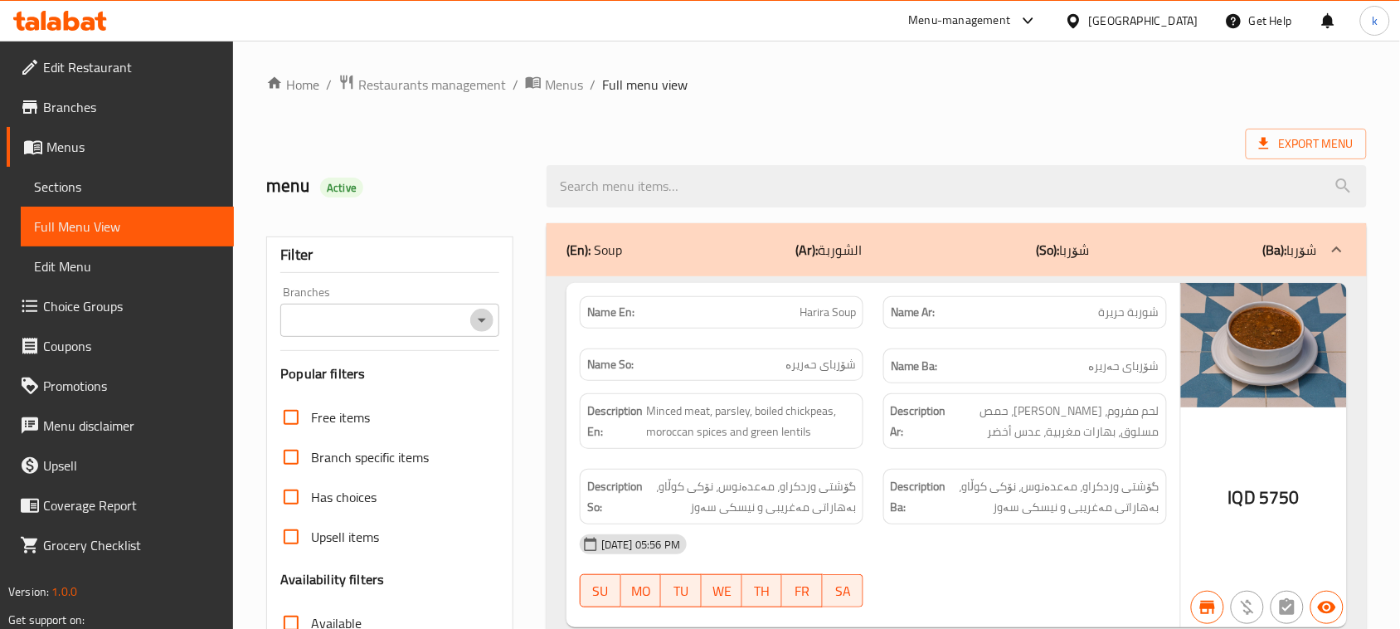
click at [487, 321] on icon "Open" at bounding box center [482, 320] width 20 height 20
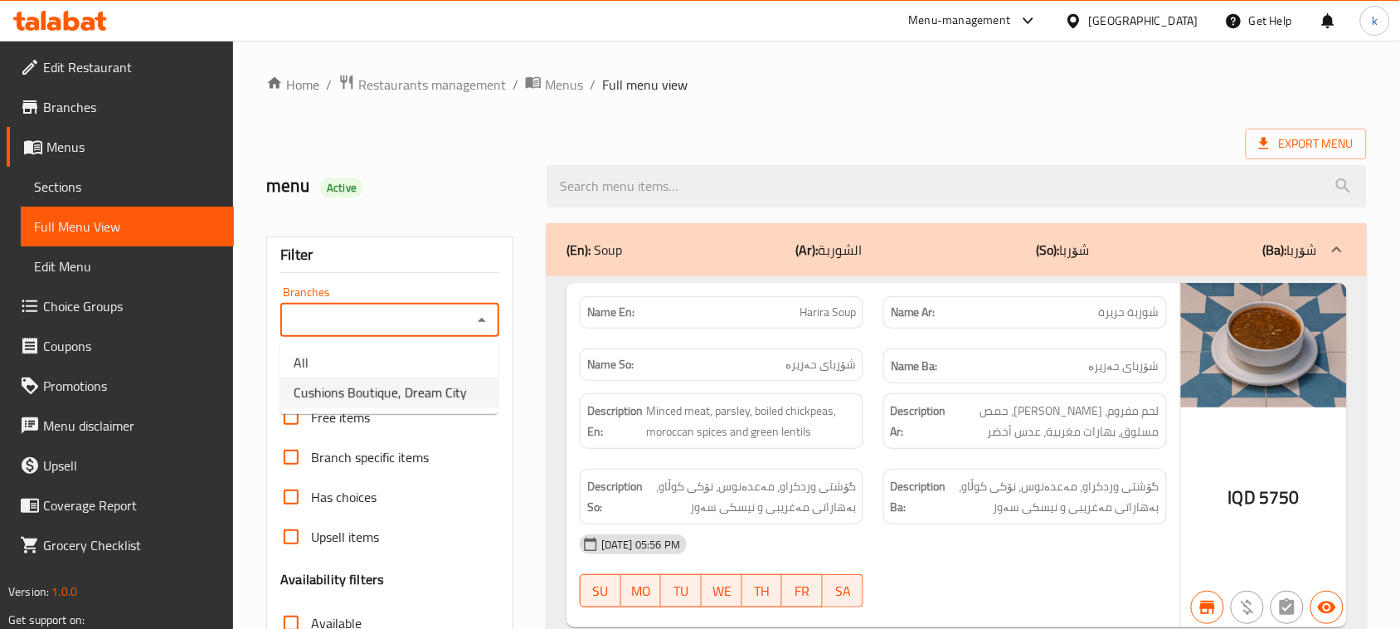
click at [417, 384] on span "Cushions Boutique, Dream City" at bounding box center [380, 392] width 173 height 20
type input "Cushions Boutique, Dream City"
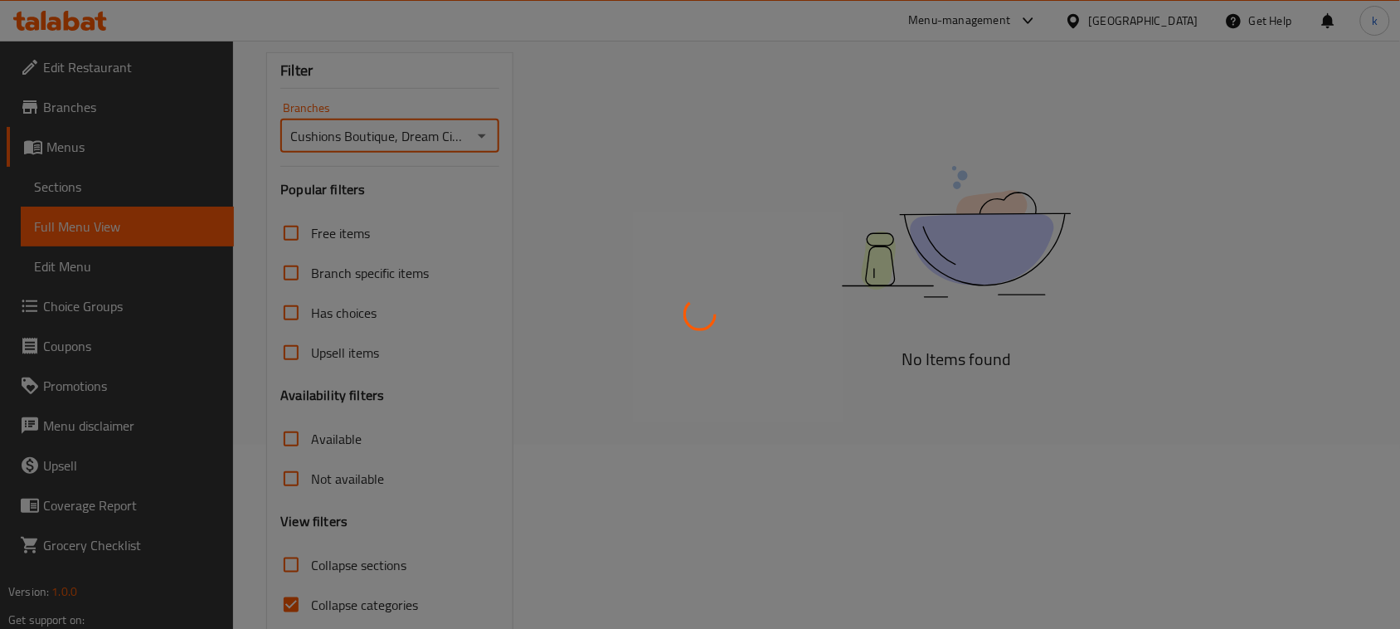
scroll to position [207, 0]
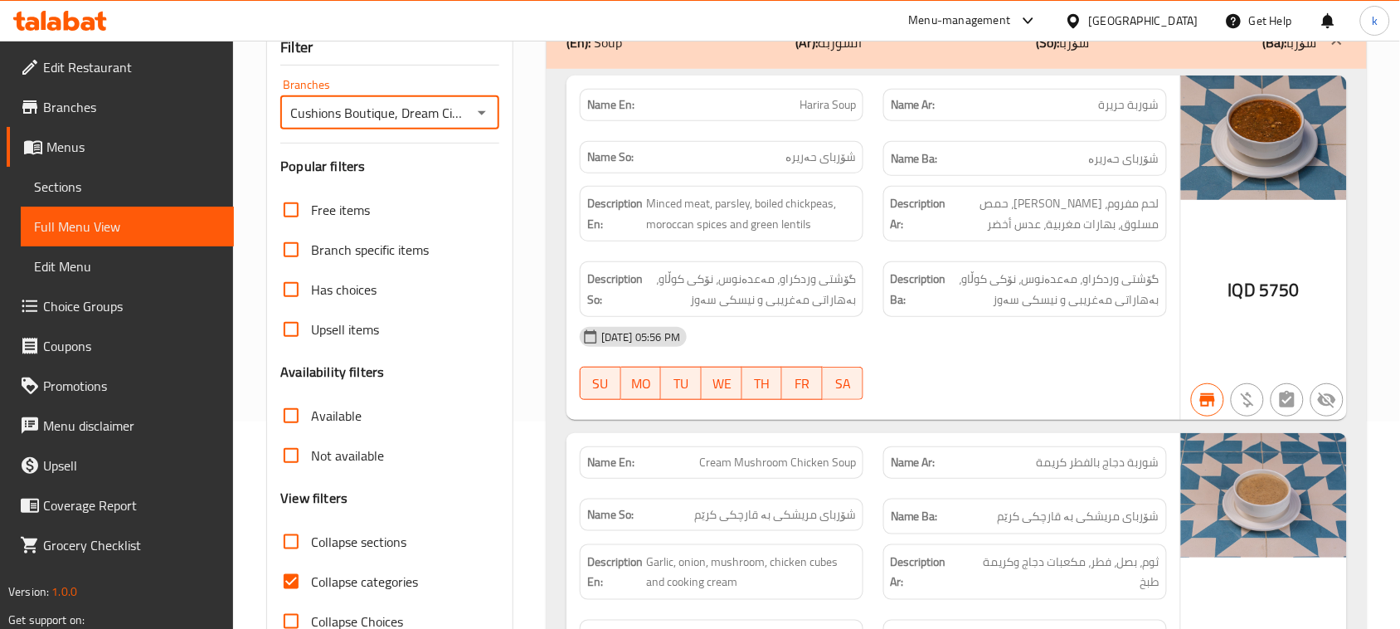
click at [297, 583] on input "Collapse categories" at bounding box center [291, 581] width 40 height 40
checkbox input "false"
click at [295, 537] on input "Collapse sections" at bounding box center [291, 542] width 40 height 40
checkbox input "true"
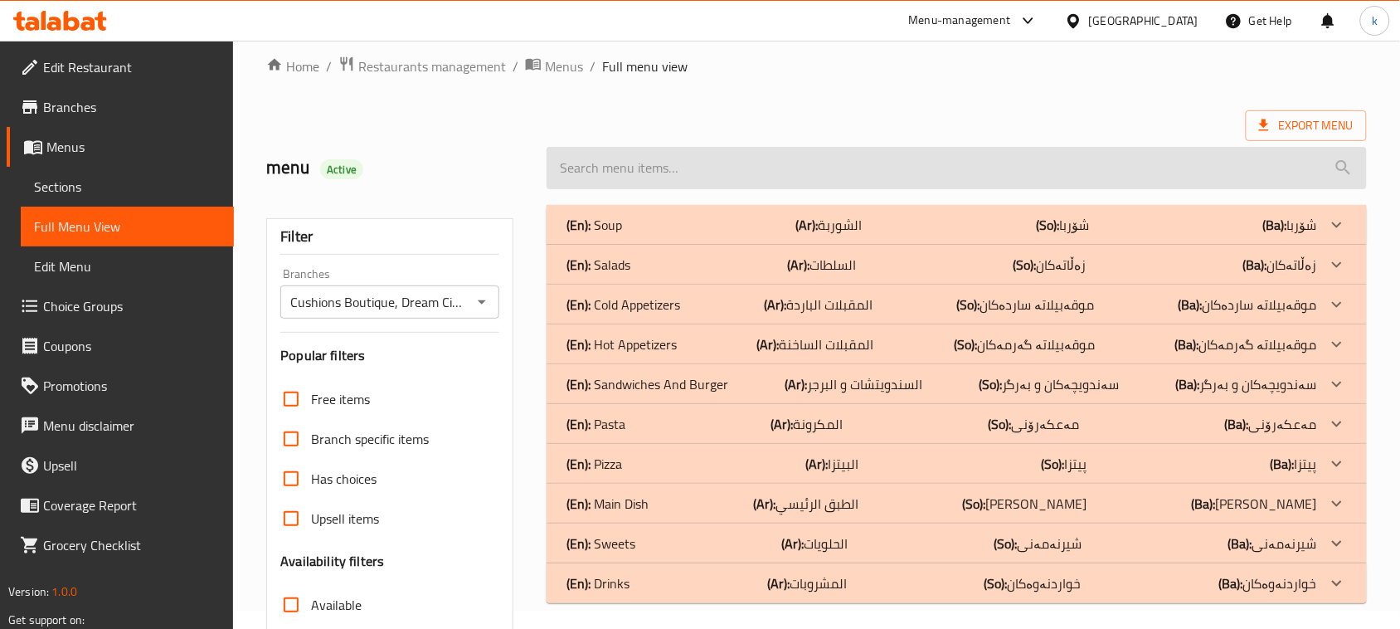
scroll to position [0, 0]
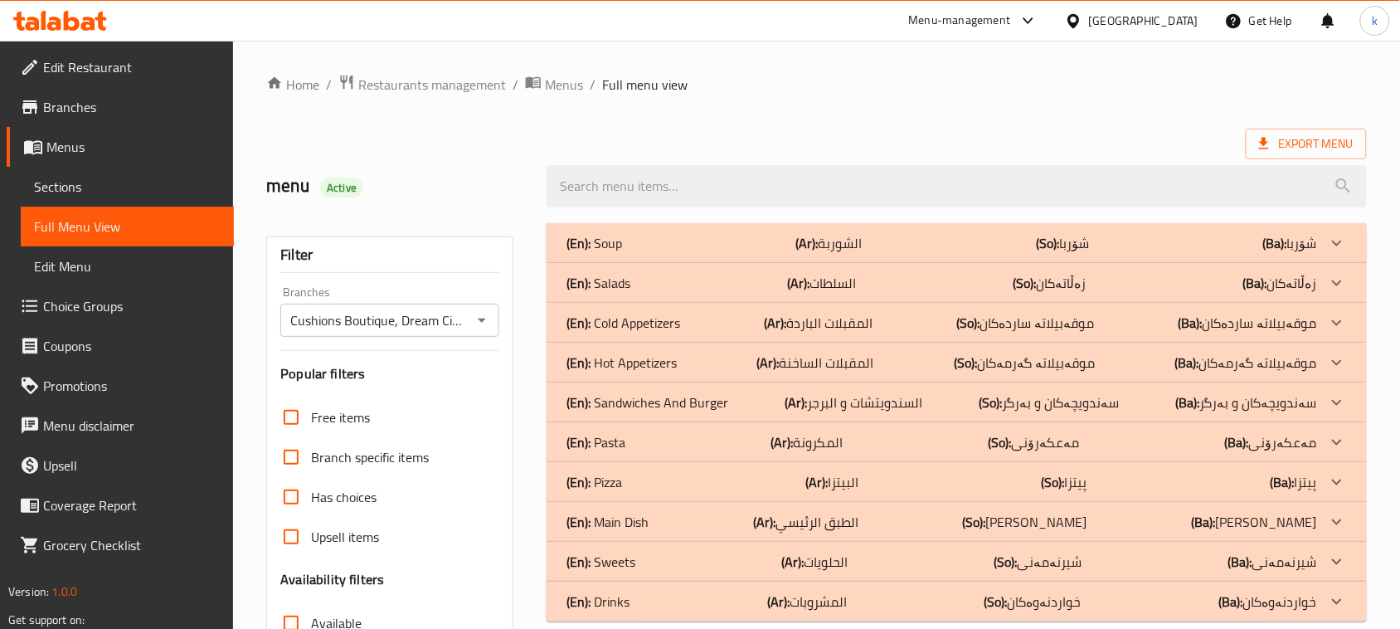
click at [674, 250] on div "(En): Soup (Ar): الشوربة (So): شۆربا (Ba): شۆربا" at bounding box center [941, 243] width 751 height 20
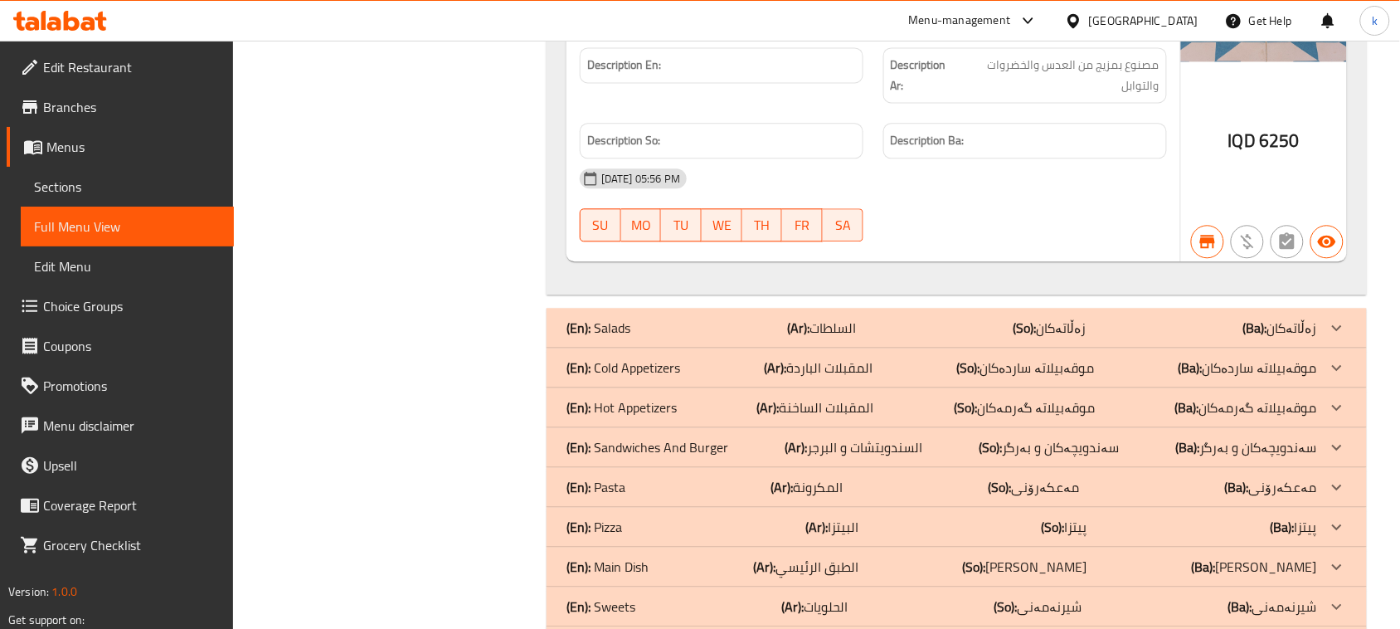
scroll to position [1136, 0]
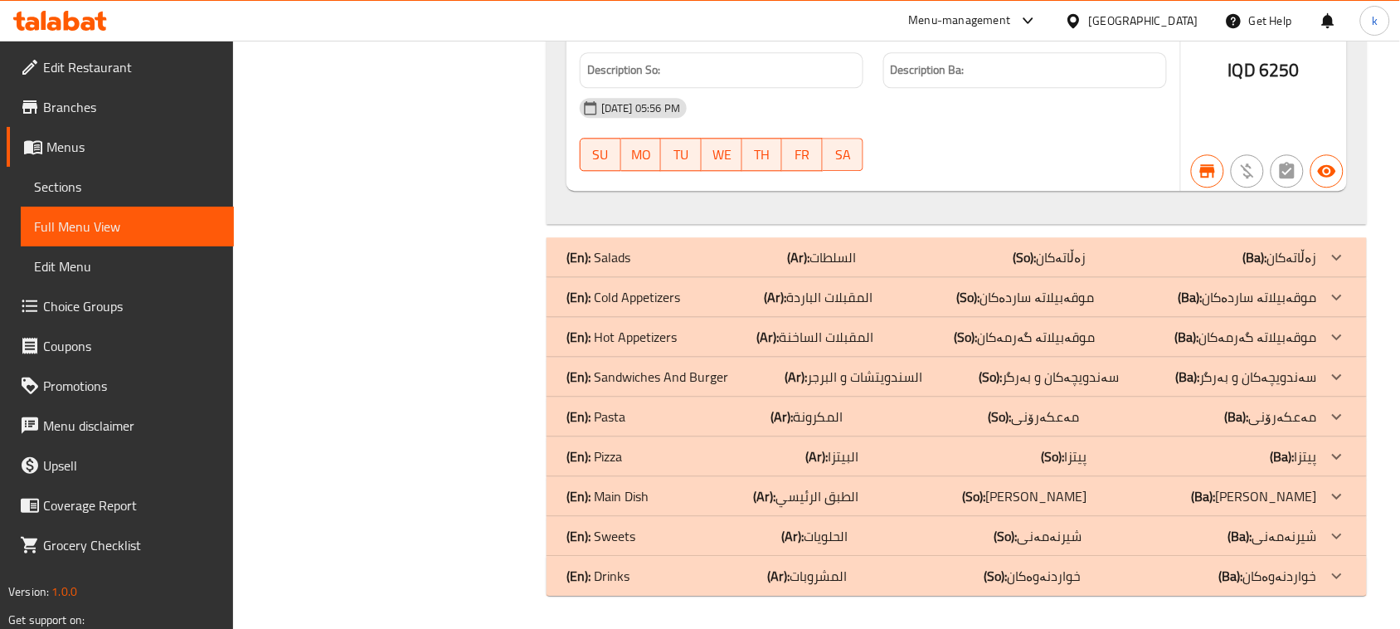
click at [633, 255] on div "(En): Salads (Ar): السلطات (So): زەڵاتەکان (Ba): زەڵاتەکان" at bounding box center [941, 257] width 751 height 20
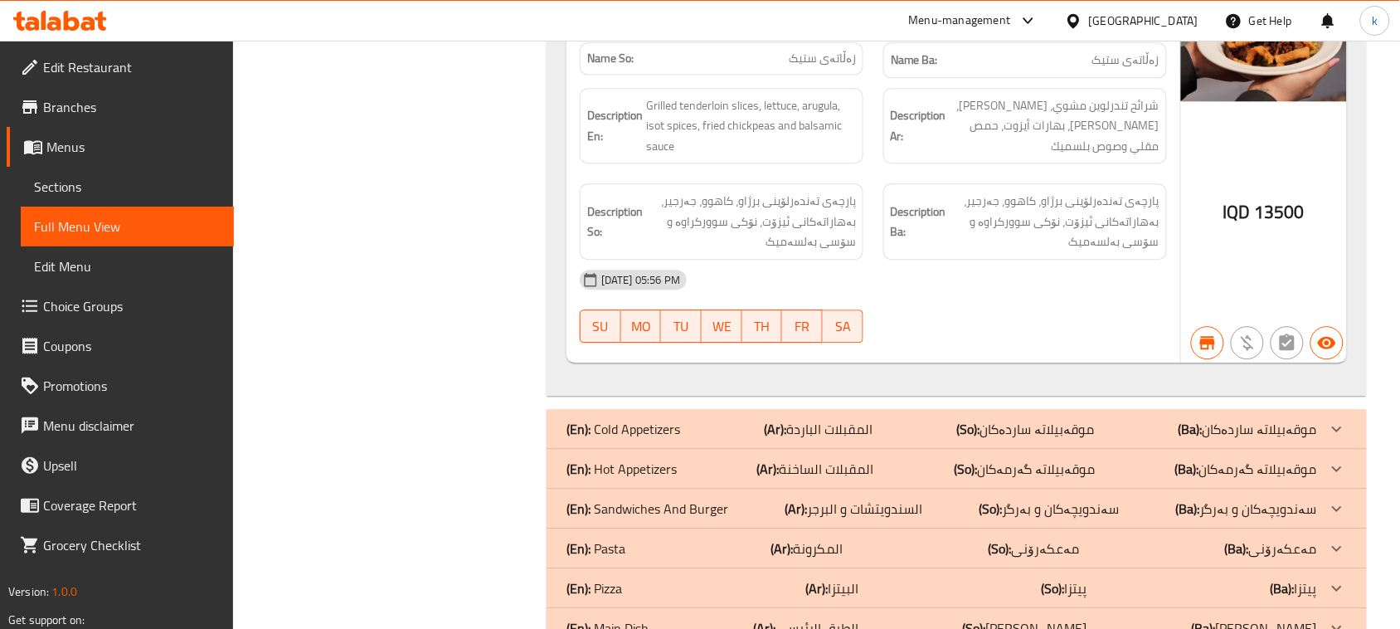
scroll to position [4976, 0]
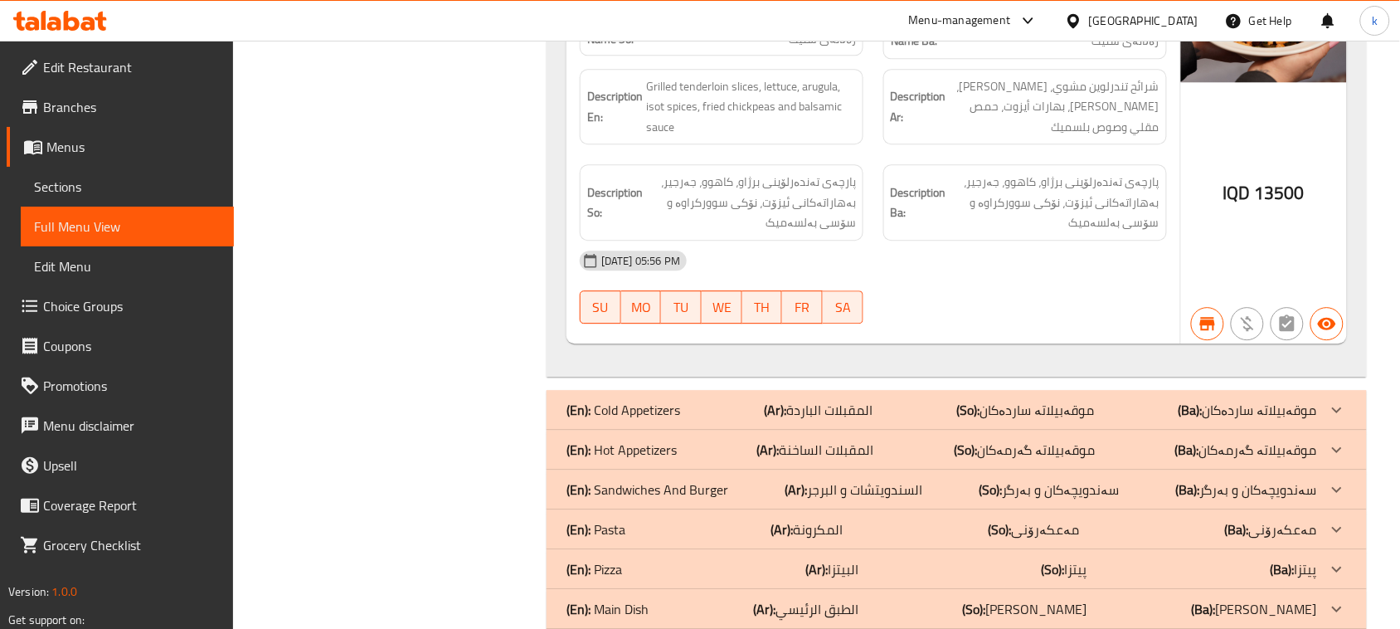
click at [597, 400] on p "(En): Cold Appetizers" at bounding box center [623, 410] width 114 height 20
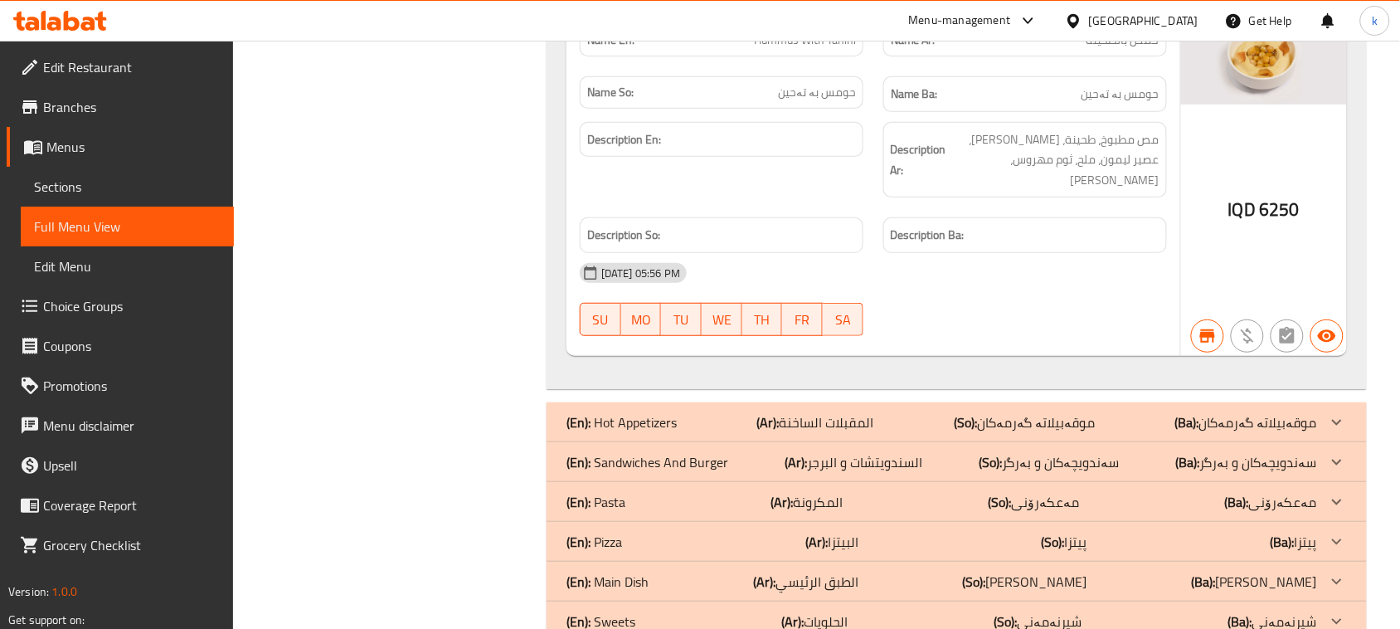
scroll to position [5805, 0]
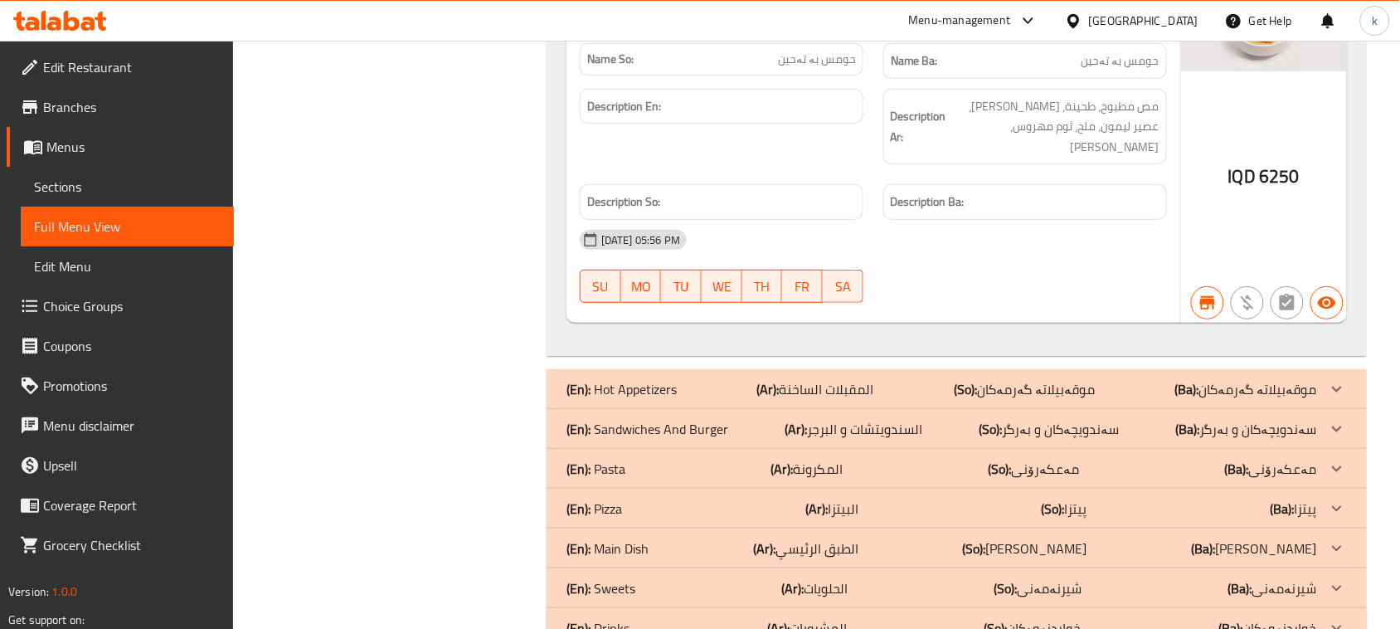
click at [673, 379] on p "(En): Hot Appetizers" at bounding box center [621, 389] width 110 height 20
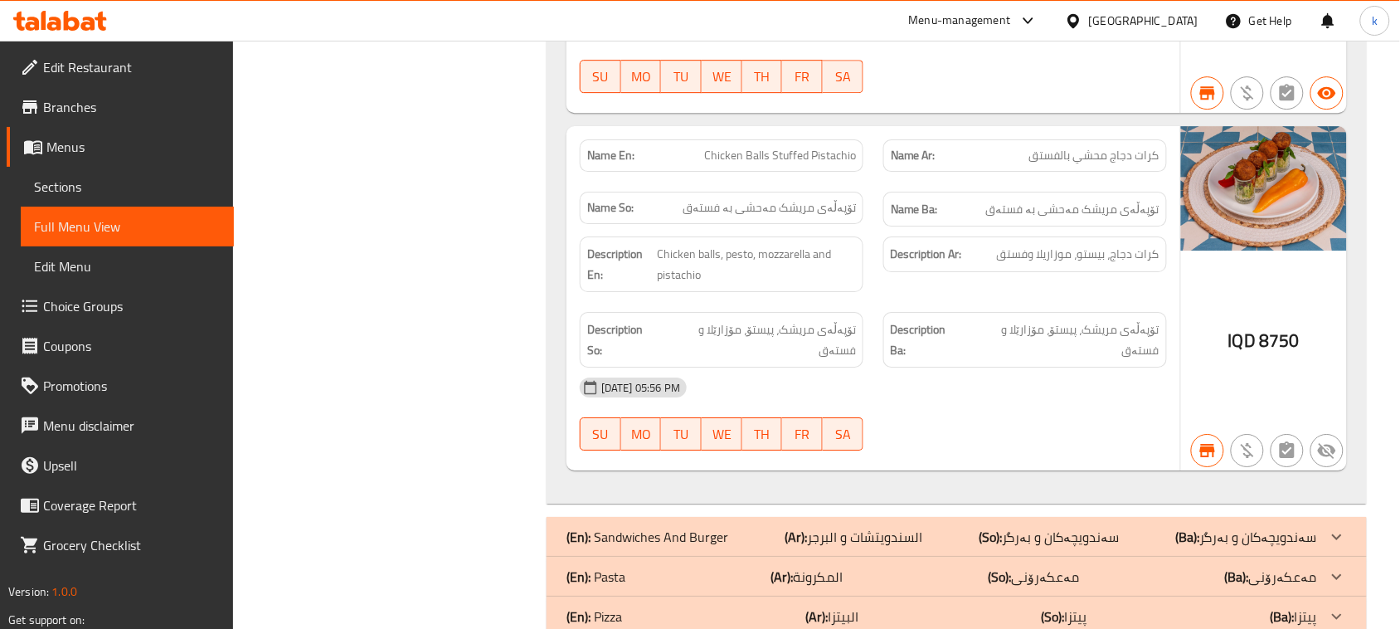
scroll to position [7153, 0]
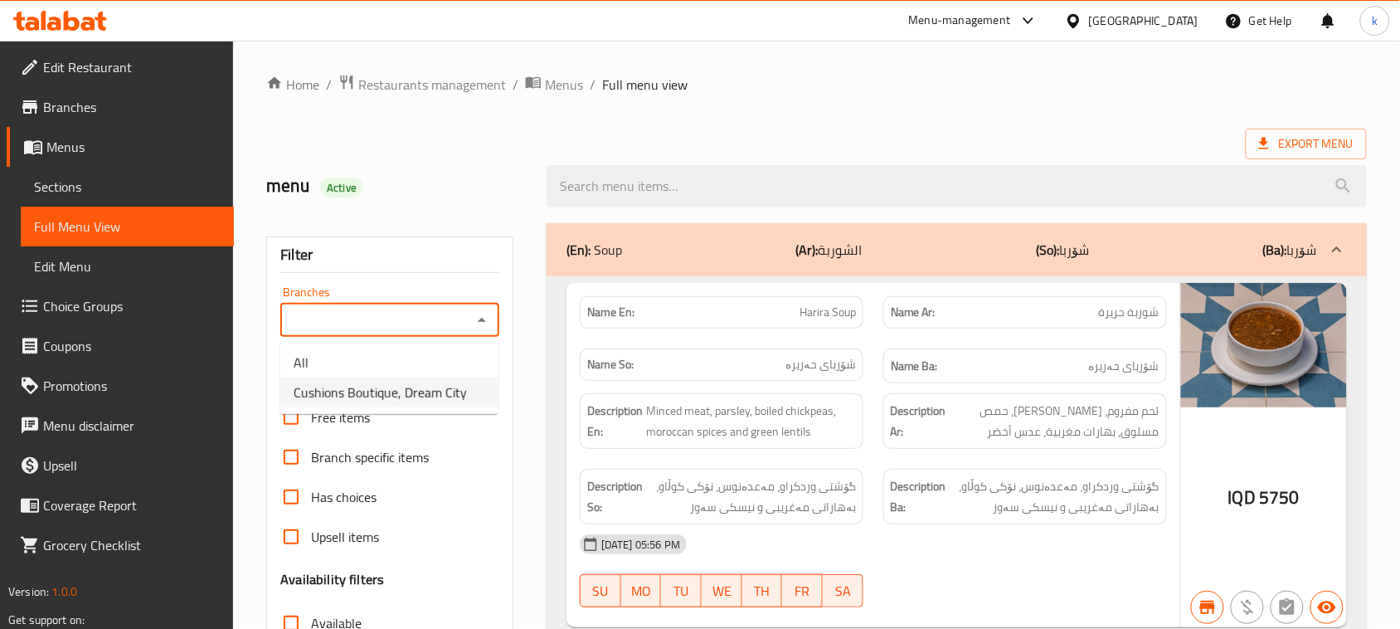
click at [419, 390] on span "Cushions Boutique, Dream City" at bounding box center [380, 392] width 173 height 20
type input "Cushions Boutique, Dream City"
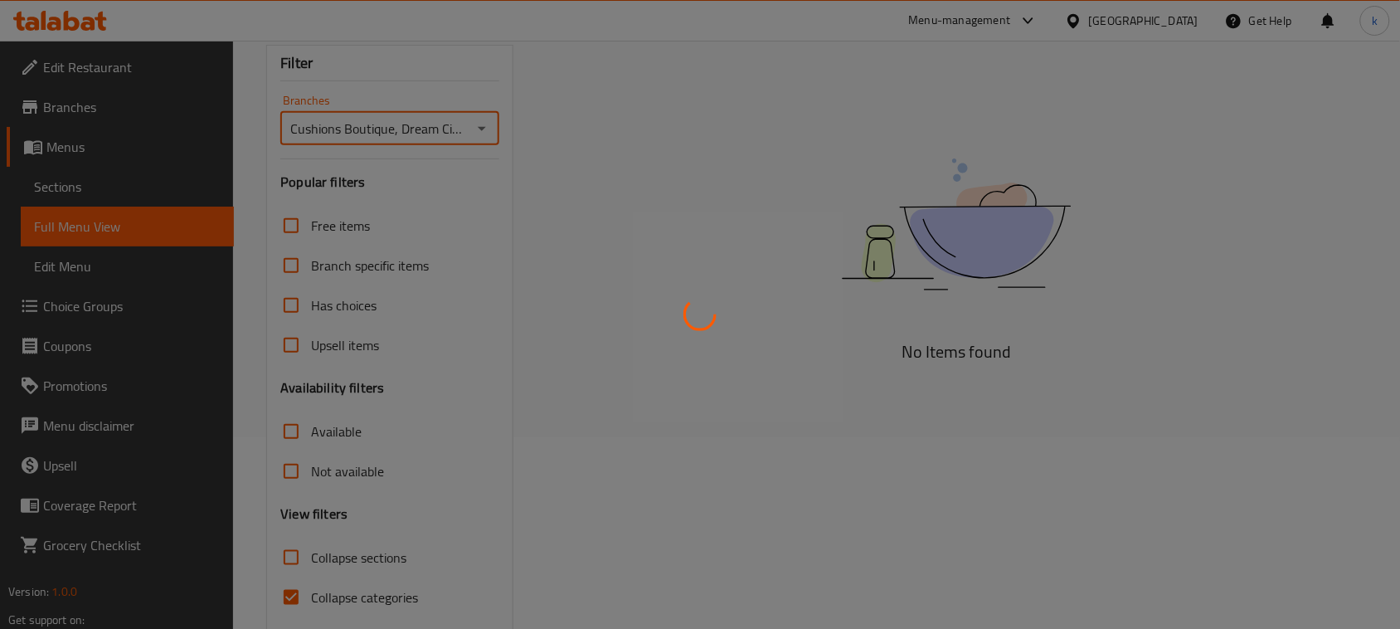
scroll to position [254, 0]
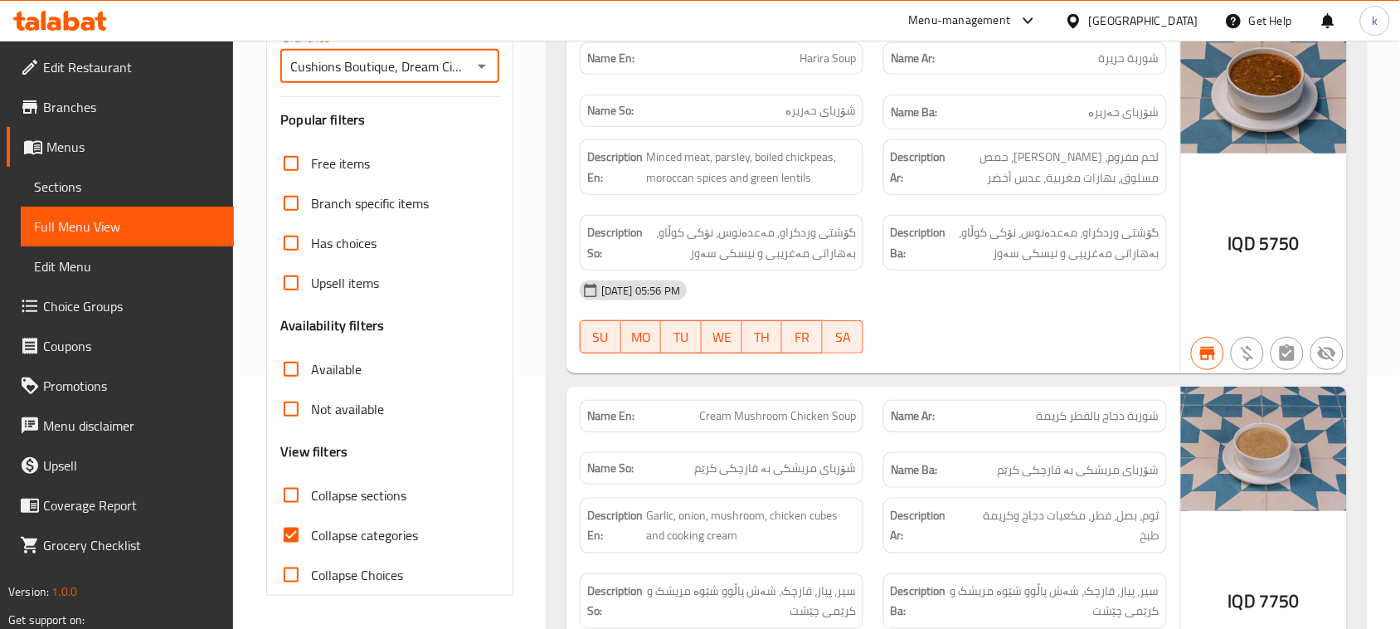
drag, startPoint x: 297, startPoint y: 535, endPoint x: 294, endPoint y: 518, distance: 16.8
click at [297, 535] on input "Collapse categories" at bounding box center [291, 535] width 40 height 40
checkbox input "false"
click at [292, 500] on input "Collapse sections" at bounding box center [291, 495] width 40 height 40
checkbox input "true"
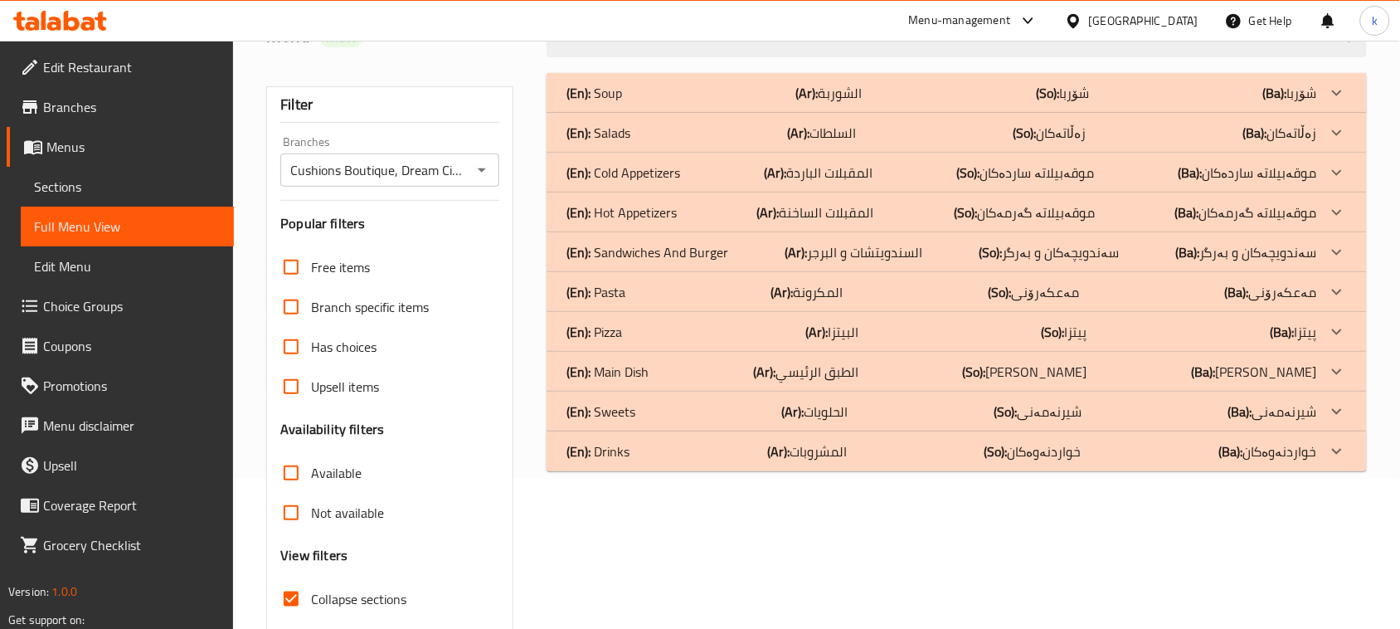
scroll to position [46, 0]
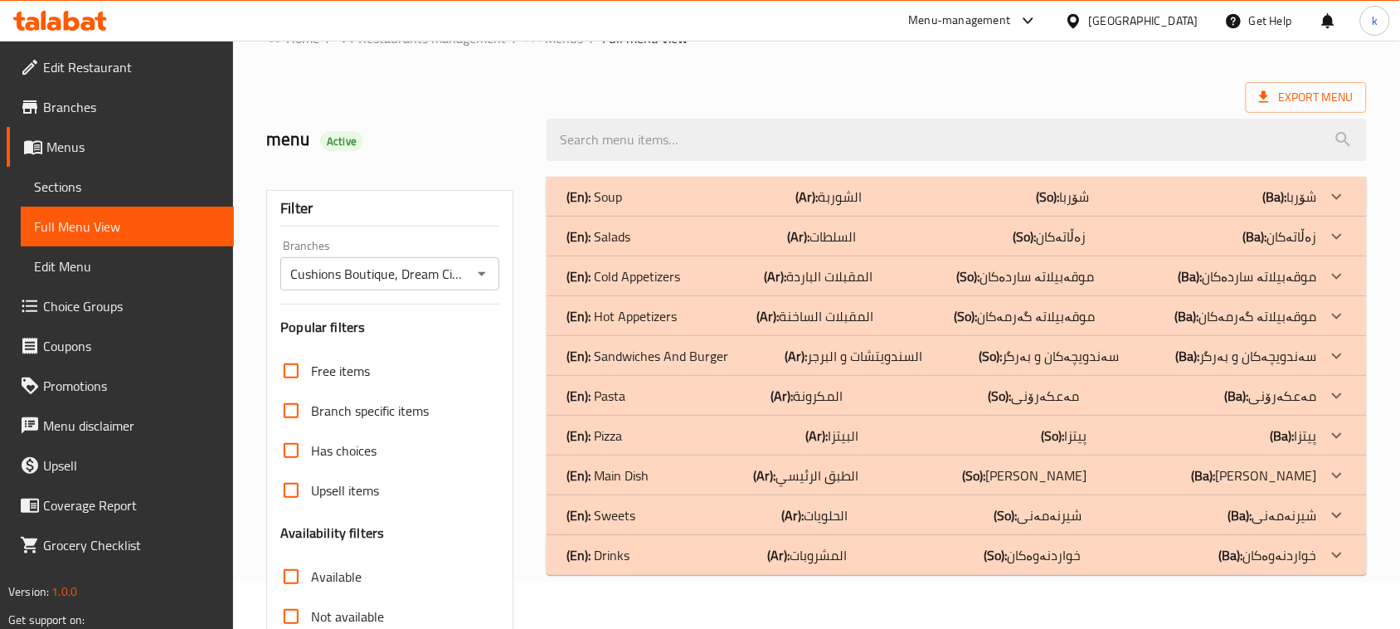
click at [634, 323] on p "(En): Hot Appetizers" at bounding box center [621, 316] width 110 height 20
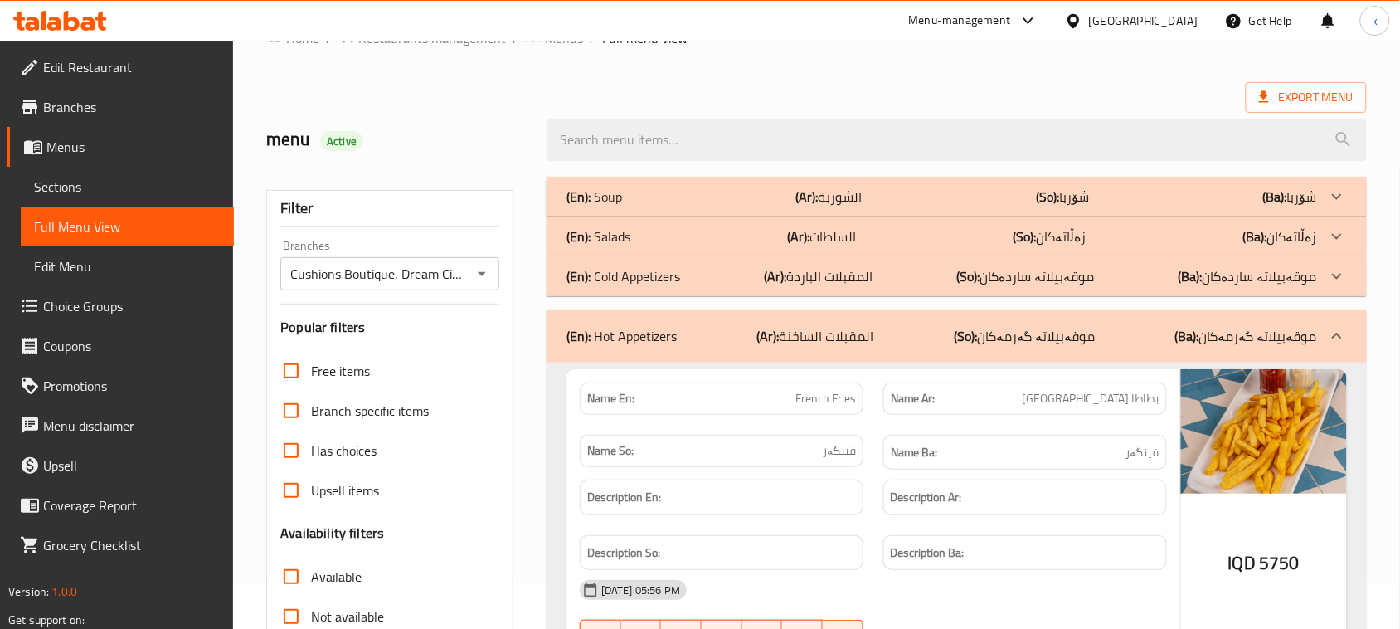
click at [622, 278] on p "(En): Cold Appetizers" at bounding box center [623, 276] width 114 height 20
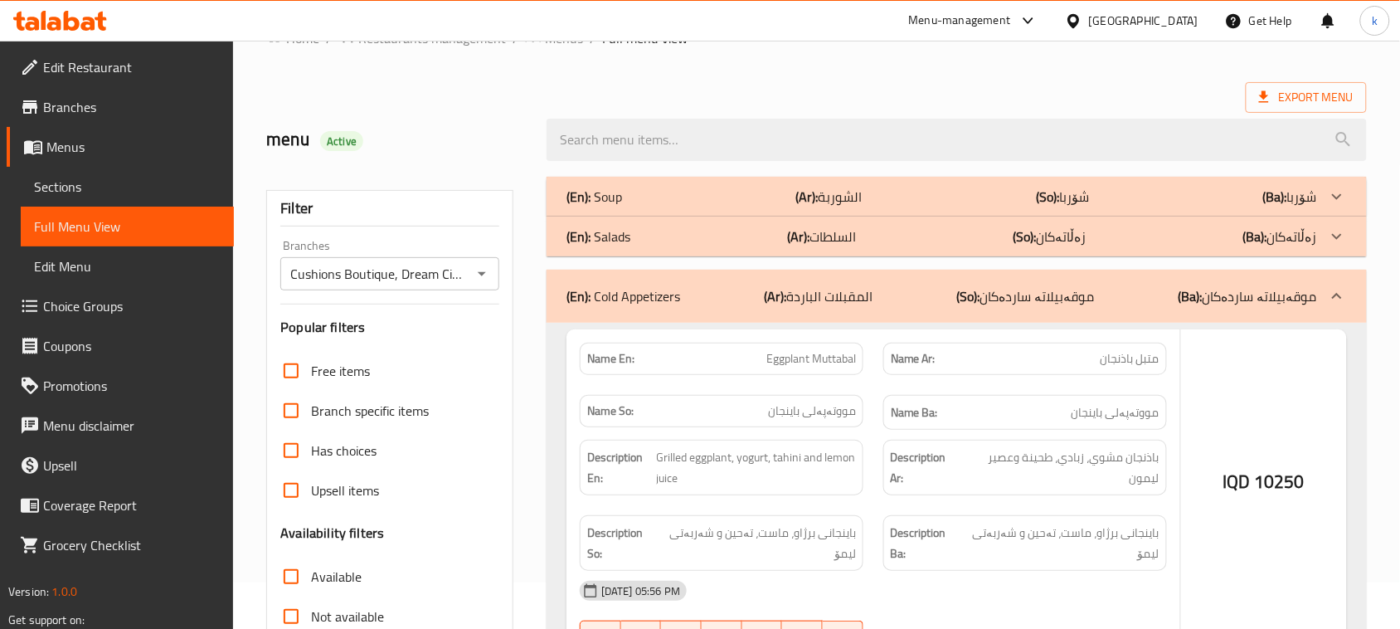
click at [632, 241] on div "(En): Salads (Ar): السلطات (So): زەڵاتەکان (Ba): زەڵاتەکان" at bounding box center [941, 236] width 751 height 20
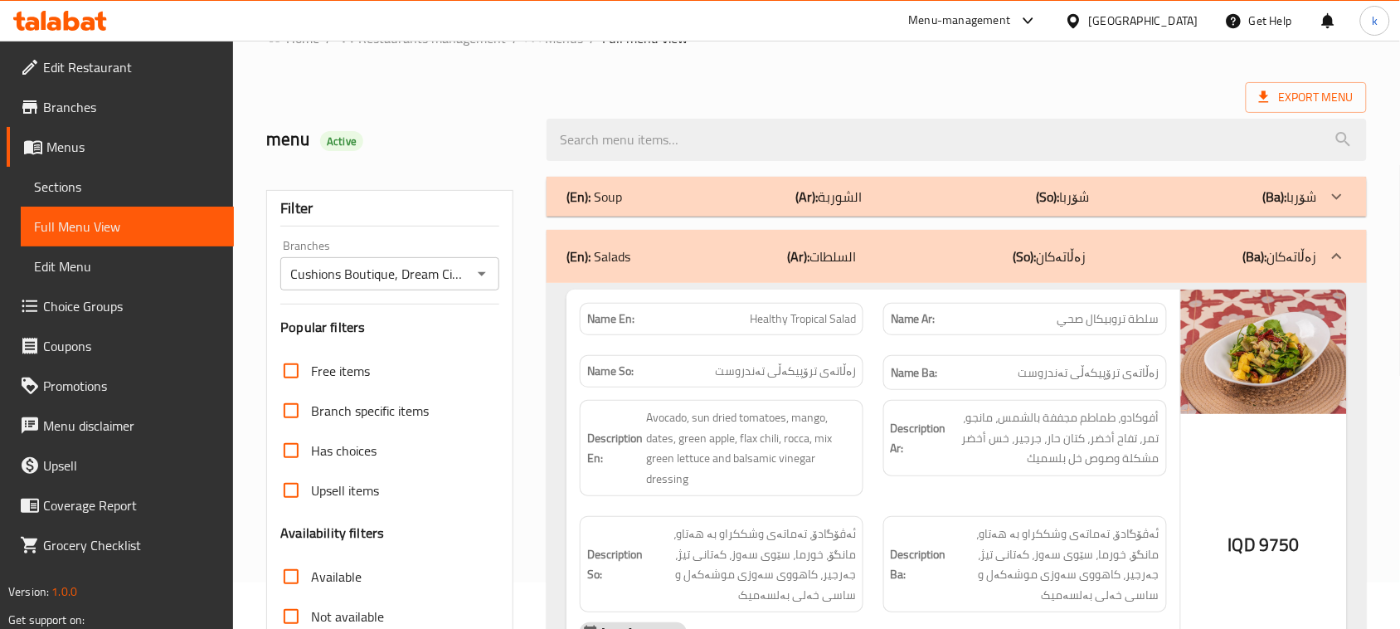
click at [631, 183] on div "(En): Soup (Ar): الشوربة (So): شۆربا (Ba): شۆربا" at bounding box center [956, 197] width 820 height 40
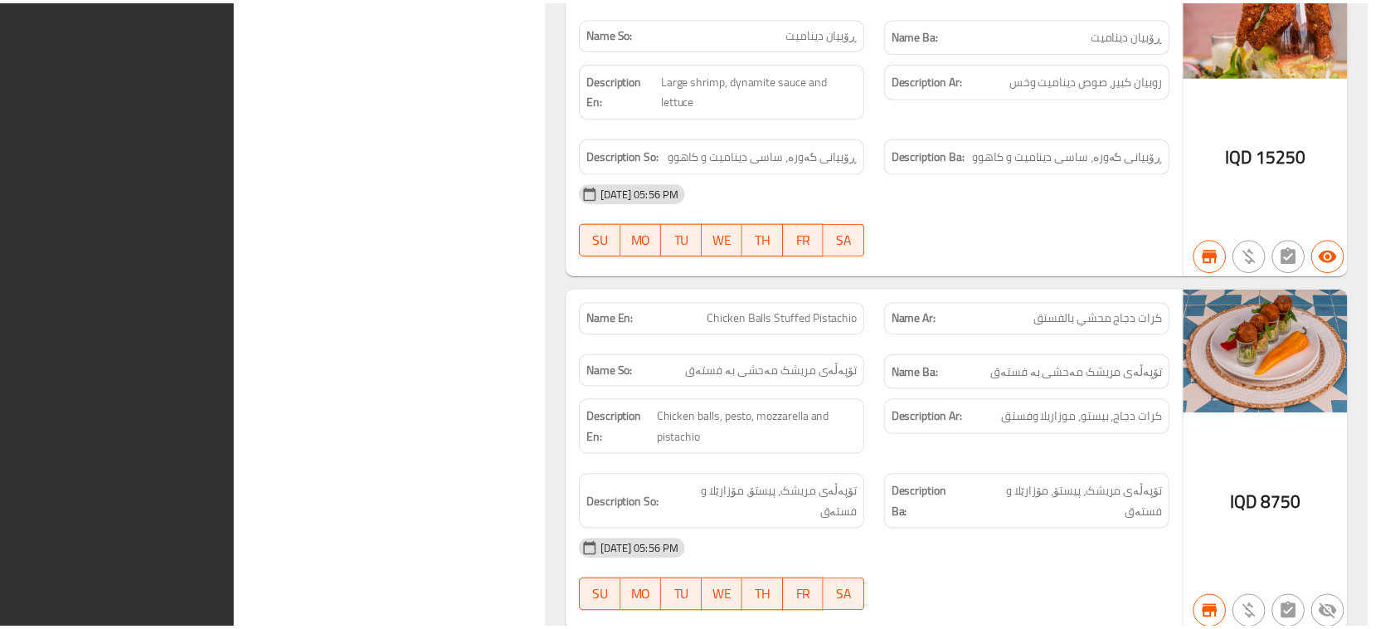
scroll to position [7206, 0]
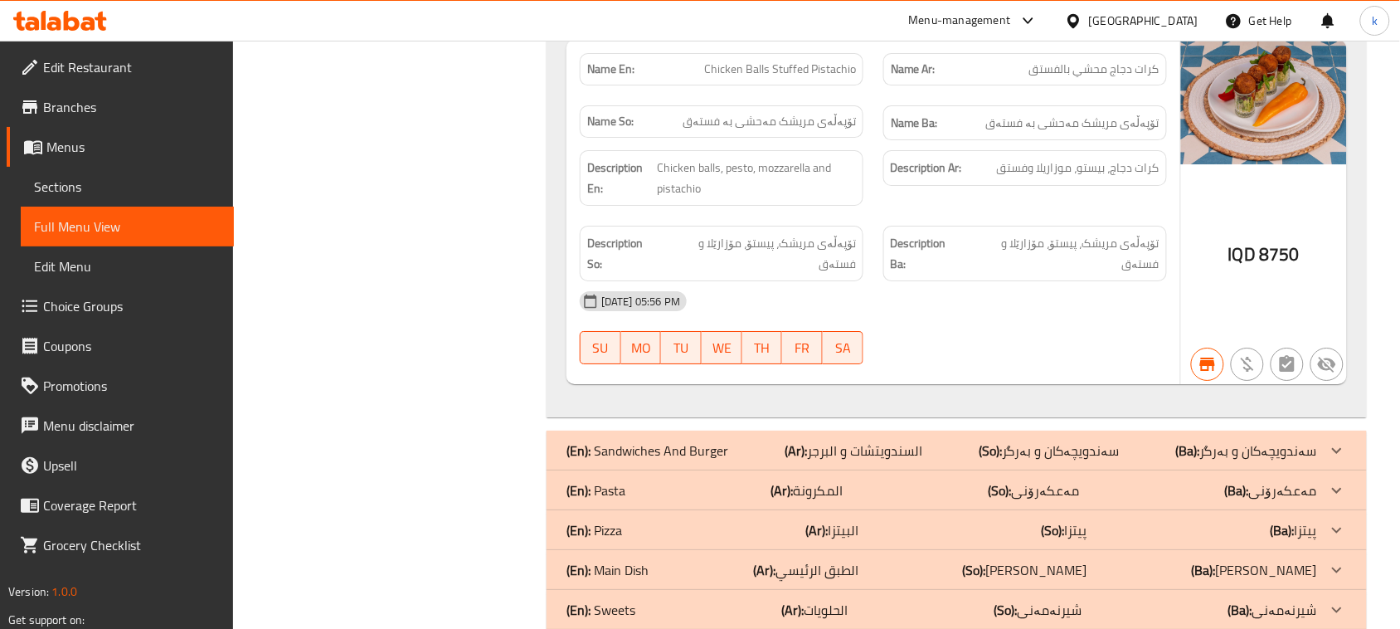
click at [59, 17] on icon at bounding box center [60, 21] width 94 height 20
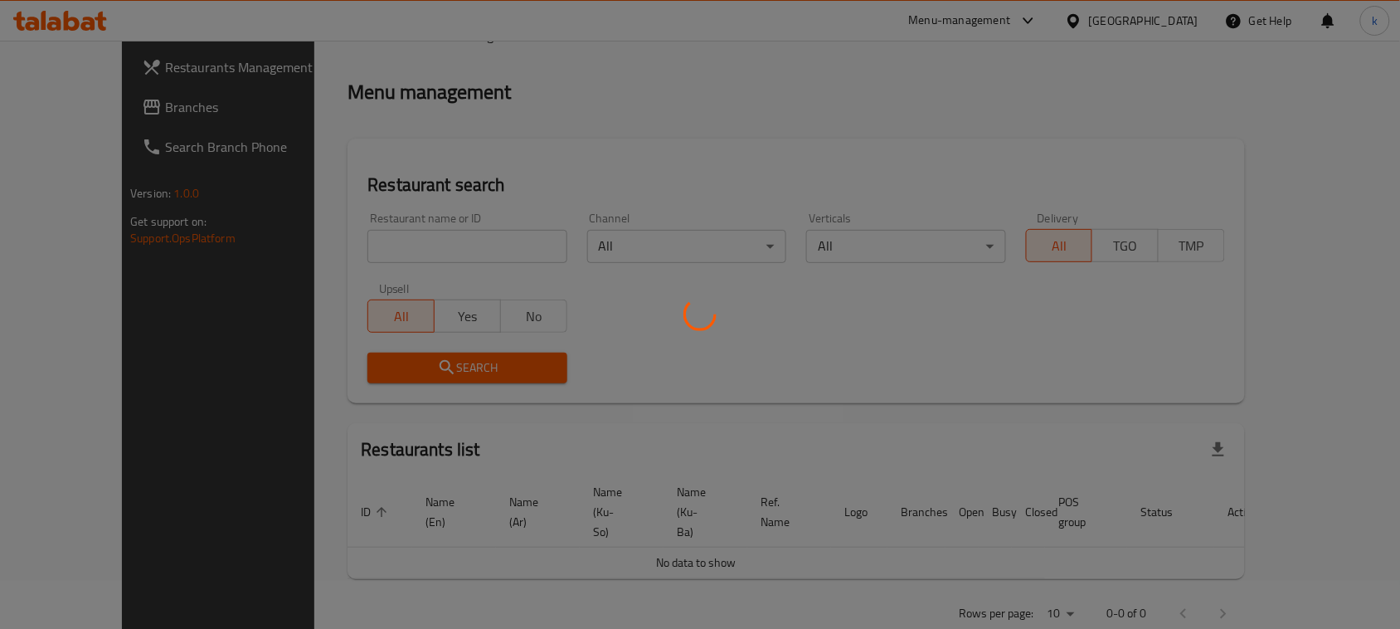
scroll to position [229, 0]
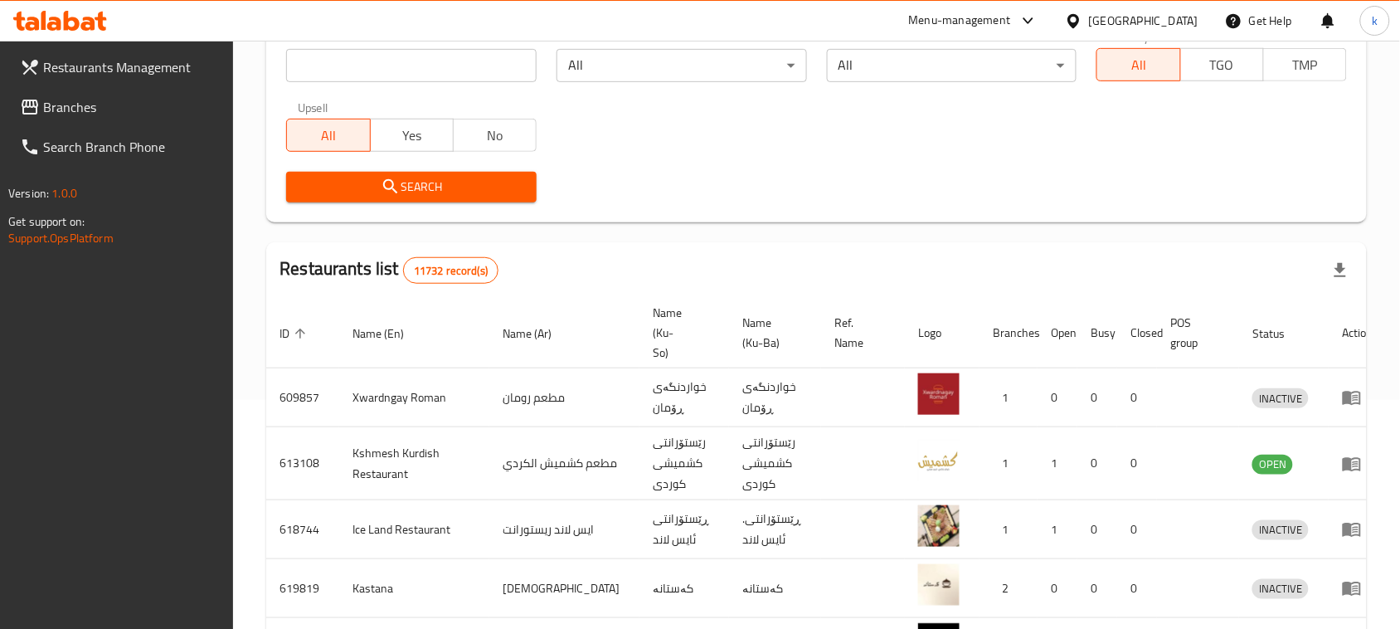
click at [69, 100] on span "Branches" at bounding box center [131, 107] width 177 height 20
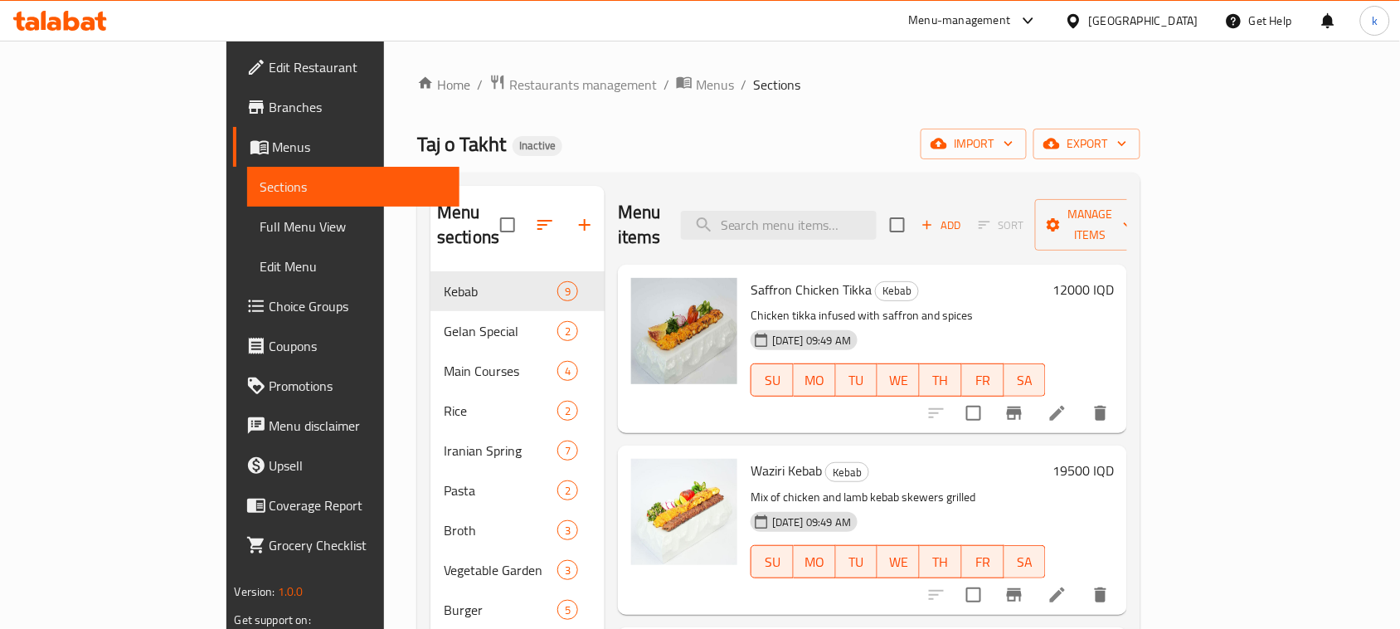
click at [819, 109] on div "Home / Restaurants management / Menus / Sections Taj o Takht Inactive import ex…" at bounding box center [778, 451] width 723 height 754
